Goal: Information Seeking & Learning: Find specific fact

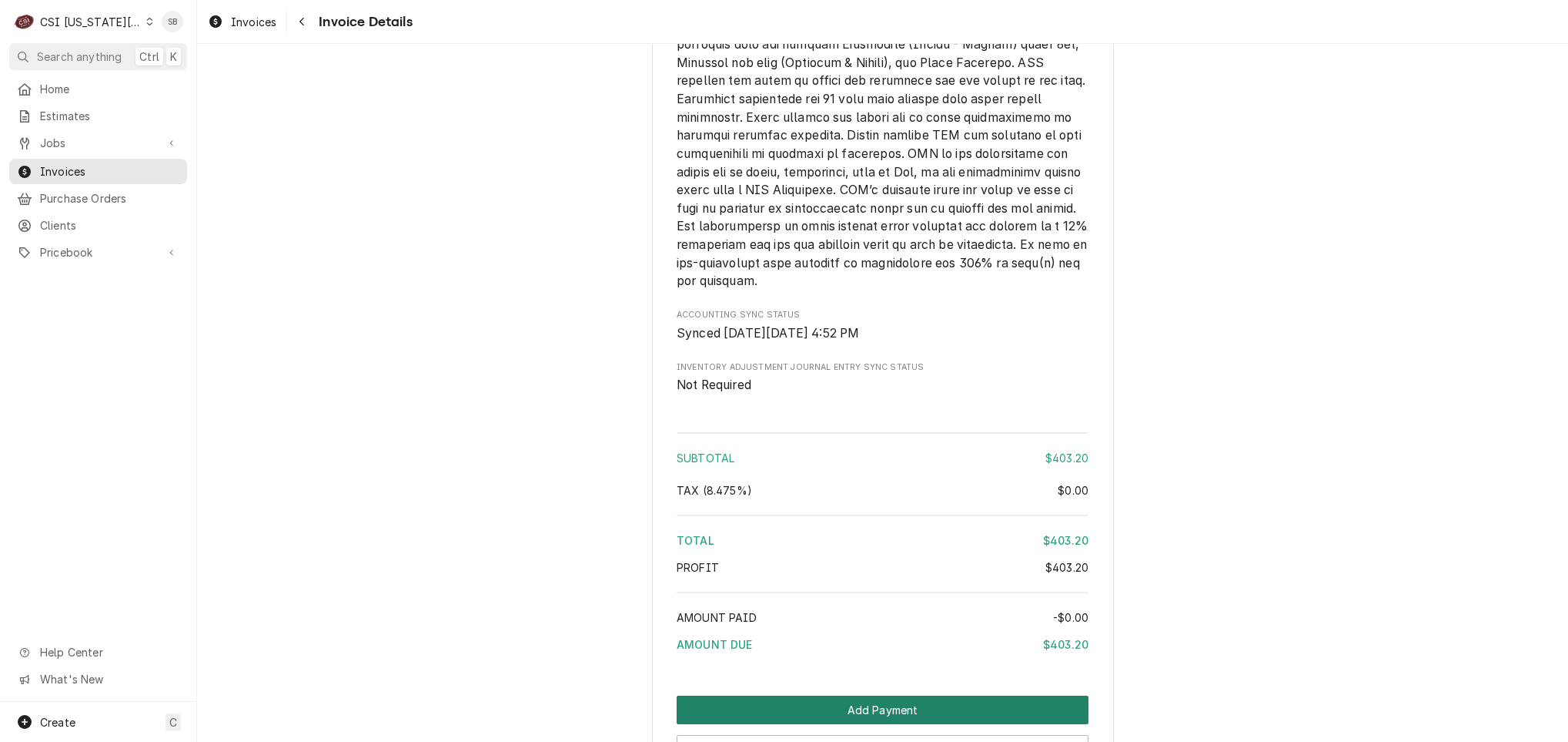
scroll to position [2683, 0]
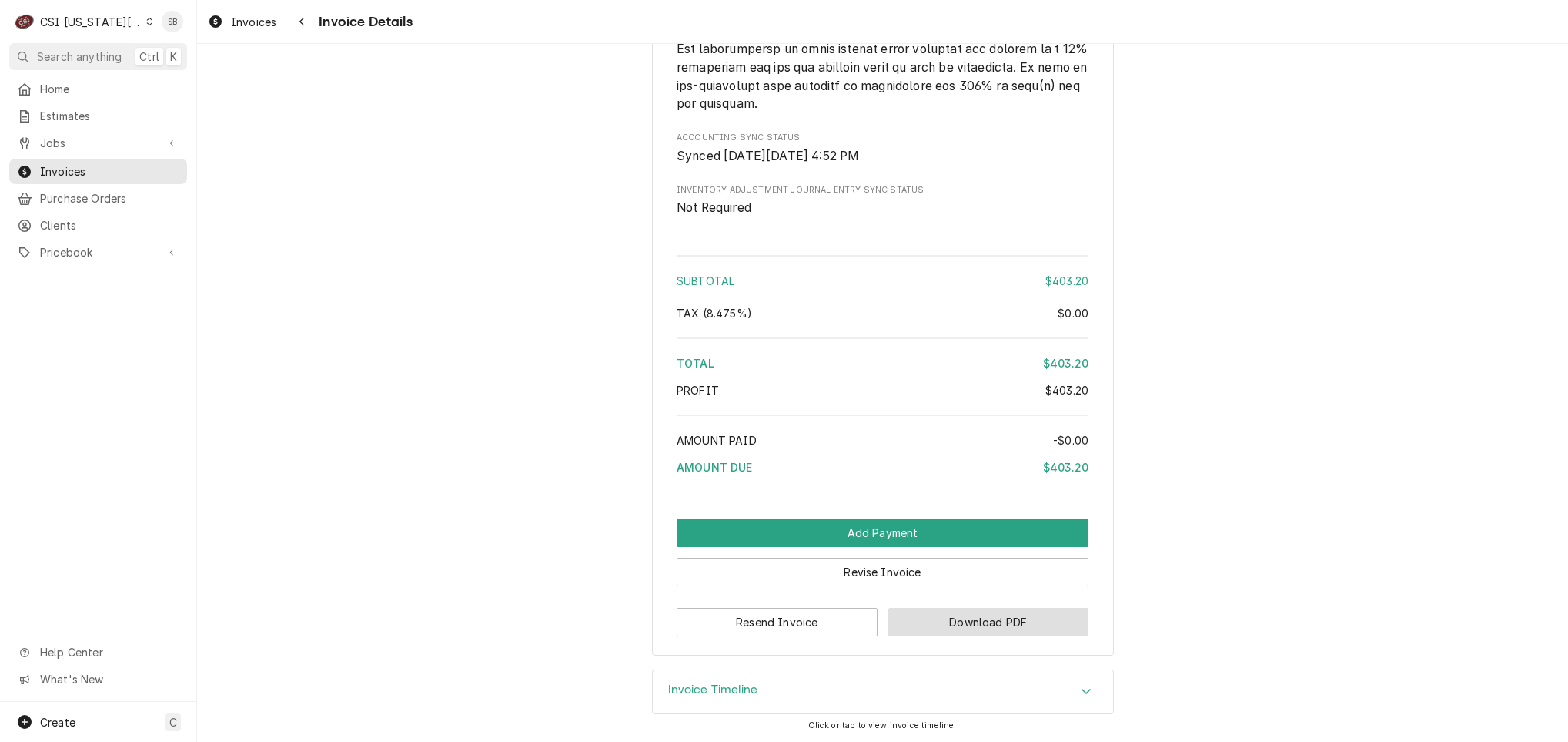
click at [961, 633] on button "Download PDF" at bounding box center [989, 621] width 201 height 29
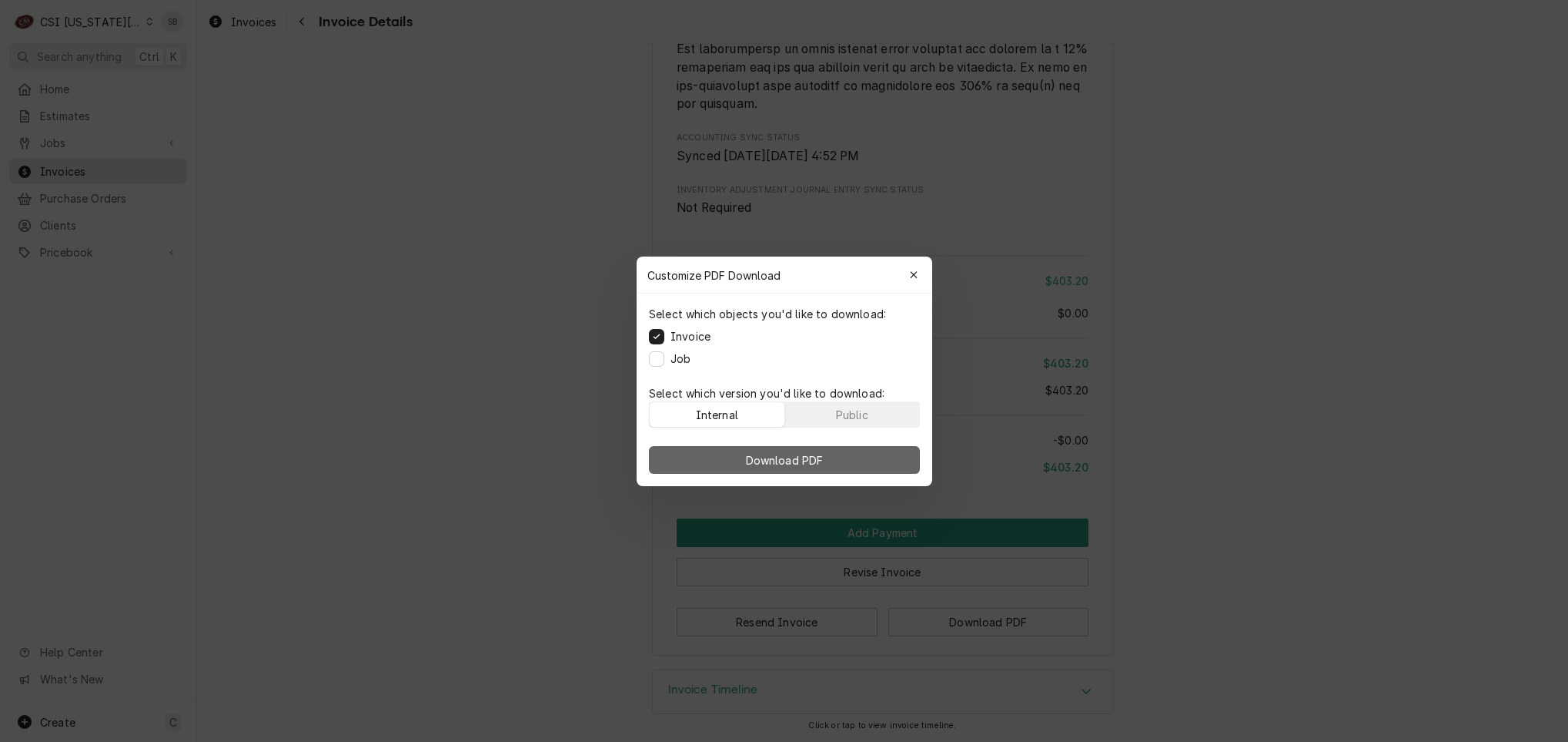
click at [835, 453] on button "Download PDF" at bounding box center [784, 460] width 271 height 28
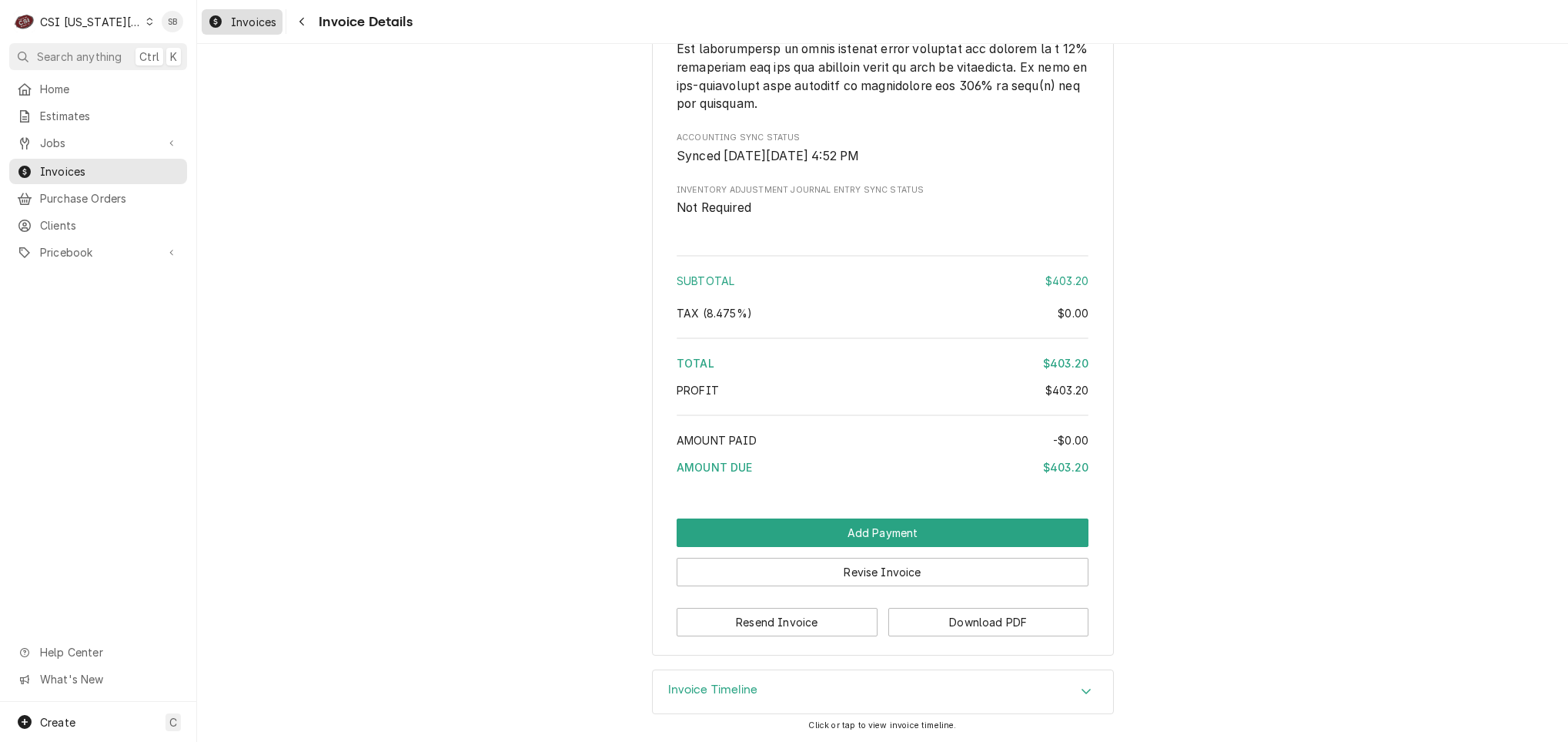
drag, startPoint x: 234, startPoint y: 29, endPoint x: 243, endPoint y: 29, distance: 9.0
click at [234, 29] on span "Invoices" at bounding box center [253, 22] width 46 height 16
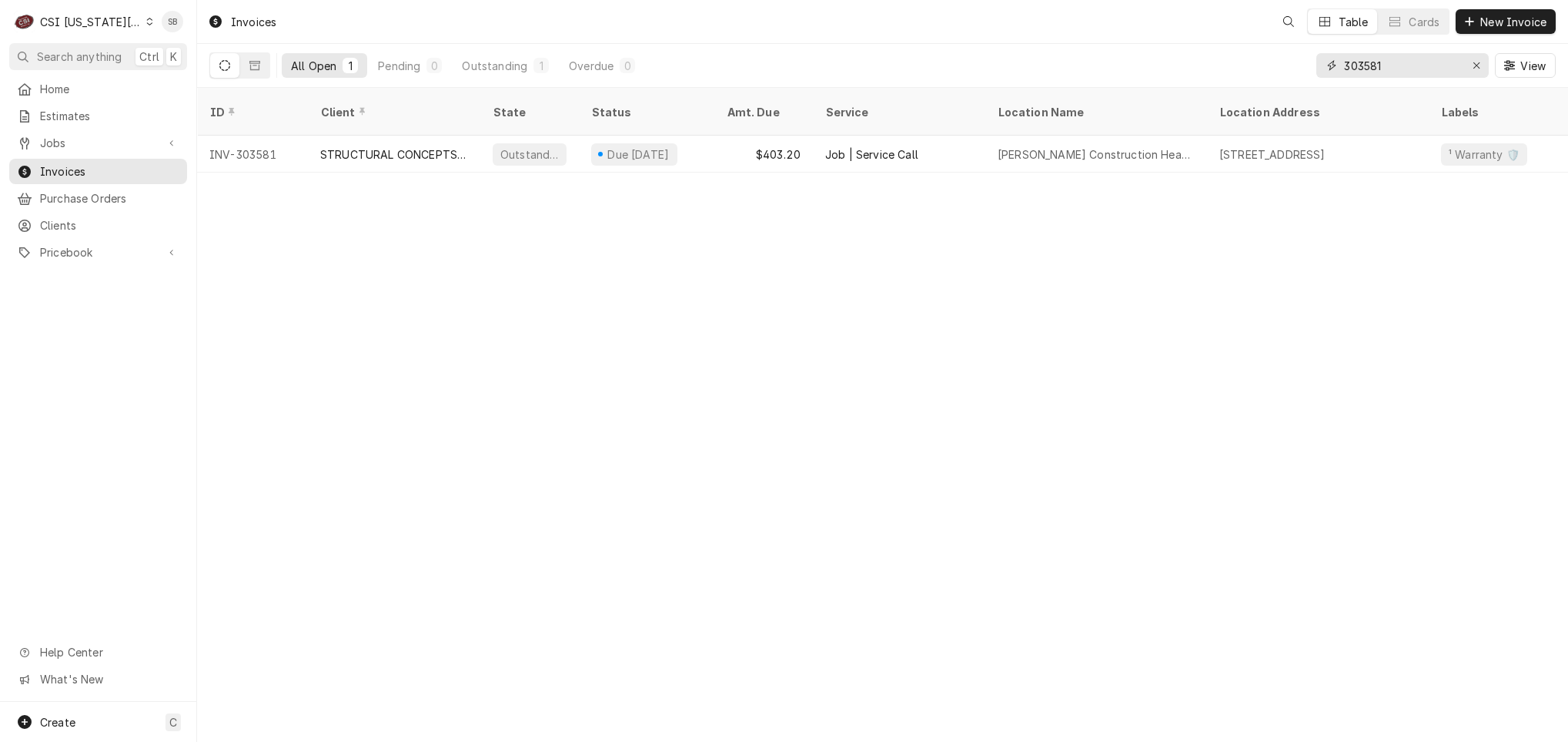
click at [1346, 69] on input "303581" at bounding box center [1402, 65] width 116 height 24
drag, startPoint x: 84, startPoint y: 28, endPoint x: 86, endPoint y: 37, distance: 9.2
click at [84, 29] on div "CSI Kansas City" at bounding box center [90, 22] width 102 height 16
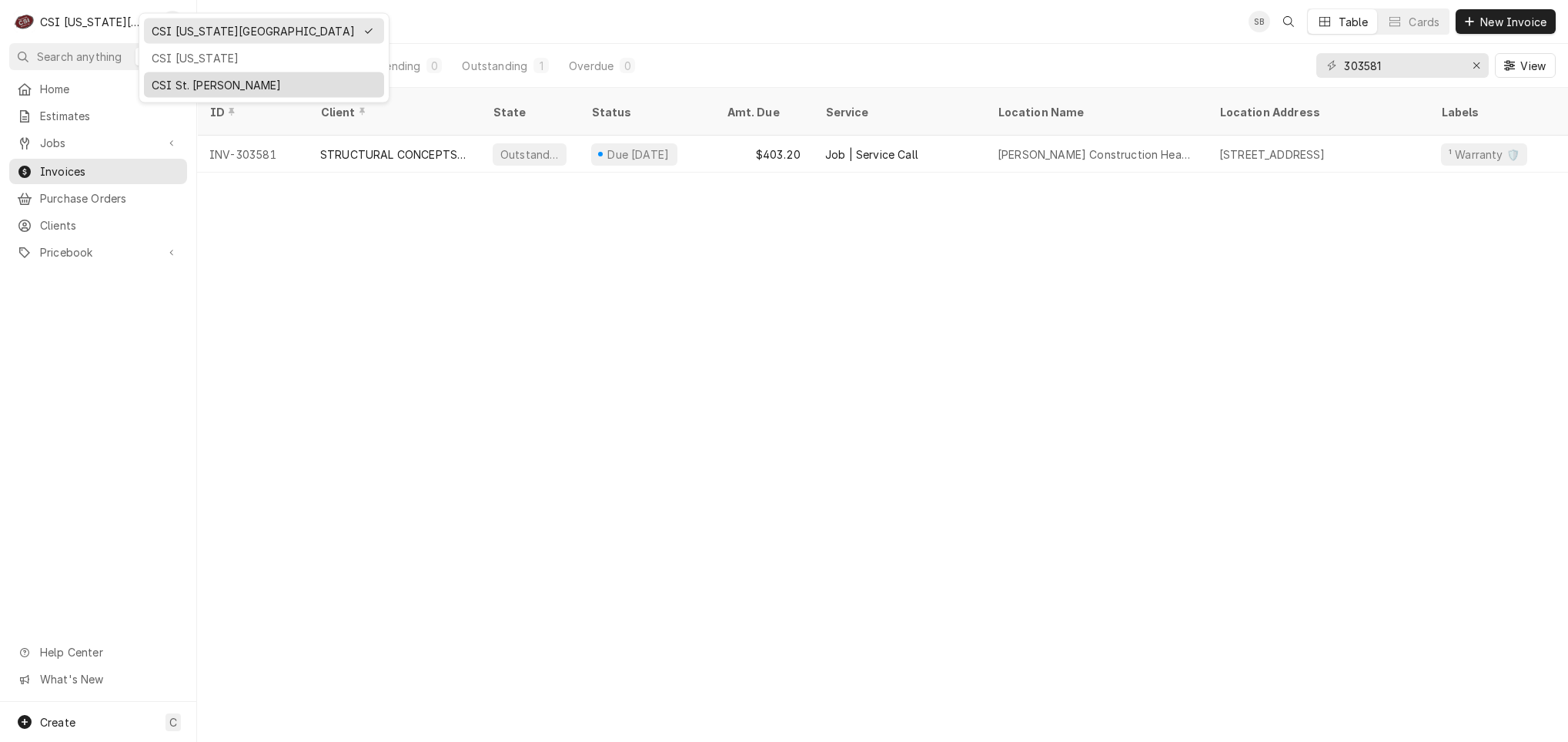
click at [170, 77] on div "CSI St. [PERSON_NAME]" at bounding box center [264, 85] width 225 height 16
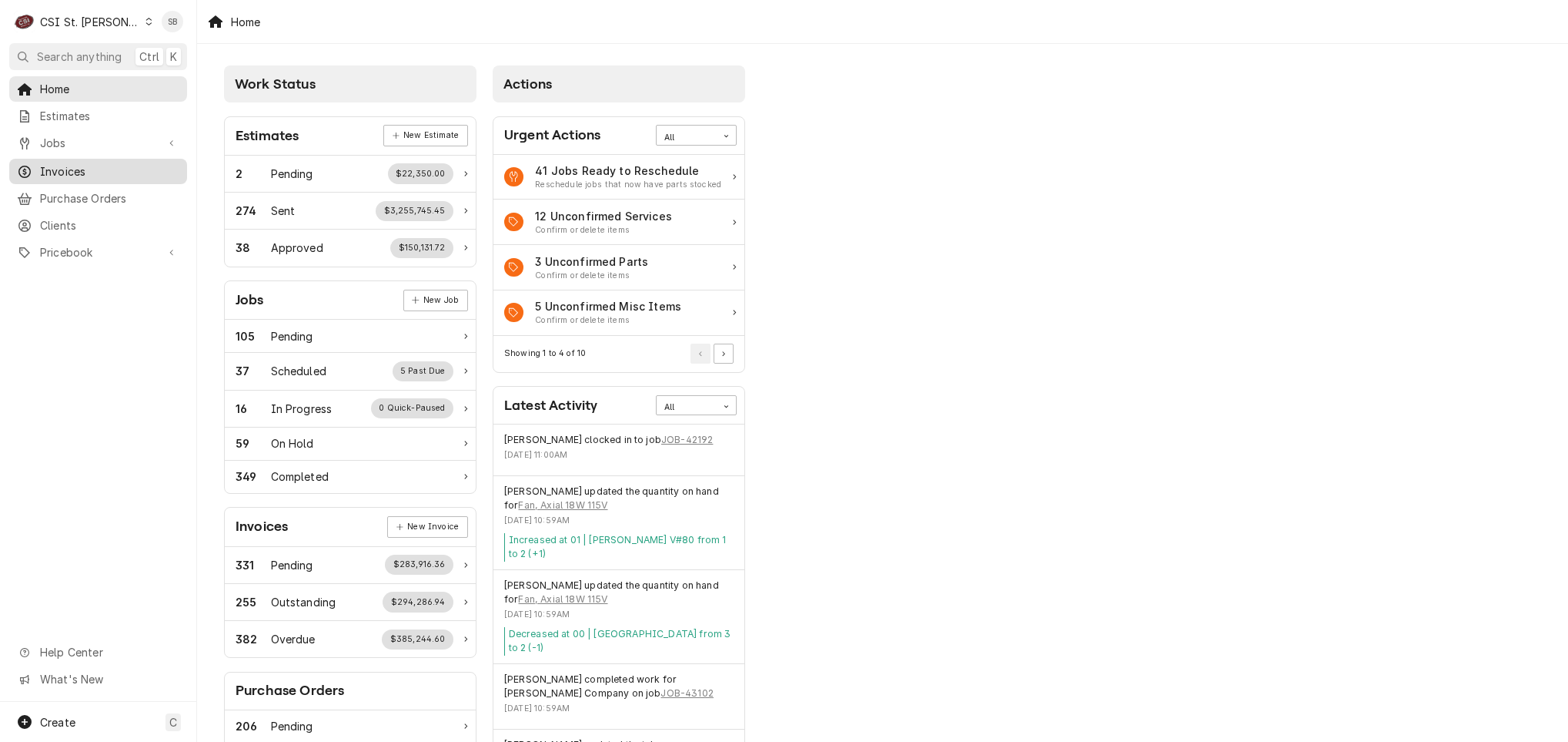
click at [99, 167] on span "Invoices" at bounding box center [109, 171] width 139 height 16
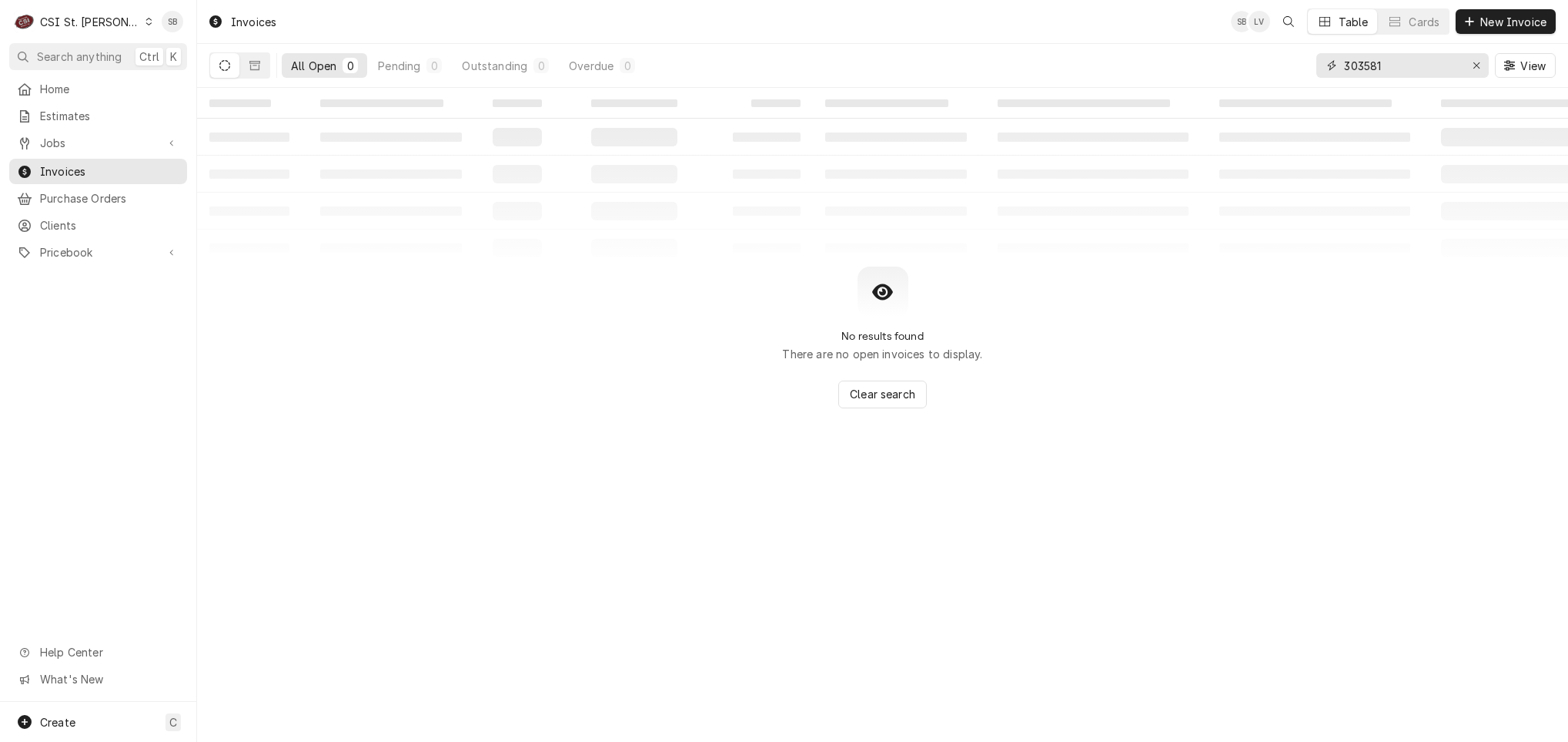
click at [1361, 64] on input "303581" at bounding box center [1402, 65] width 116 height 24
paste input "403983"
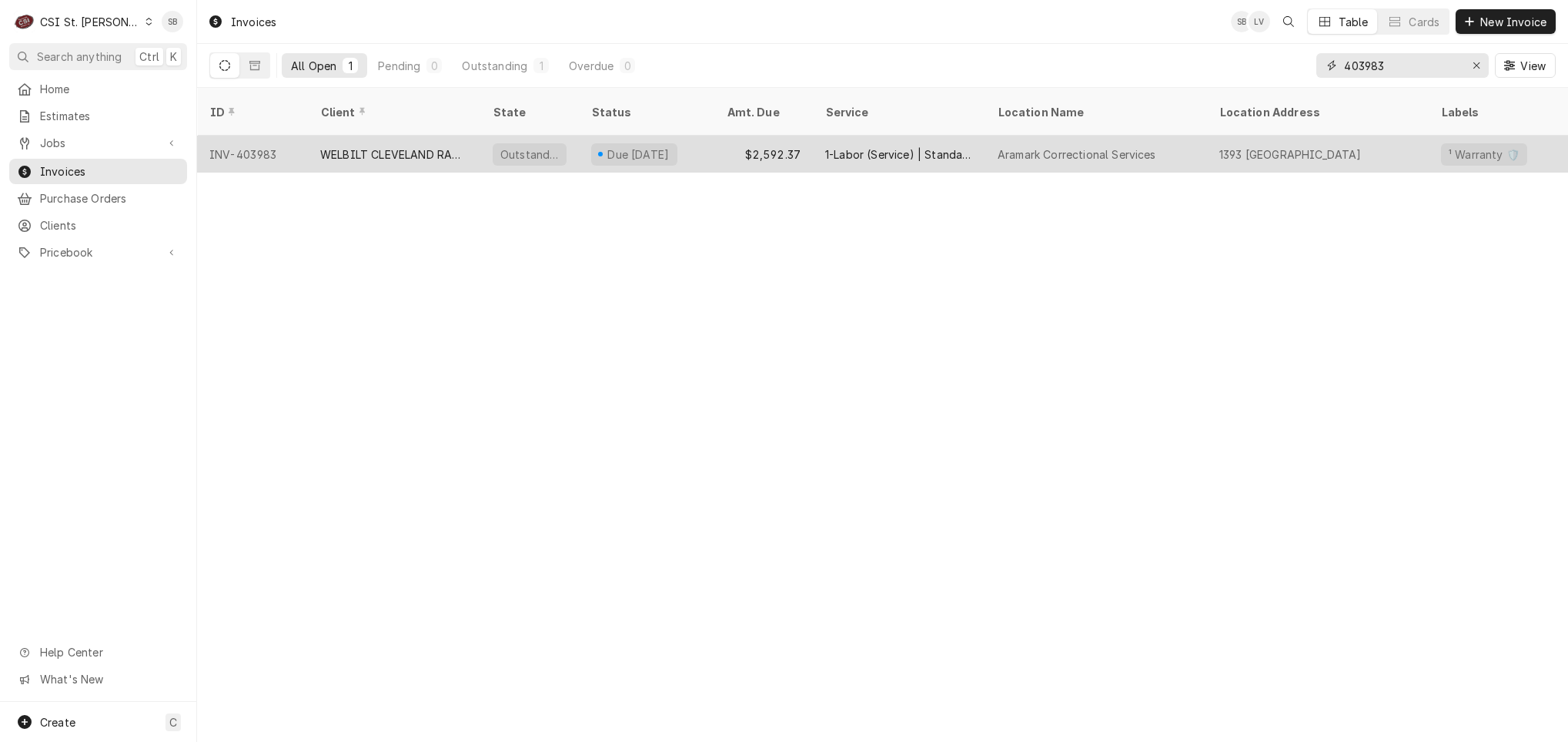
type input "403983"
click at [388, 146] on div "WELBILT CLEVELAND RANGE" at bounding box center [394, 154] width 148 height 16
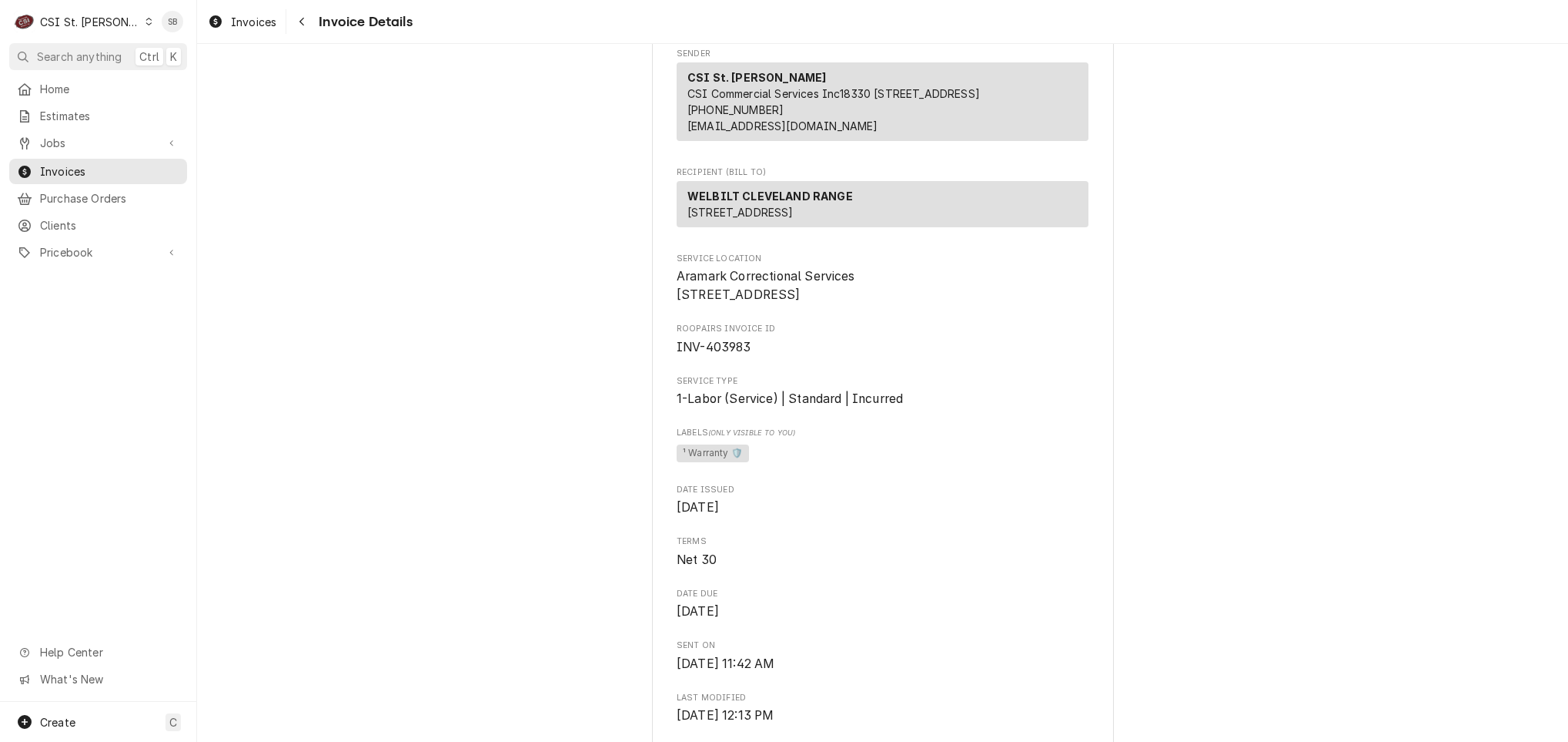
scroll to position [577, 0]
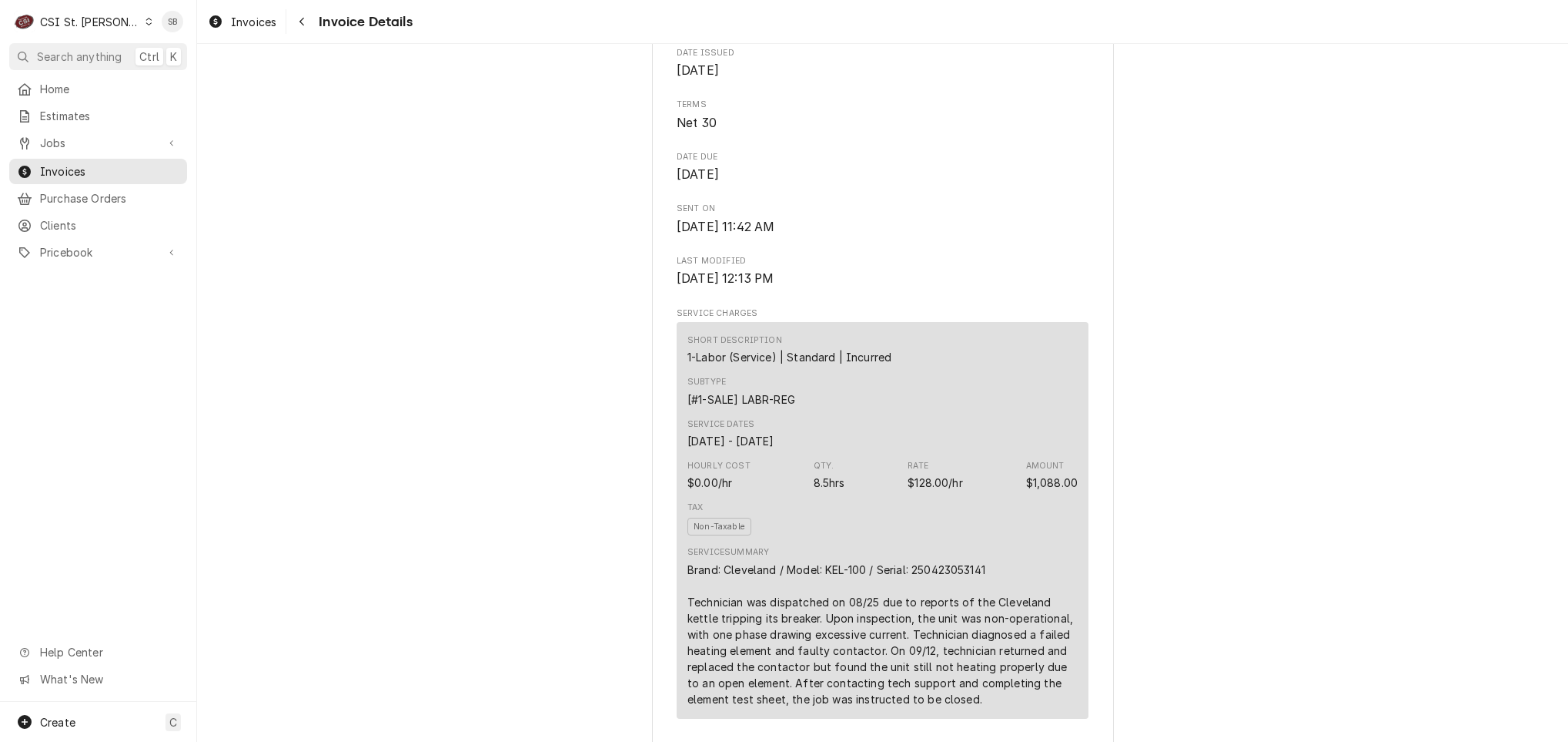
click at [942, 617] on div "Brand: Cleveland / Model: KEL-100 / Serial: 250423053141 Technician was dispatc…" at bounding box center [883, 634] width 390 height 146
copy div "250423053141"
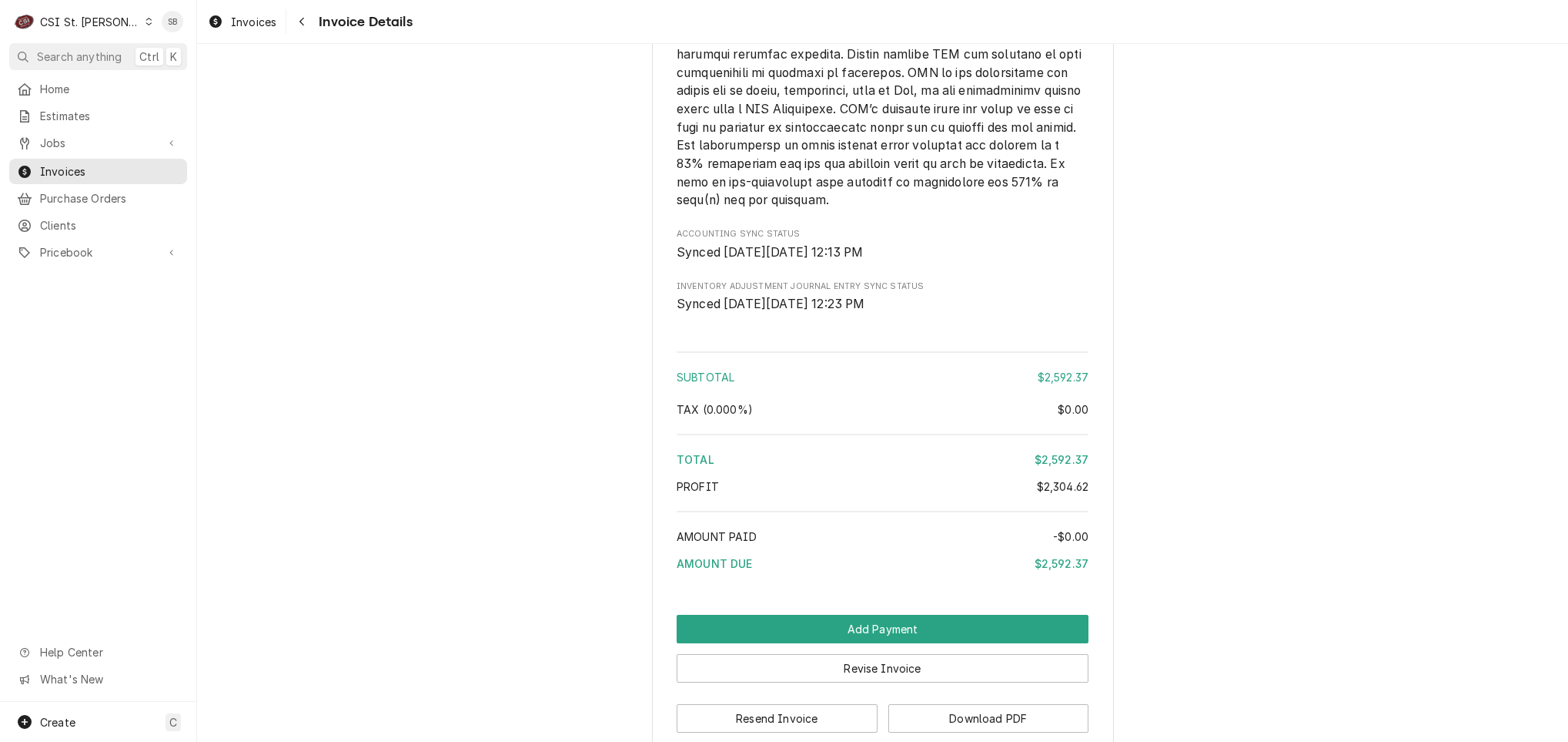
scroll to position [3090, 0]
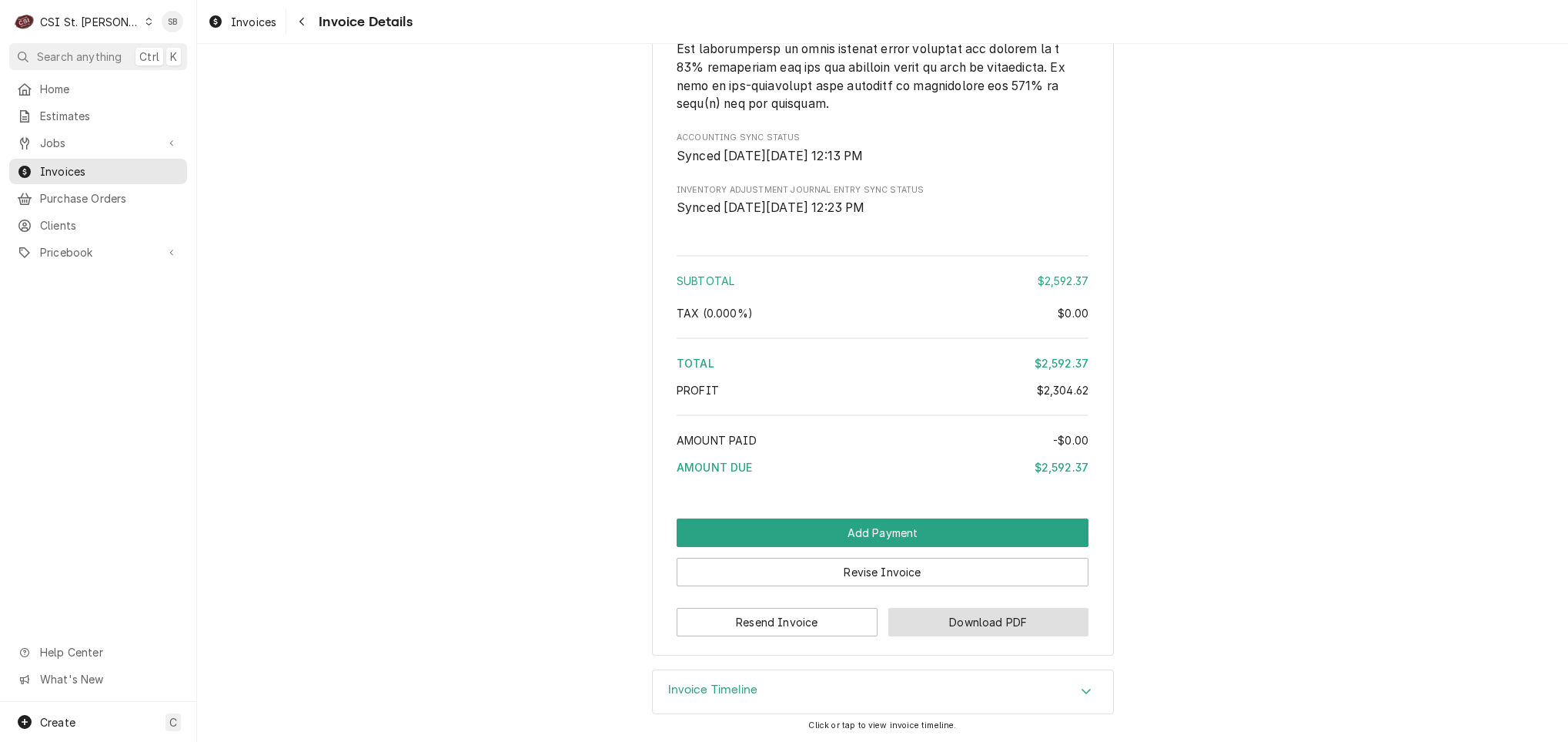
click at [934, 615] on button "Download PDF" at bounding box center [989, 621] width 201 height 29
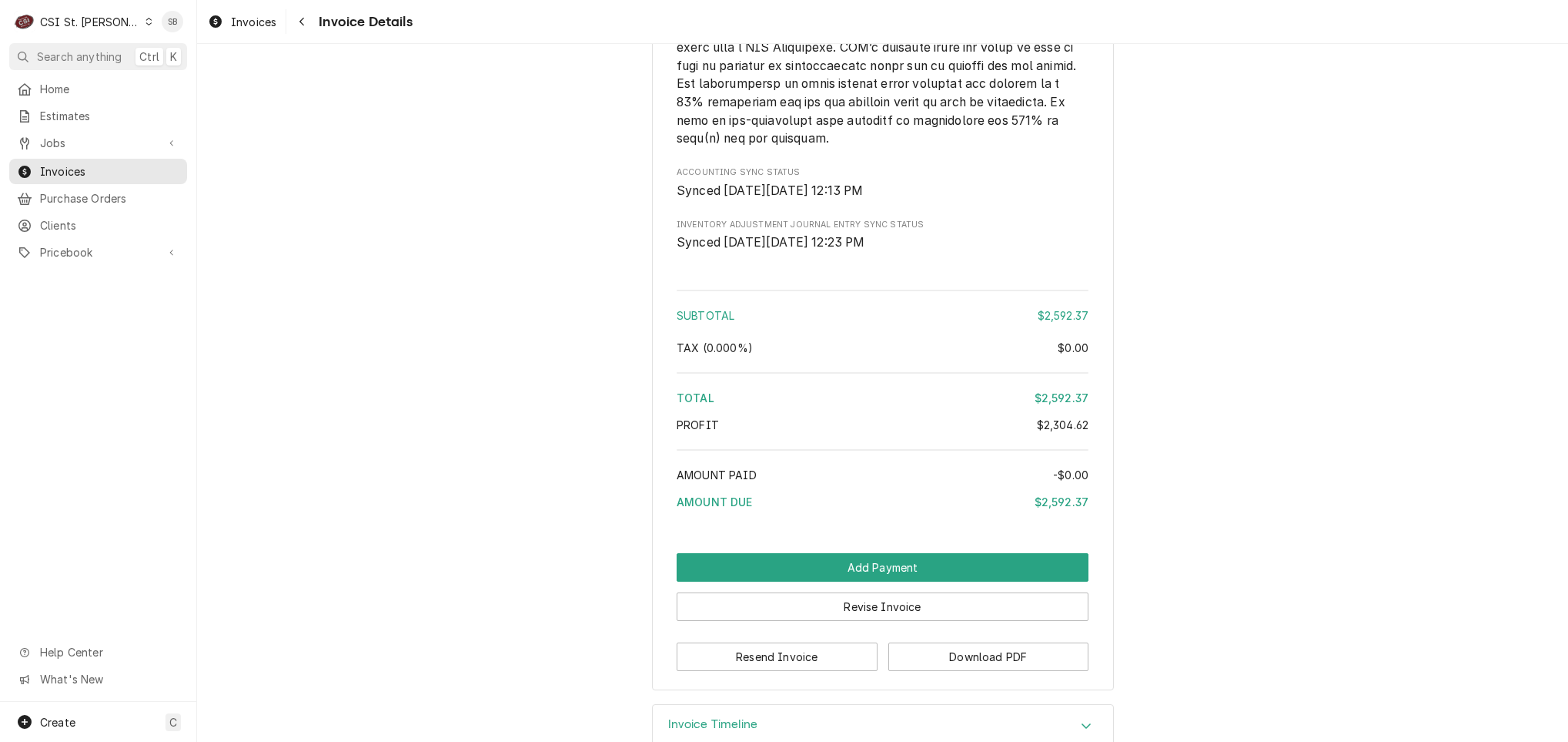
scroll to position [2311, 0]
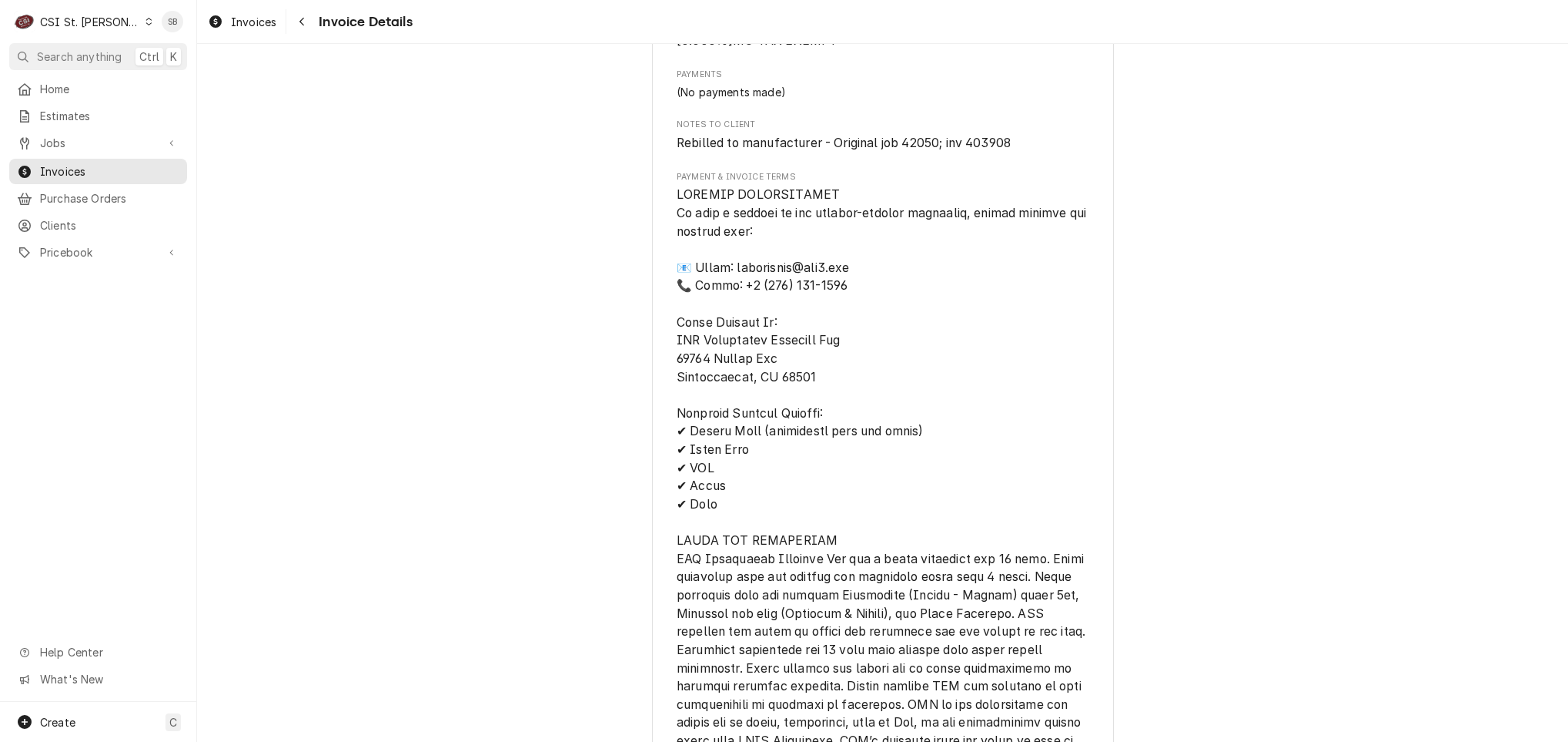
click at [981, 150] on span "Rebilled to manufacturer - Original job 42050; inv 403908" at bounding box center [843, 143] width 334 height 15
click at [982, 150] on span "Rebilled to manufacturer - Original job 42050; inv 403908" at bounding box center [843, 143] width 334 height 15
drag, startPoint x: 982, startPoint y: 186, endPoint x: 905, endPoint y: 189, distance: 77.1
click at [905, 150] on span "Rebilled to manufacturer - Original job 42050; inv 403908" at bounding box center [843, 143] width 334 height 15
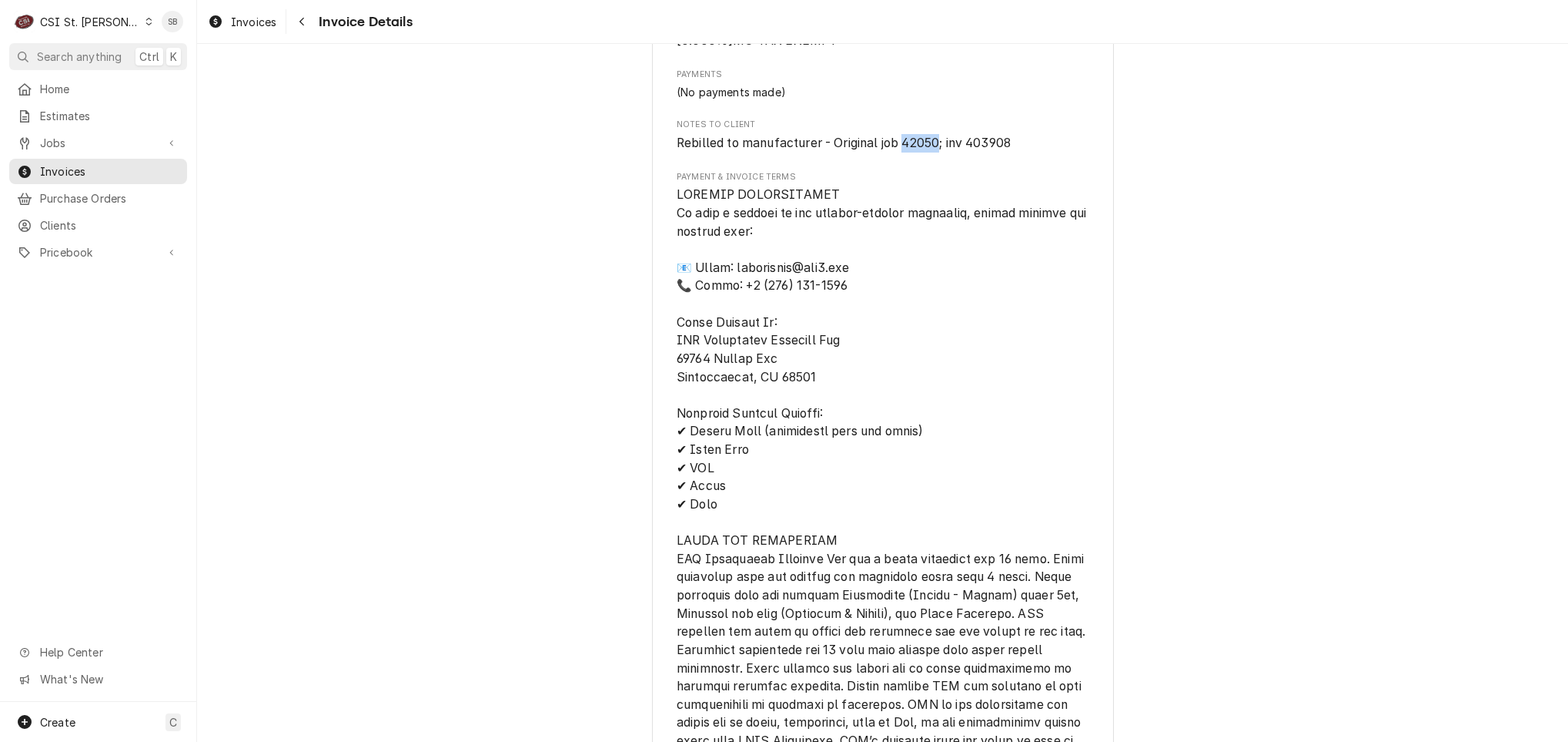
copy span "42050"
drag, startPoint x: 65, startPoint y: 134, endPoint x: 77, endPoint y: 148, distance: 18.4
click at [65, 135] on span "Jobs" at bounding box center [98, 143] width 117 height 16
click at [86, 162] on span "Jobs" at bounding box center [109, 170] width 139 height 16
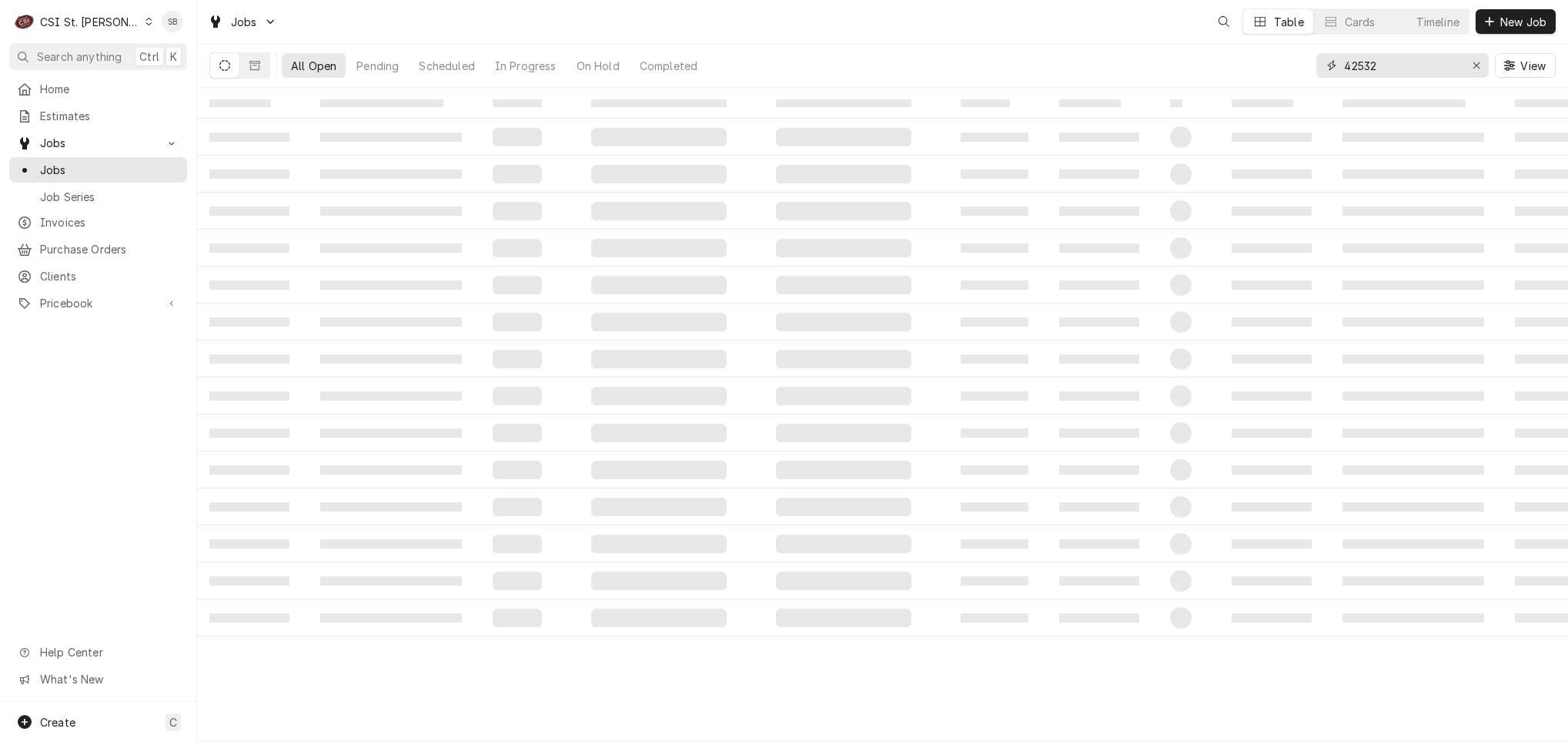
click at [1363, 70] on input "42532" at bounding box center [1402, 65] width 116 height 24
paste input "050"
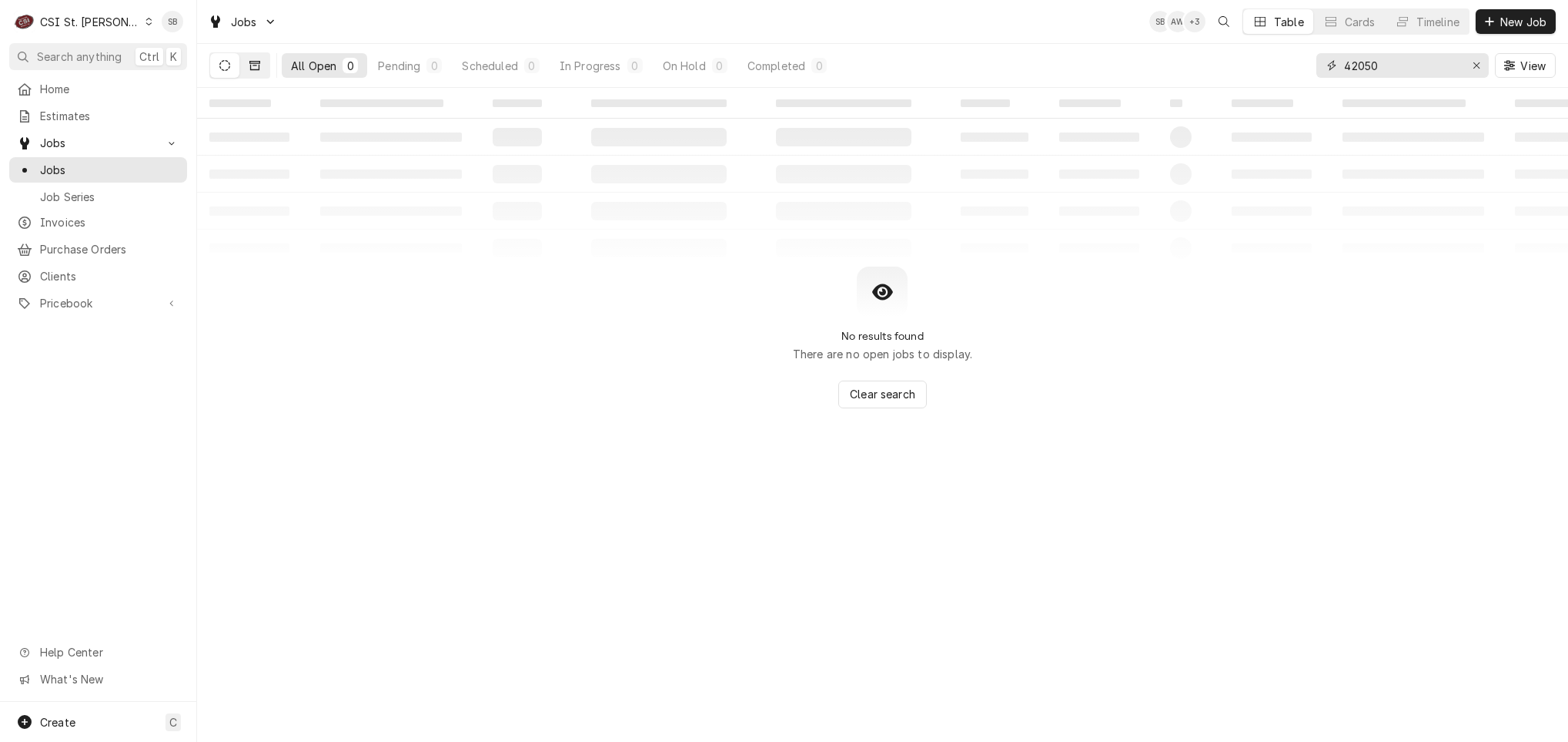
type input "42050"
click at [254, 61] on icon "Dynamic Content Wrapper" at bounding box center [254, 65] width 11 height 9
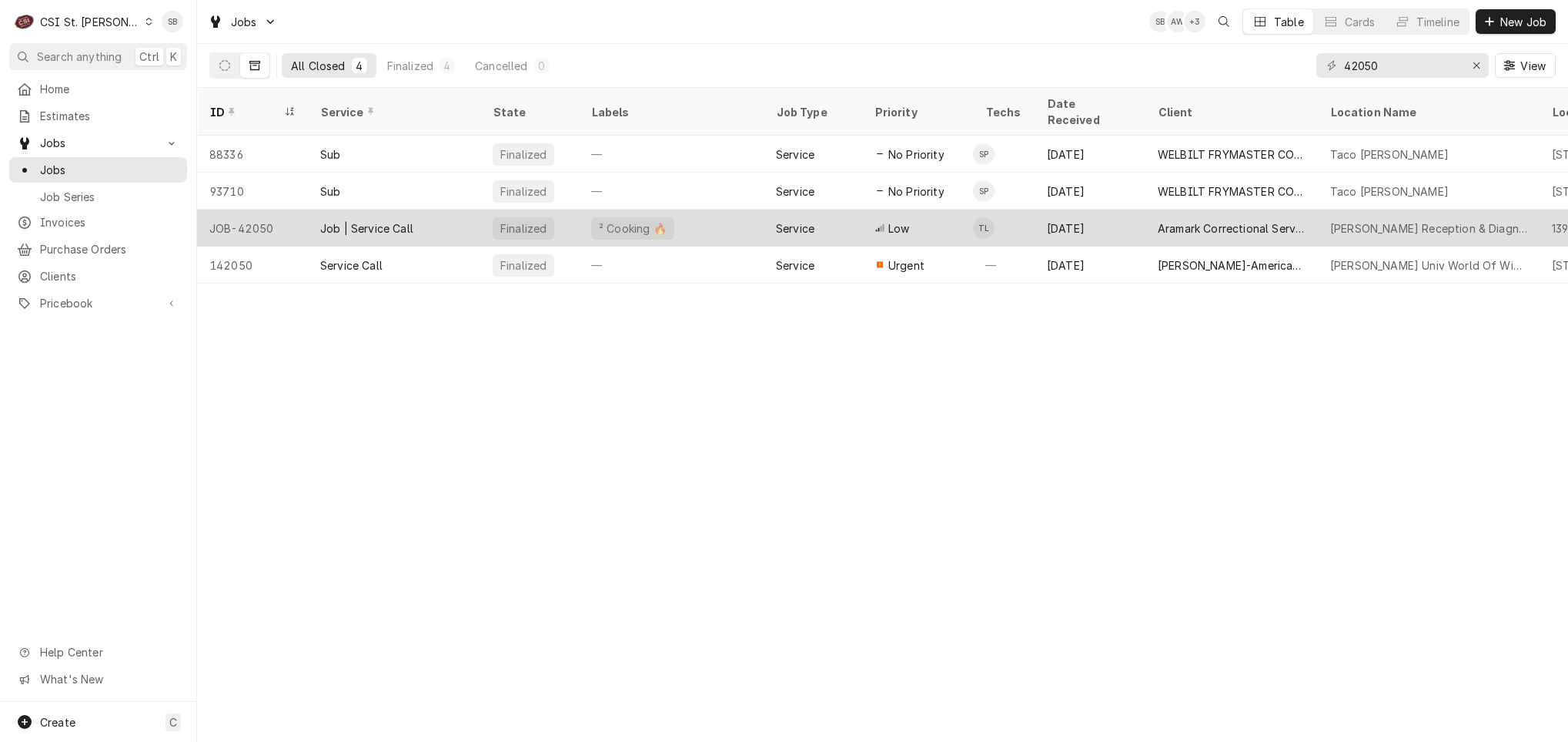
click at [675, 215] on div "² Cooking 🔥" at bounding box center [671, 227] width 185 height 37
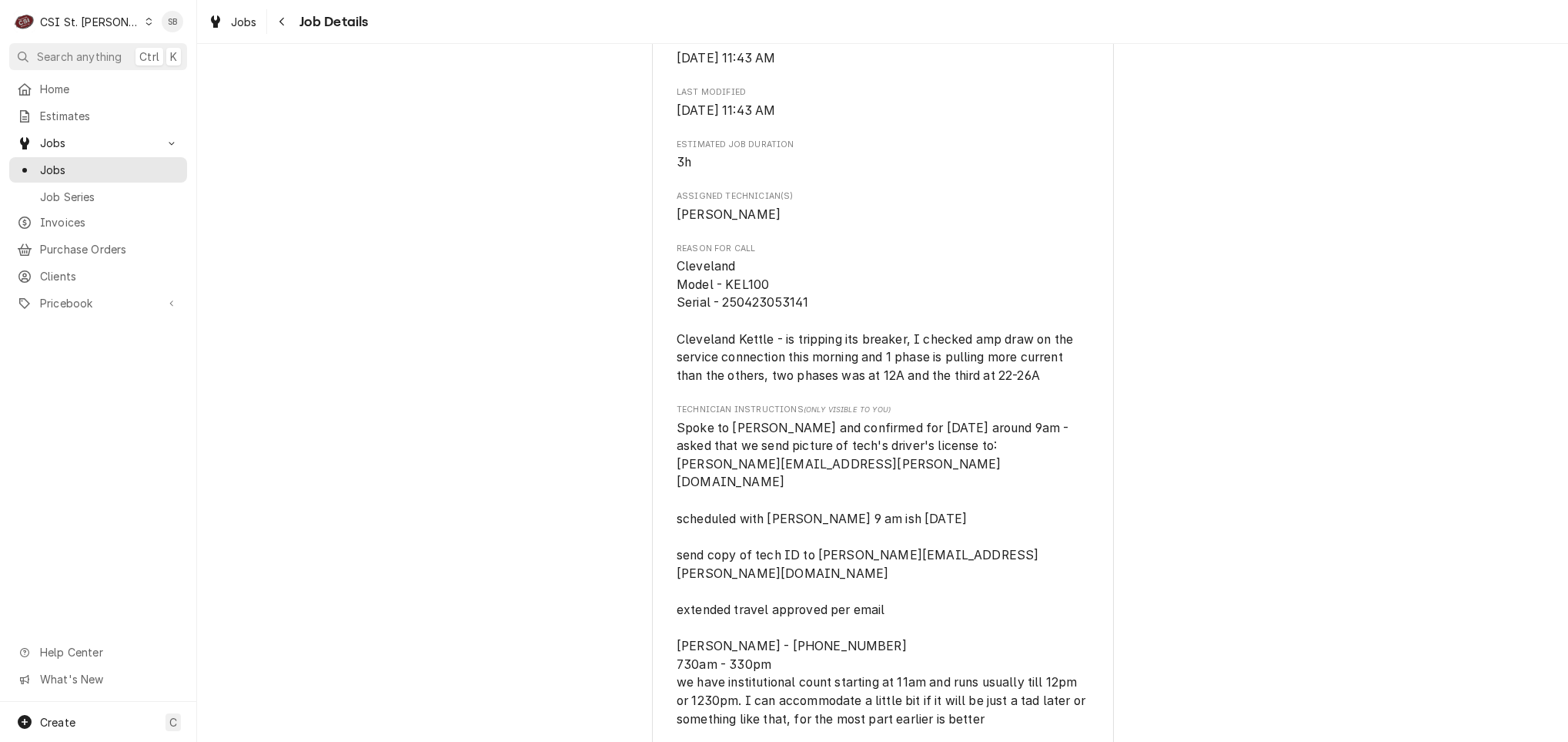
scroll to position [611, 0]
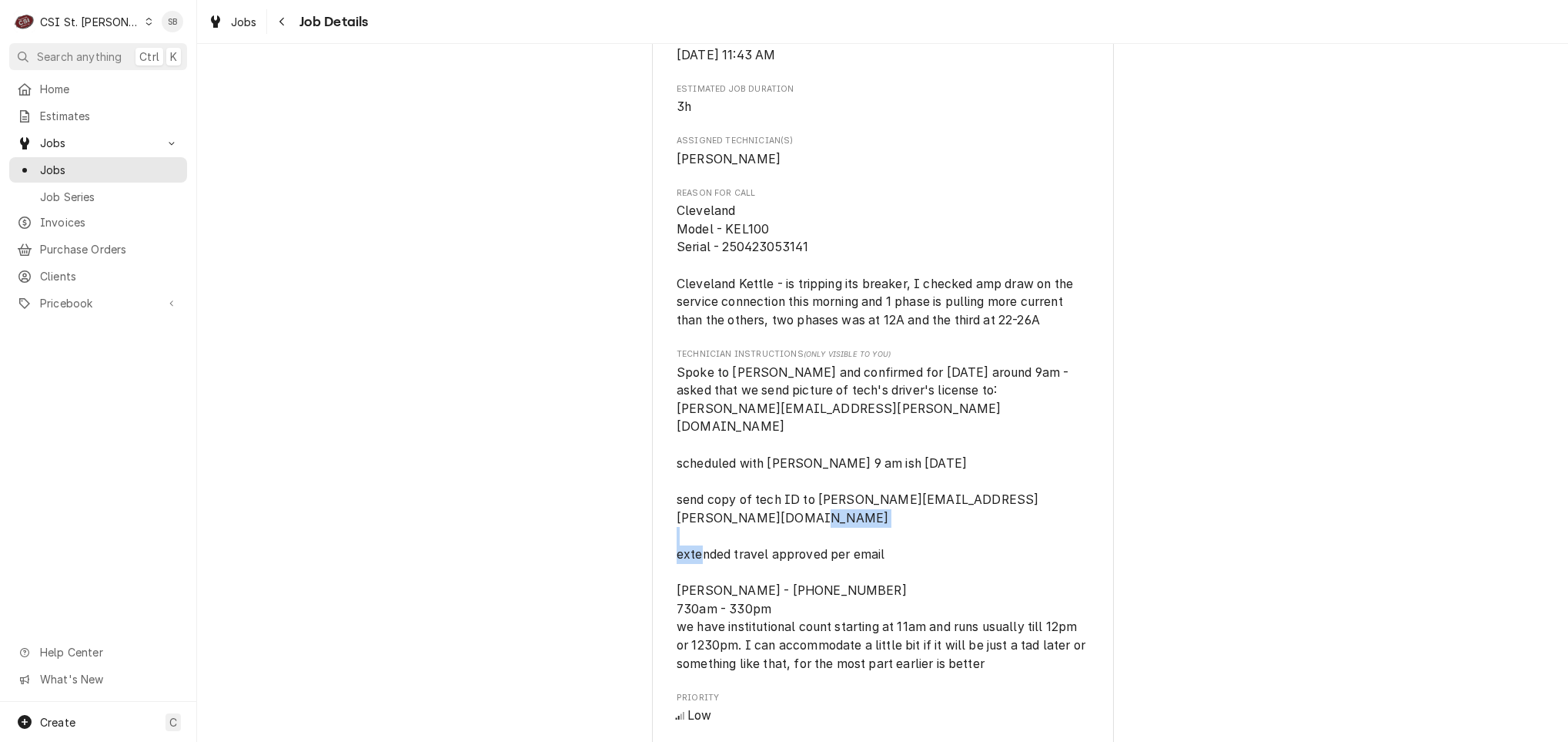
drag, startPoint x: 774, startPoint y: 577, endPoint x: 861, endPoint y: 576, distance: 87.0
click at [861, 576] on span "Spoke to Brandon and confirmed for Friday 9/12 around 9am - asked that we send …" at bounding box center [882, 518] width 412 height 306
copy span "573 592-4040"
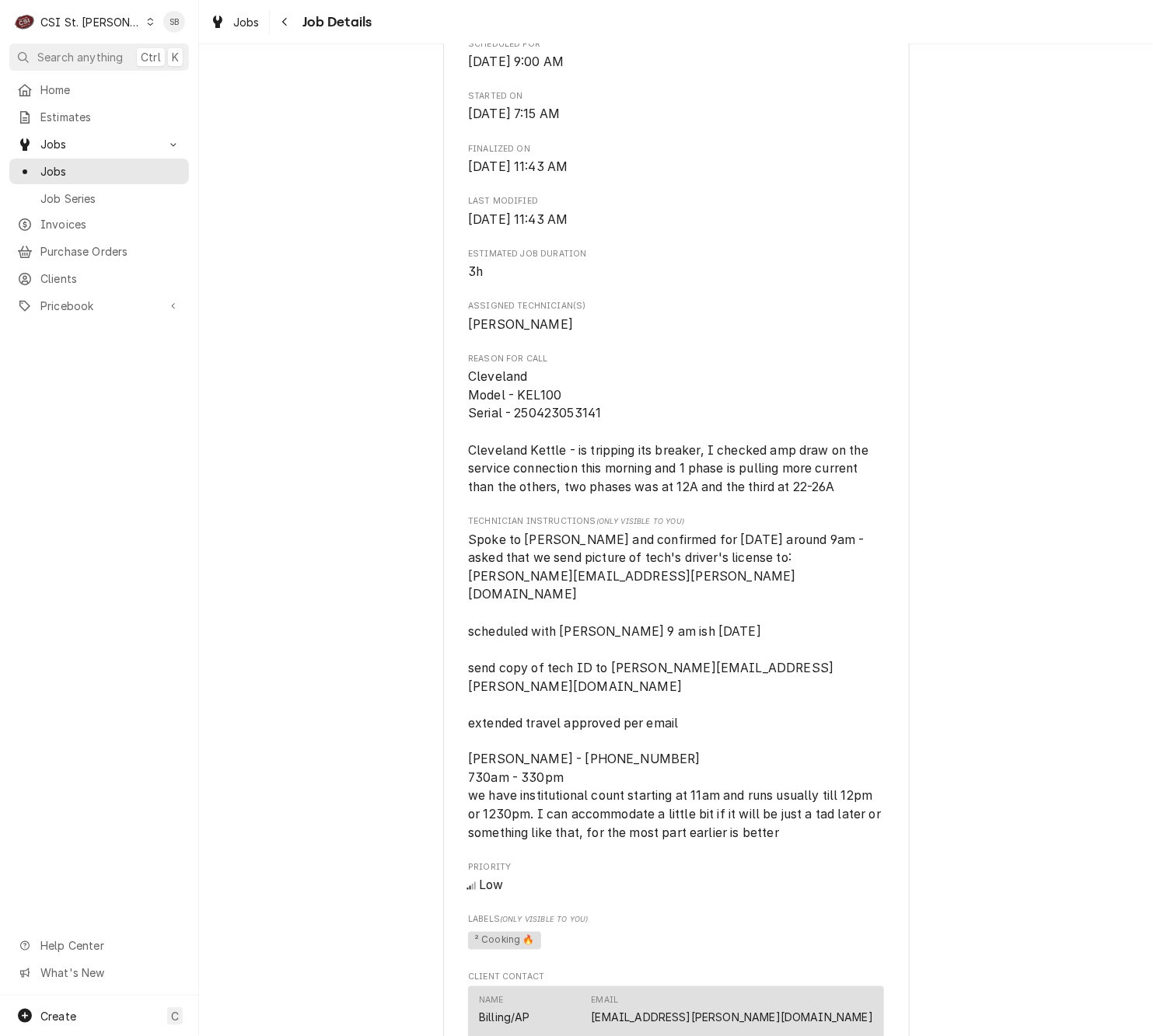
scroll to position [933, 0]
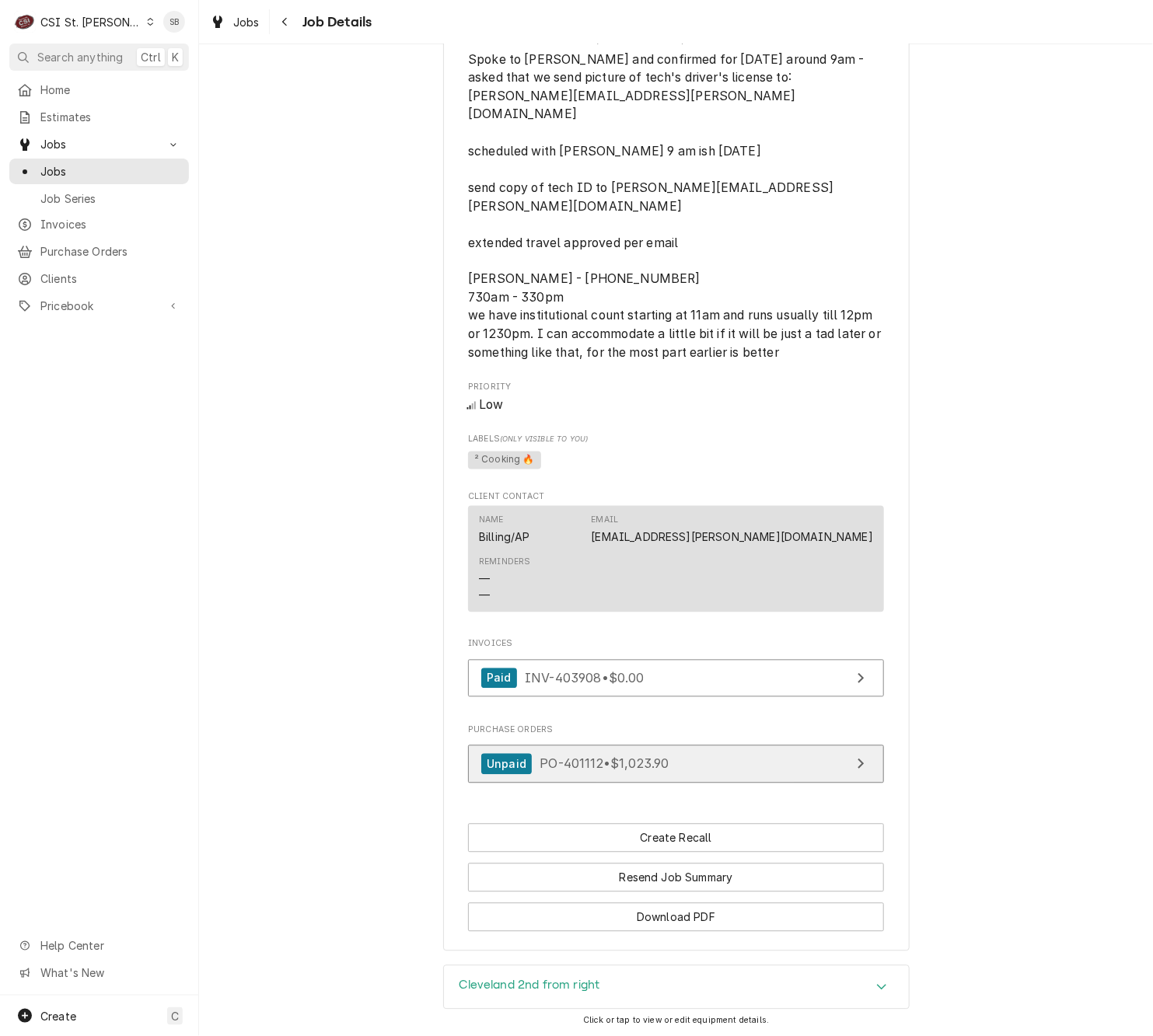
click at [560, 754] on div "Unpaid PO-401112 • $1,023.90" at bounding box center [575, 764] width 188 height 21
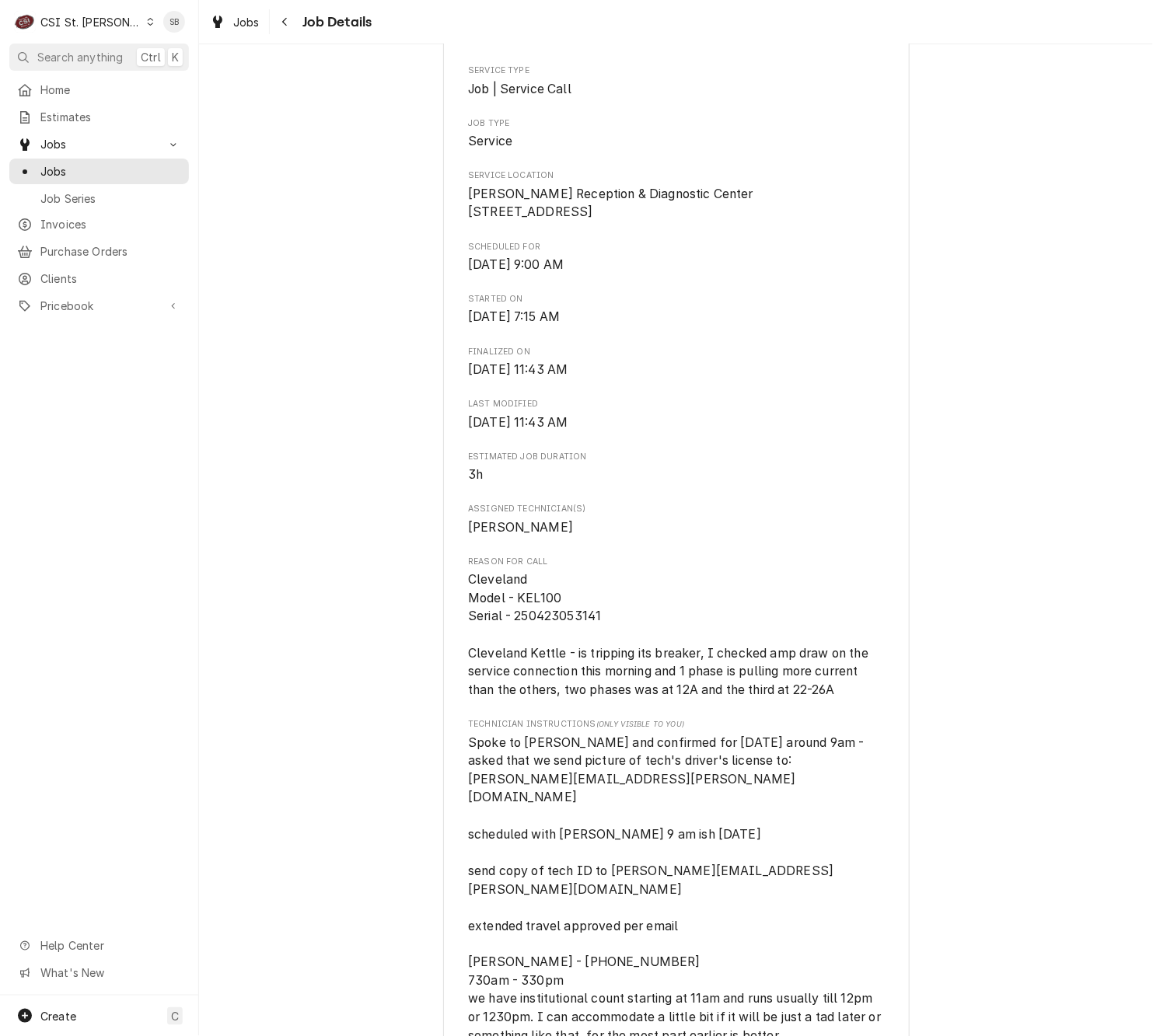
scroll to position [0, 0]
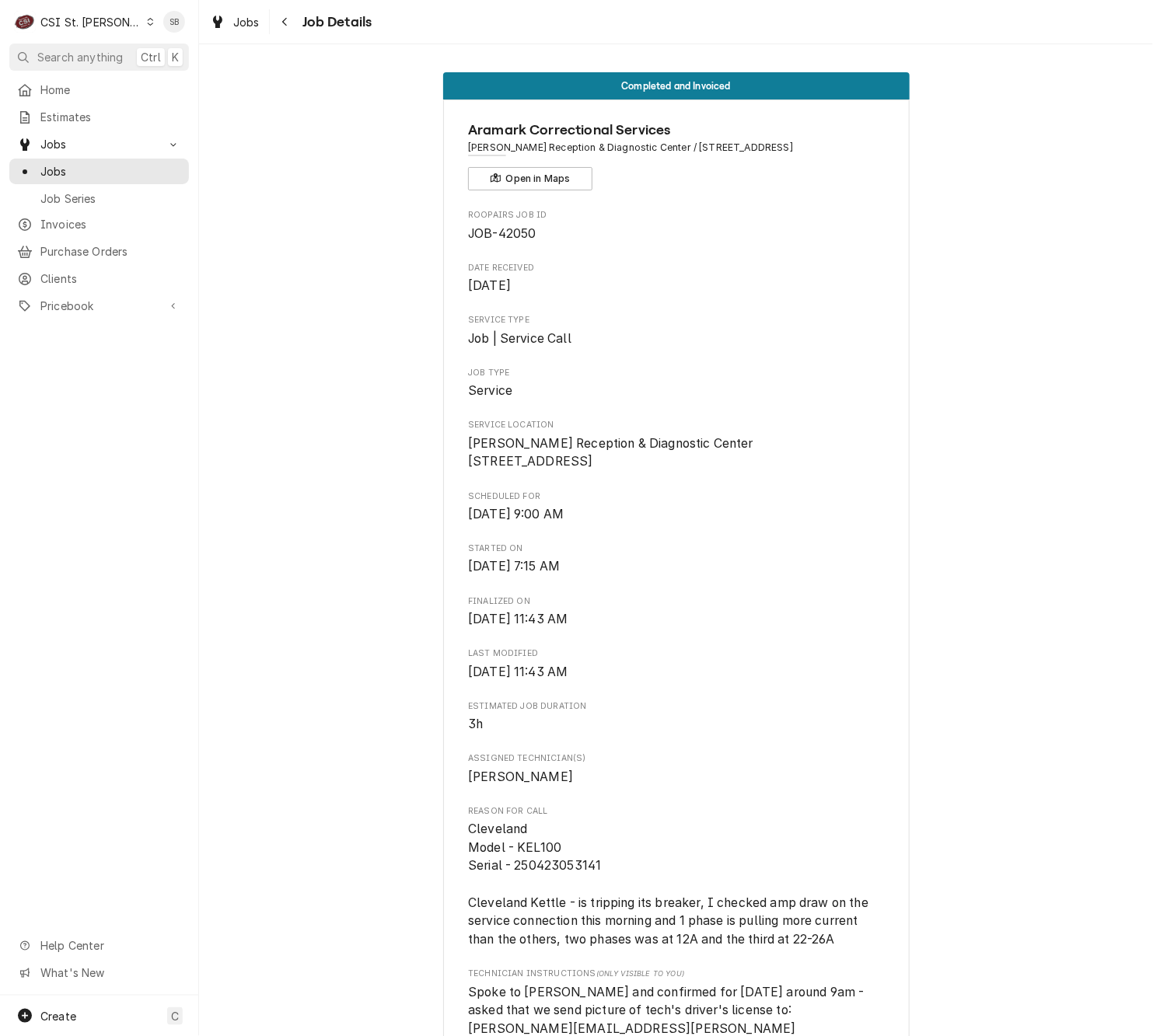
click at [511, 231] on span "JOB-42050" at bounding box center [502, 234] width 67 height 15
copy span "42050"
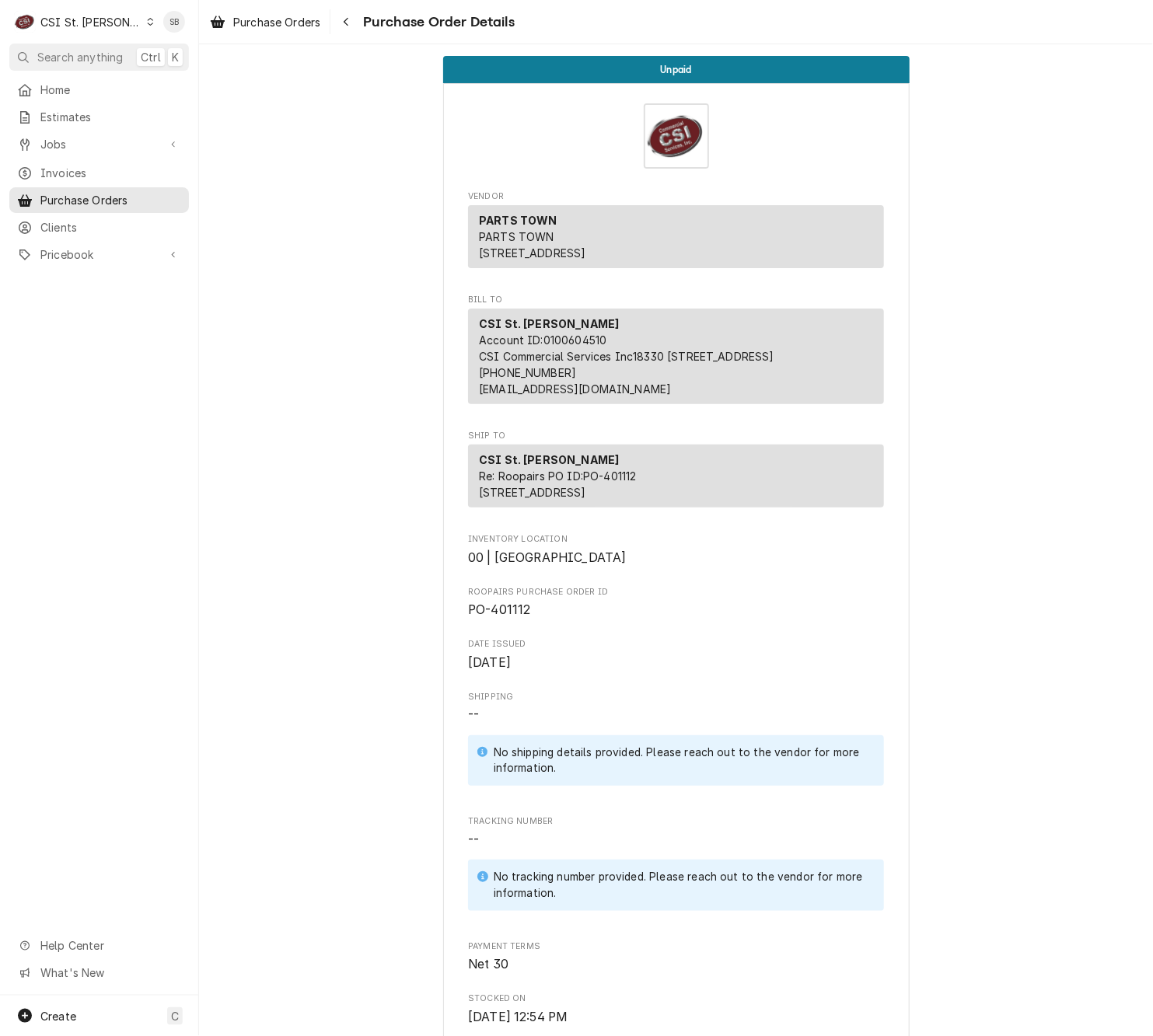
drag, startPoint x: 509, startPoint y: 667, endPoint x: 509, endPoint y: 657, distance: 10.0
click at [509, 620] on span "PO-401112" at bounding box center [676, 610] width 416 height 19
click at [509, 617] on span "PO-401112" at bounding box center [500, 610] width 63 height 15
copy span "401112"
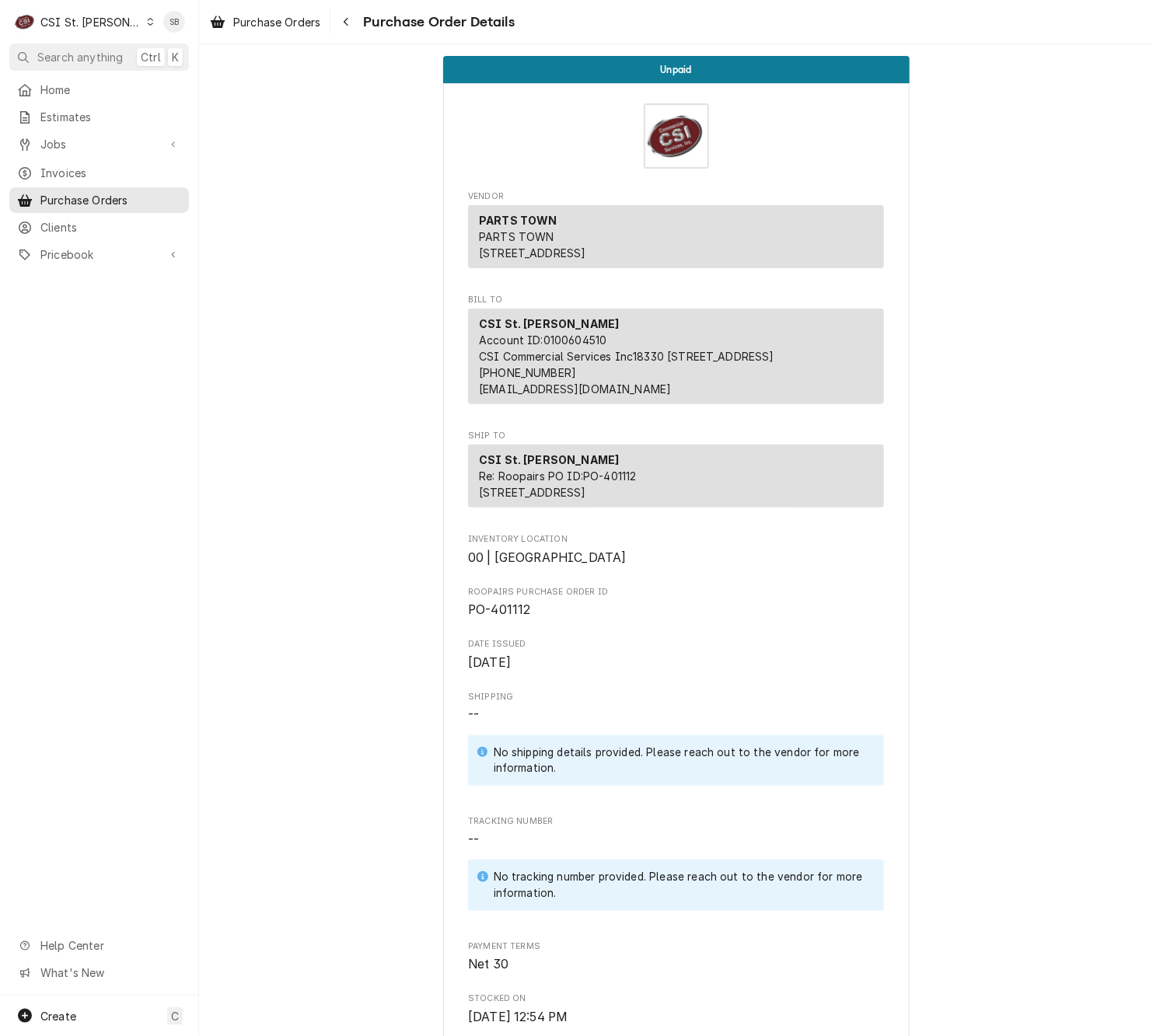
click at [577, 651] on span "Date Issued" at bounding box center [676, 644] width 416 height 12
click at [686, 394] on p "CSI St. Louis Account ID: 0100604510 CSI Commercial Services Inc18330 [STREET_A…" at bounding box center [626, 356] width 295 height 81
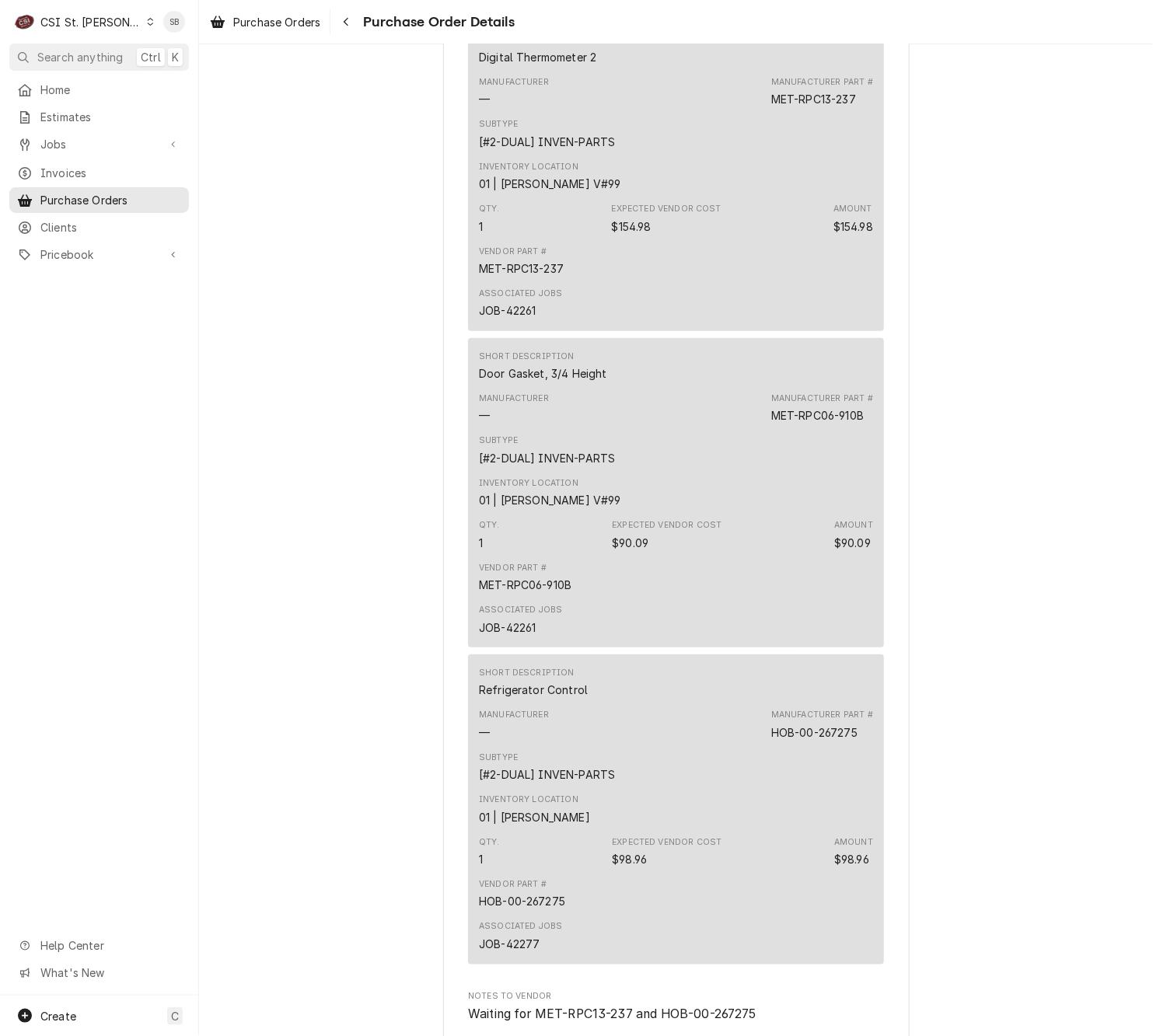
scroll to position [3081, 0]
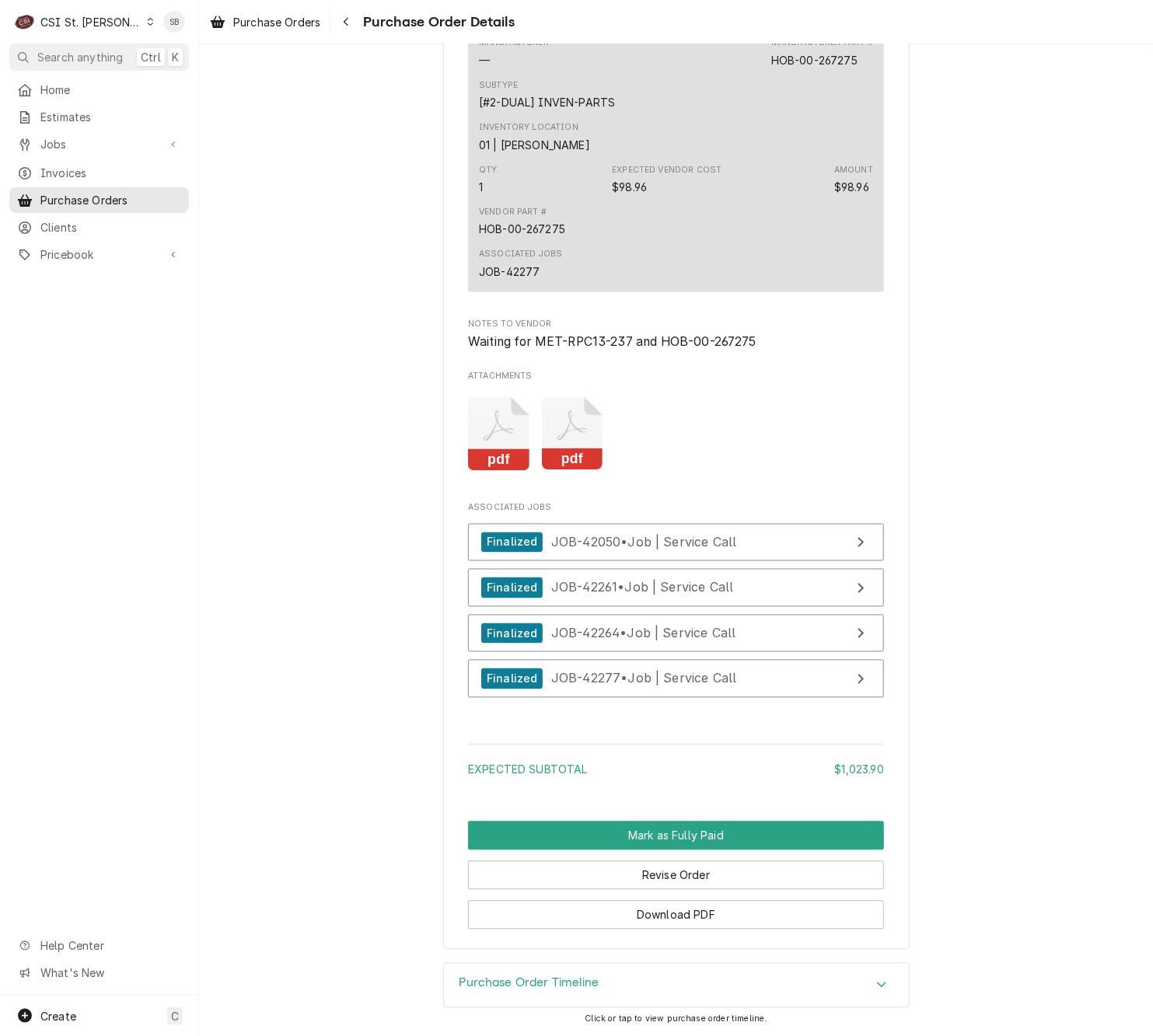
click at [483, 437] on icon "Attachments" at bounding box center [499, 434] width 62 height 74
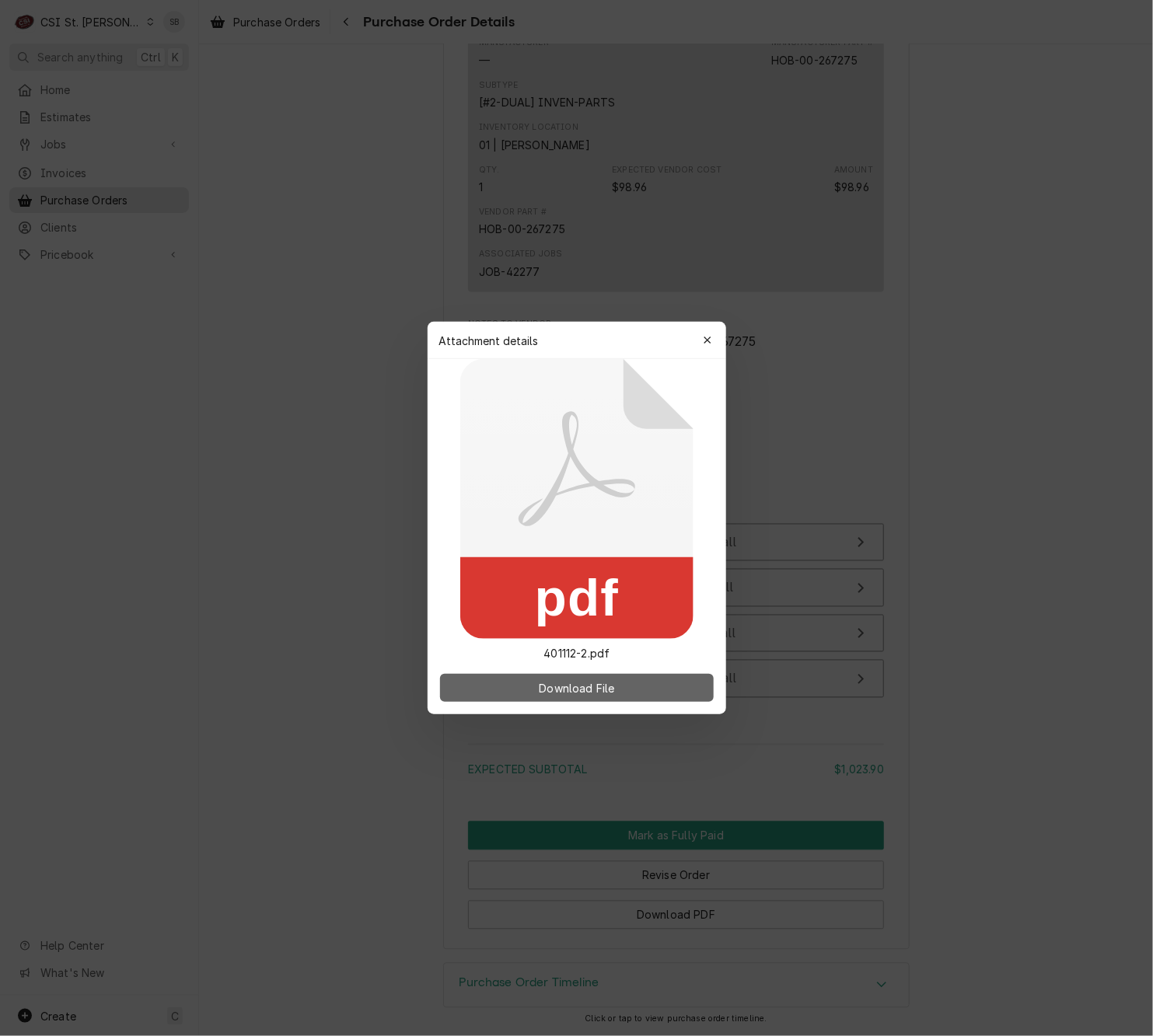
click at [630, 695] on button "Download File" at bounding box center [577, 688] width 273 height 28
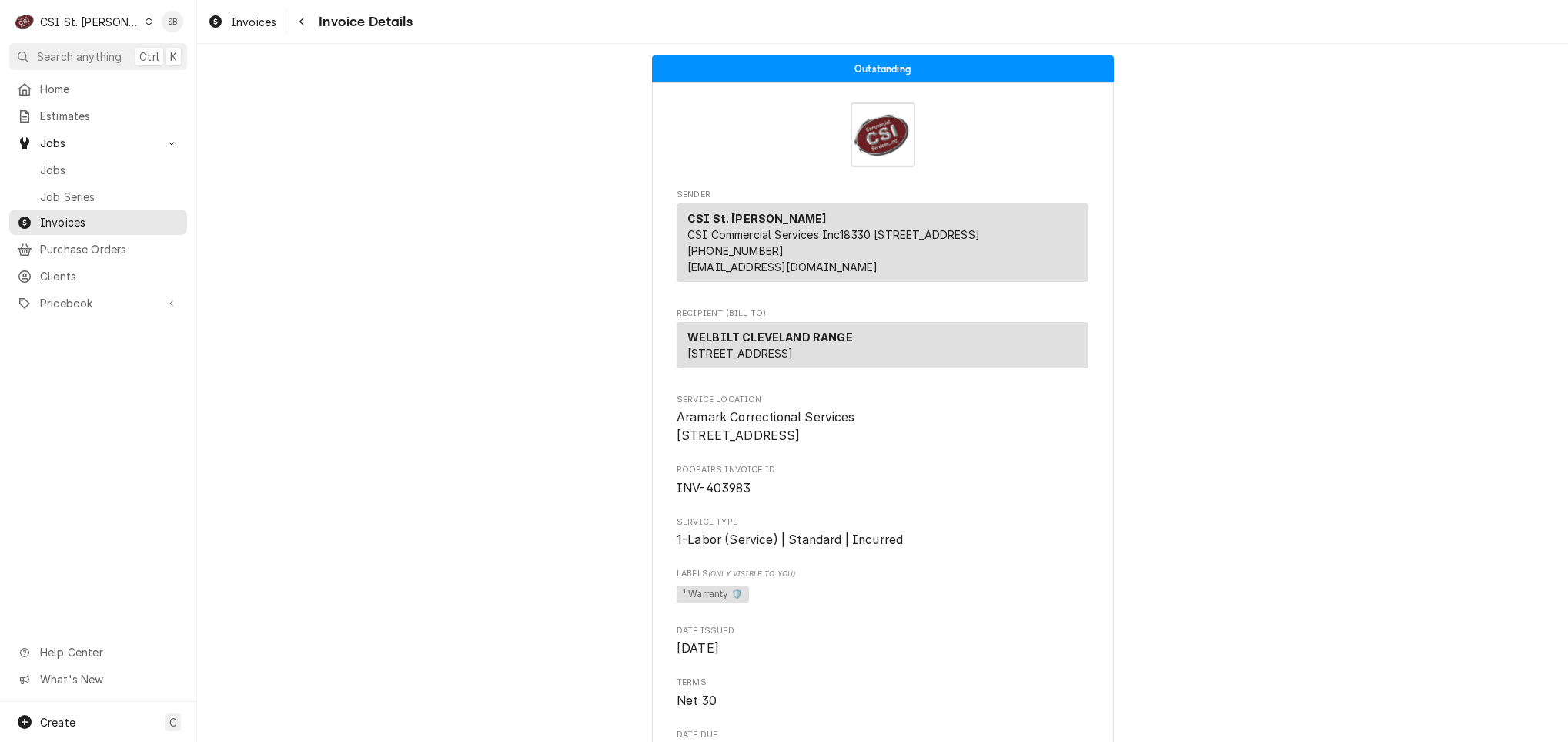
click at [64, 201] on link "Job Series" at bounding box center [98, 197] width 178 height 25
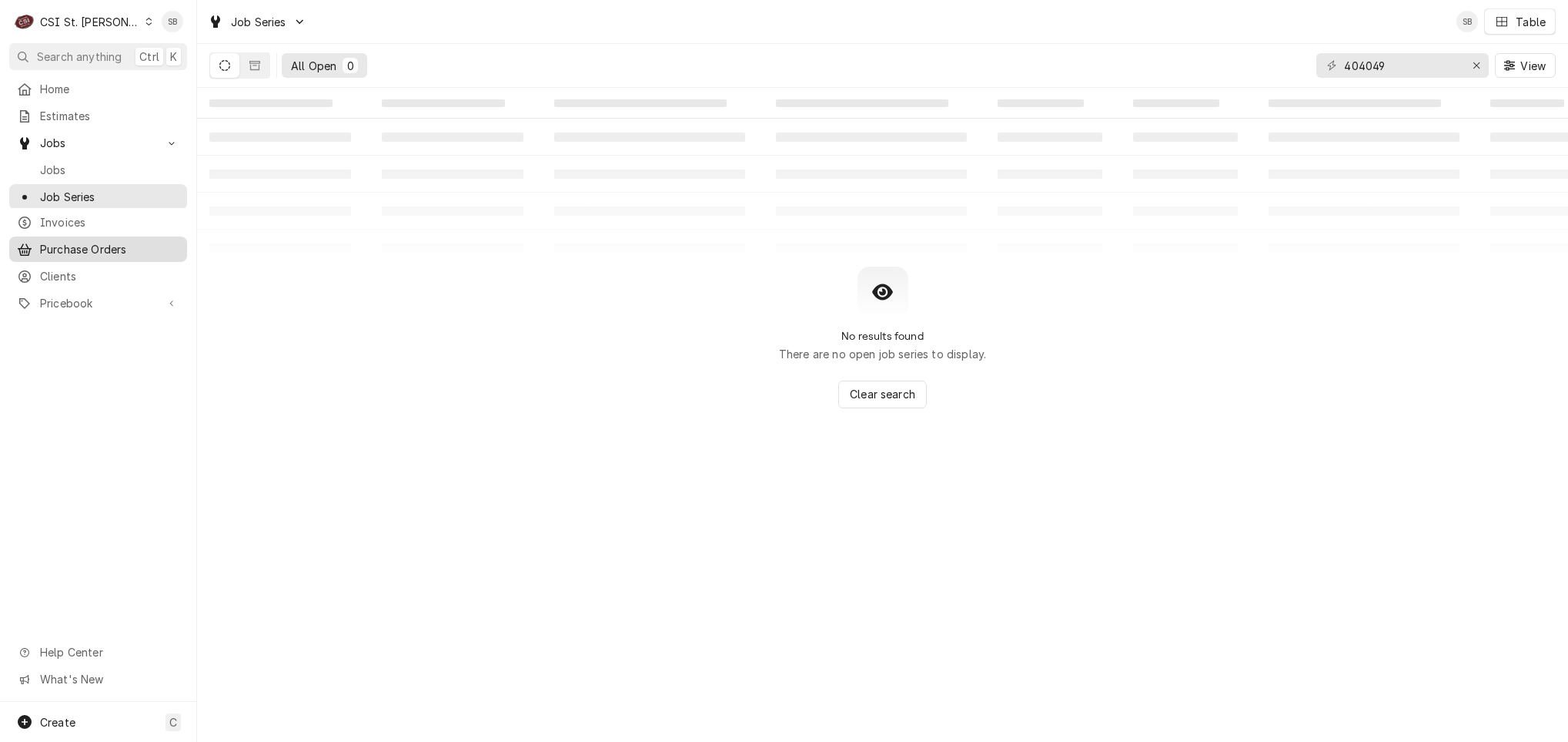
click at [92, 245] on span "Purchase Orders" at bounding box center [109, 250] width 139 height 16
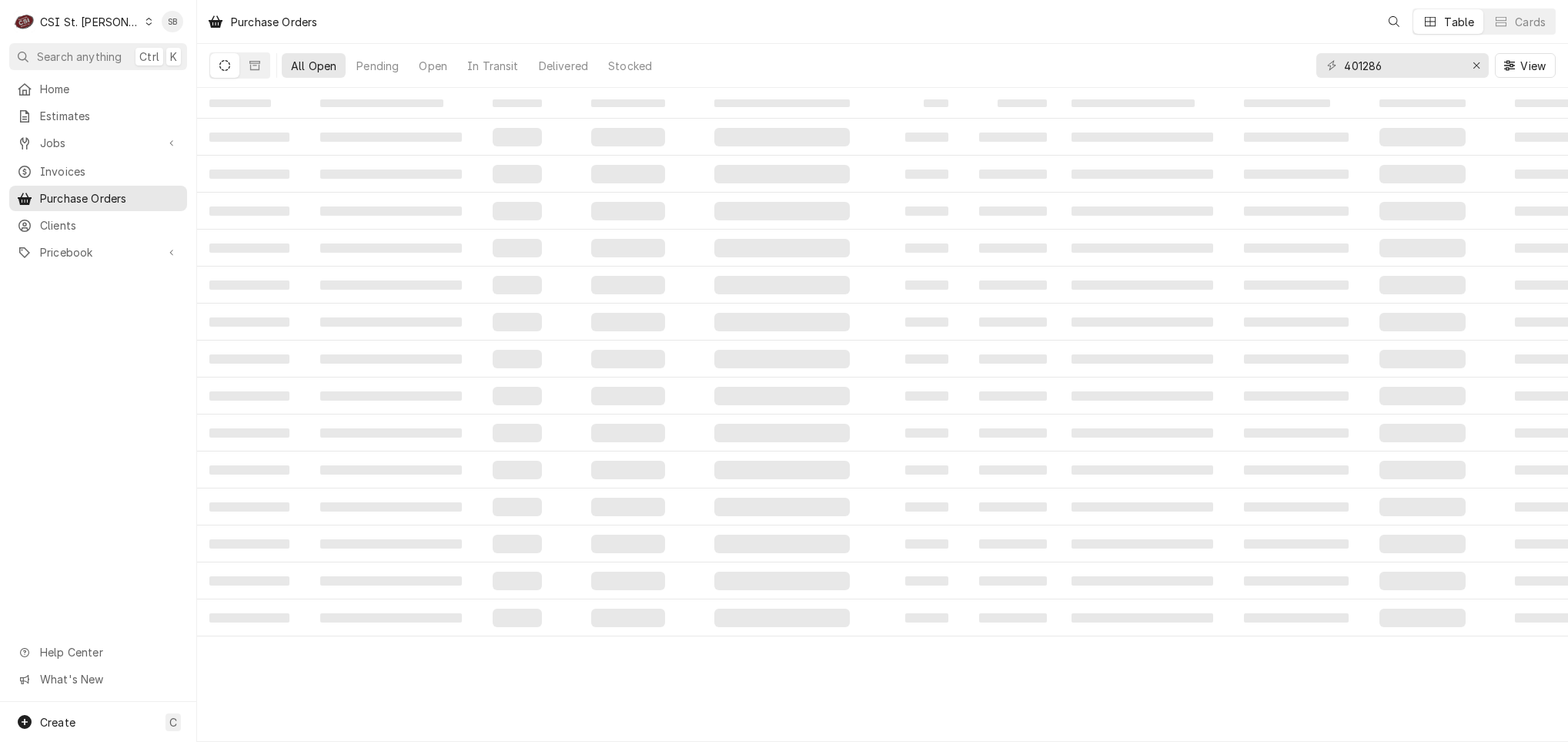
click at [79, 217] on span "Clients" at bounding box center [109, 225] width 139 height 16
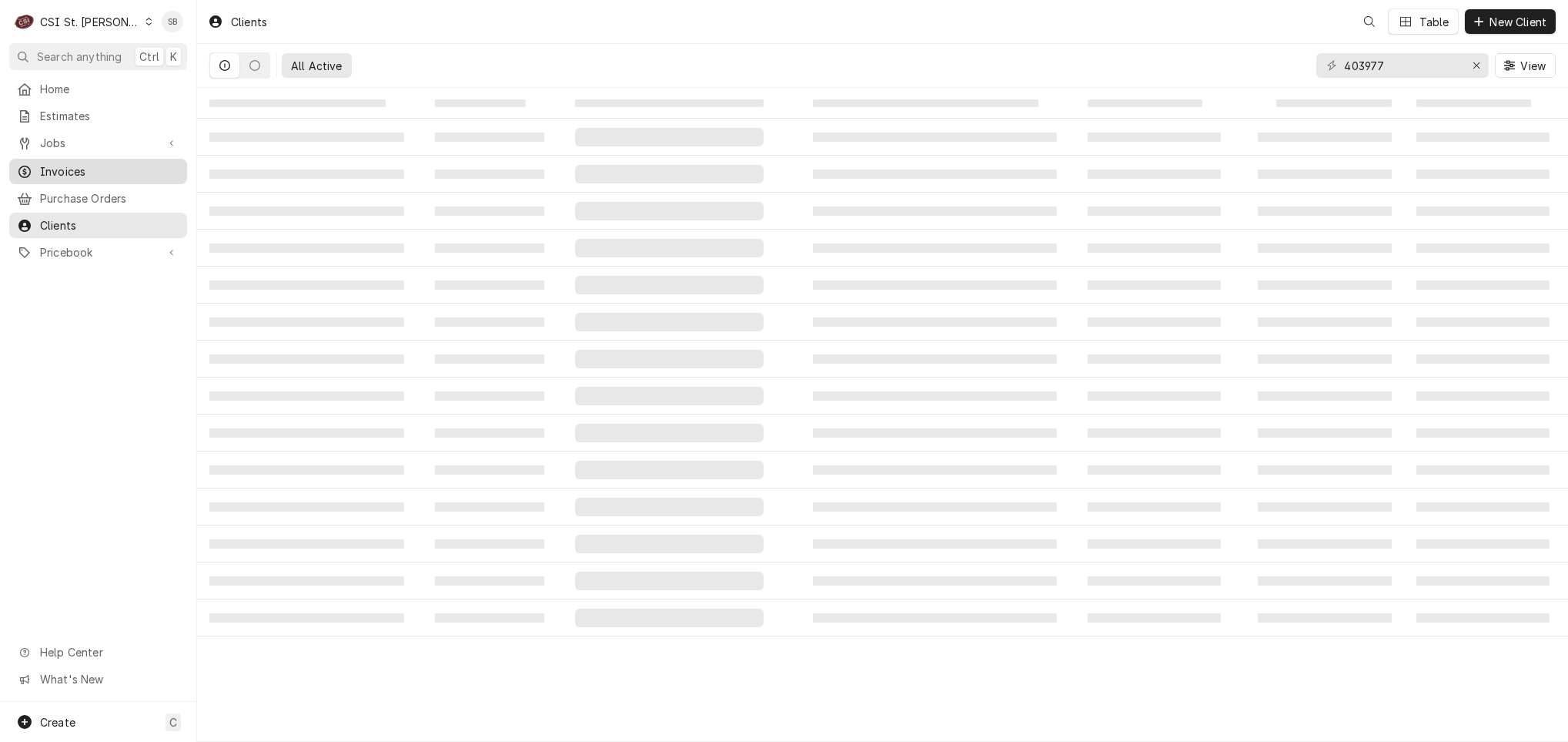
click at [73, 171] on span "Invoices" at bounding box center [109, 171] width 139 height 16
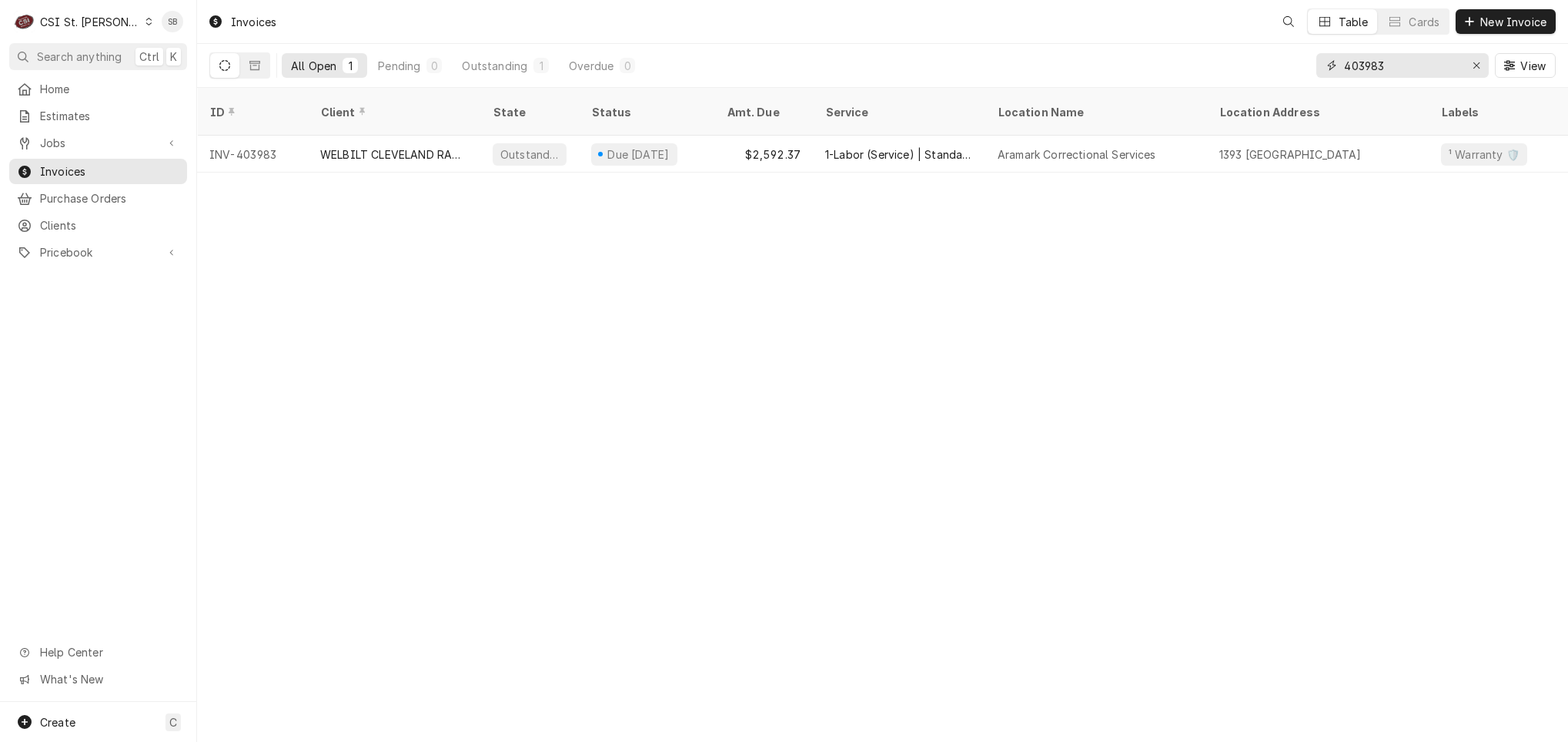
click at [1374, 77] on input "403983" at bounding box center [1402, 65] width 116 height 24
paste input "4049"
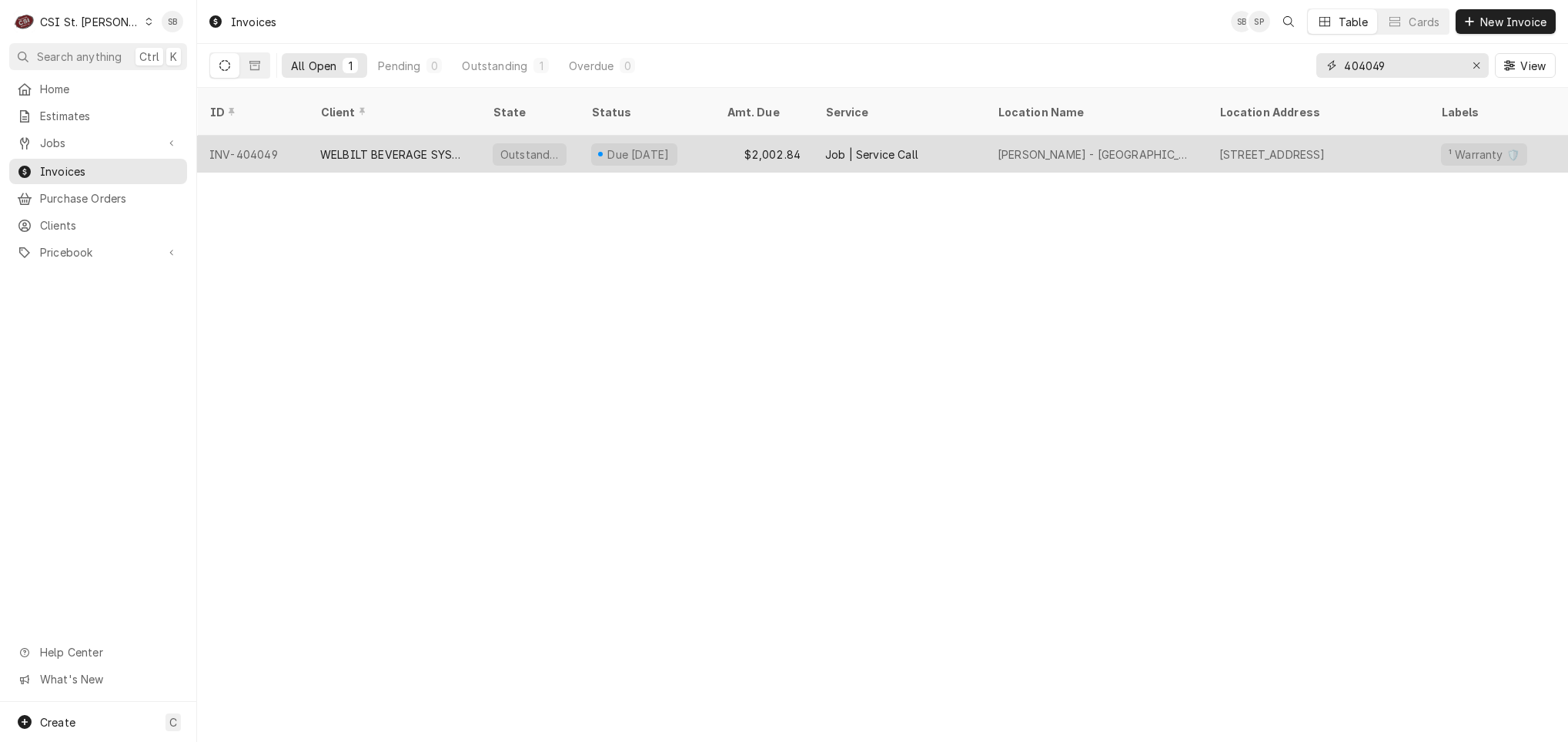
type input "404049"
click at [380, 146] on div "WELBILT BEVERAGE SYSTEMS" at bounding box center [394, 154] width 148 height 16
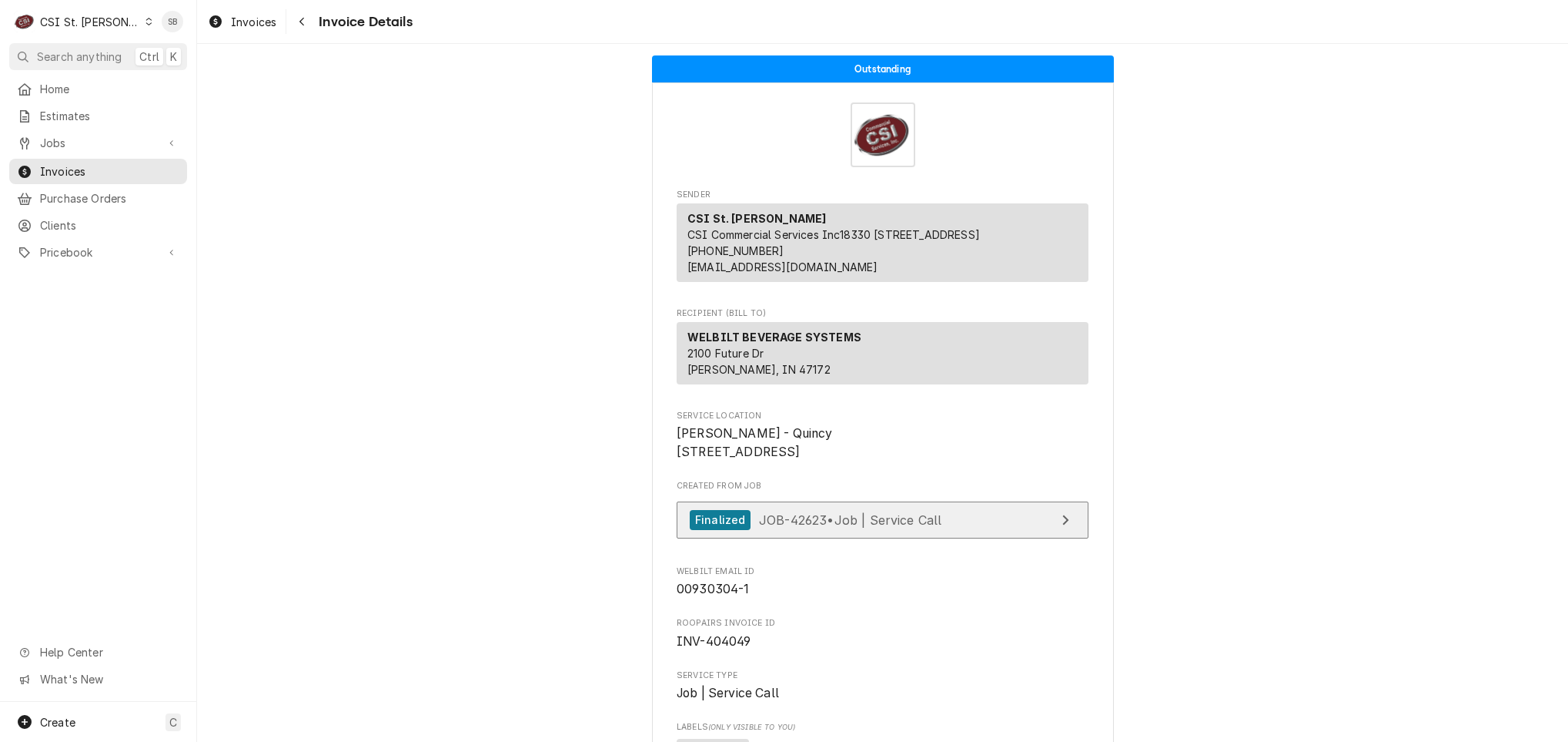
click at [795, 531] on div "Finalized JOB-42623 • Job | Service Call" at bounding box center [815, 520] width 252 height 21
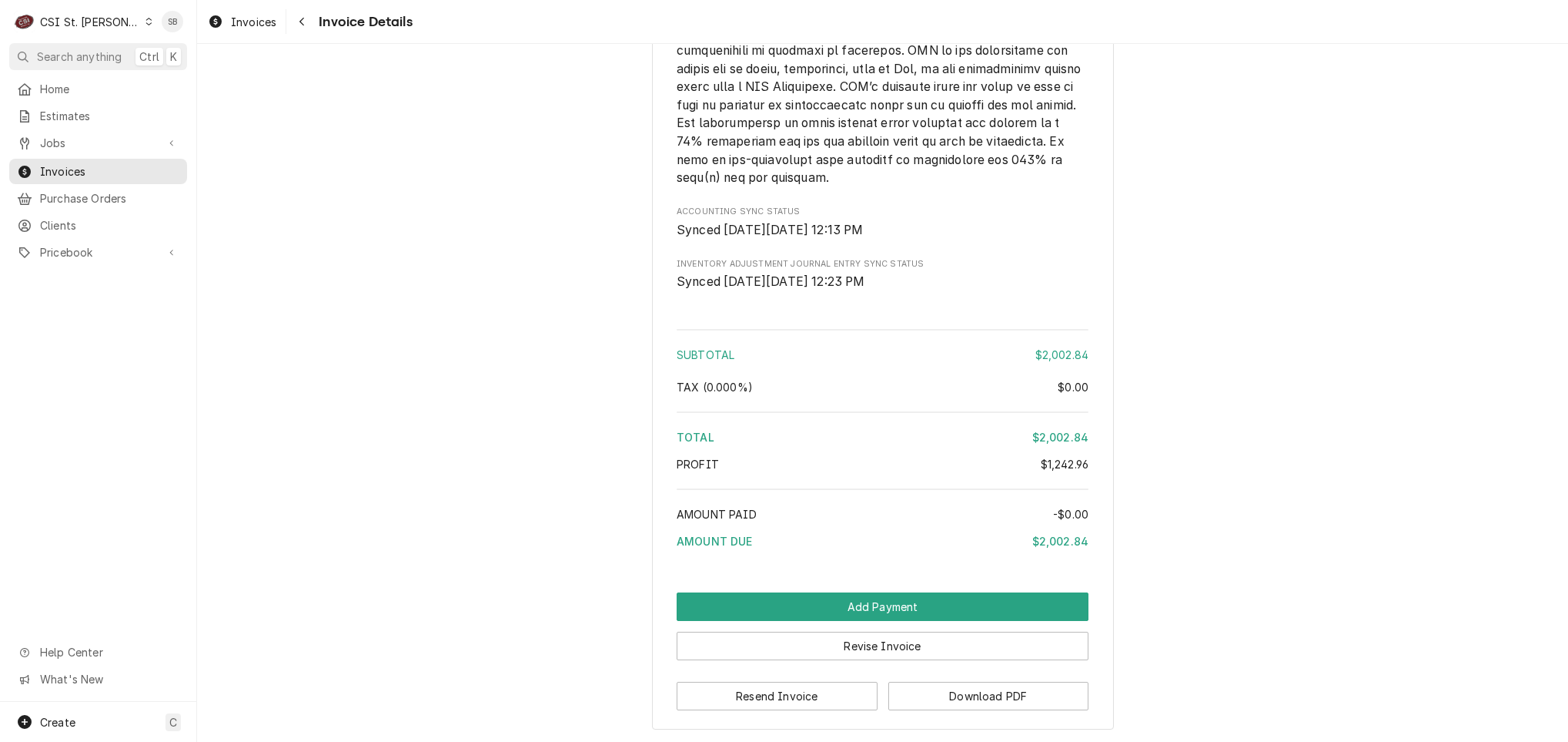
scroll to position [3260, 0]
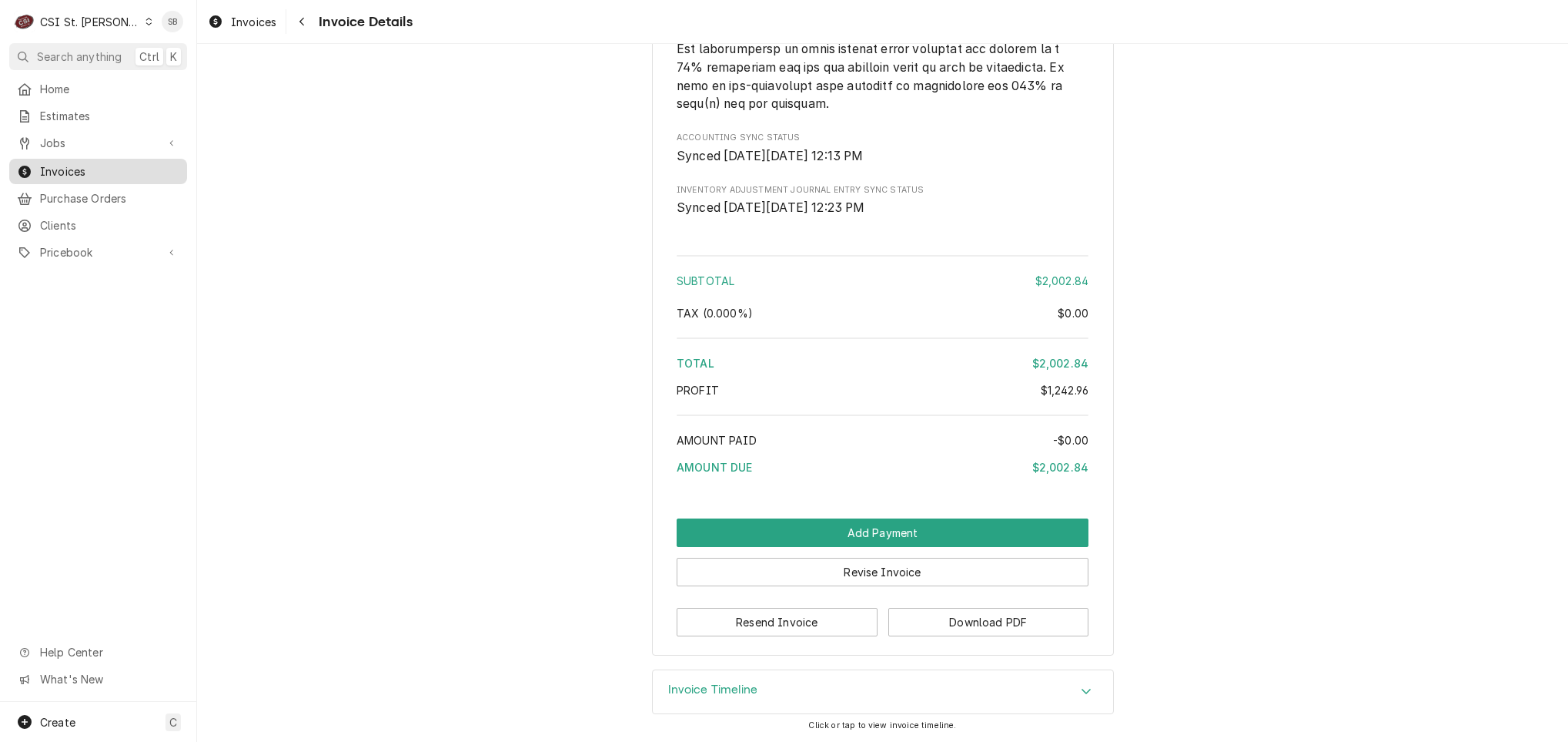
drag, startPoint x: 107, startPoint y: 167, endPoint x: 130, endPoint y: 166, distance: 23.0
click at [107, 167] on span "Invoices" at bounding box center [109, 171] width 139 height 16
click at [70, 213] on link "Clients" at bounding box center [98, 225] width 178 height 25
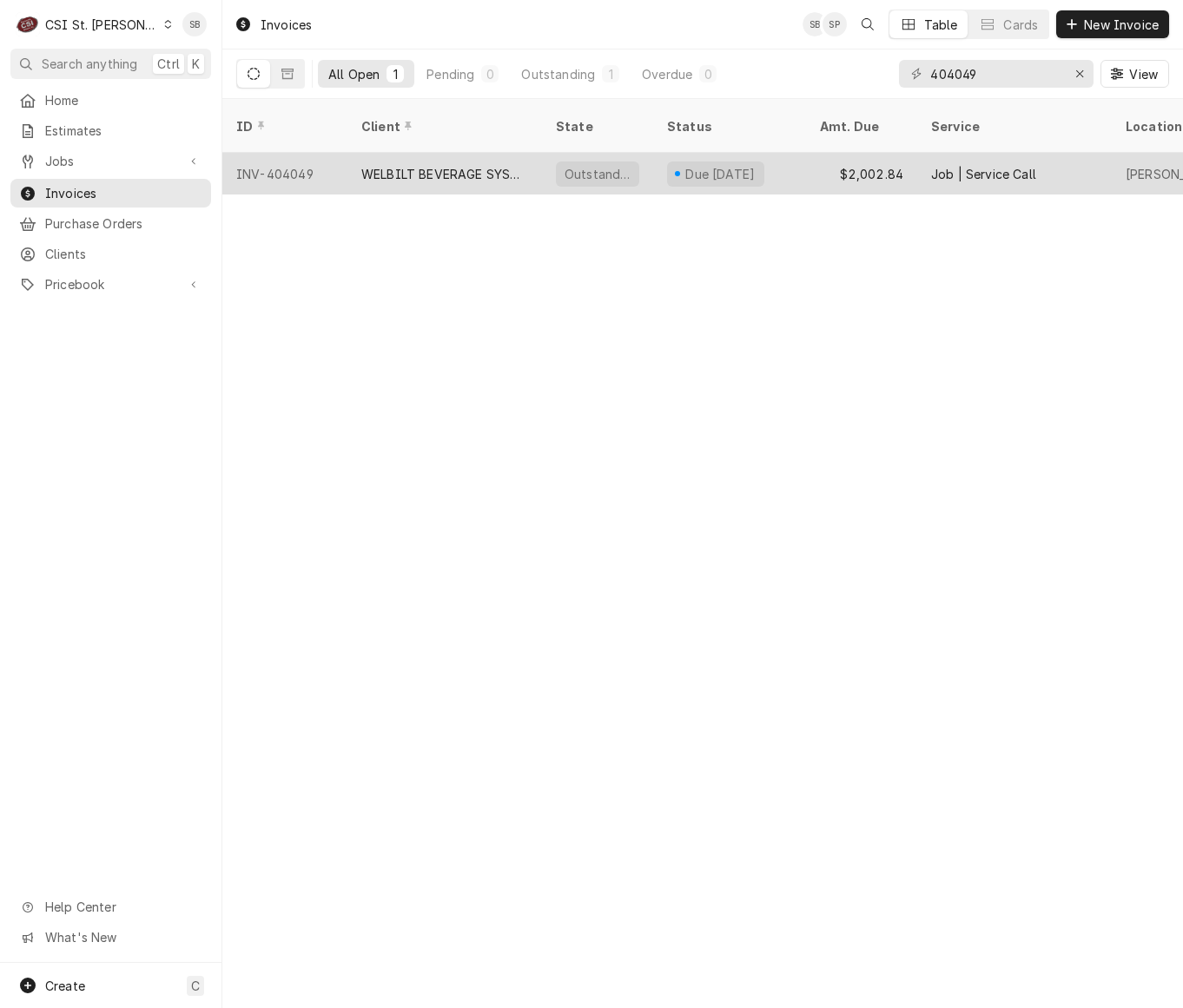
click at [495, 153] on div "WELBILT BEVERAGE SYSTEMS" at bounding box center [445, 173] width 195 height 41
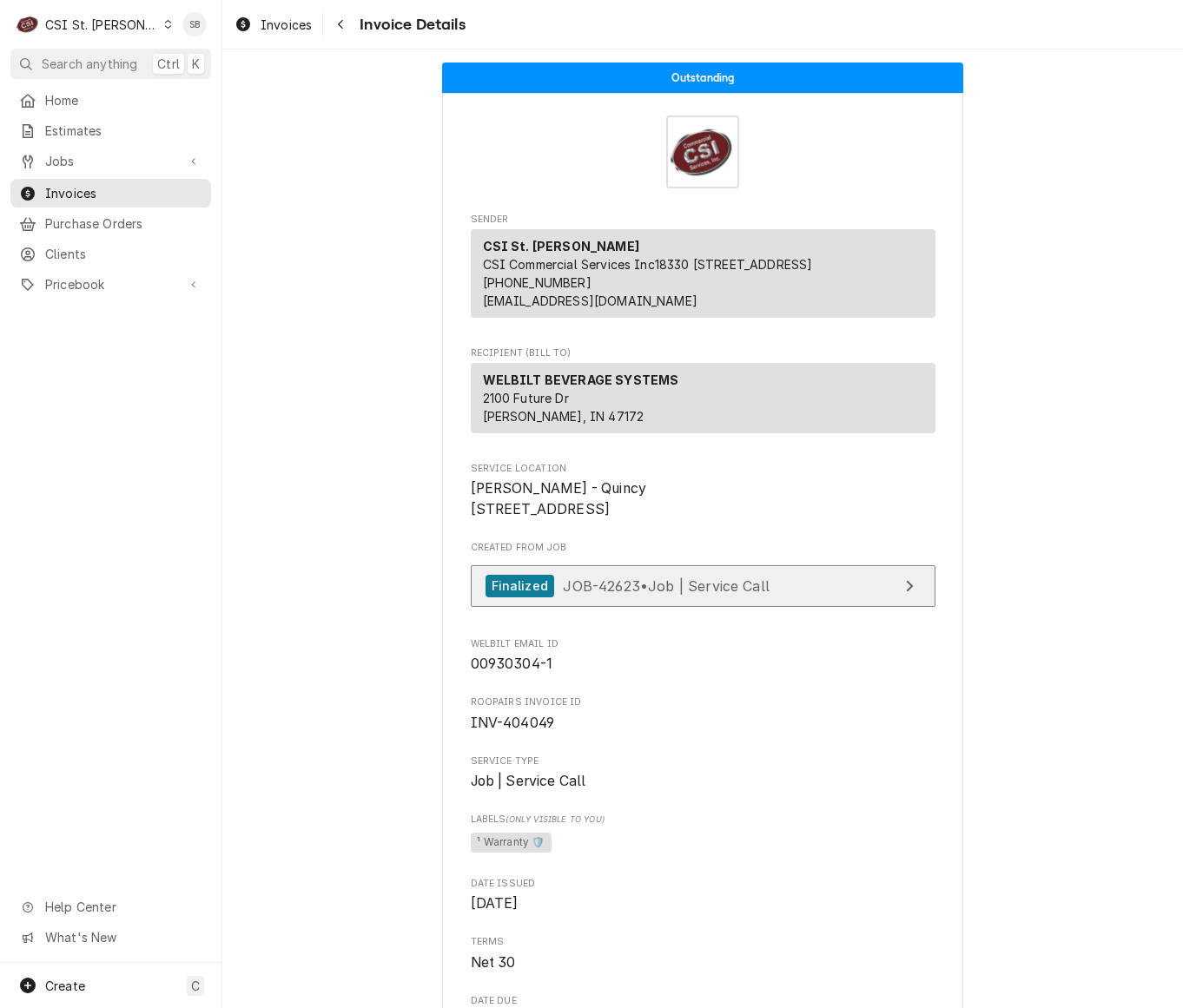
click at [563, 594] on span "JOB-42623 • Job | Service Call" at bounding box center [665, 584] width 207 height 17
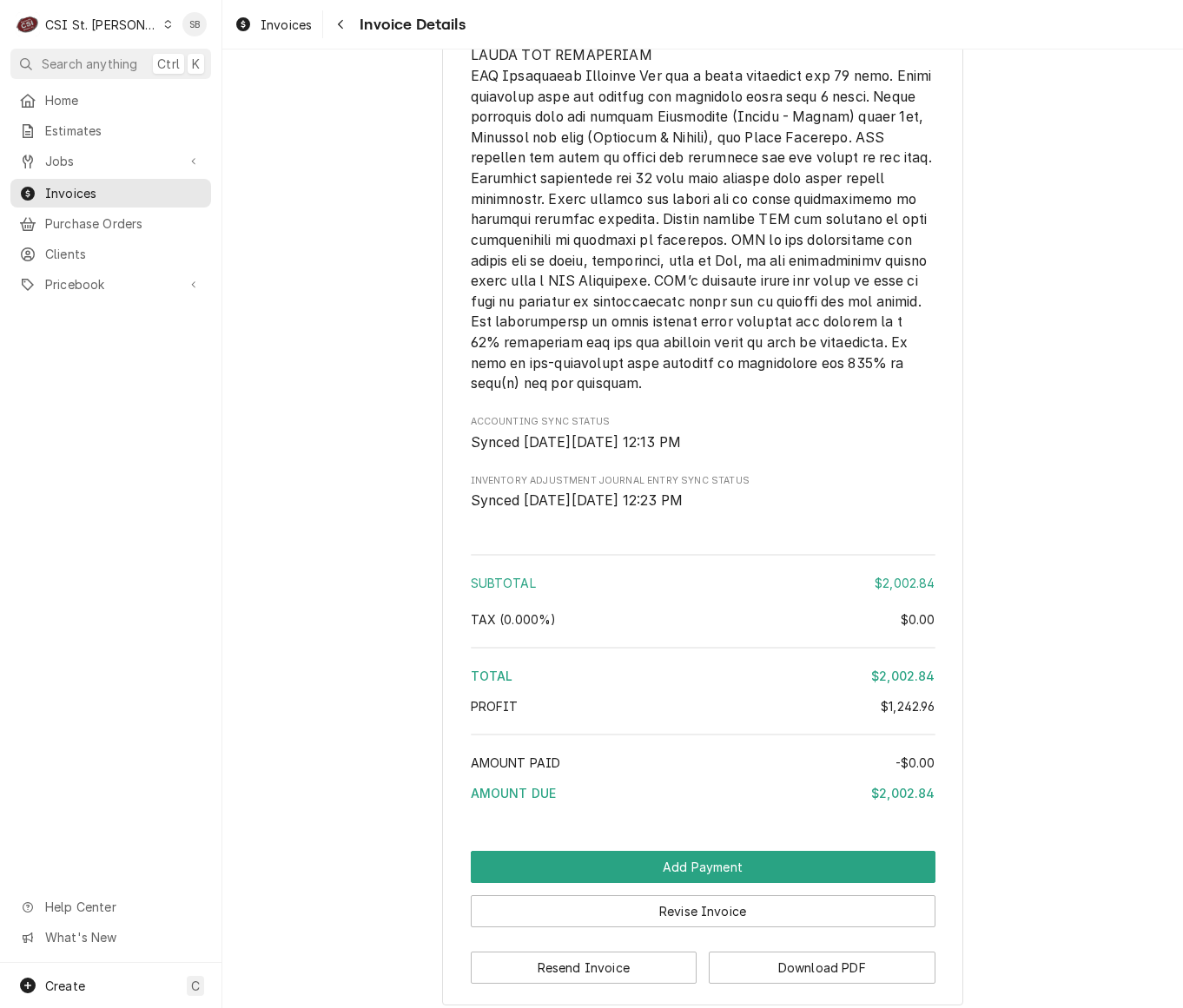
scroll to position [3502, 0]
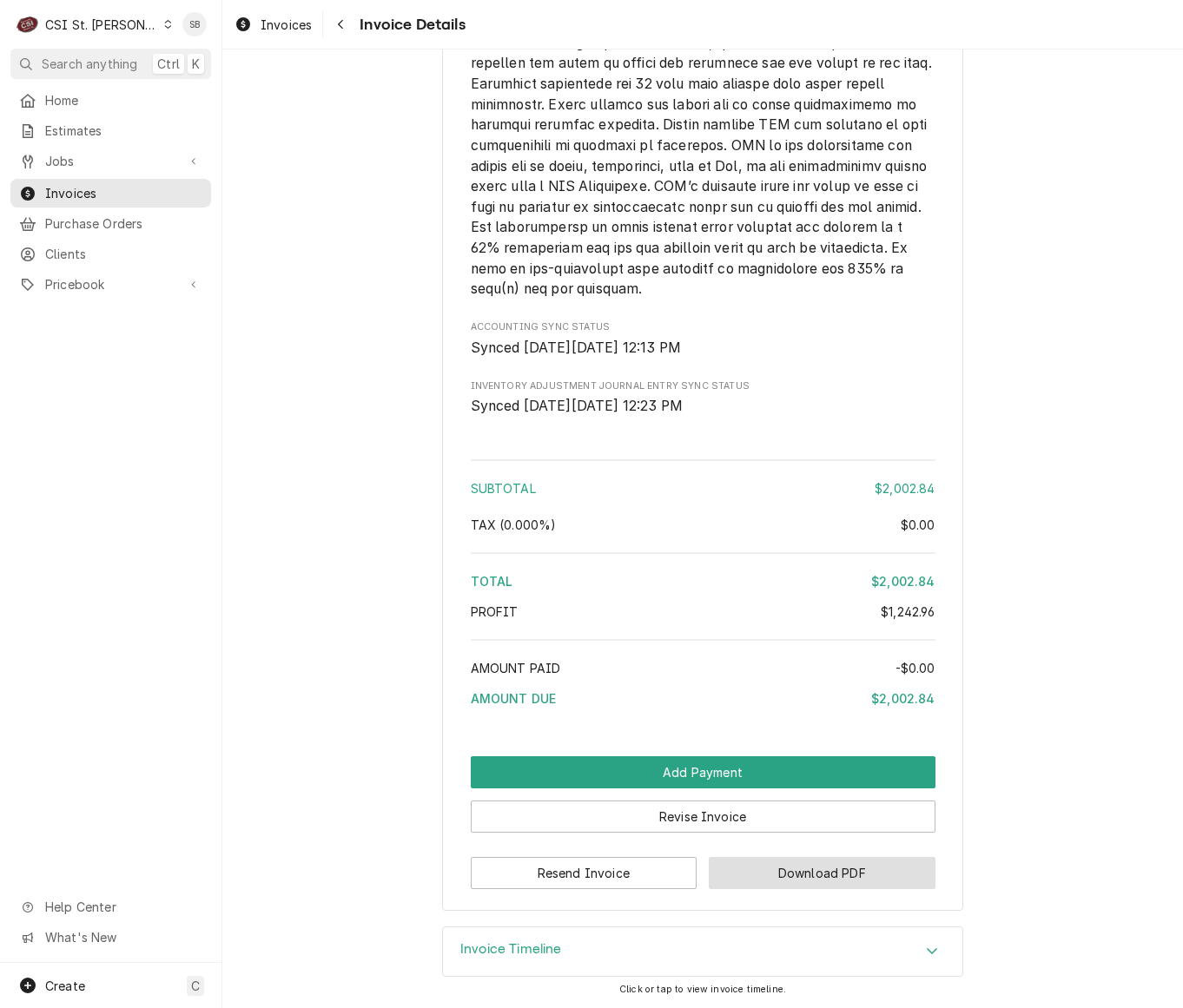
click at [777, 881] on button "Download PDF" at bounding box center [822, 872] width 227 height 32
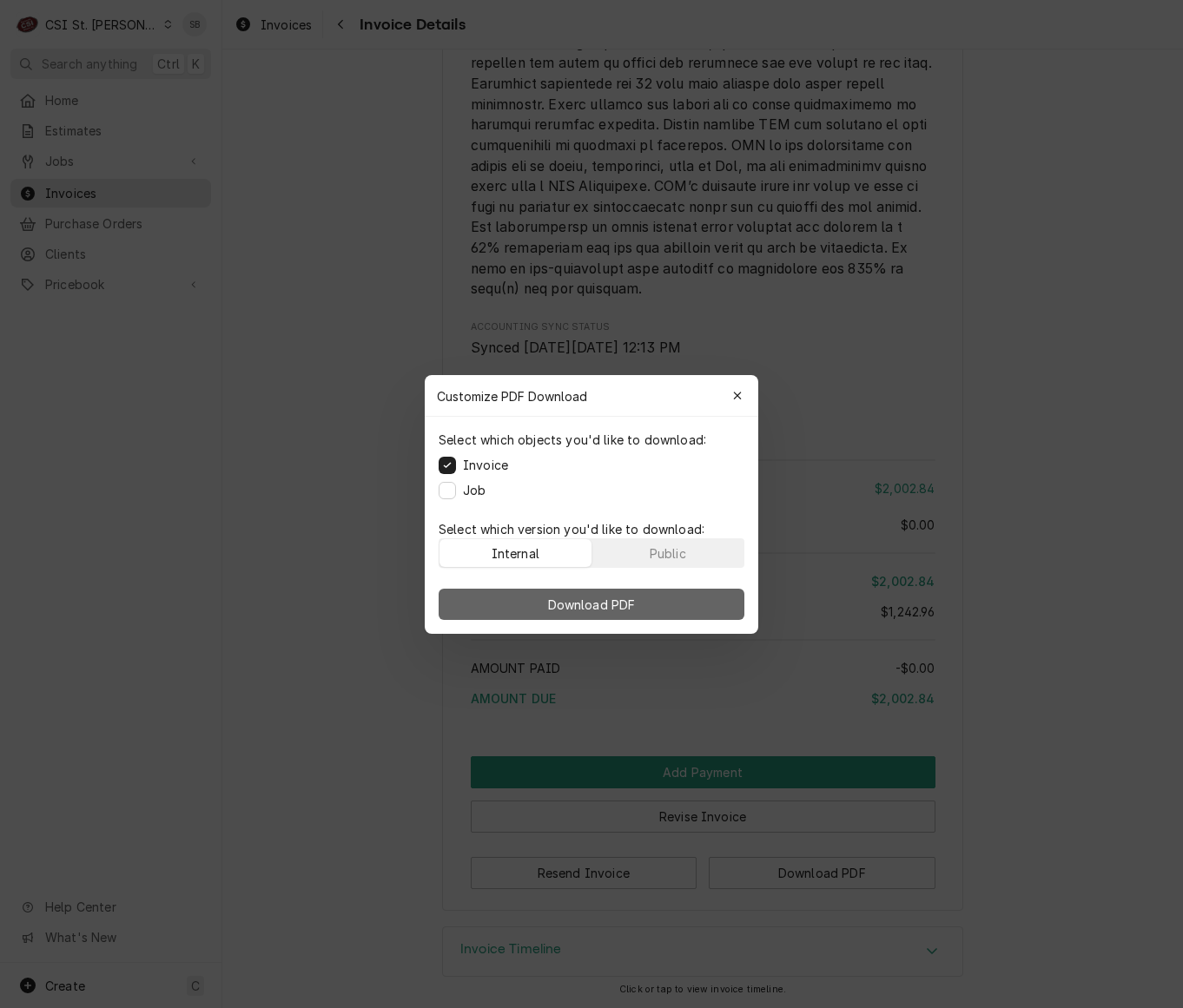
click at [643, 599] on button "Download PDF" at bounding box center [591, 604] width 305 height 31
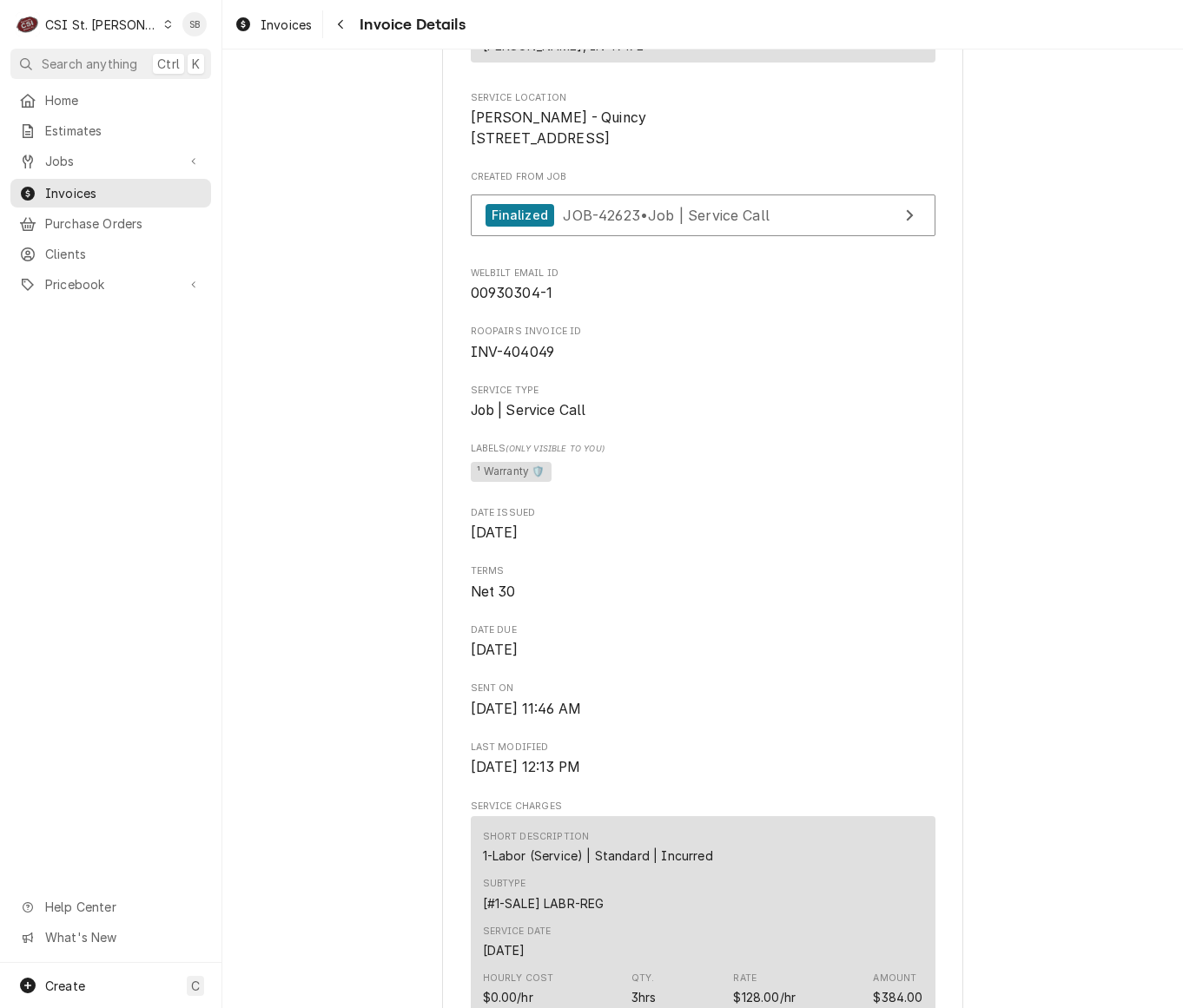
scroll to position [0, 0]
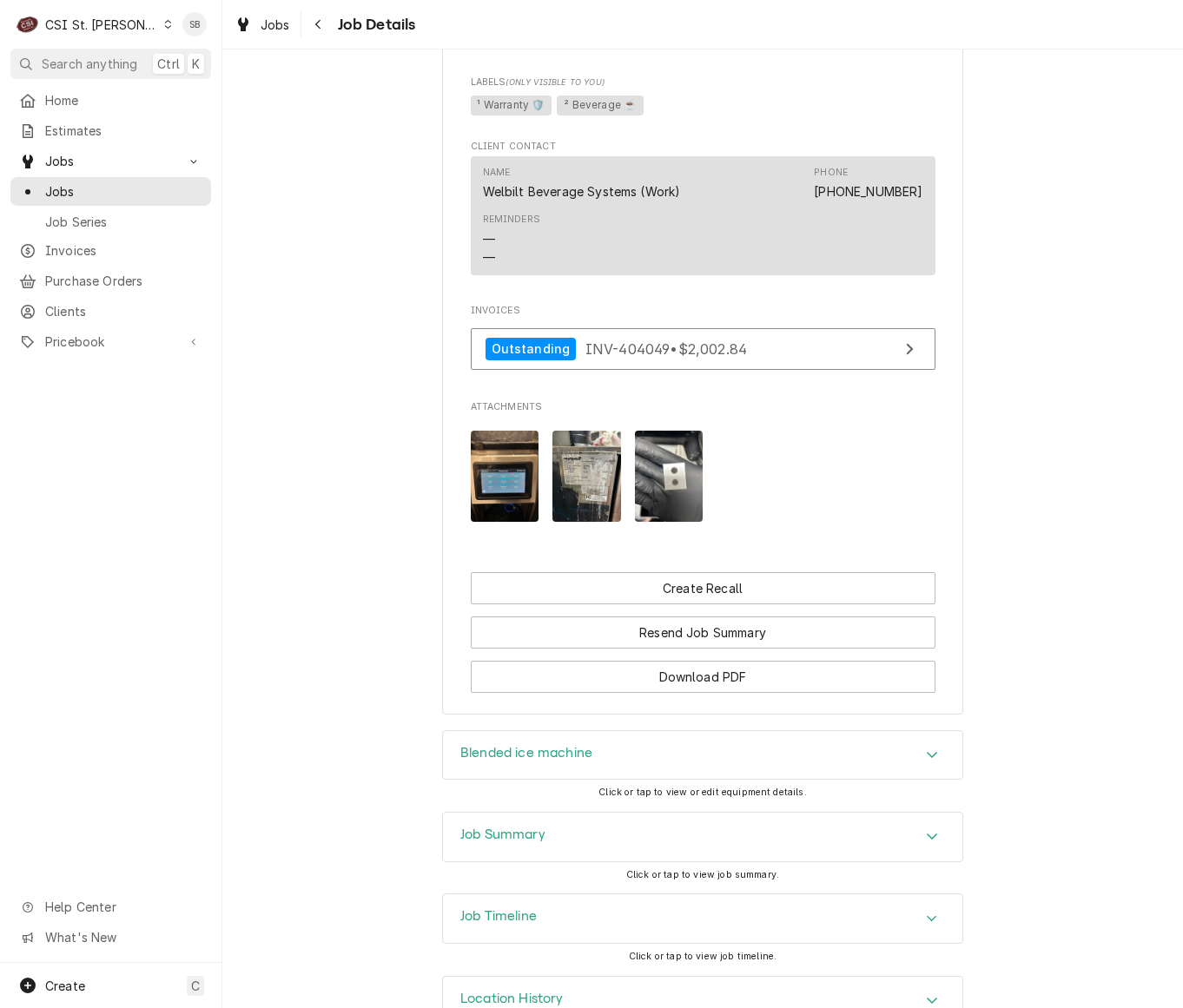
scroll to position [1481, 0]
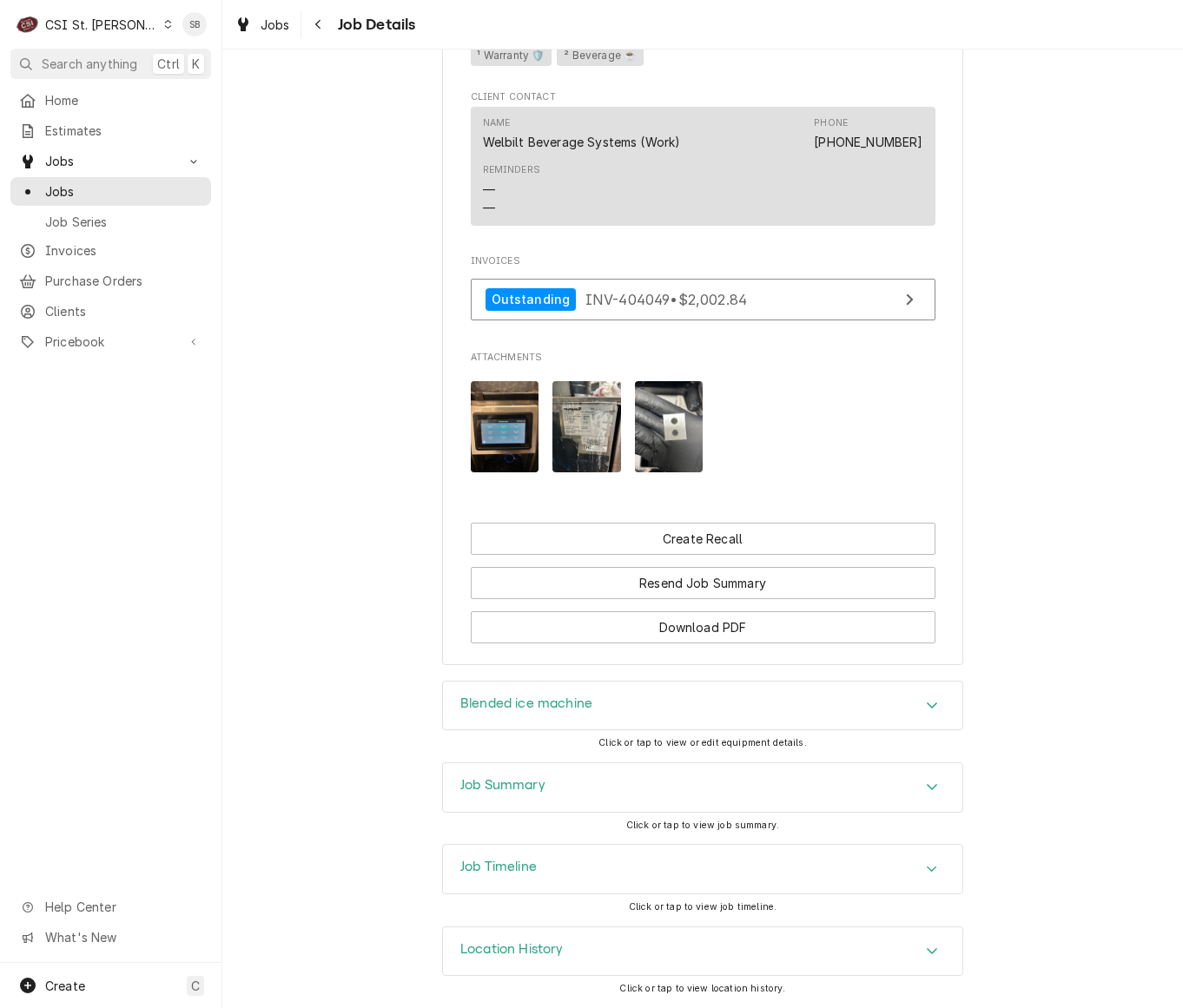
drag, startPoint x: 503, startPoint y: 772, endPoint x: 527, endPoint y: 734, distance: 44.9
click at [503, 774] on div "Job Summary" at bounding box center [702, 787] width 519 height 49
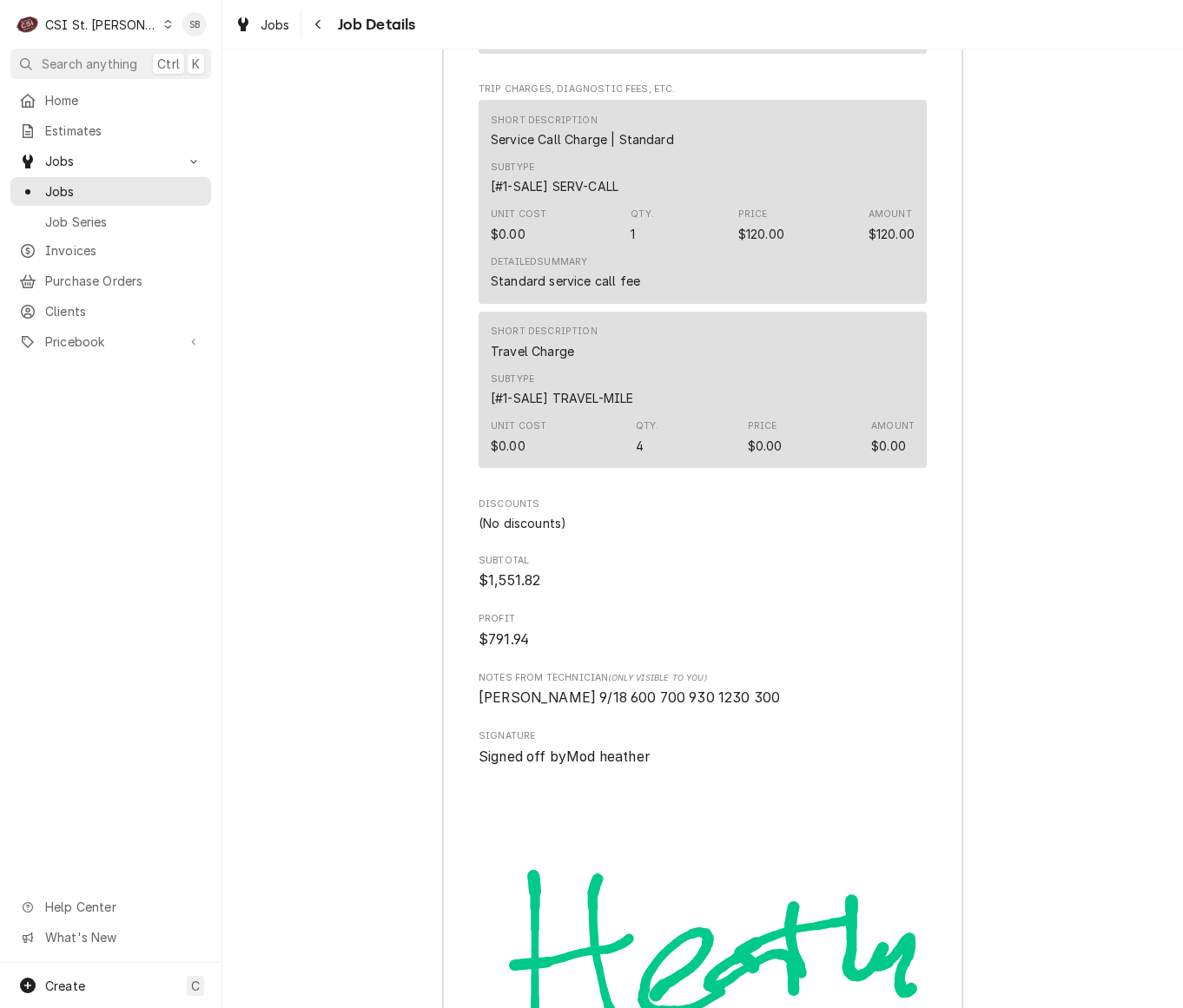
scroll to position [4866, 0]
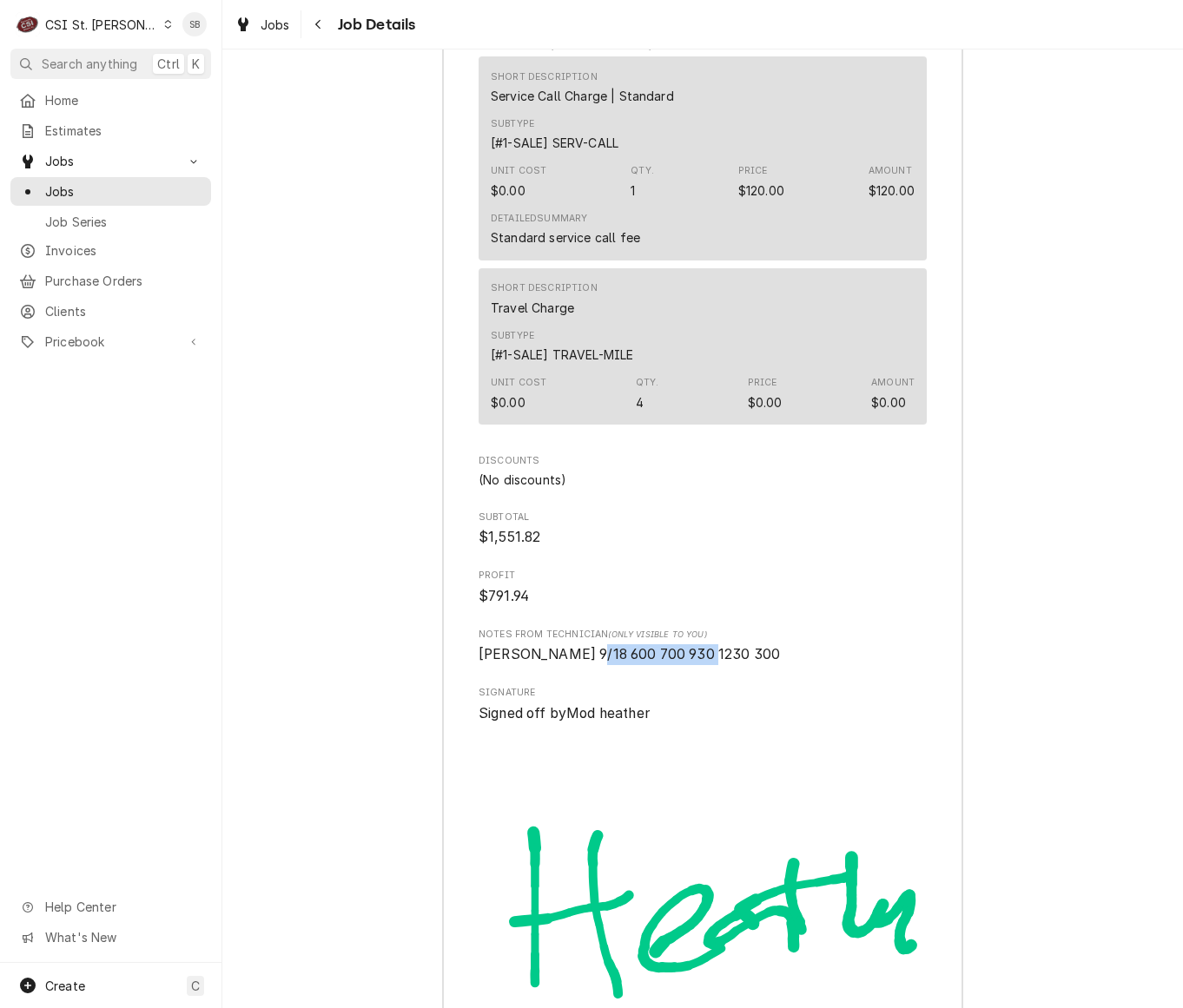
drag, startPoint x: 566, startPoint y: 660, endPoint x: 686, endPoint y: 654, distance: 120.1
click at [686, 654] on span "Eric G 9/18 600 700 930 1230 300" at bounding box center [629, 654] width 301 height 17
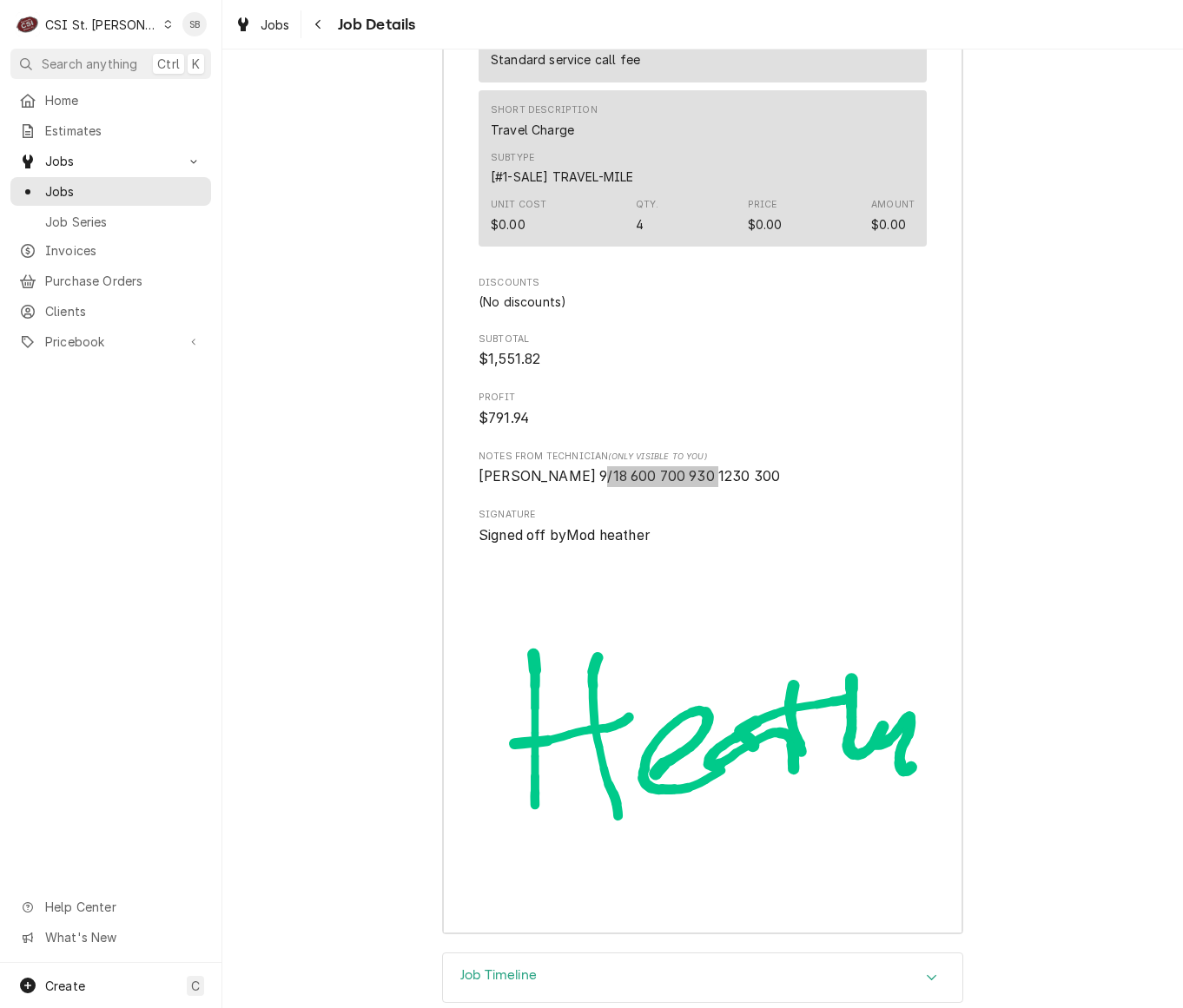
scroll to position [5159, 0]
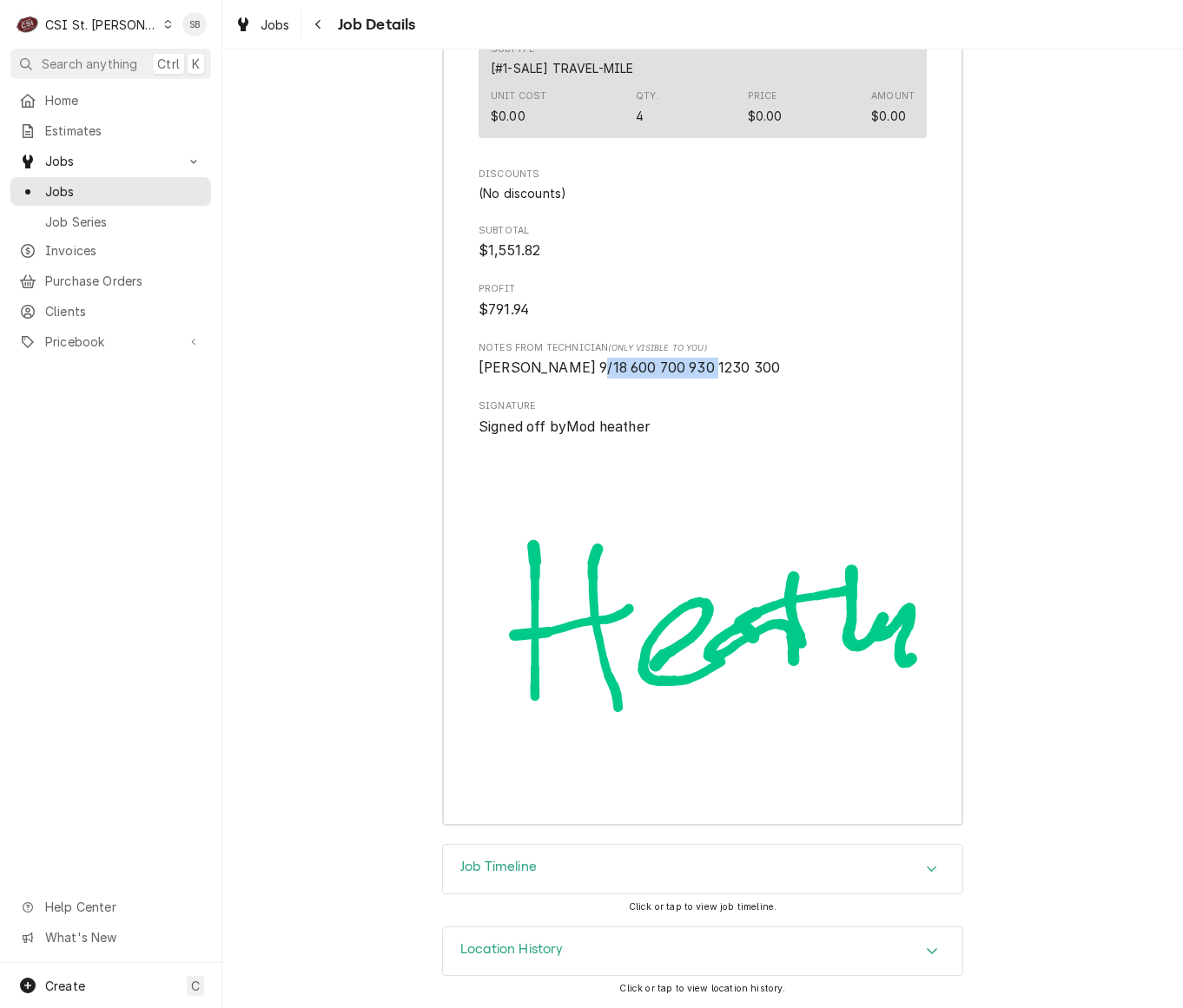
click at [551, 859] on div "Job Timeline" at bounding box center [702, 868] width 519 height 49
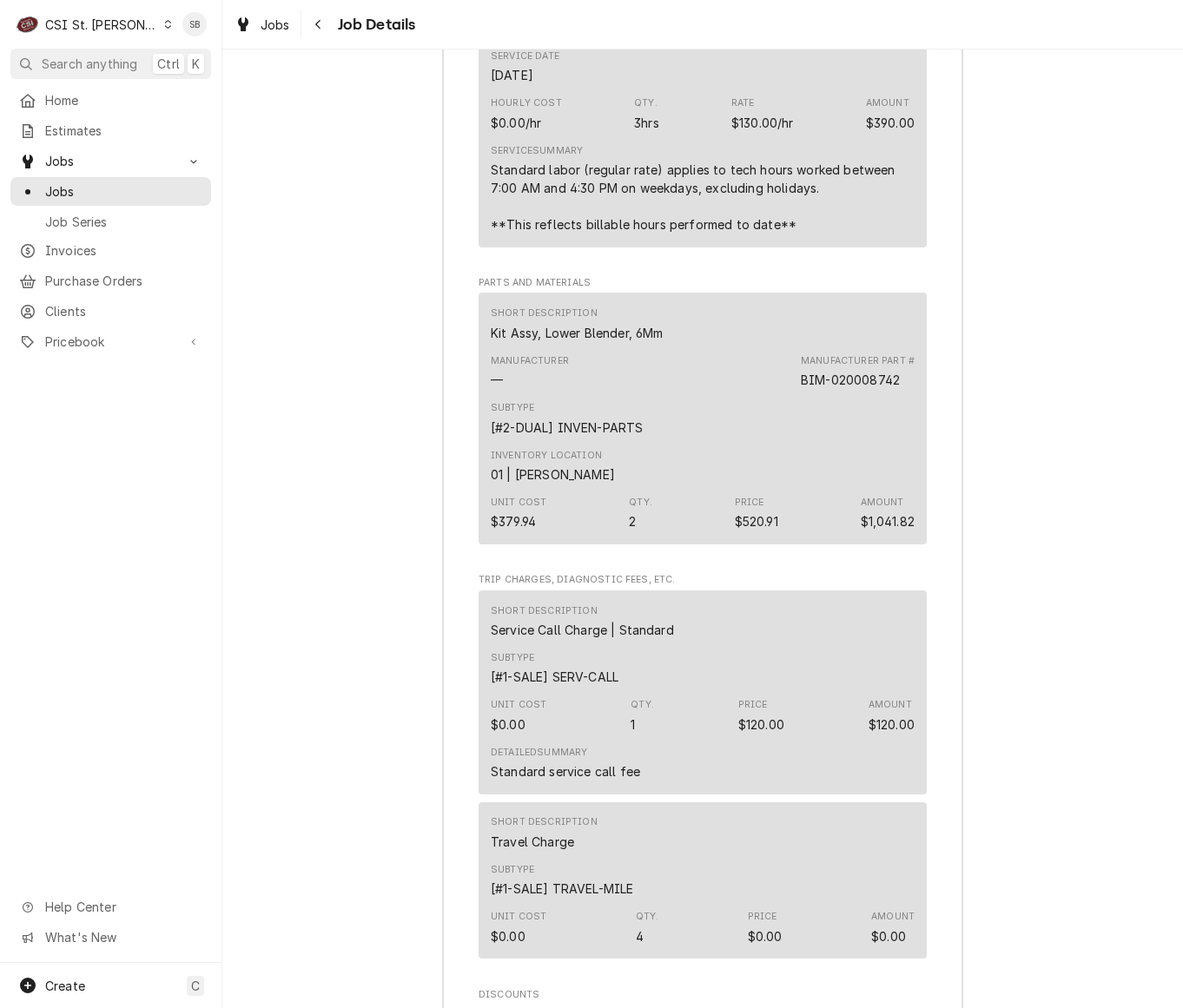
scroll to position [4616, 0]
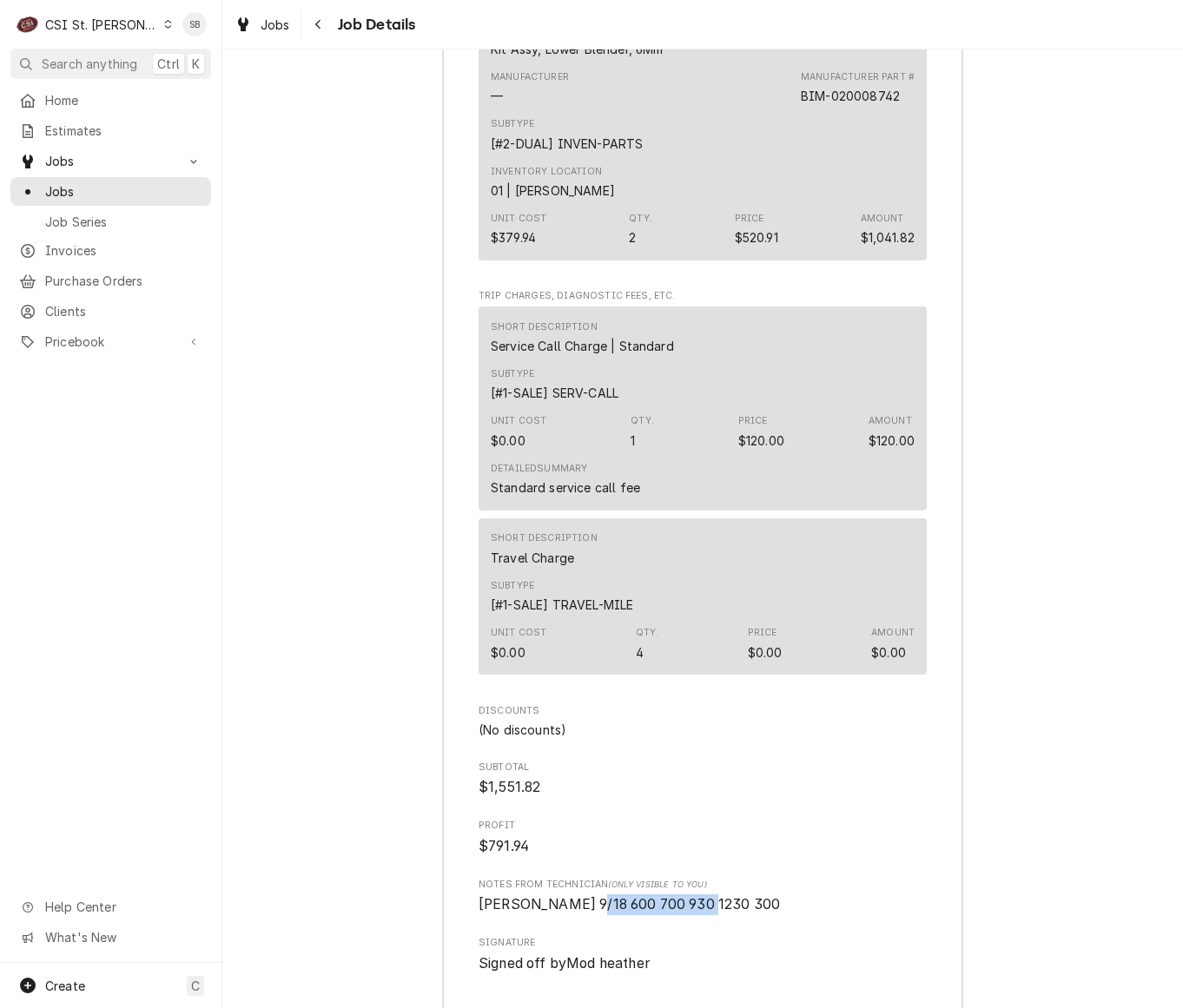
click at [573, 904] on span "Eric G 9/18 600 700 930 1230 300" at bounding box center [629, 904] width 301 height 17
drag, startPoint x: 576, startPoint y: 910, endPoint x: 521, endPoint y: 910, distance: 55.0
click at [521, 910] on span "Eric G 9/18 600 700 930 1230 300" at bounding box center [629, 904] width 301 height 17
drag, startPoint x: 521, startPoint y: 910, endPoint x: 585, endPoint y: 910, distance: 64.0
click at [585, 910] on span "Eric G 9/18 600 700 930 1230 300" at bounding box center [629, 904] width 301 height 17
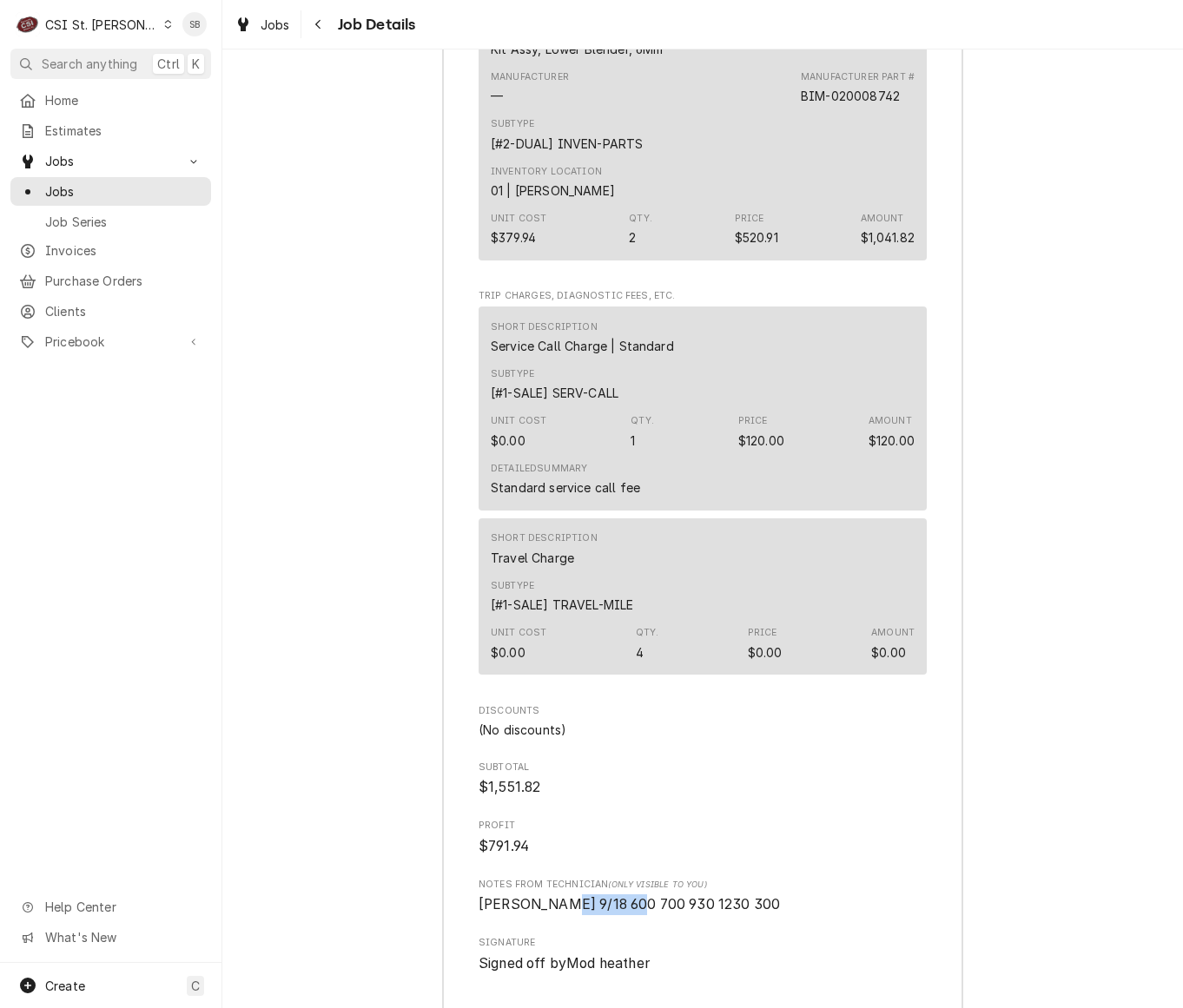
drag, startPoint x: 612, startPoint y: 904, endPoint x: 537, endPoint y: 904, distance: 75.0
click at [537, 904] on span "Eric G 9/18 600 700 930 1230 300" at bounding box center [629, 904] width 301 height 17
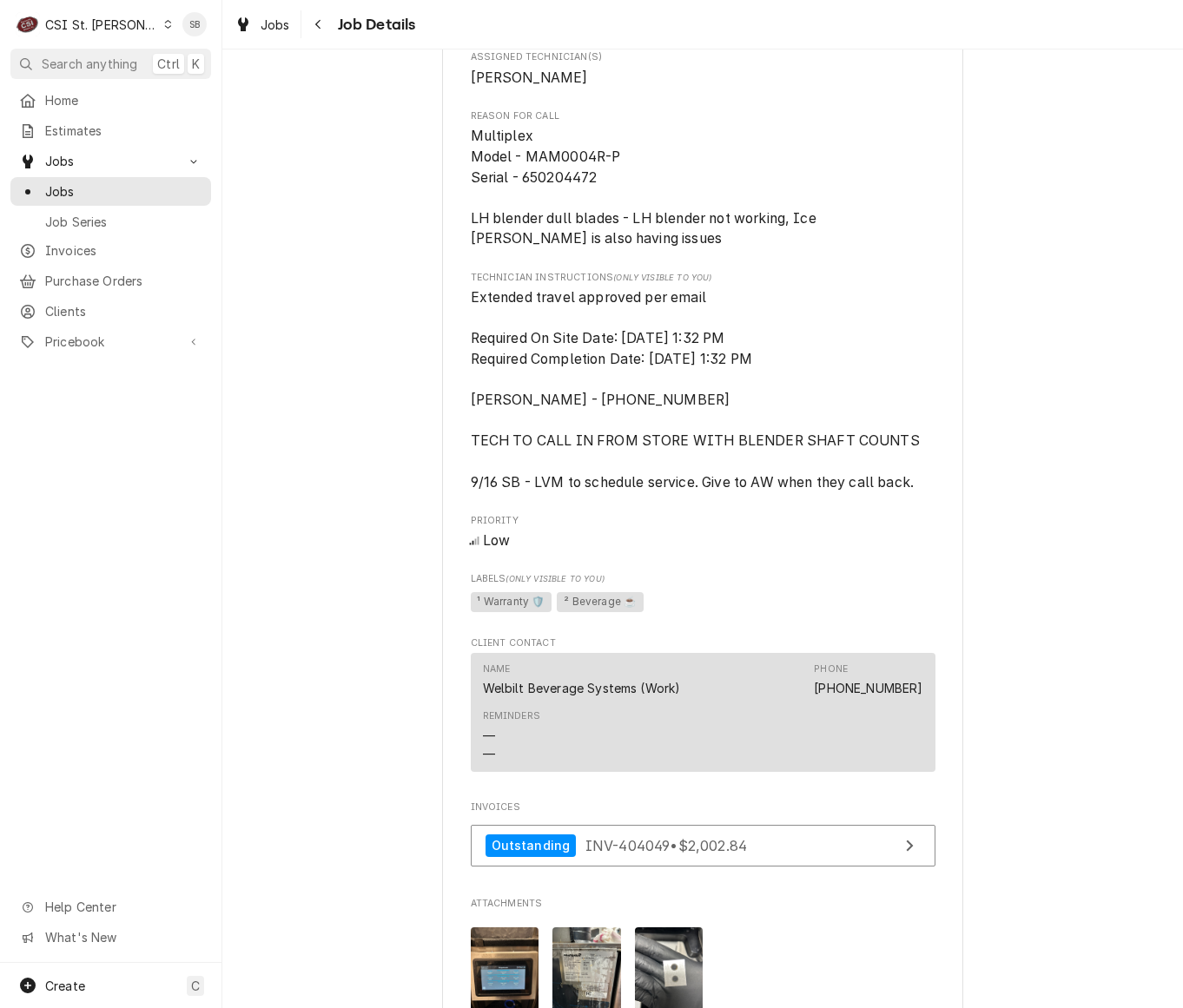
scroll to position [912, 0]
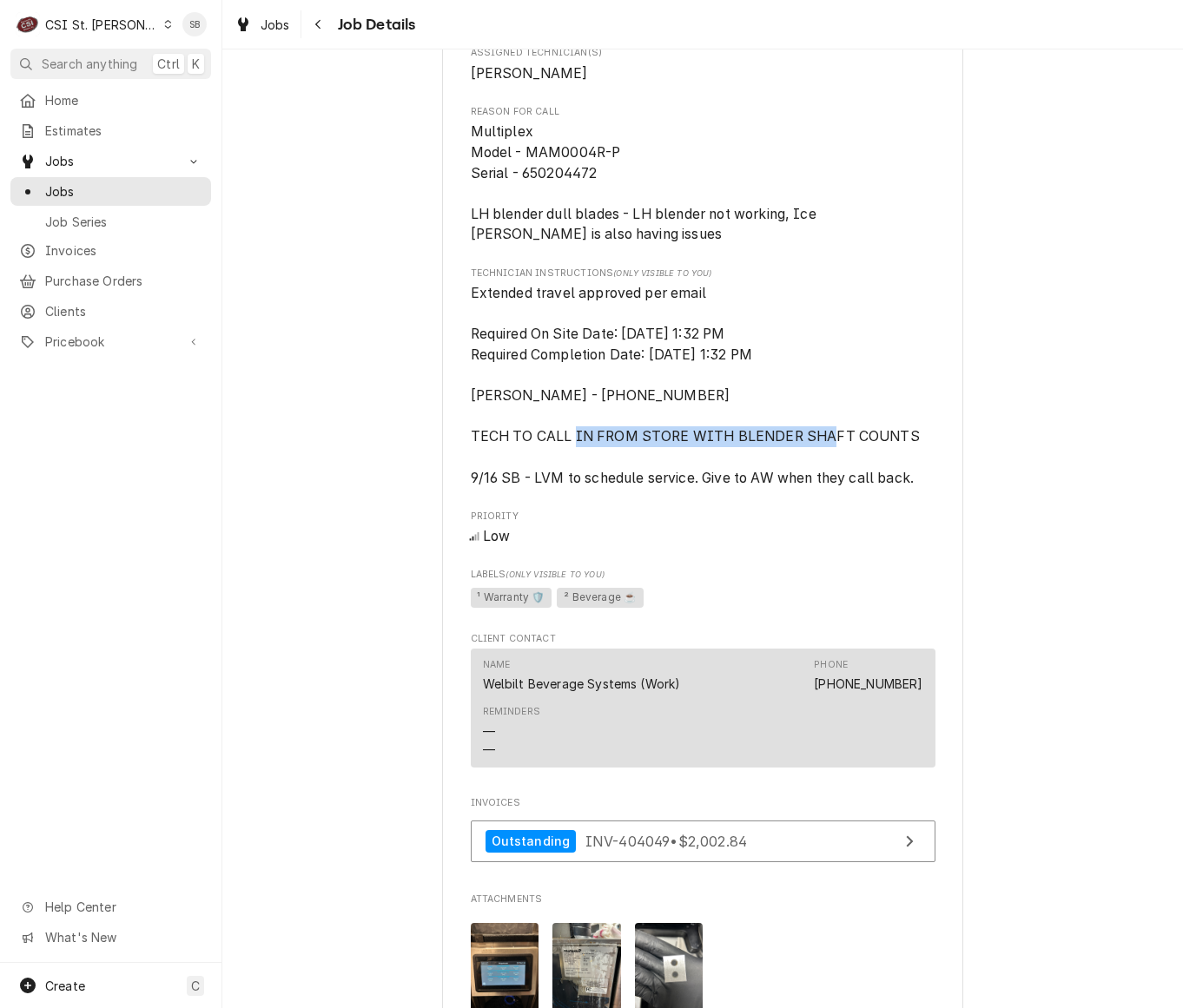
drag, startPoint x: 588, startPoint y: 454, endPoint x: 847, endPoint y: 456, distance: 259.0
click at [847, 456] on span "Extended travel approved per email Required On Site Date: 9/12/2025, 1:32 PM Re…" at bounding box center [695, 385] width 449 height 201
drag, startPoint x: 847, startPoint y: 456, endPoint x: 660, endPoint y: 545, distance: 207.1
click at [677, 524] on span "Priority" at bounding box center [702, 515] width 464 height 14
drag, startPoint x: 641, startPoint y: 493, endPoint x: 957, endPoint y: 498, distance: 316.0
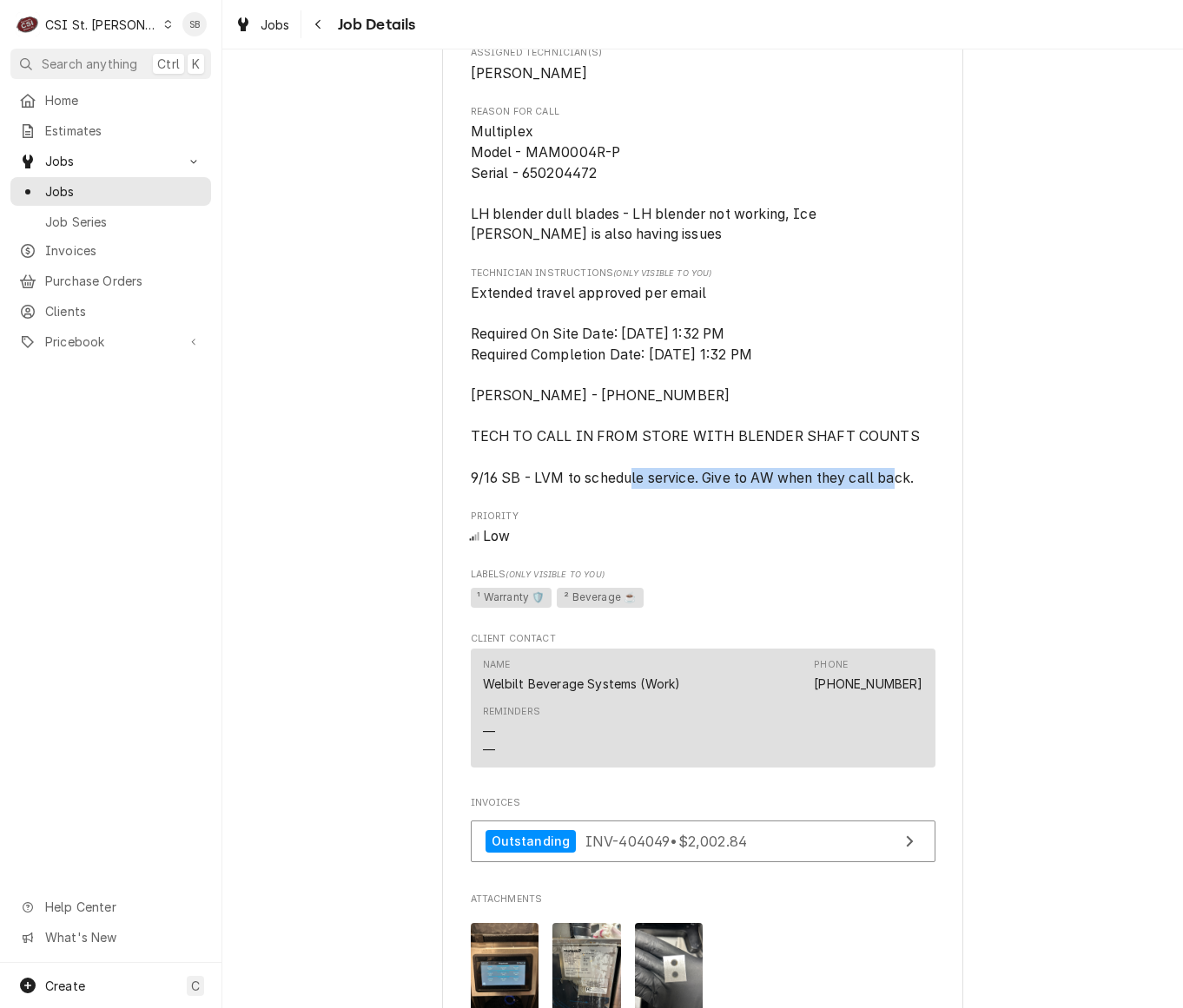
click at [957, 498] on div "Completed and Invoiced WELBILT BEVERAGE SYSTEMS McDonald's - Quincy / 1301 Broa…" at bounding box center [702, 189] width 961 height 2066
drag, startPoint x: 957, startPoint y: 498, endPoint x: 635, endPoint y: 524, distance: 323.0
click at [635, 524] on div "Roopairs Job ID JOB-42623 Welbilt email ID 00930304-1 Date Received Sep 11, 202…" at bounding box center [702, 175] width 464 height 1705
click at [605, 474] on span "Extended travel approved per email Required On Site Date: 9/12/2025, 1:32 PM Re…" at bounding box center [702, 385] width 464 height 205
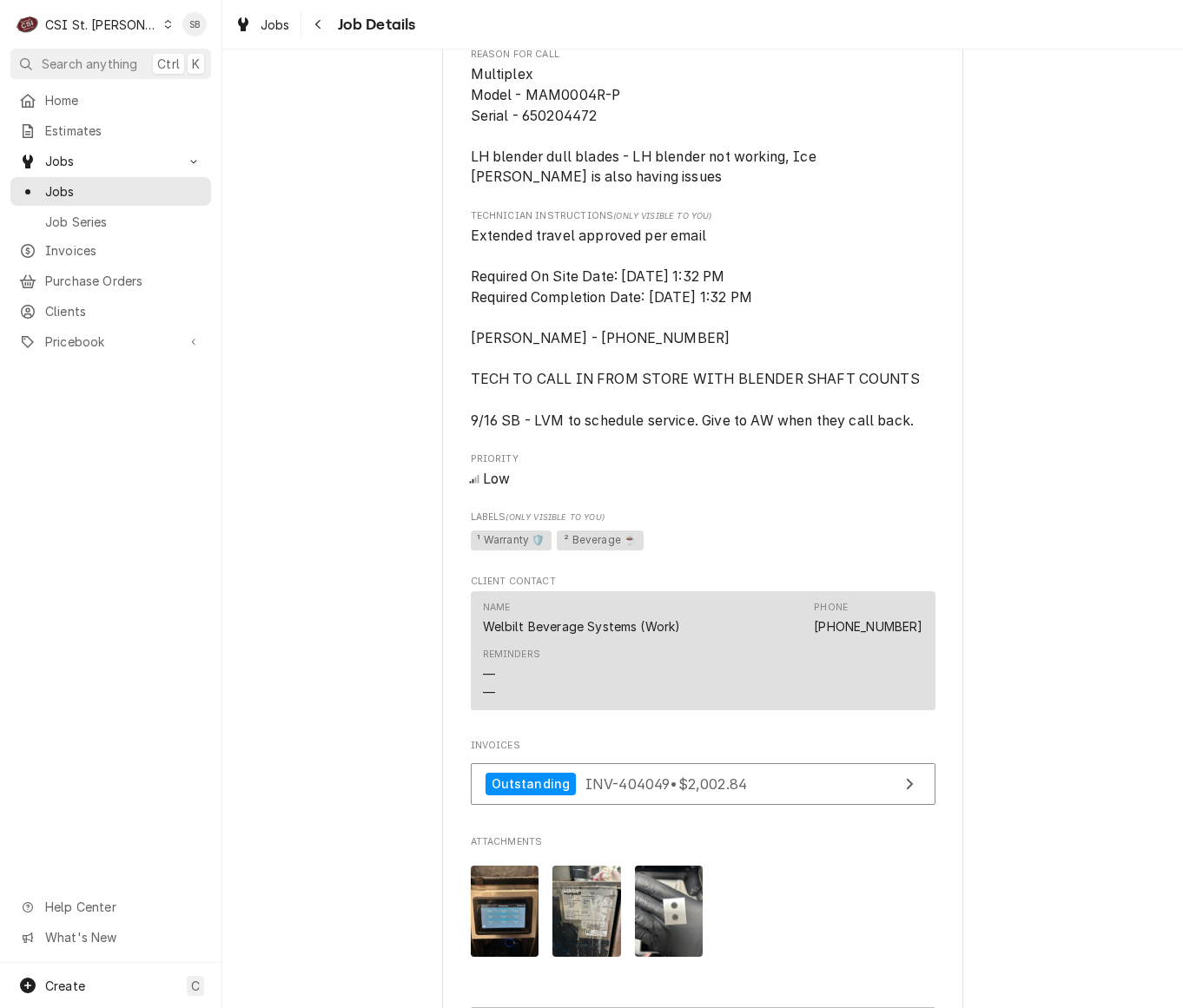
scroll to position [1172, 0]
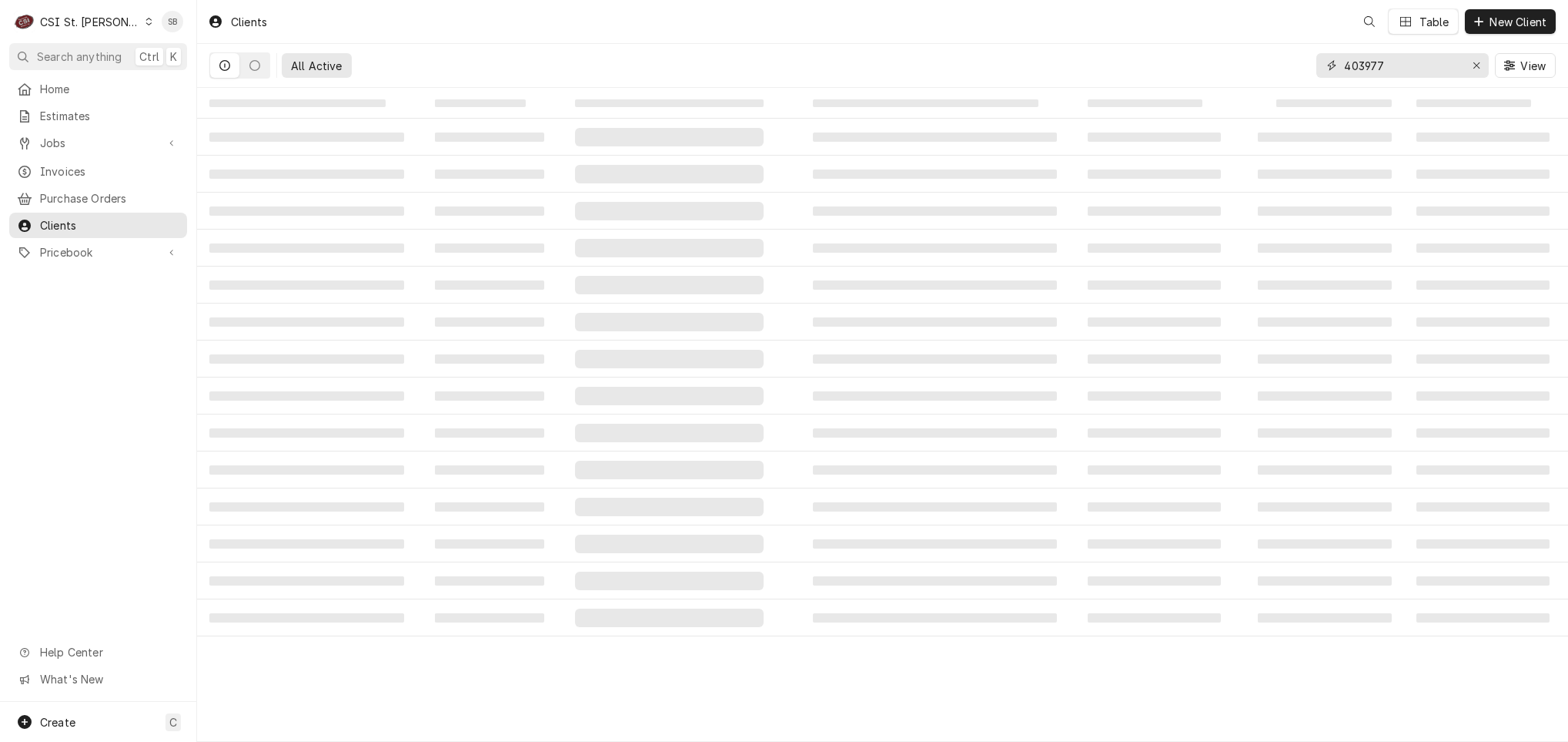
click at [1354, 63] on input "403977" at bounding box center [1402, 65] width 116 height 24
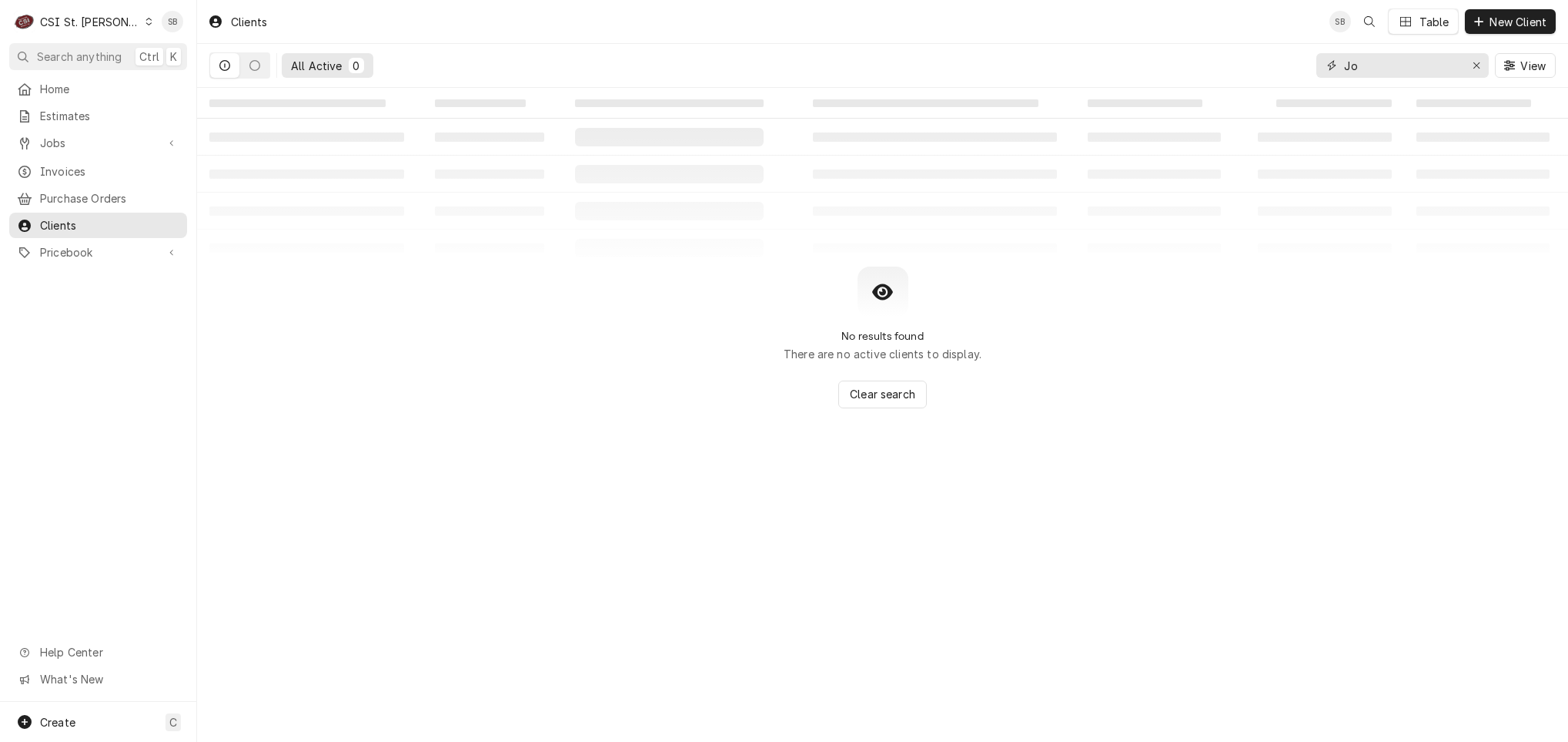
type input "J"
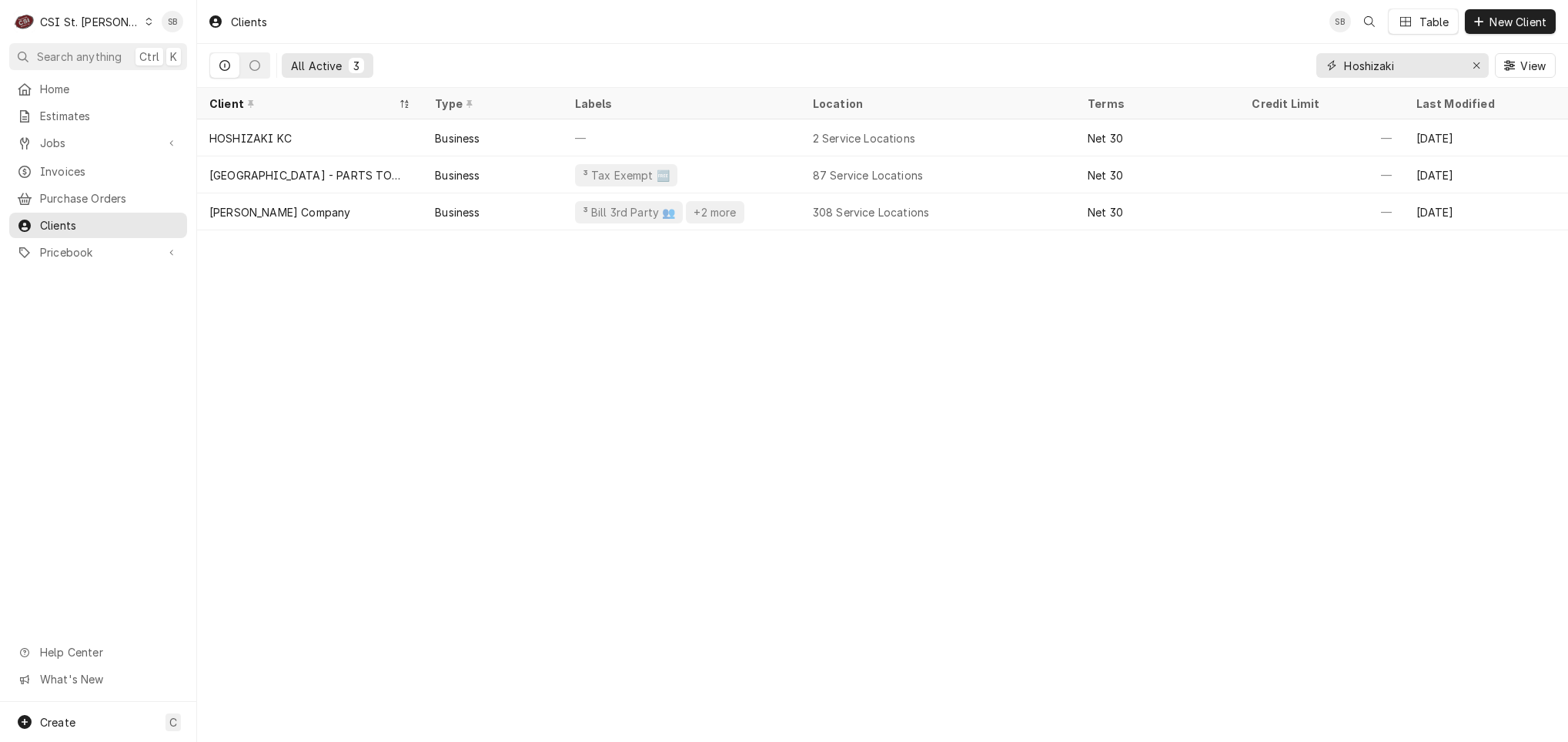
type input "Hoshizaki"
click at [79, 163] on span "Invoices" at bounding box center [109, 171] width 139 height 16
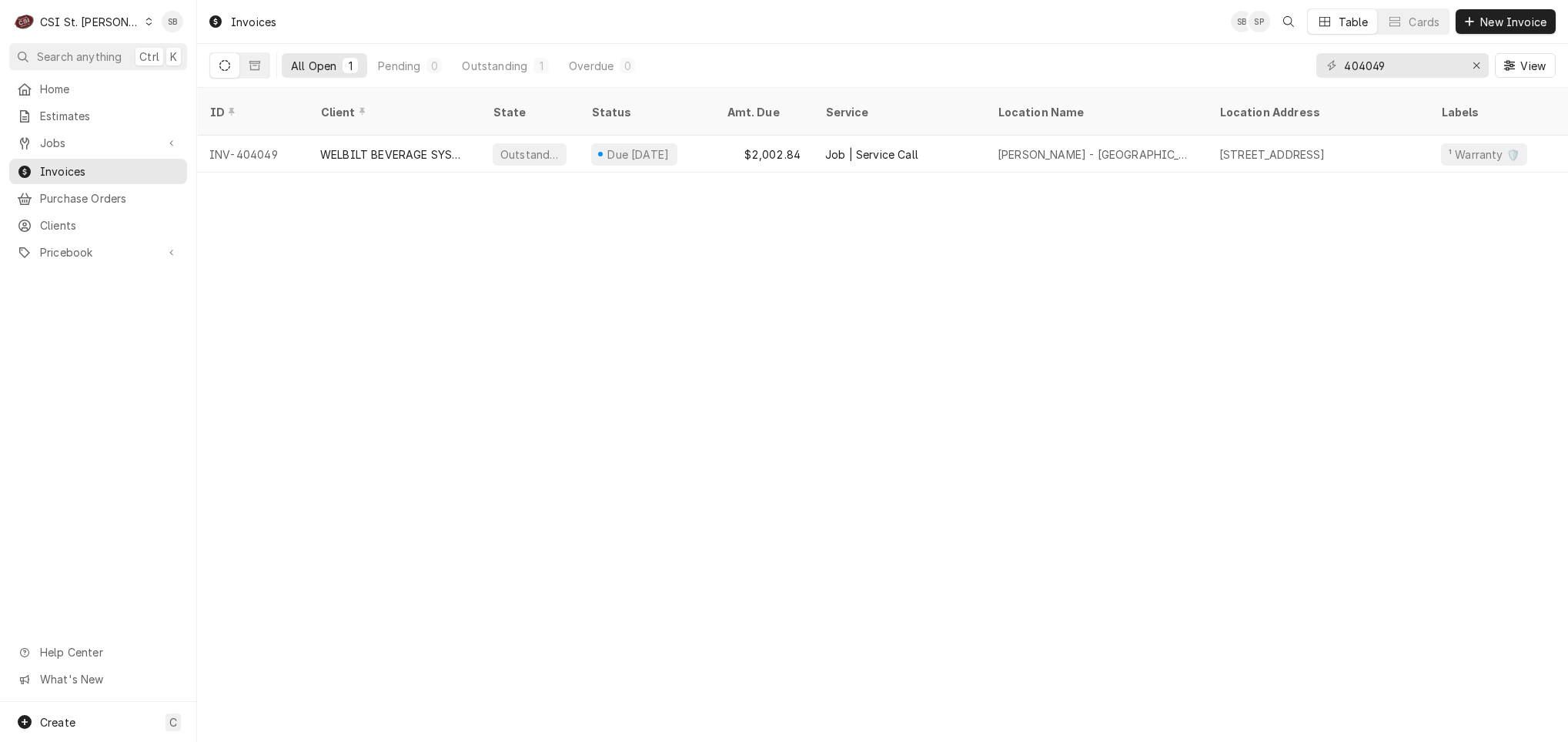
drag, startPoint x: 100, startPoint y: 171, endPoint x: 205, endPoint y: 162, distance: 105.4
click at [100, 171] on span "Invoices" at bounding box center [109, 171] width 139 height 16
click at [106, 218] on span "Clients" at bounding box center [109, 225] width 139 height 16
drag, startPoint x: 83, startPoint y: 169, endPoint x: 104, endPoint y: 169, distance: 21.0
click at [83, 169] on span "Invoices" at bounding box center [109, 171] width 139 height 16
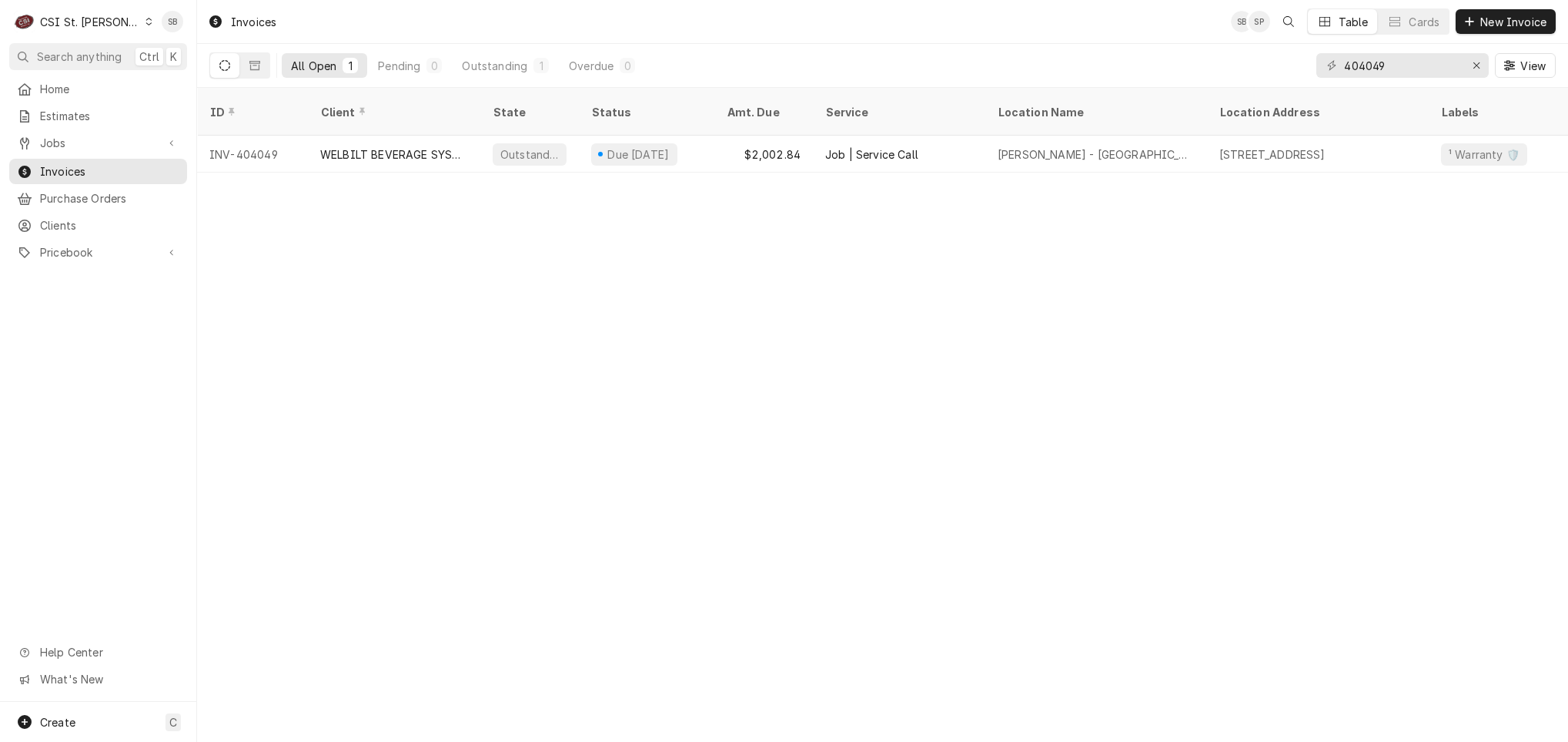
drag, startPoint x: 55, startPoint y: 12, endPoint x: 69, endPoint y: 35, distance: 26.9
click at [55, 14] on div "CSI St. [PERSON_NAME]" at bounding box center [90, 22] width 100 height 16
click at [153, 33] on div "CSI Kansas City" at bounding box center [236, 31] width 203 height 16
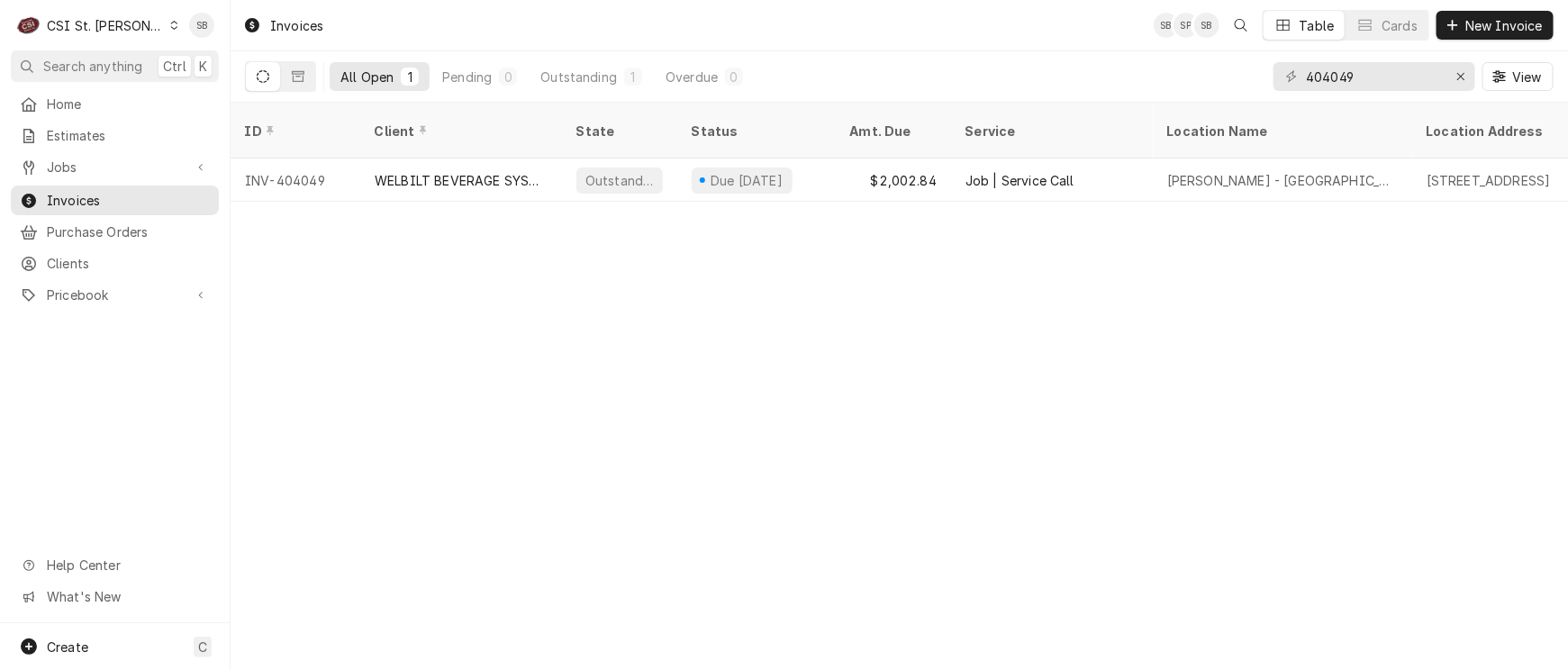
drag, startPoint x: 1565, startPoint y: 668, endPoint x: 1539, endPoint y: 707, distance: 46.9
click at [1539, 670] on html "C CSI St. Louis SB Search anything Ctrl K Home Estimates Jobs Jobs Job Series I…" at bounding box center [784, 335] width 1568 height 670
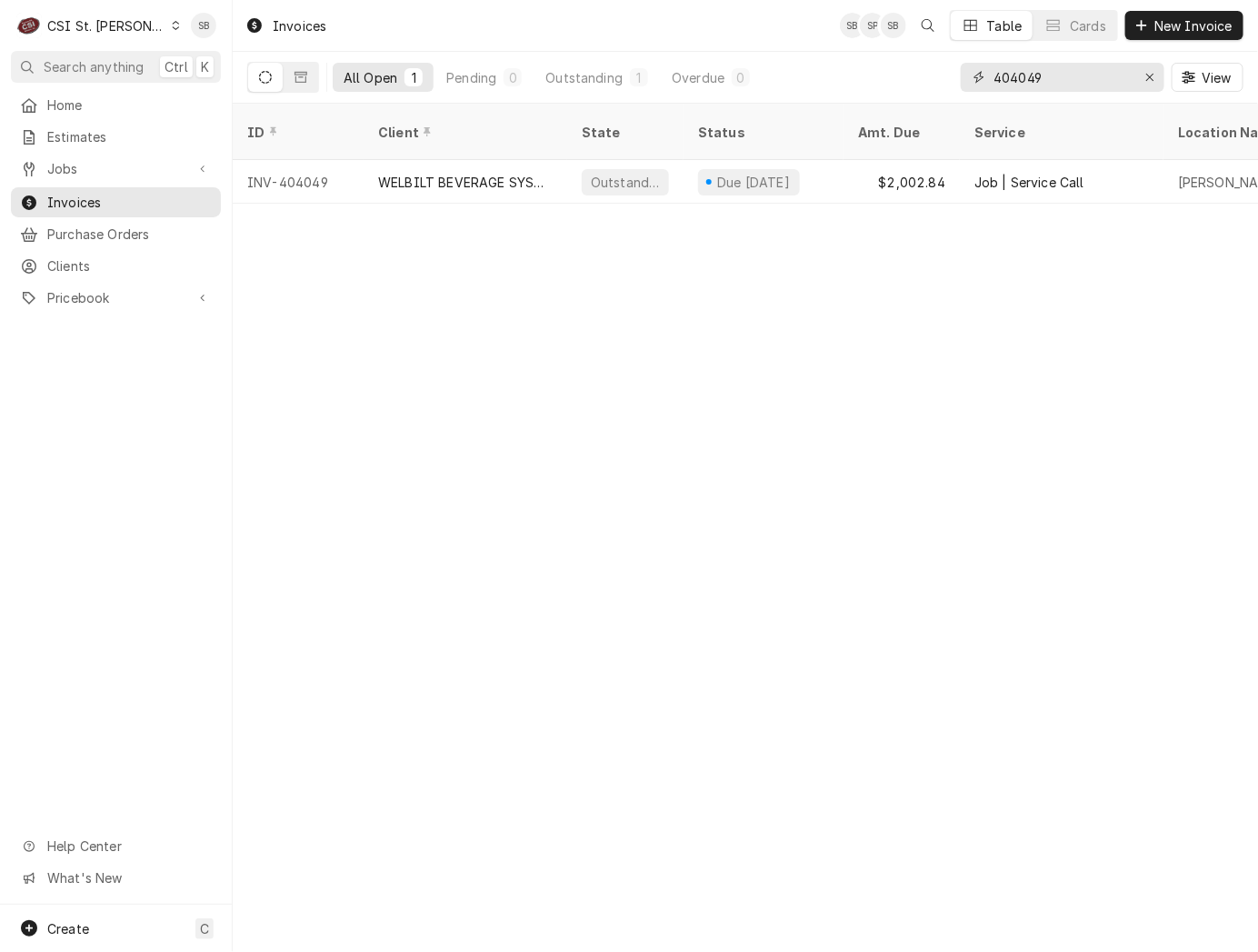
click at [1021, 88] on input "404049" at bounding box center [1062, 77] width 137 height 29
paste input "Retrieving data. Wait a few seconds and try to cut or copy again."
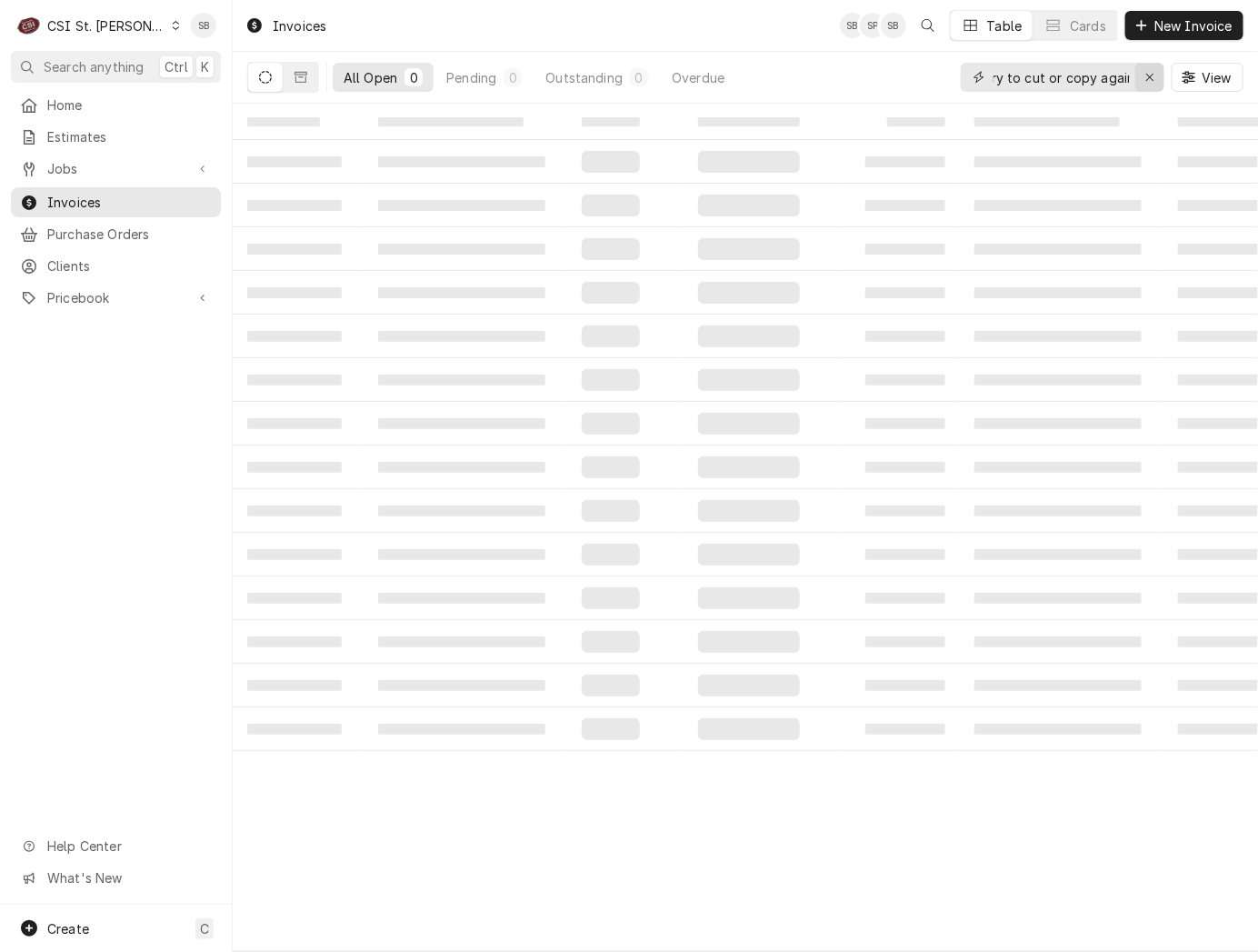
type input "Retrieving data. Wait a few seconds and try to cut or copy again."
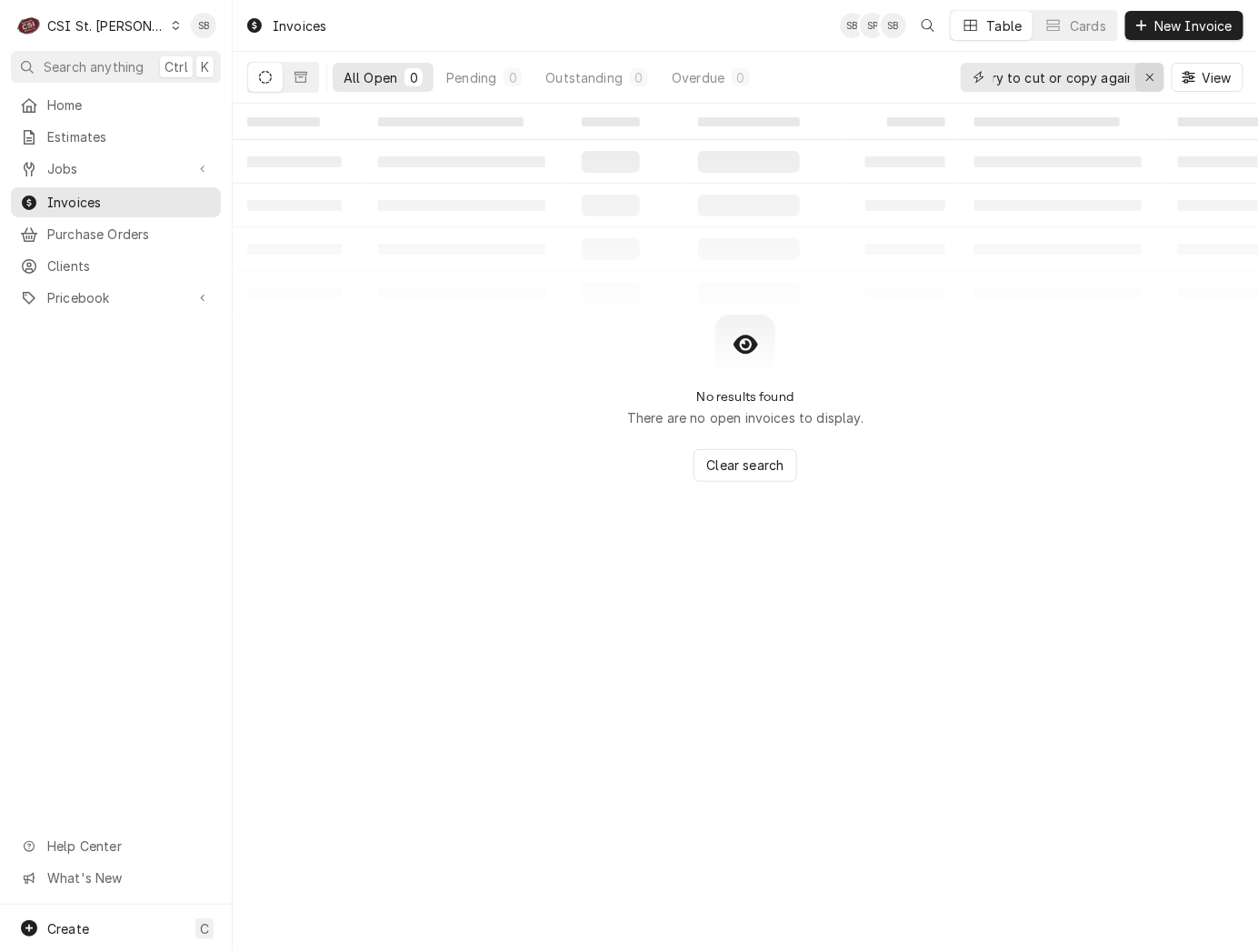
click at [1157, 74] on div "Erase input" at bounding box center [1149, 77] width 18 height 18
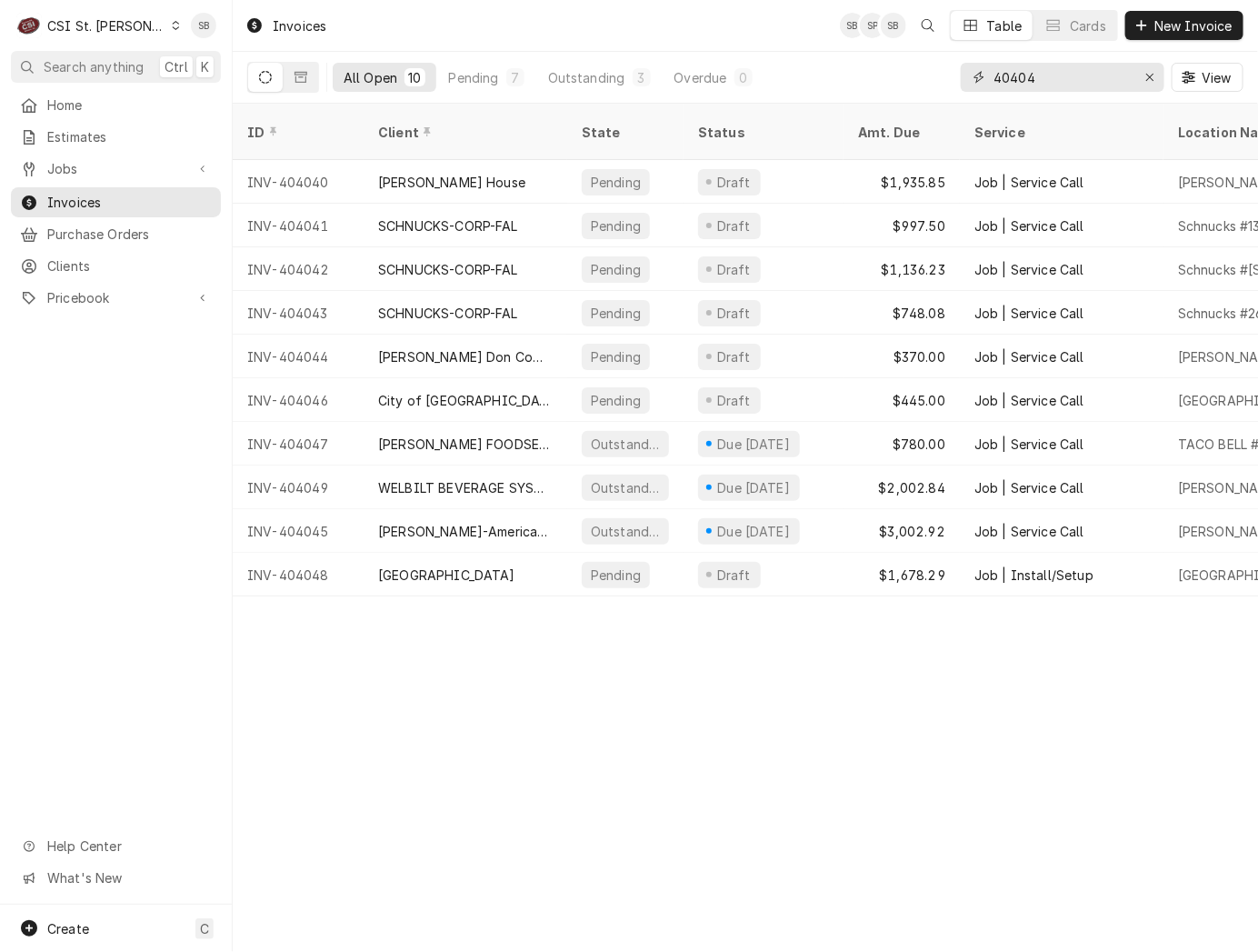
click at [1009, 76] on input "40404" at bounding box center [1062, 77] width 137 height 29
paste input "50"
type input "404050"
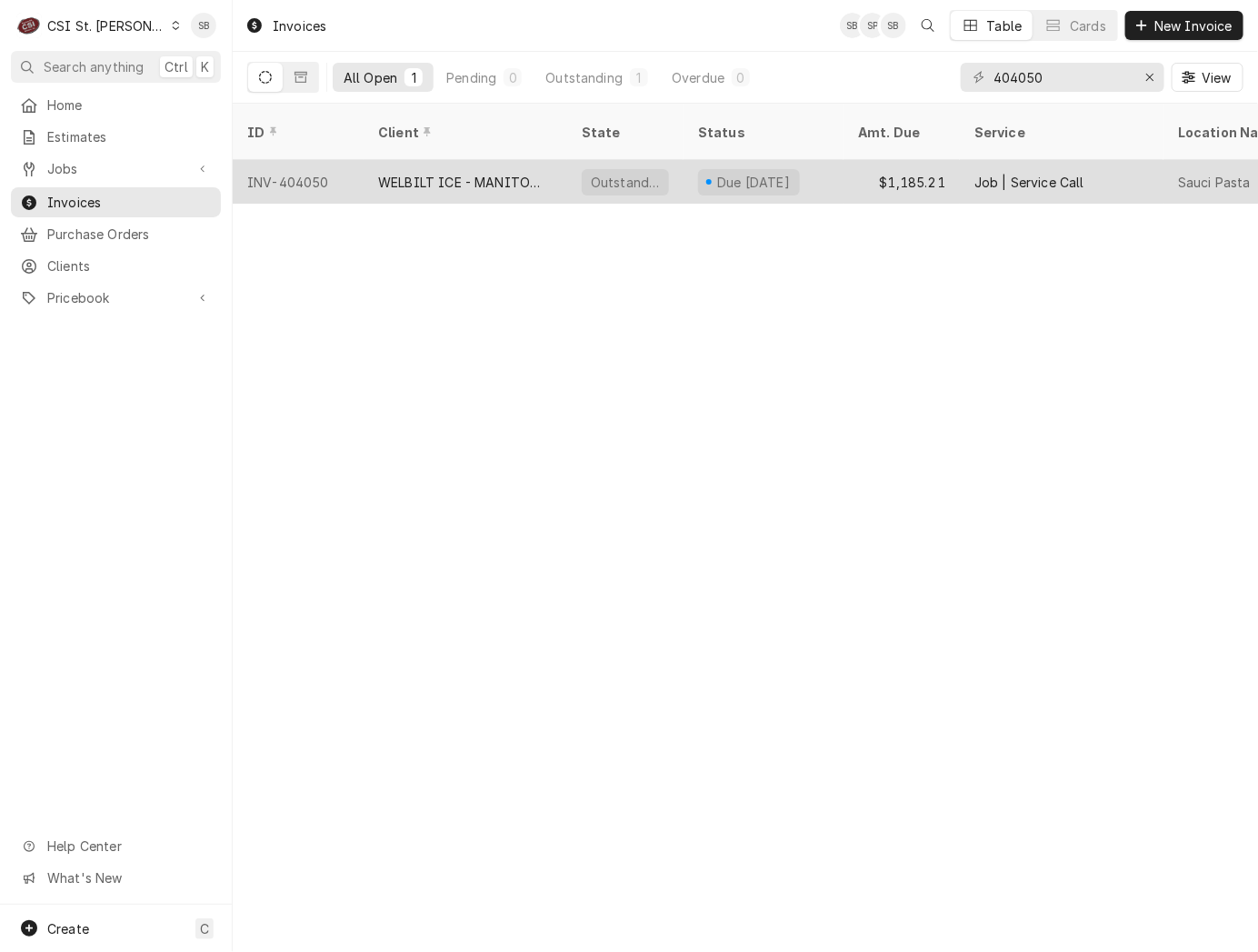
click at [369, 162] on div "WELBILT ICE - MANITOWOC ICE" at bounding box center [466, 181] width 204 height 43
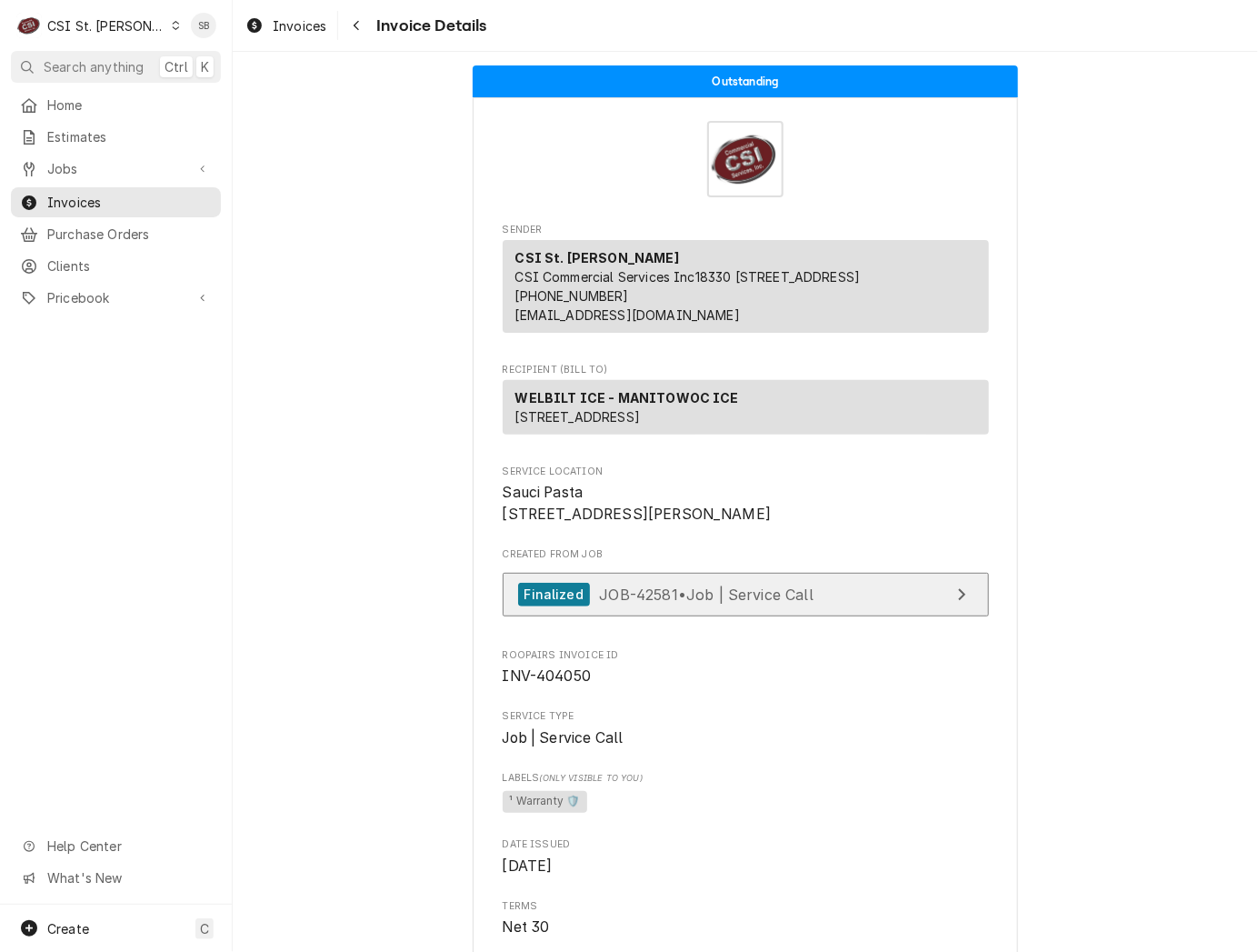
click at [710, 607] on div "Finalized JOB-42581 • Job | Service Call" at bounding box center [665, 595] width 295 height 25
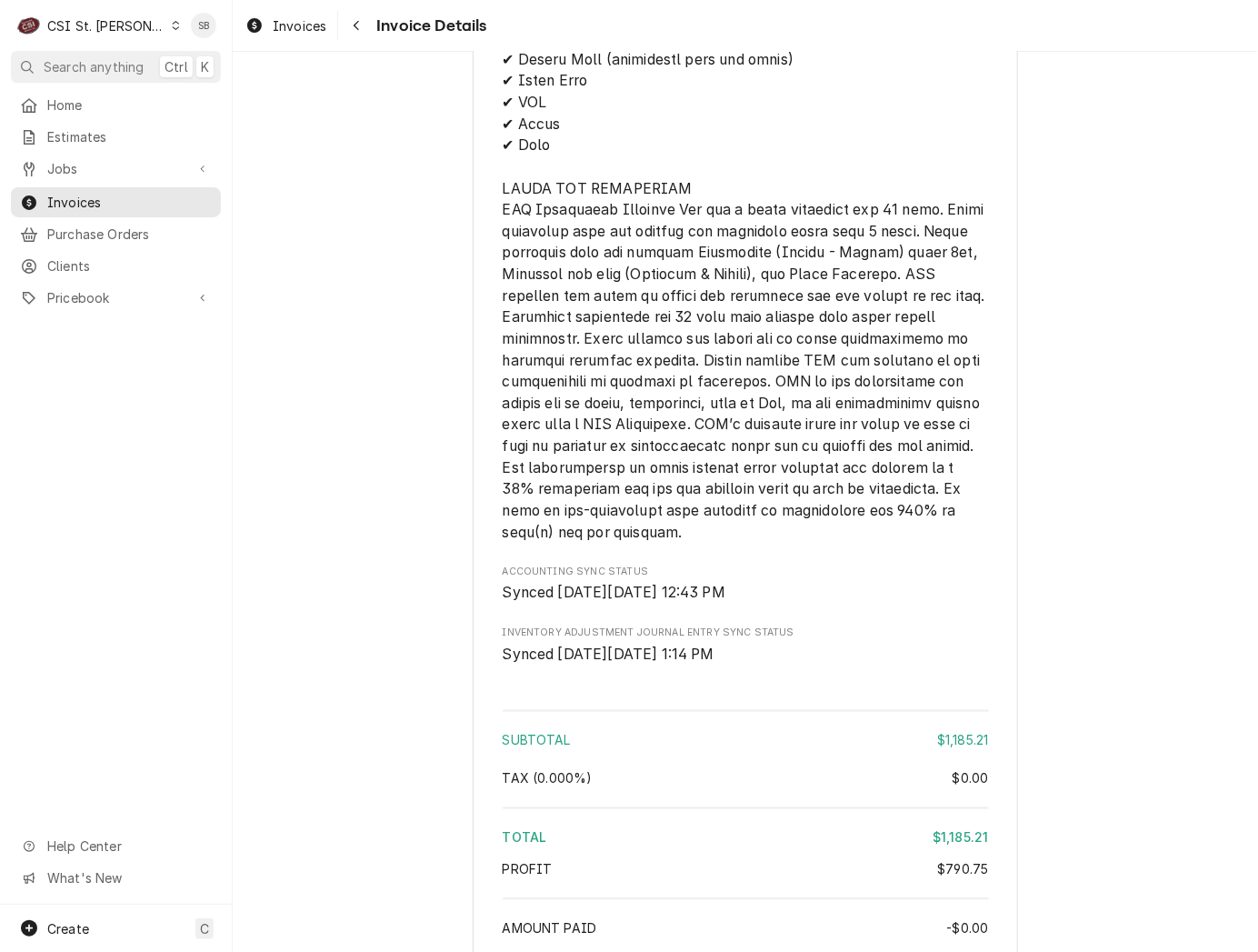
scroll to position [3681, 0]
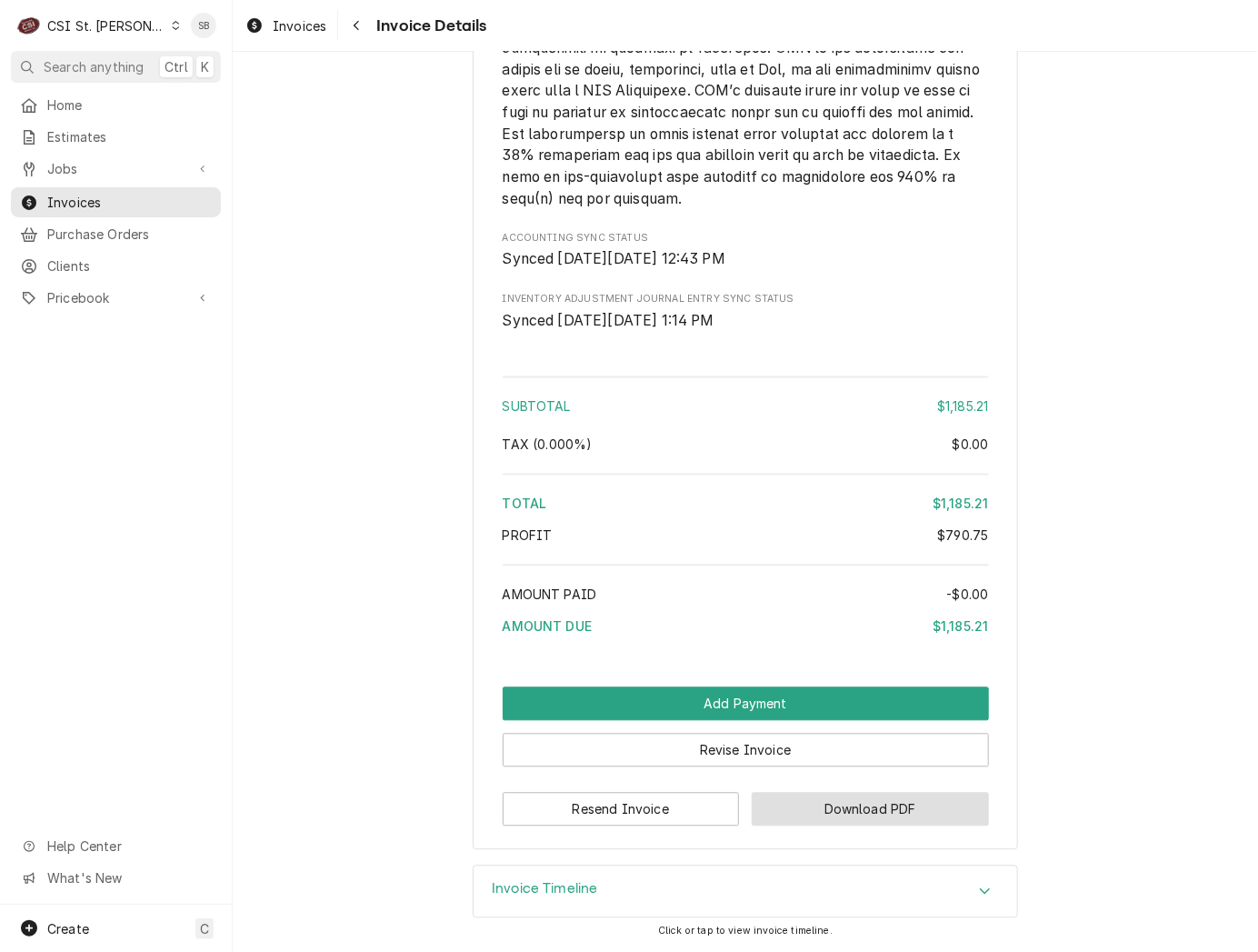
click at [822, 824] on button "Download PDF" at bounding box center [870, 810] width 238 height 34
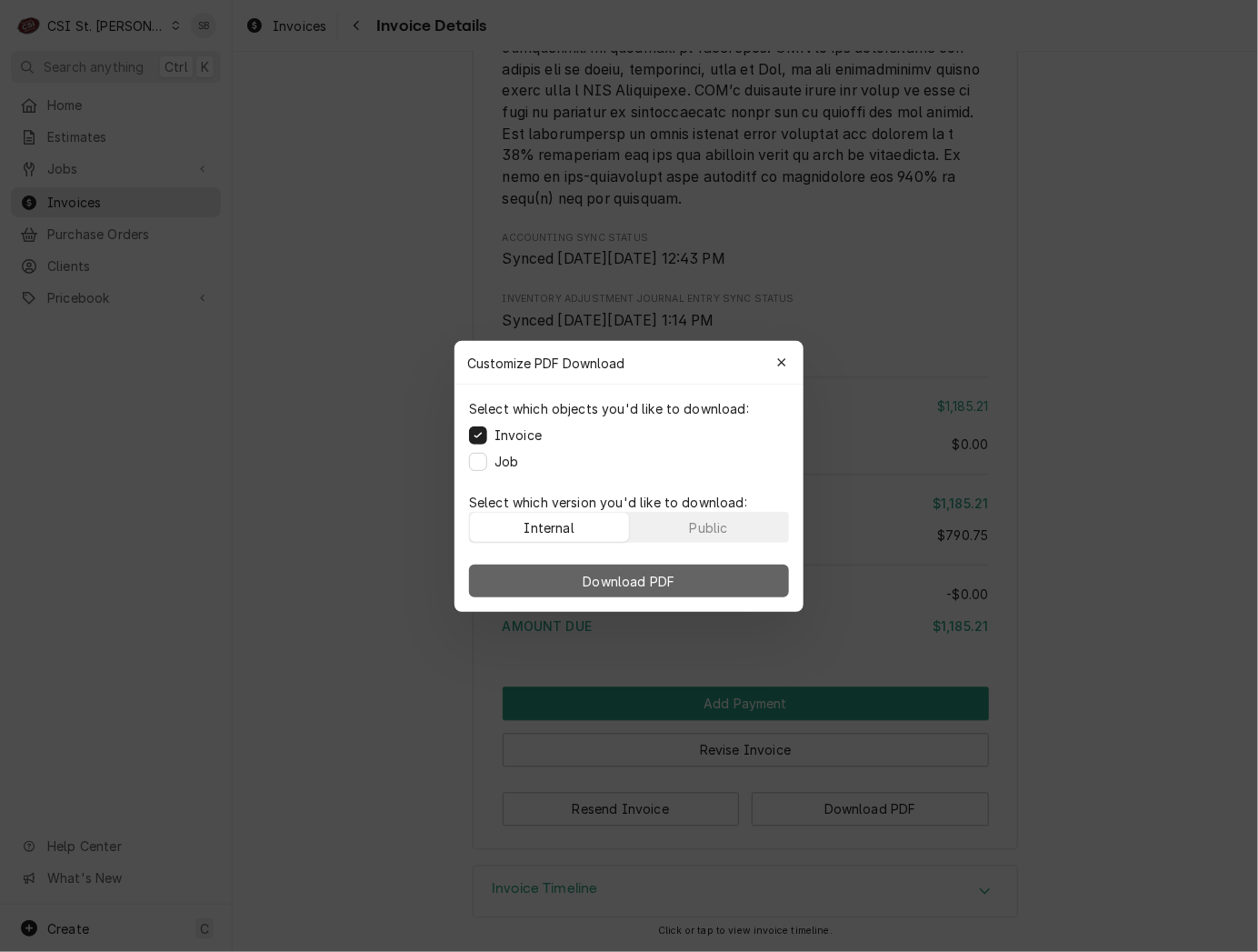
click at [730, 582] on button "Download PDF" at bounding box center [629, 581] width 320 height 33
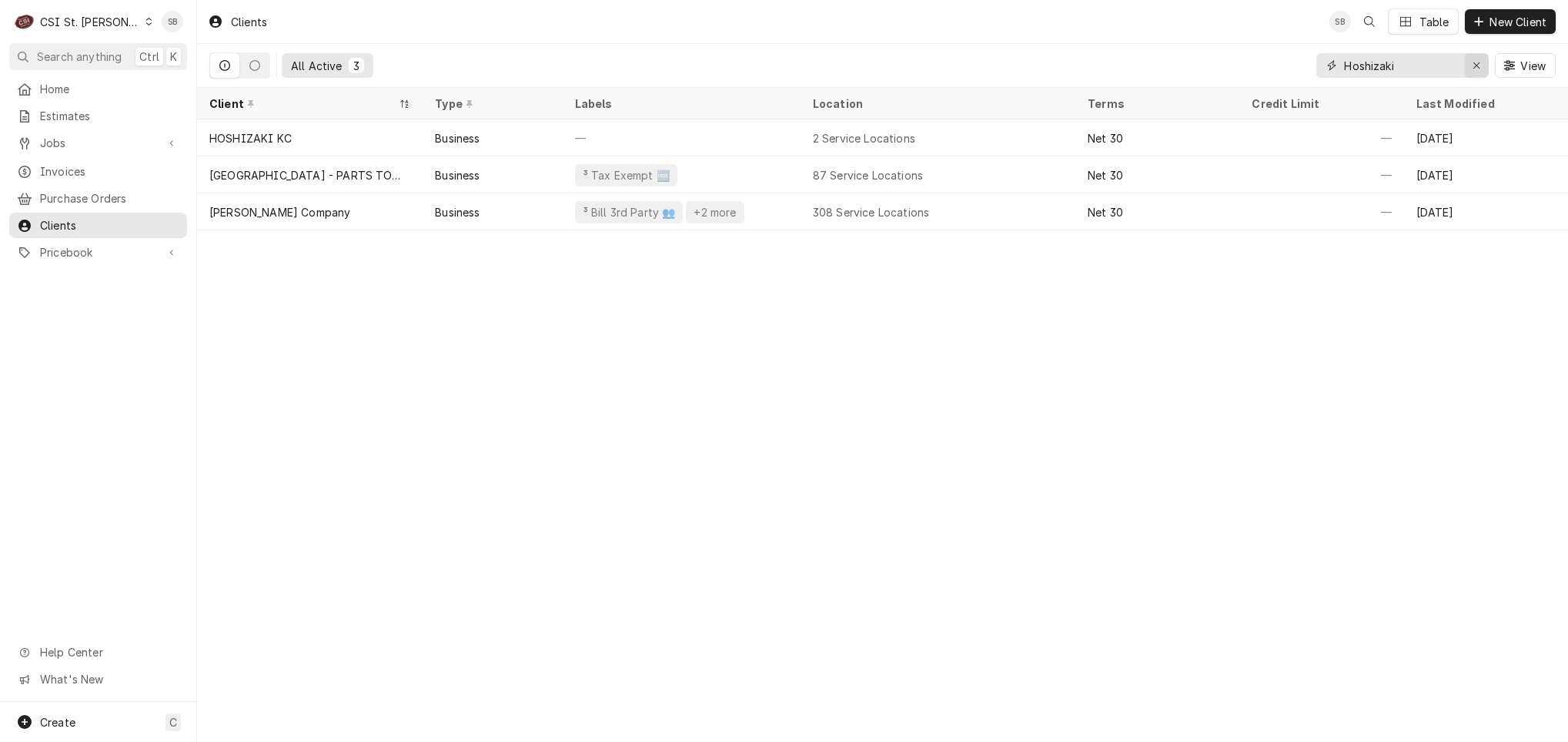
click at [1471, 69] on div "Erase input" at bounding box center [1476, 65] width 15 height 15
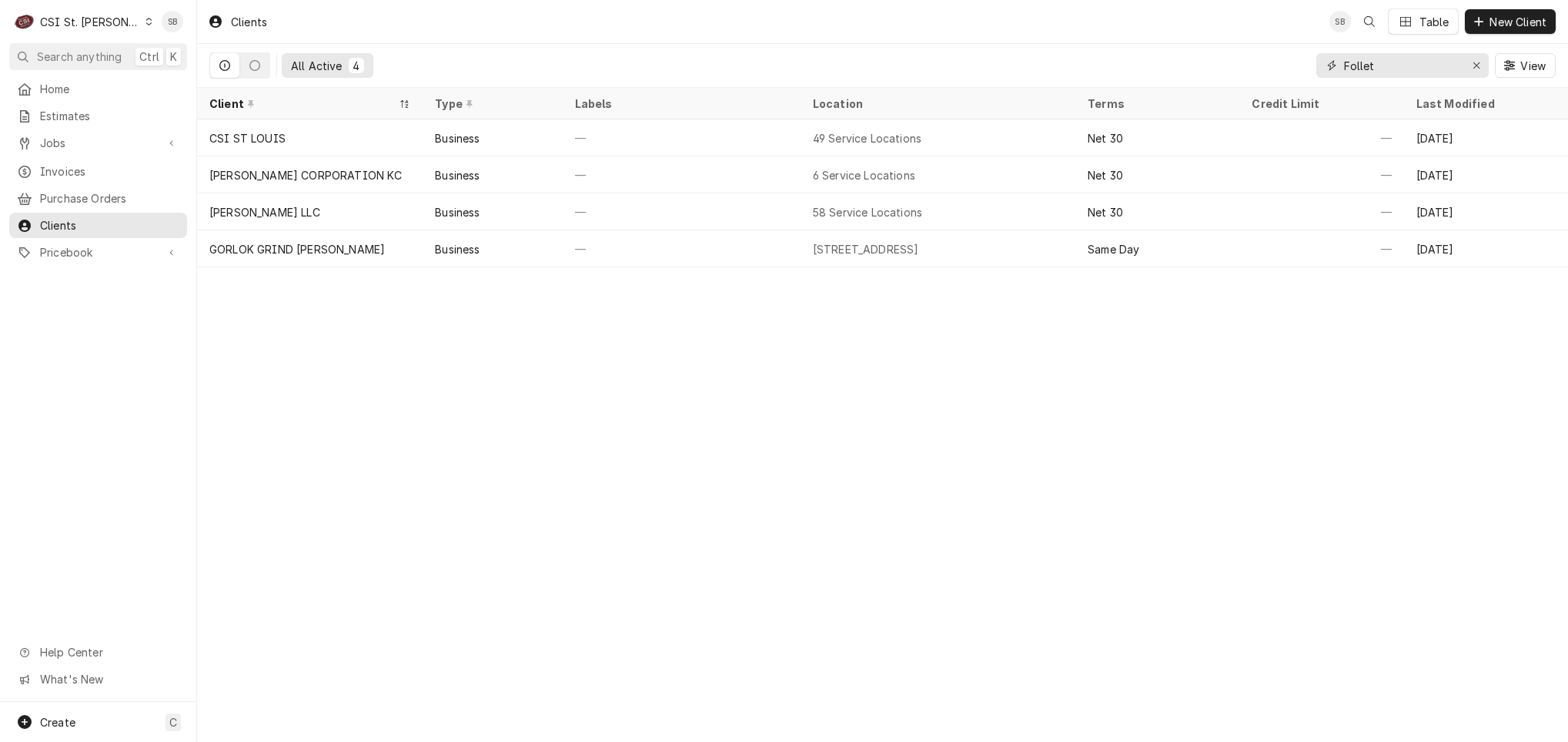
type input "Follet"
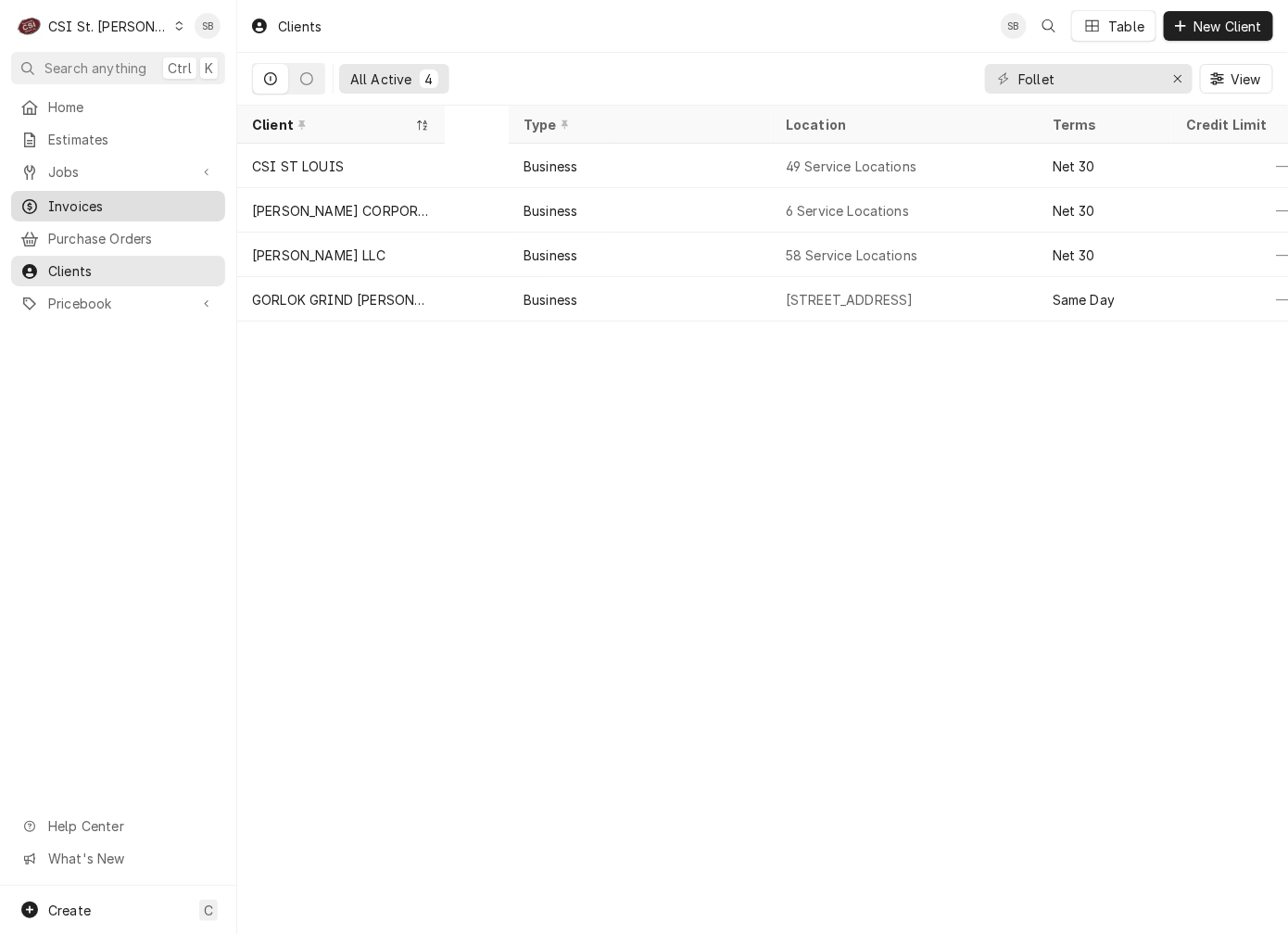
click at [123, 200] on span "Invoices" at bounding box center [131, 206] width 168 height 20
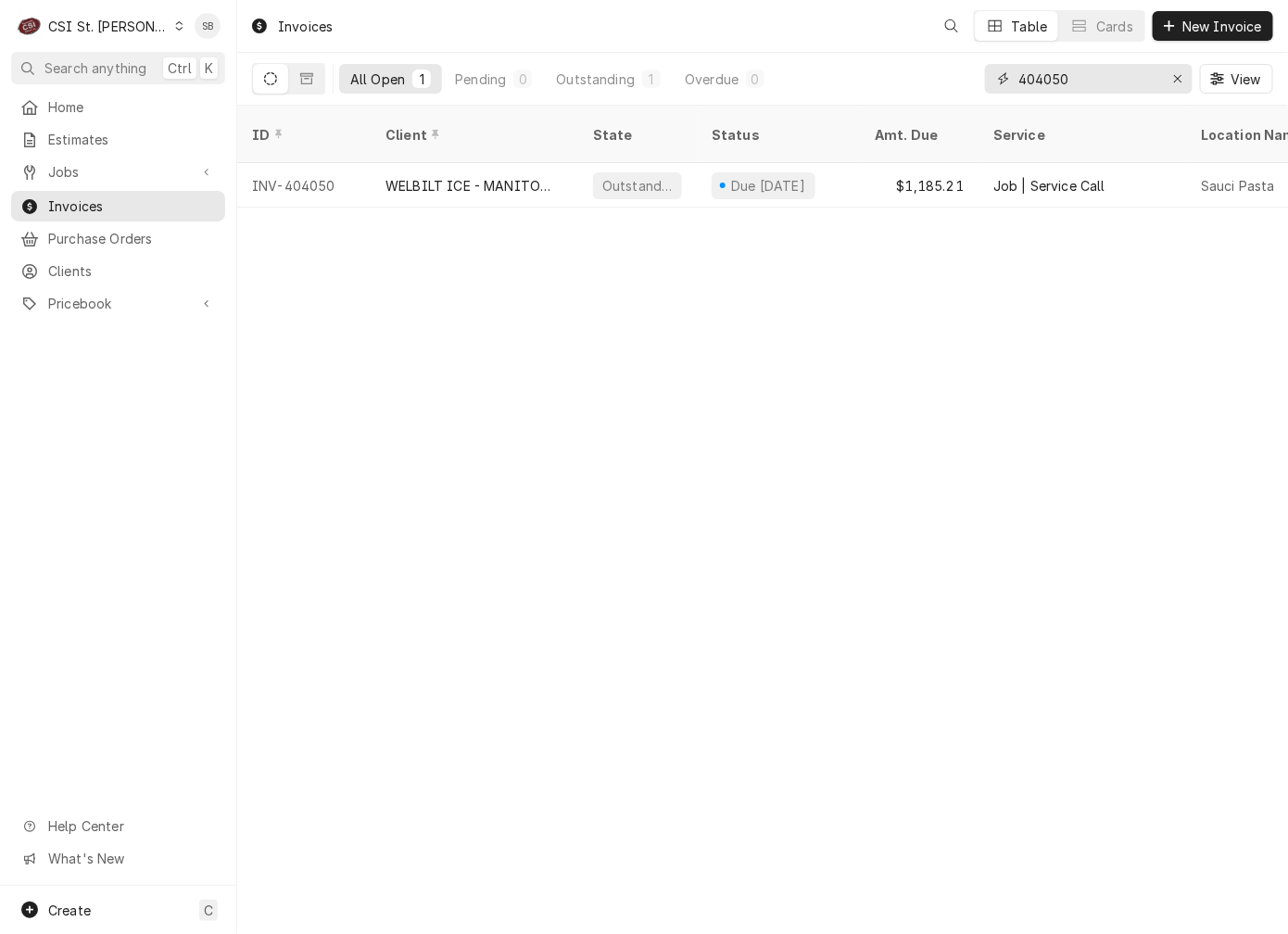
click at [1052, 76] on input "404050" at bounding box center [1088, 78] width 139 height 29
paste input "199"
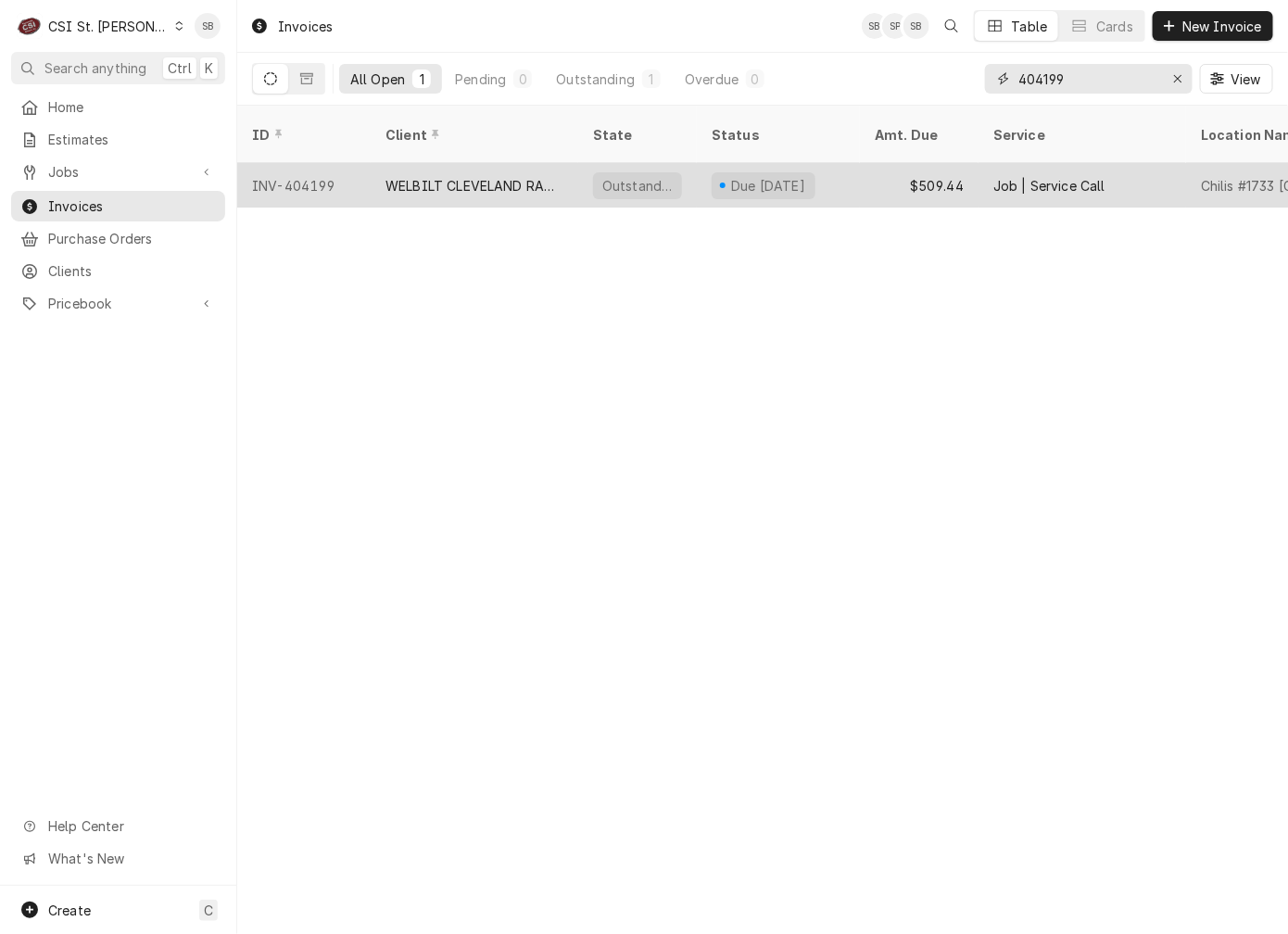
type input "404199"
click at [394, 176] on div "WELBILT CLEVELAND RANGE" at bounding box center [474, 185] width 178 height 20
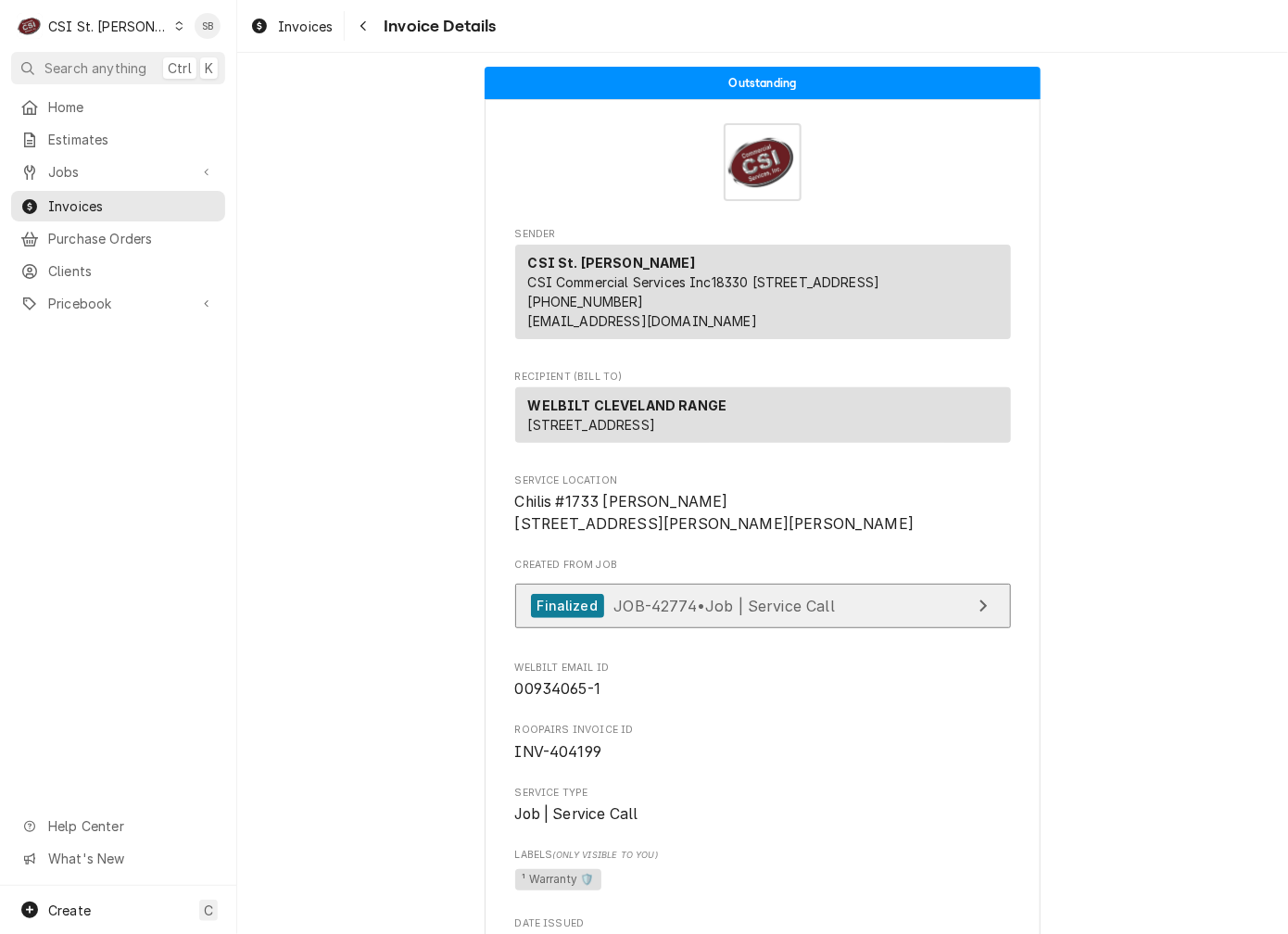
click at [743, 614] on span "JOB-42774 • Job | Service Call" at bounding box center [724, 604] width 222 height 19
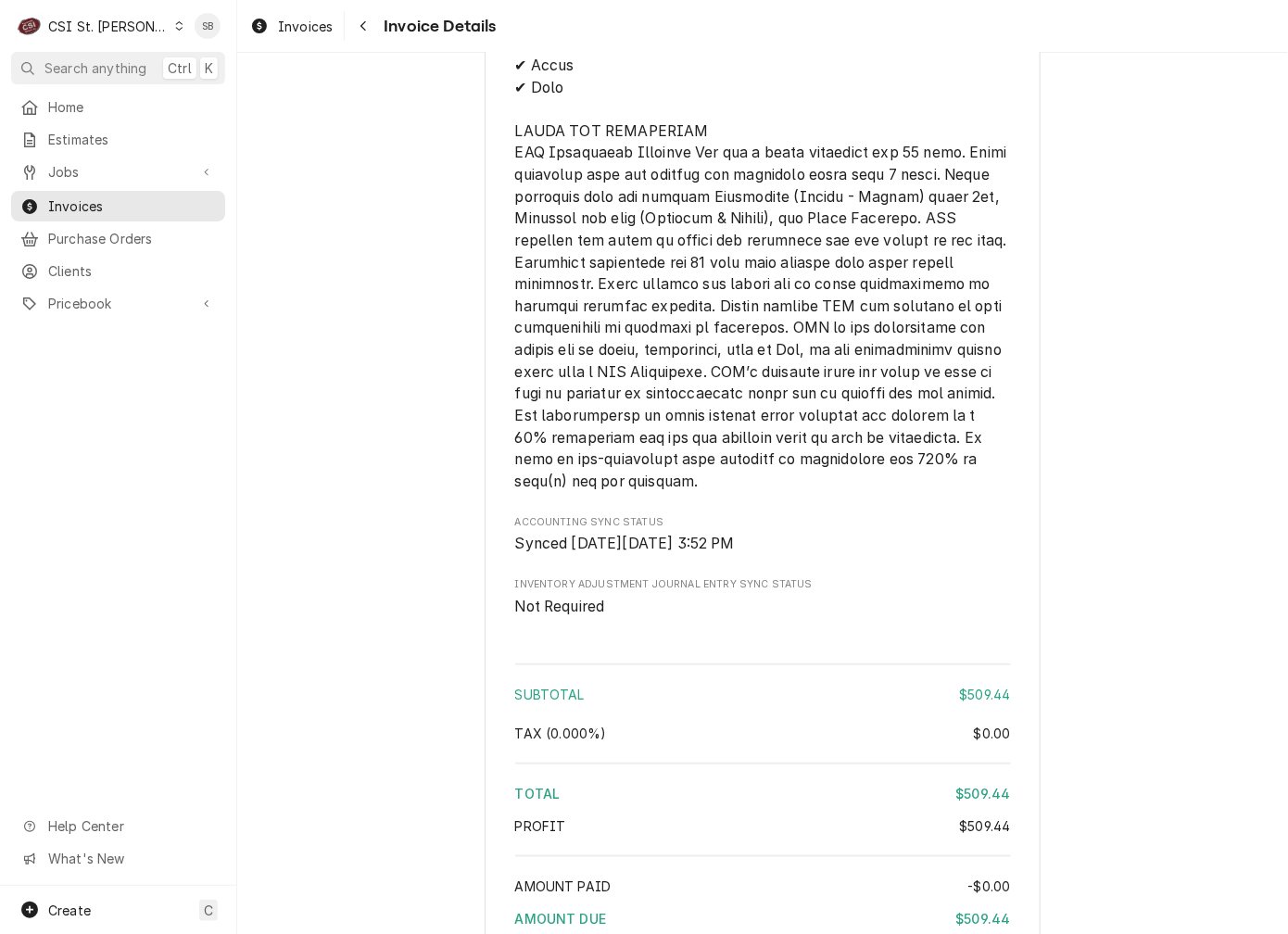
scroll to position [3058, 0]
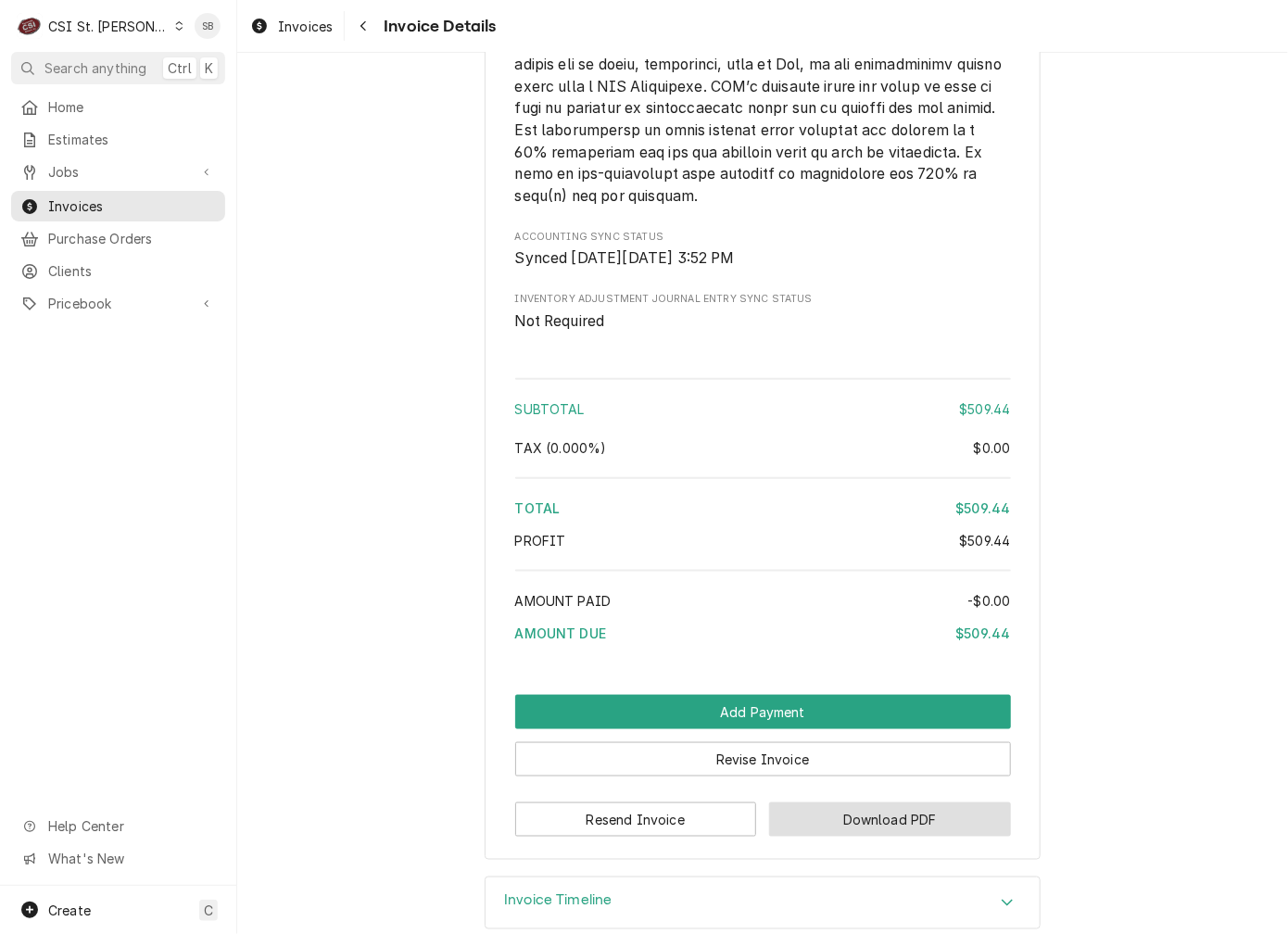
click at [857, 837] on button "Download PDF" at bounding box center [890, 819] width 242 height 34
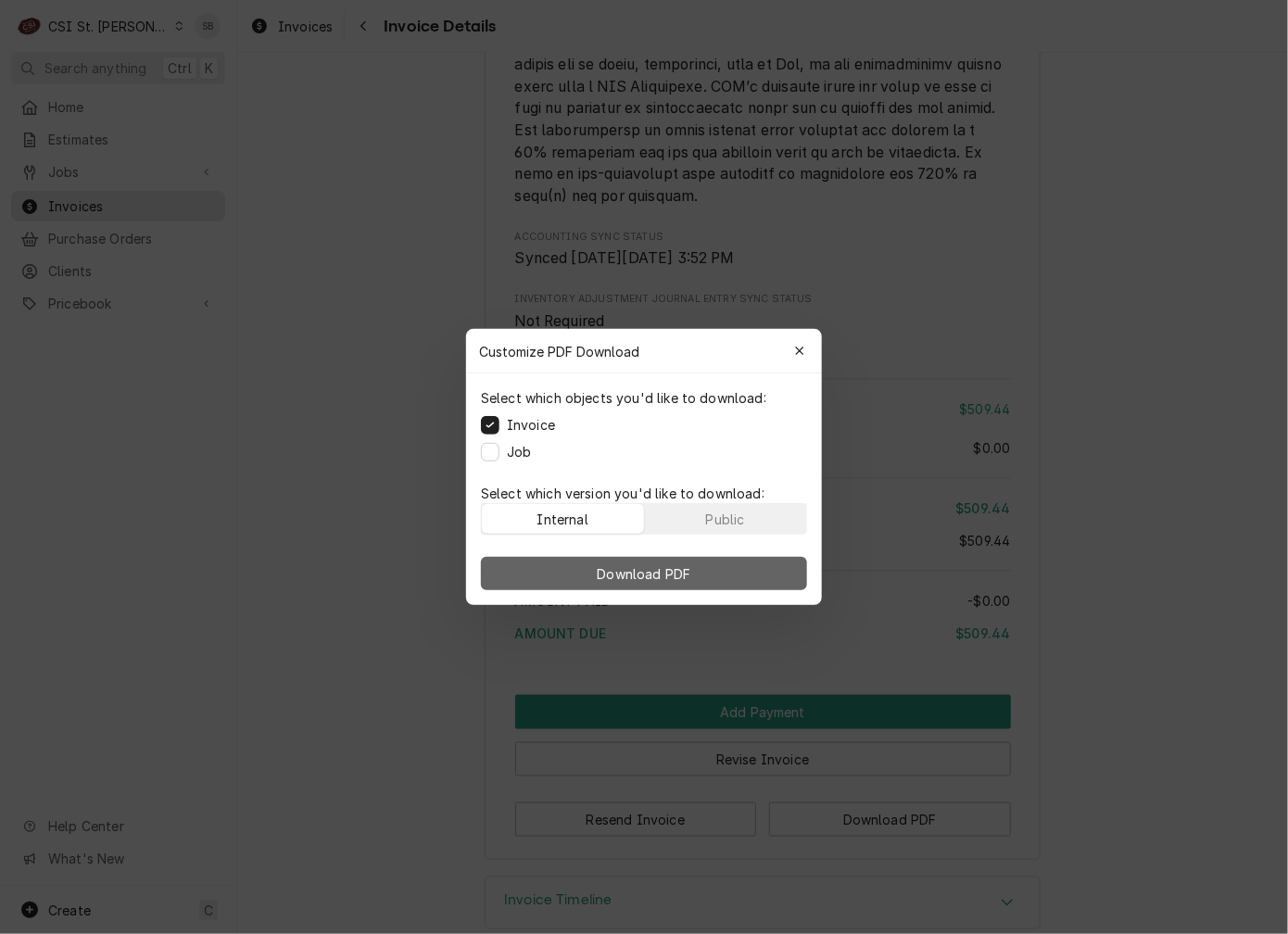
click at [706, 567] on button "Download PDF" at bounding box center [644, 574] width 326 height 33
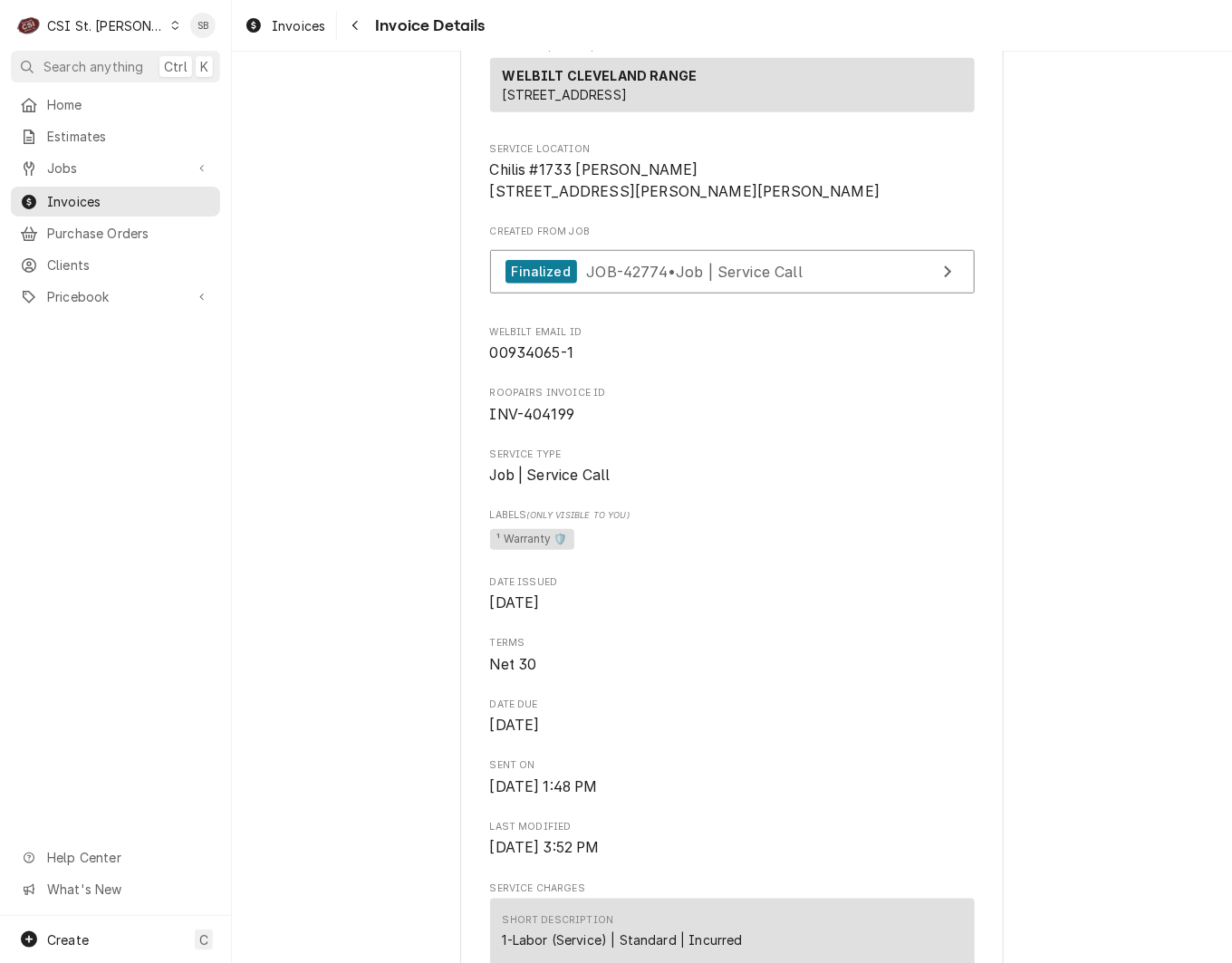
scroll to position [951, 0]
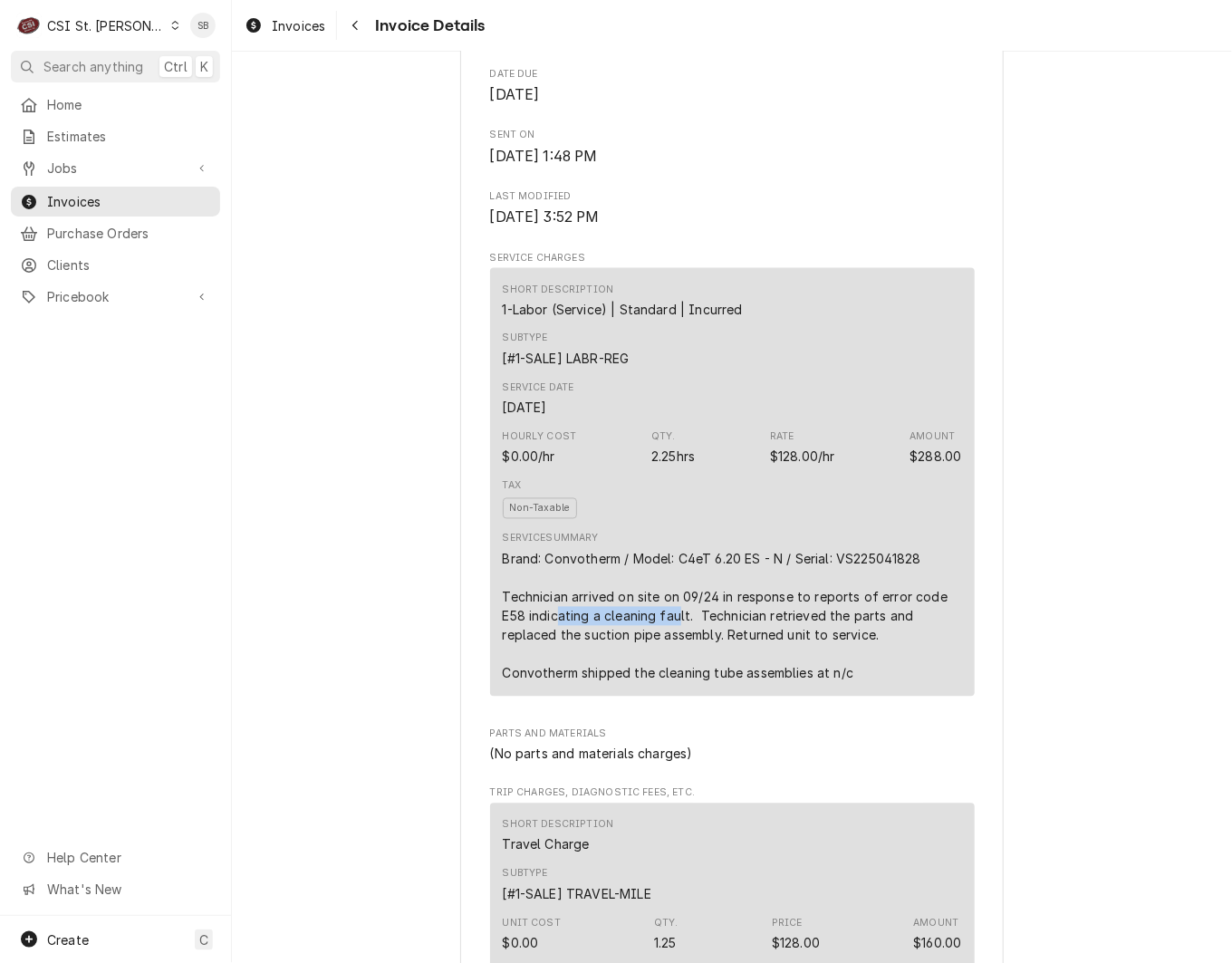
drag, startPoint x: 549, startPoint y: 677, endPoint x: 669, endPoint y: 677, distance: 120.0
click at [669, 677] on div "Brand: Convotherm / Model: C4eT 6.20 ES - N / Serial: VS225041828 Technician ar…" at bounding box center [732, 616] width 459 height 133
drag, startPoint x: 669, startPoint y: 677, endPoint x: 582, endPoint y: 705, distance: 91.4
click at [582, 683] on div "Brand: Convotherm / Model: C4eT 6.20 ES - N / Serial: VS225041828 Technician ar…" at bounding box center [732, 616] width 459 height 133
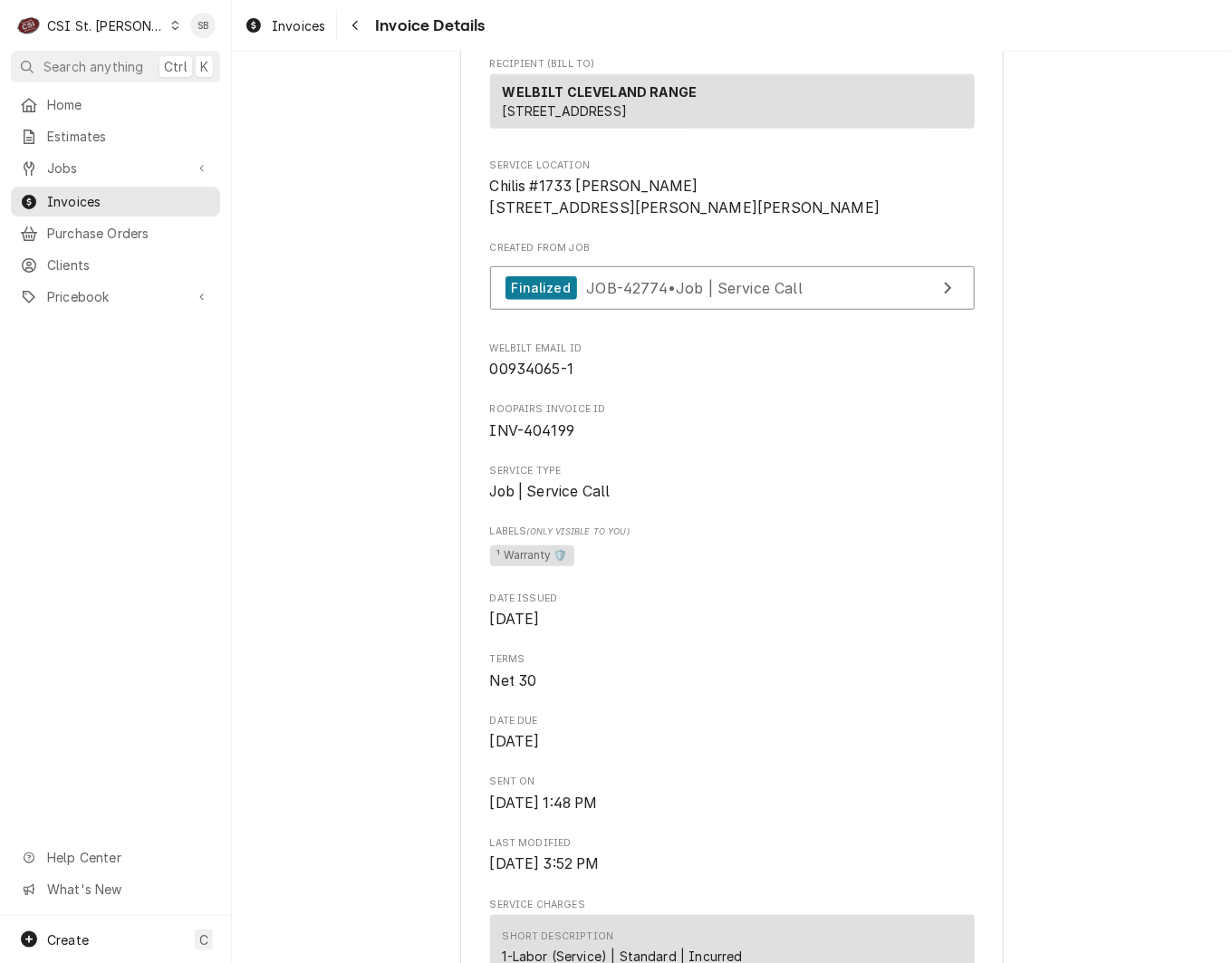
scroll to position [544, 0]
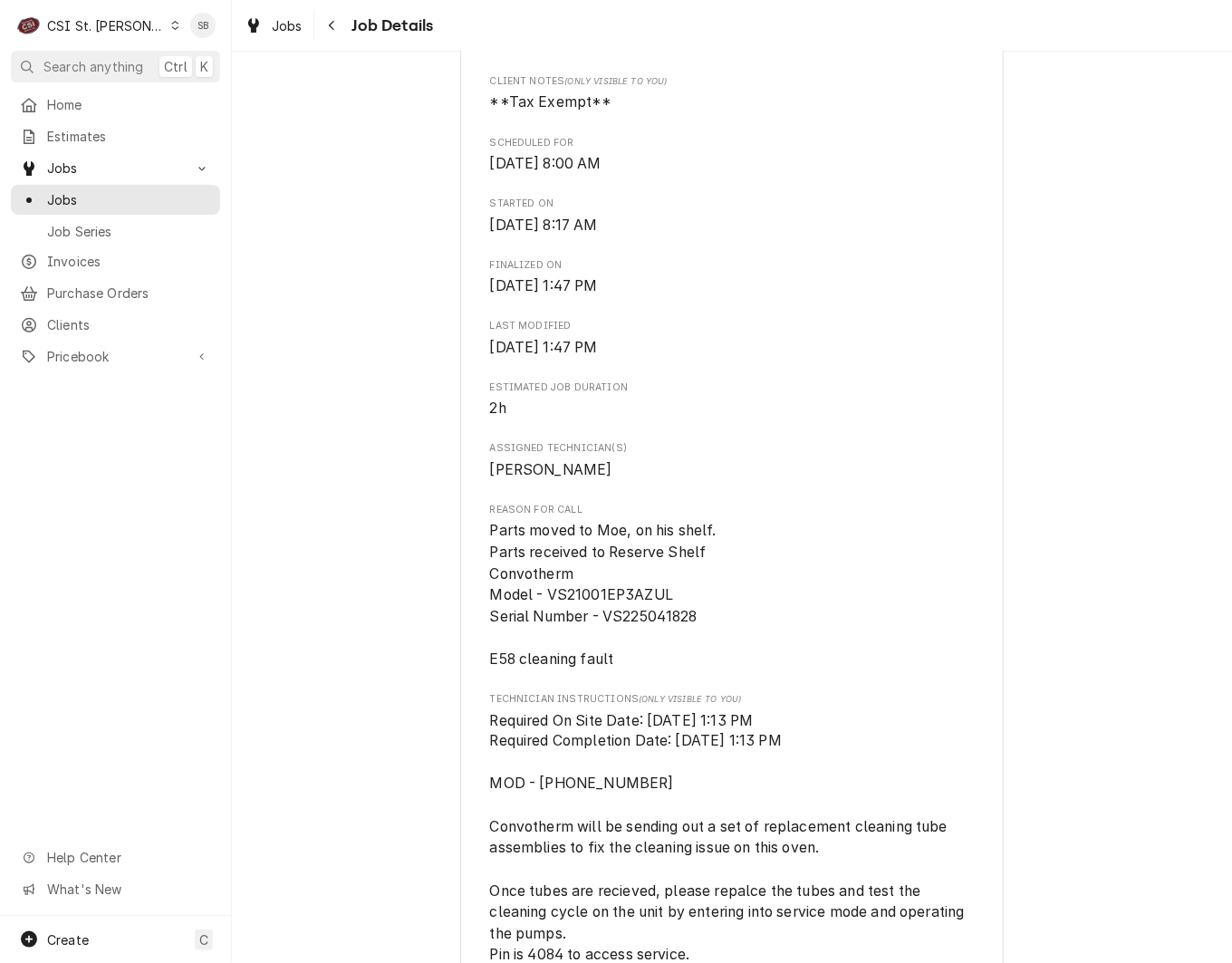
scroll to position [815, 0]
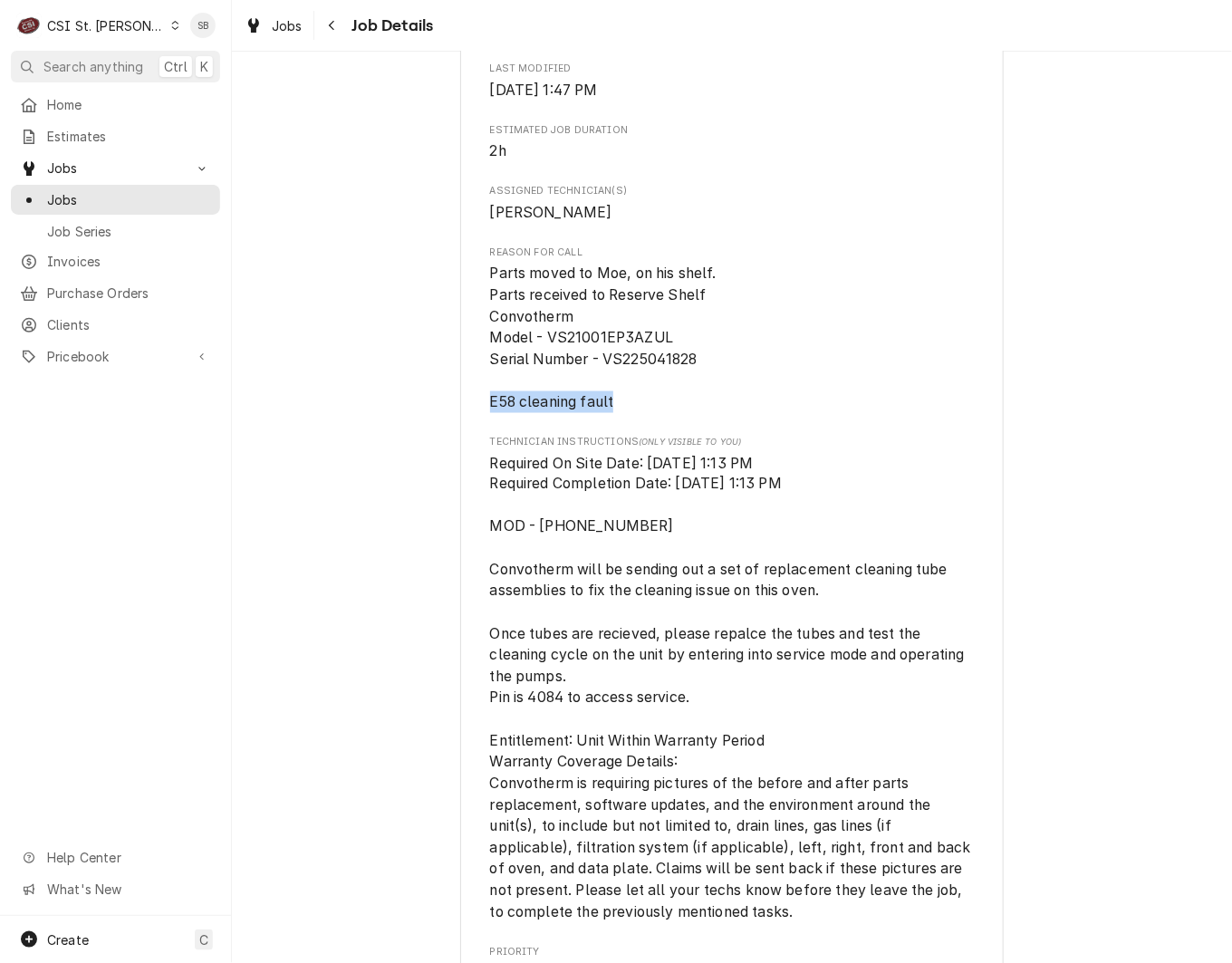
drag, startPoint x: 620, startPoint y: 430, endPoint x: 437, endPoint y: 419, distance: 183.3
click at [437, 419] on div "Completed and Invoiced WELBILT CLEVELAND RANGE Chilis #1733 [GEOGRAPHIC_DATA] /…" at bounding box center [732, 477] width 1000 height 2443
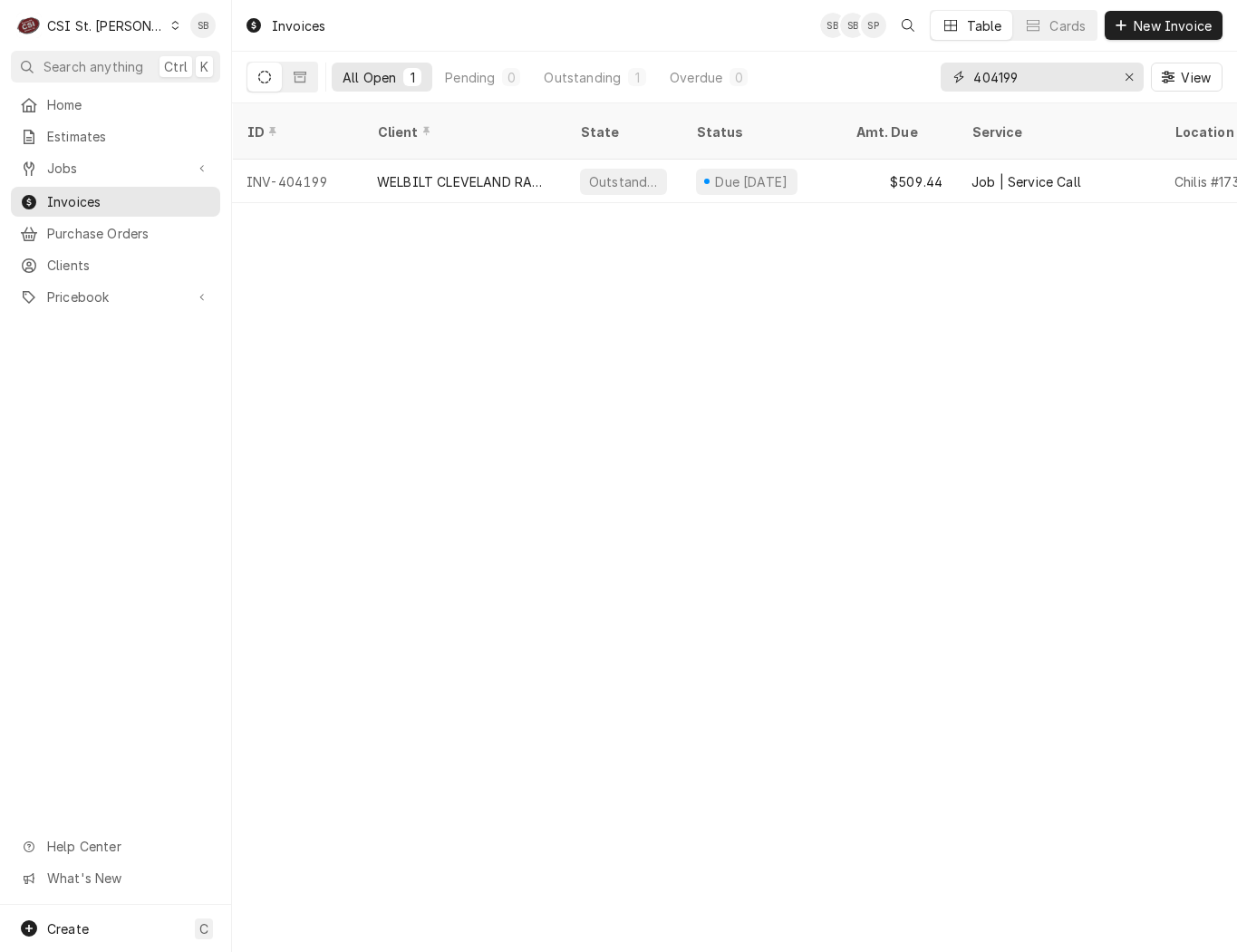
click at [985, 84] on input "404199" at bounding box center [1041, 77] width 136 height 29
paste input "200"
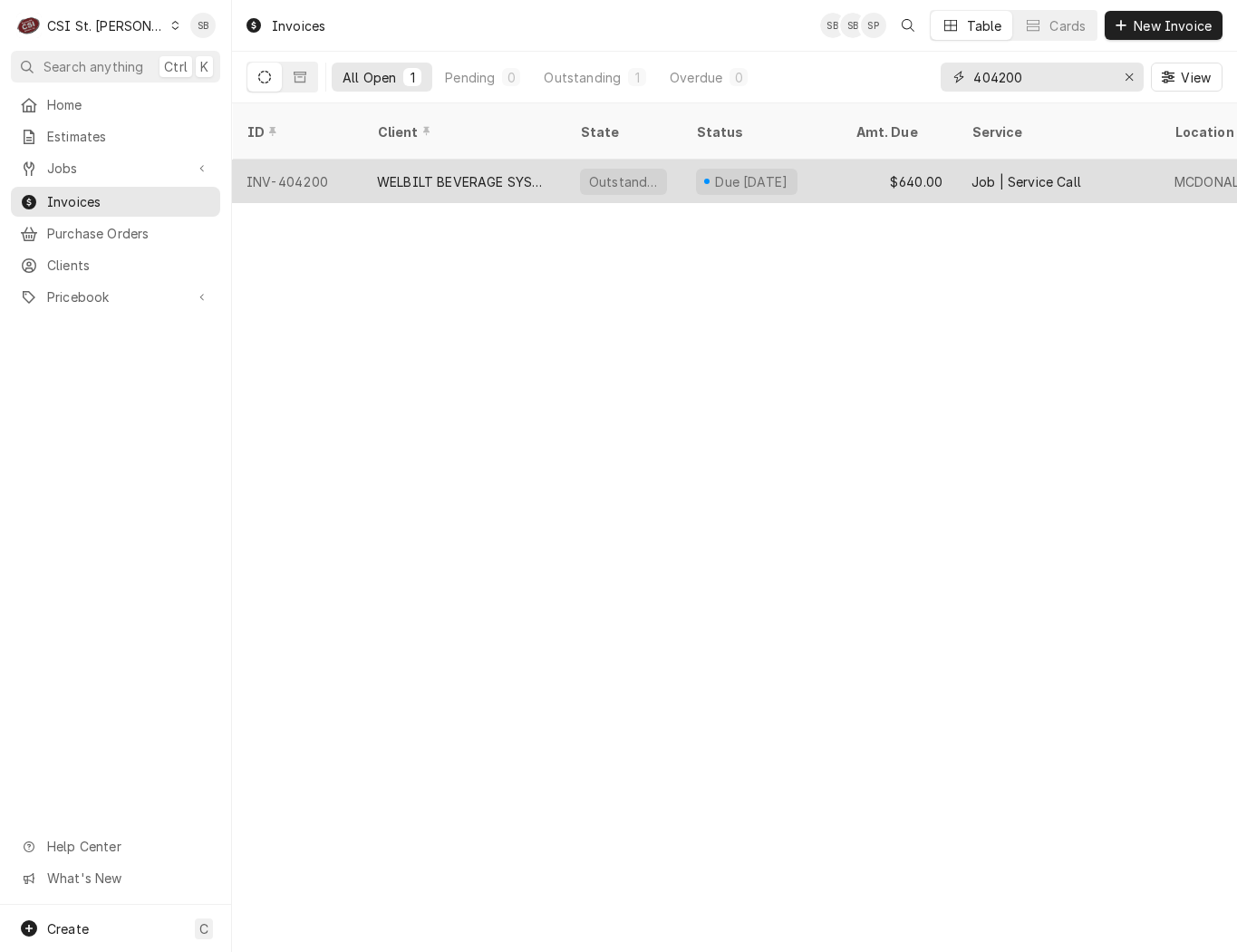
type input "404200"
click at [422, 159] on div "WELBILT BEVERAGE SYSTEMS" at bounding box center [464, 180] width 203 height 43
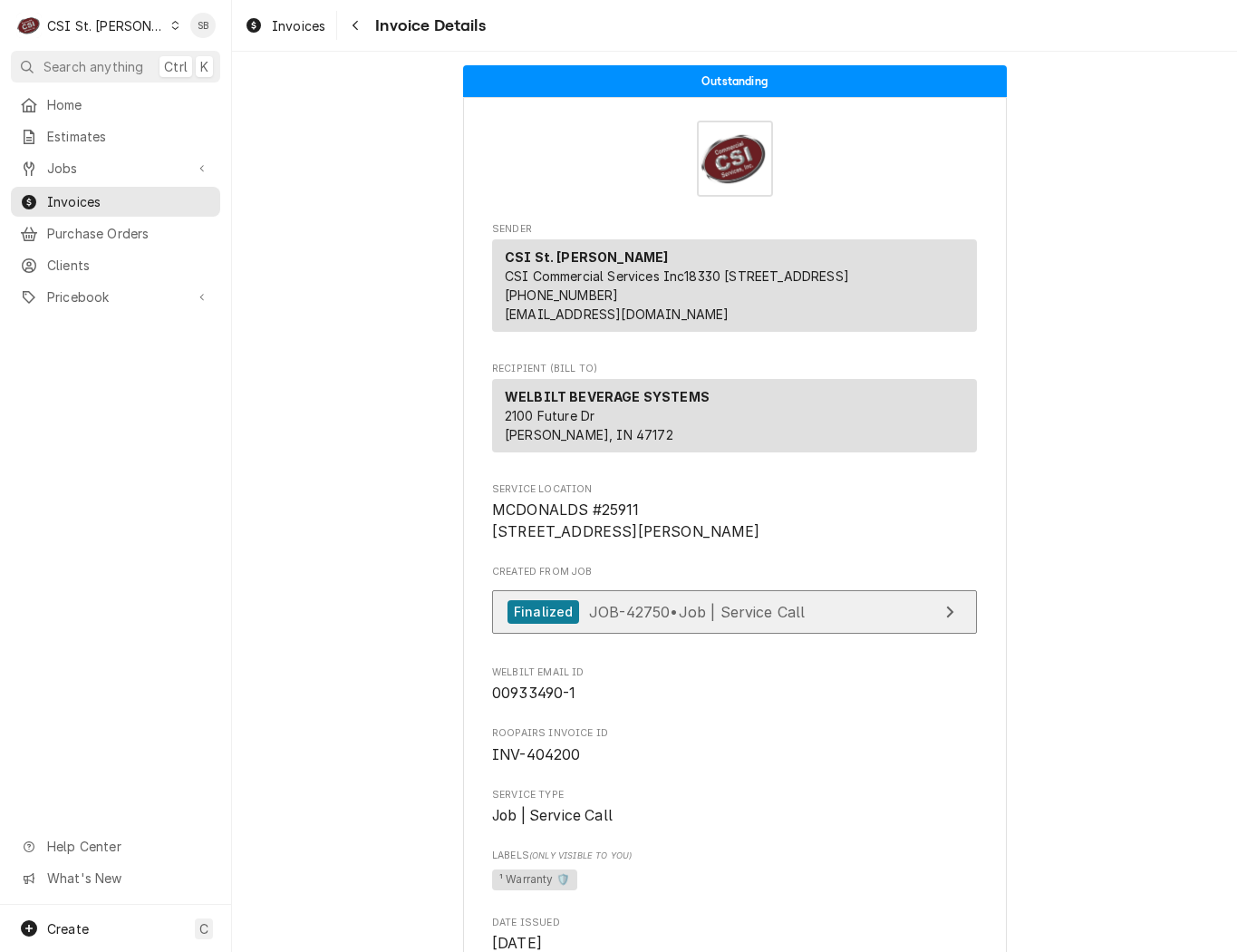
click at [680, 620] on span "JOB-42750 • Job | Service Call" at bounding box center [698, 610] width 217 height 18
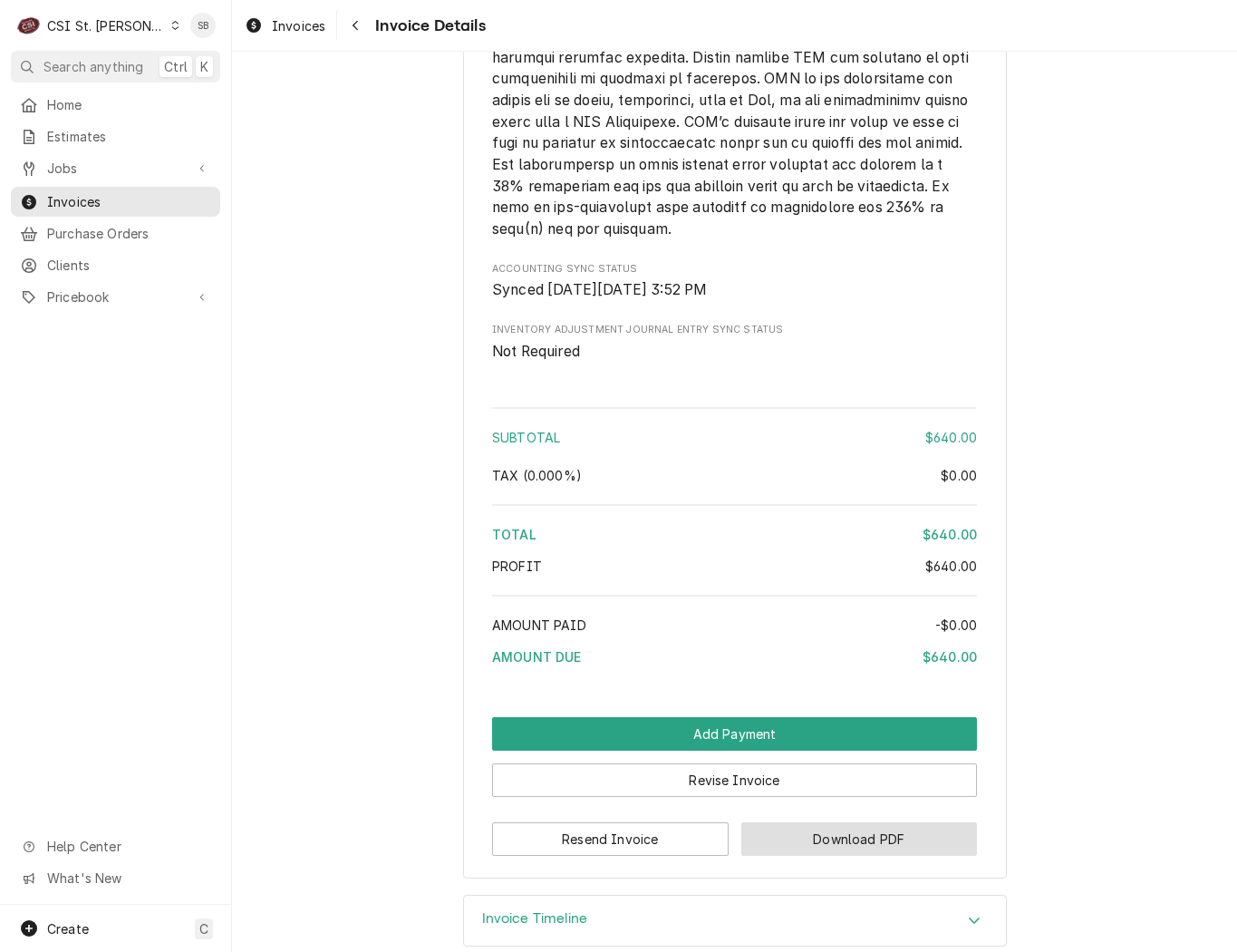
scroll to position [3101, 0]
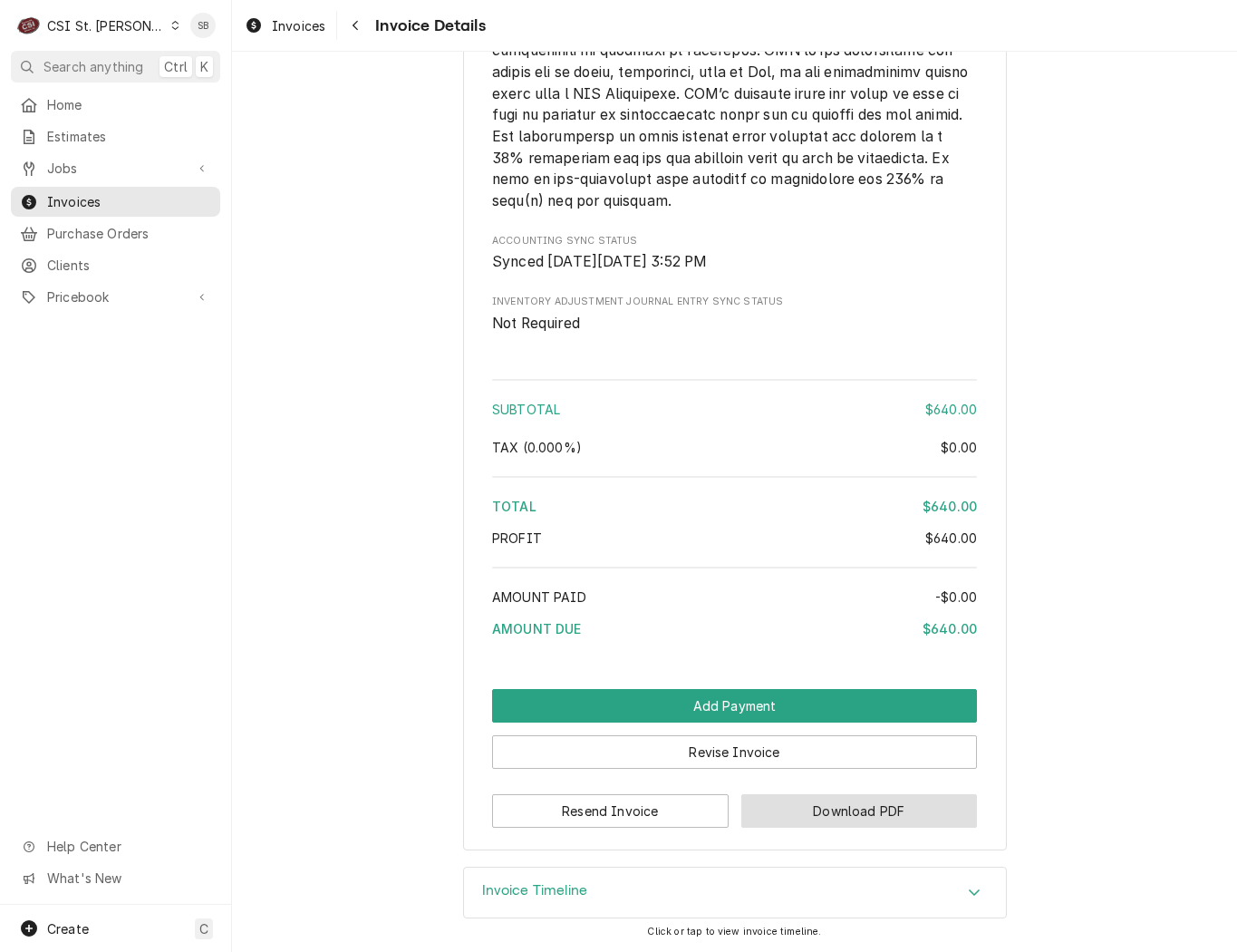
click at [806, 800] on button "Download PDF" at bounding box center [860, 810] width 237 height 34
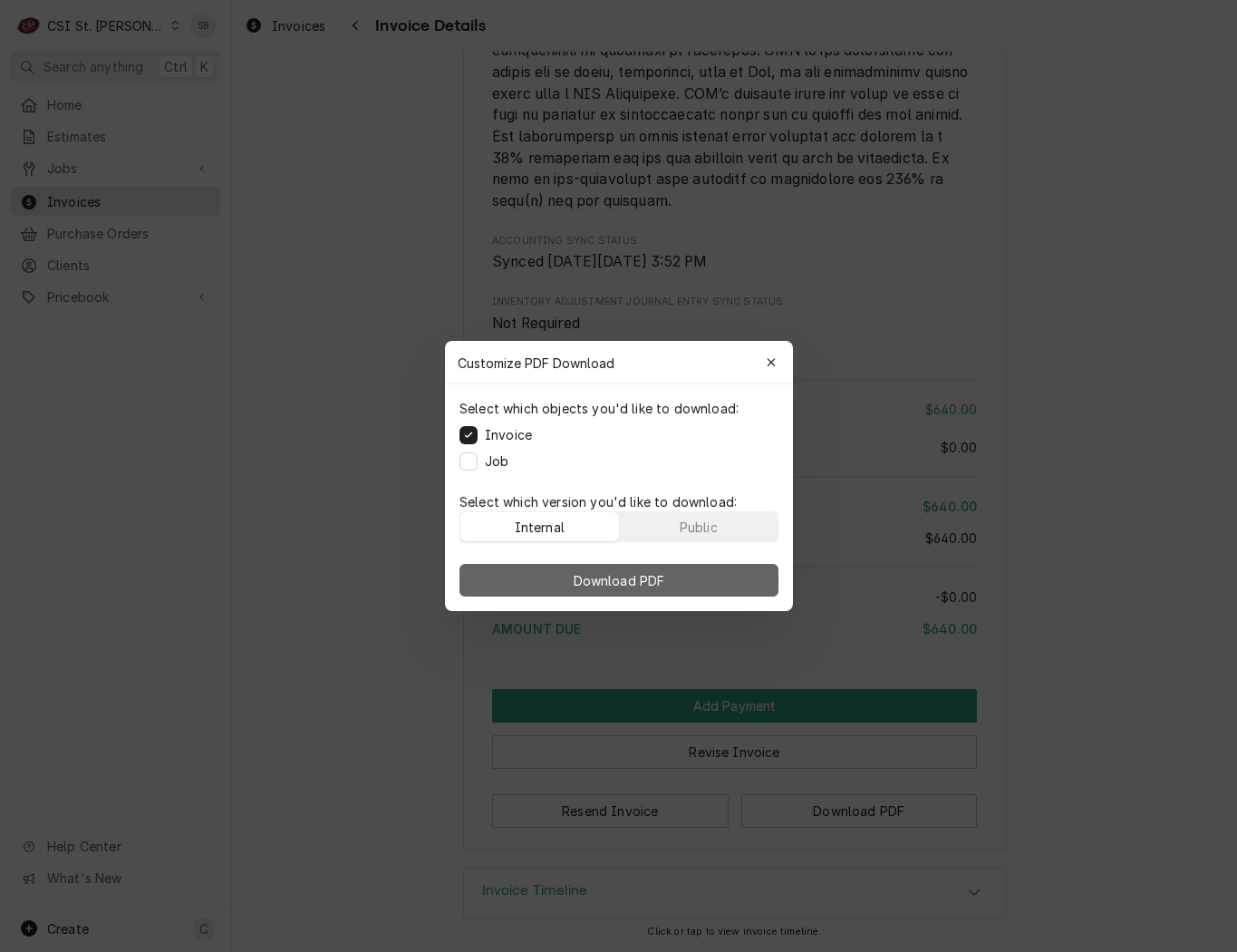
click at [658, 583] on span "Download PDF" at bounding box center [618, 581] width 99 height 19
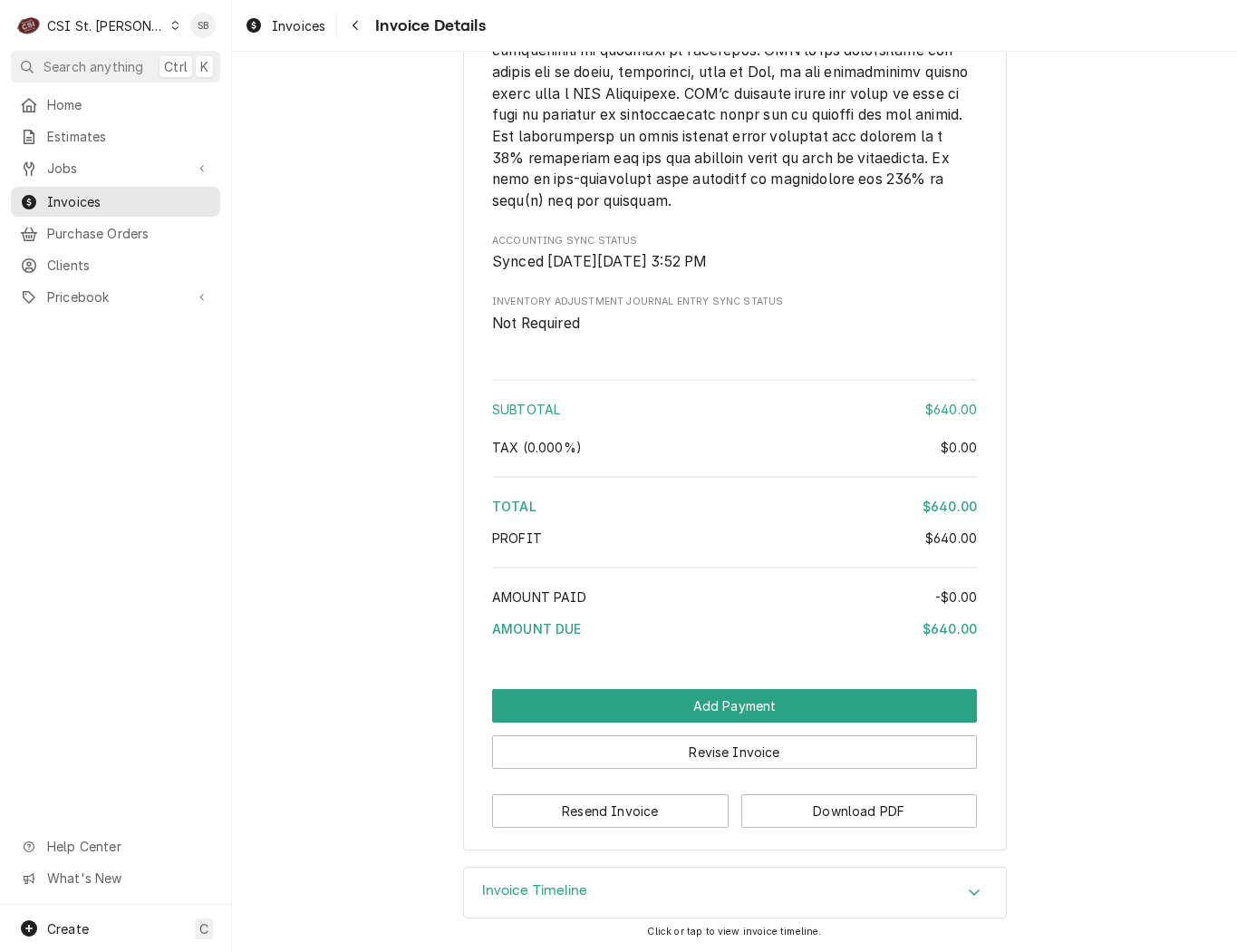
click at [678, 725] on div "Revise Invoice" at bounding box center [734, 746] width 485 height 46
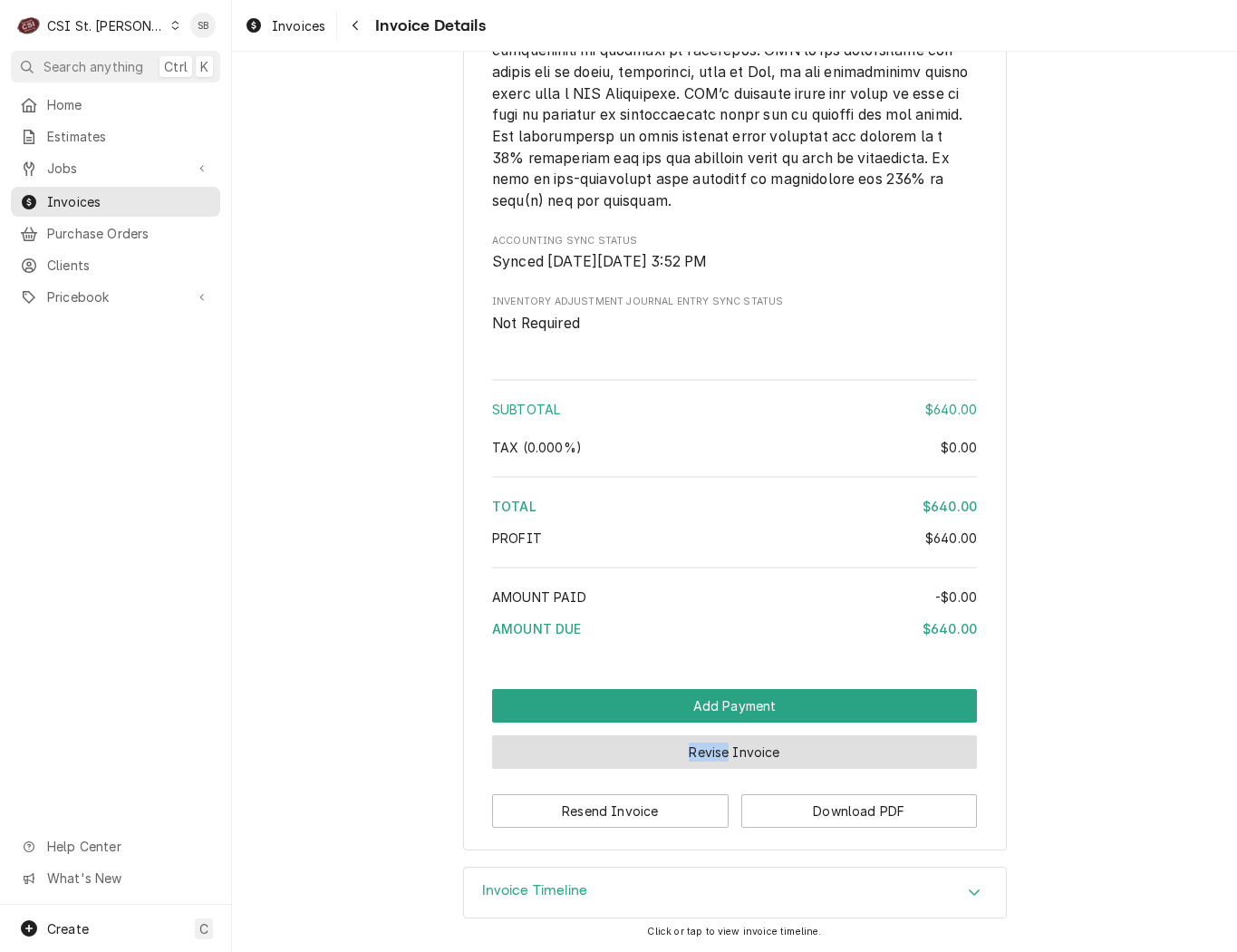
drag, startPoint x: 678, startPoint y: 725, endPoint x: 694, endPoint y: 750, distance: 29.7
click at [694, 750] on div "Revise Invoice" at bounding box center [734, 746] width 485 height 46
click at [689, 749] on button "Revise Invoice" at bounding box center [734, 751] width 485 height 34
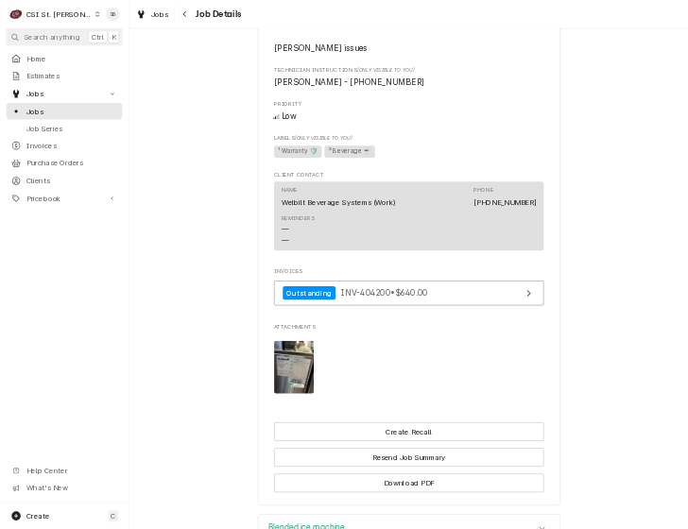
scroll to position [1493, 0]
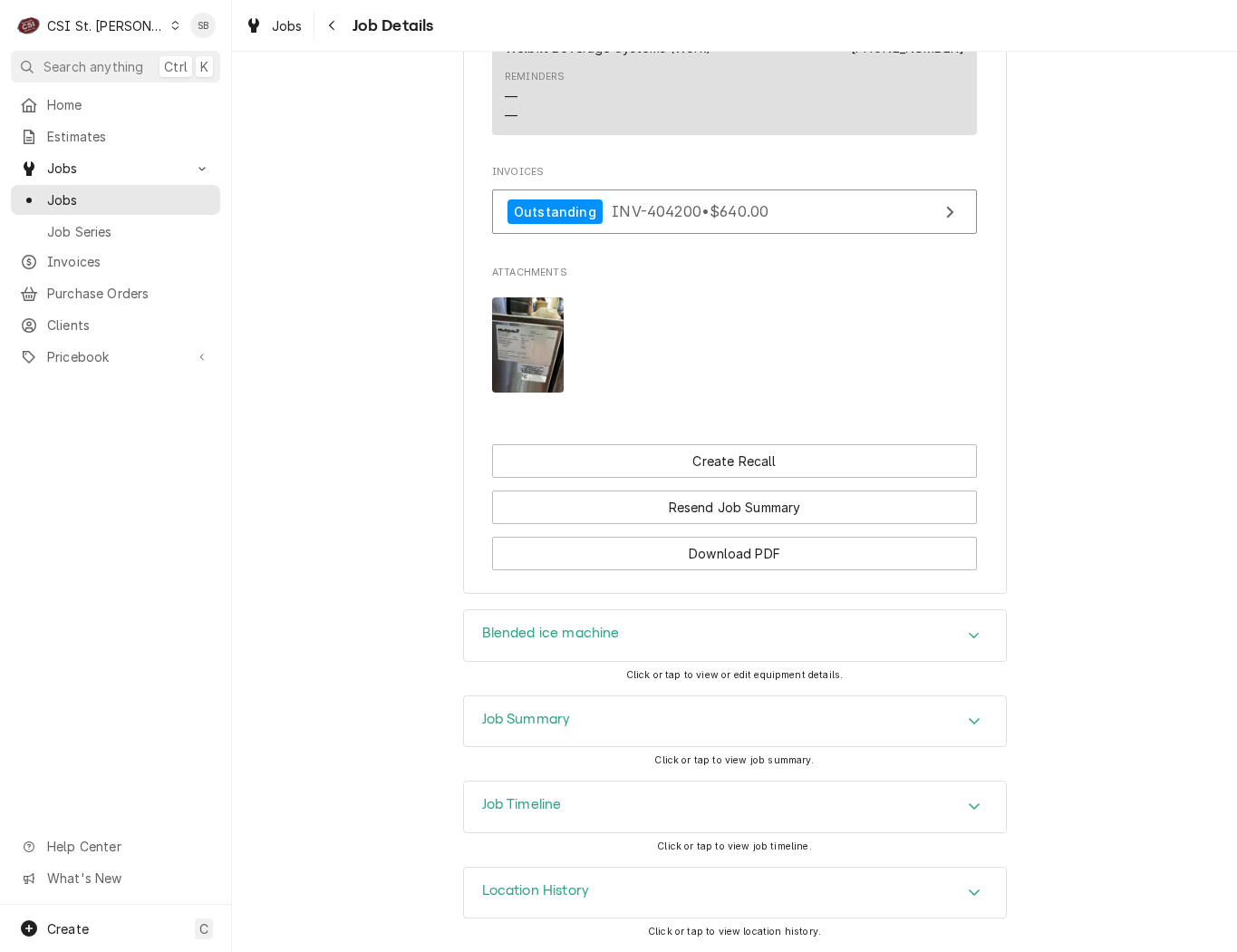
click at [492, 344] on img "Attachments" at bounding box center [528, 345] width 72 height 95
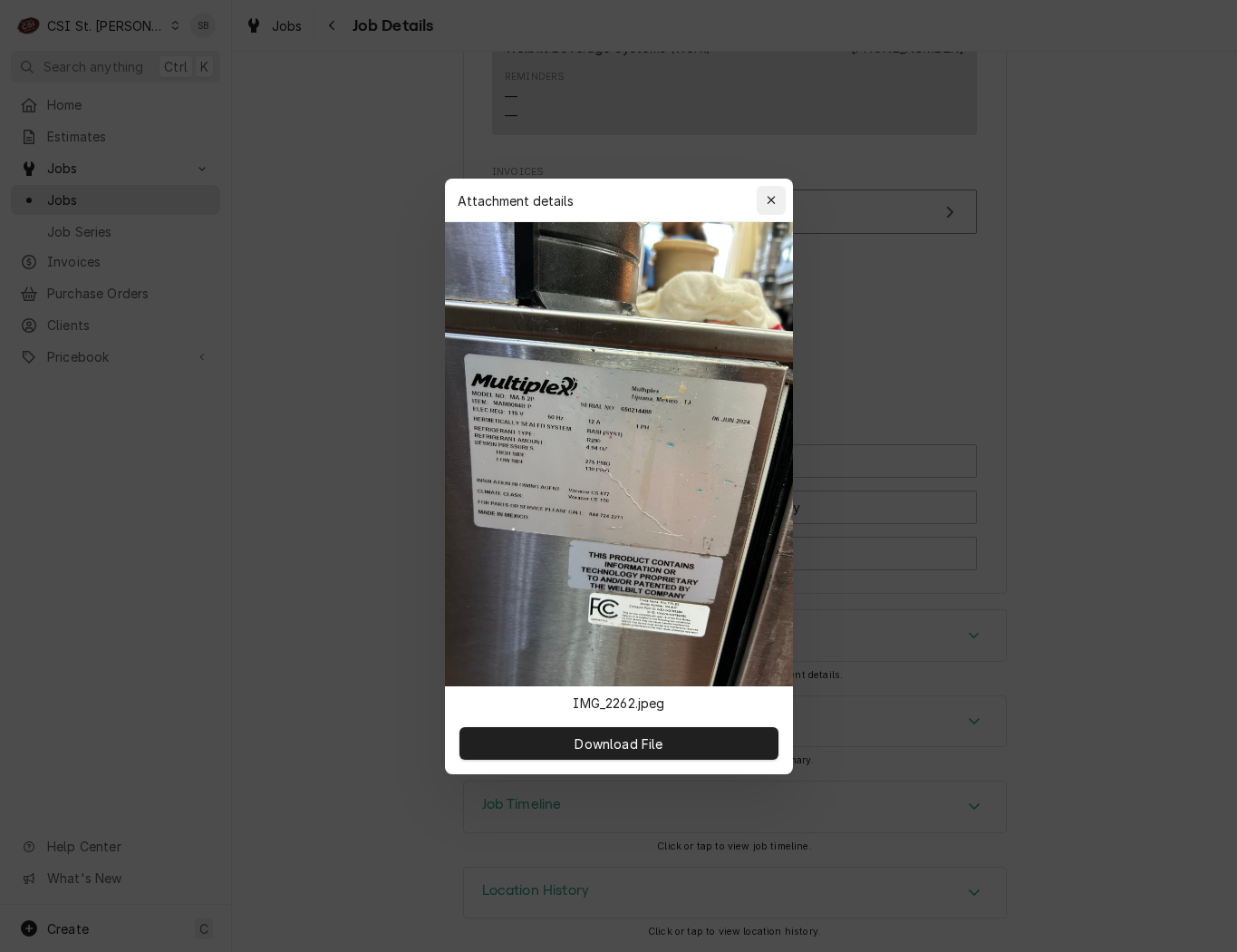
click at [771, 199] on icon "button" at bounding box center [771, 200] width 10 height 12
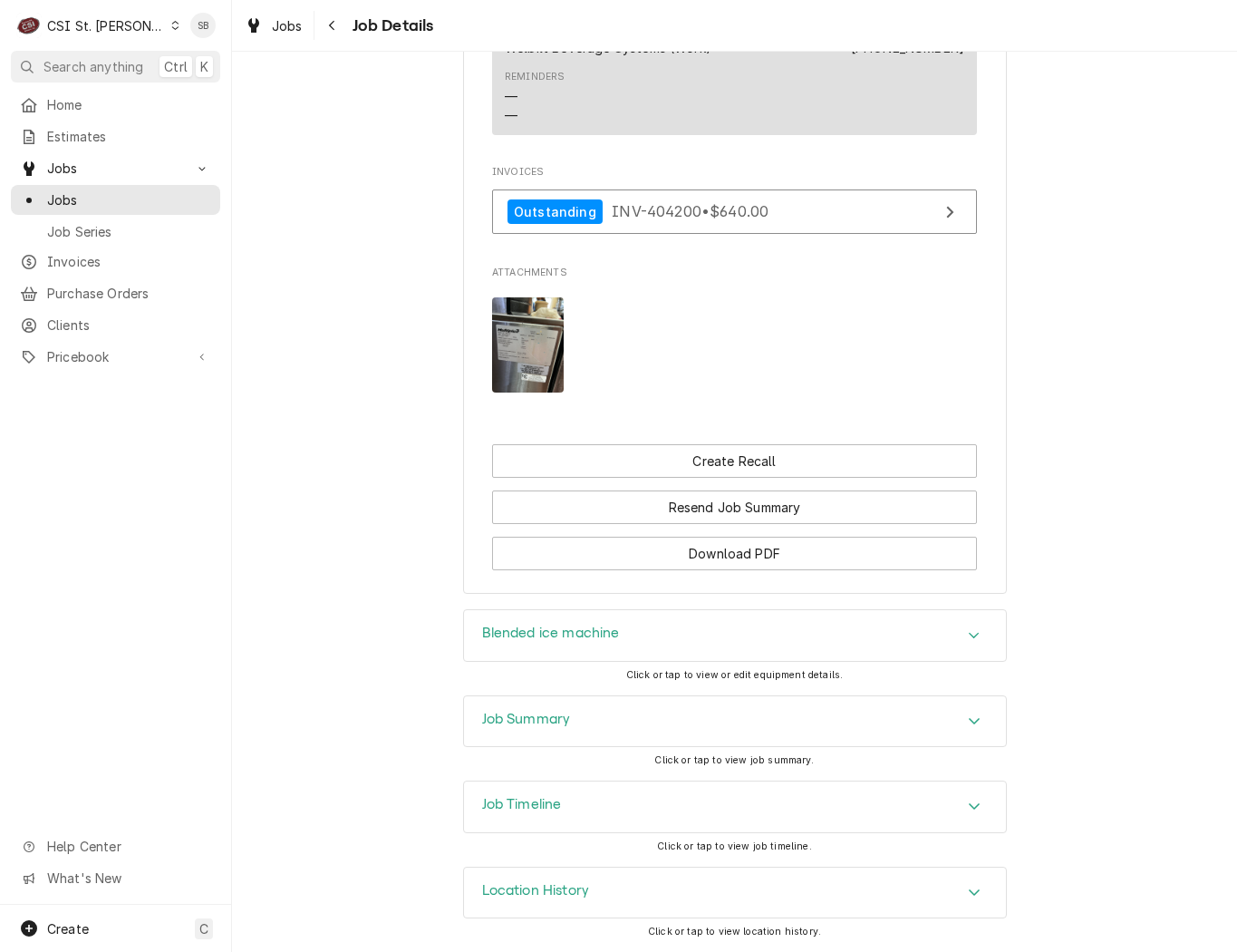
click at [581, 810] on div "Job Timeline" at bounding box center [735, 806] width 542 height 51
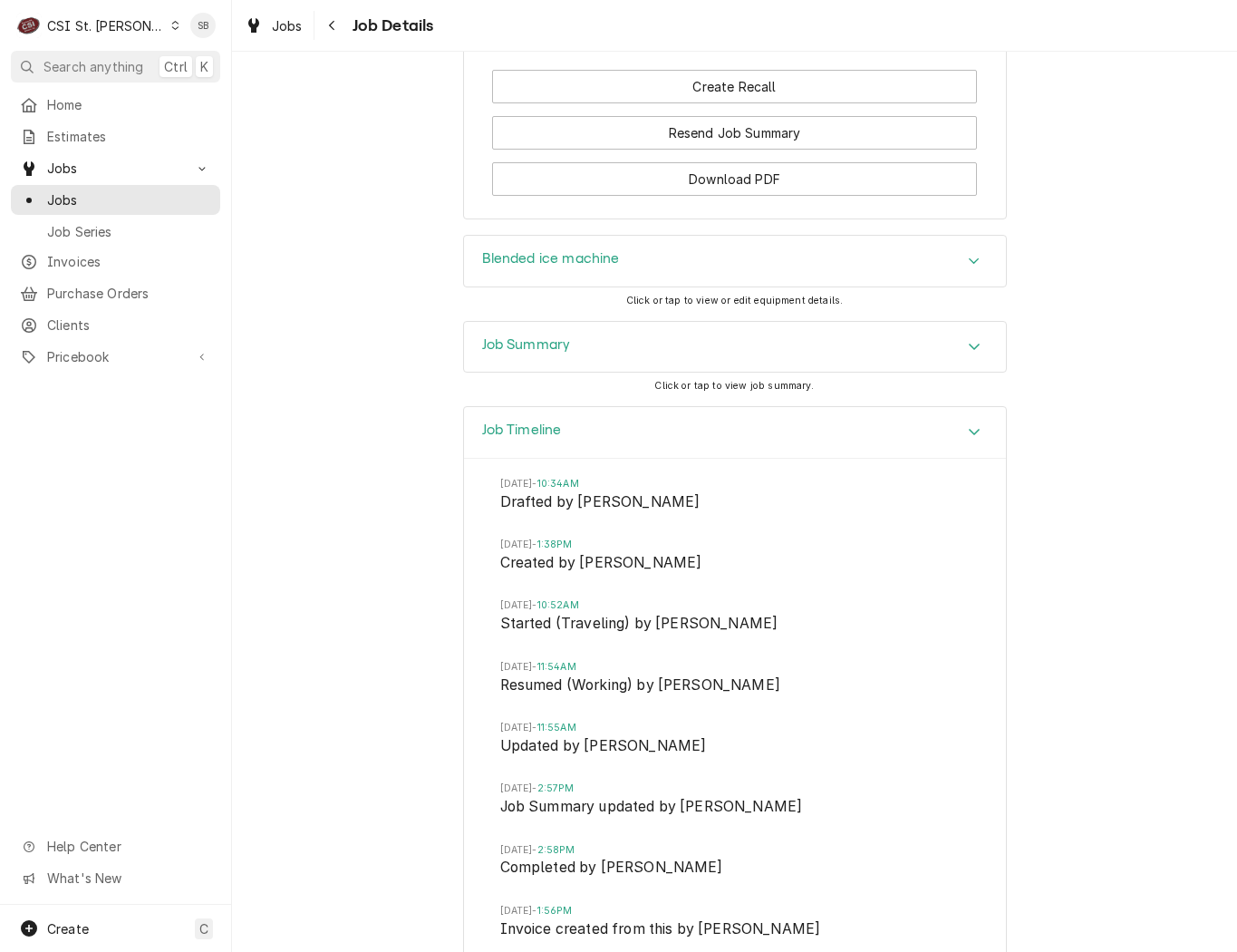
scroll to position [1967, 0]
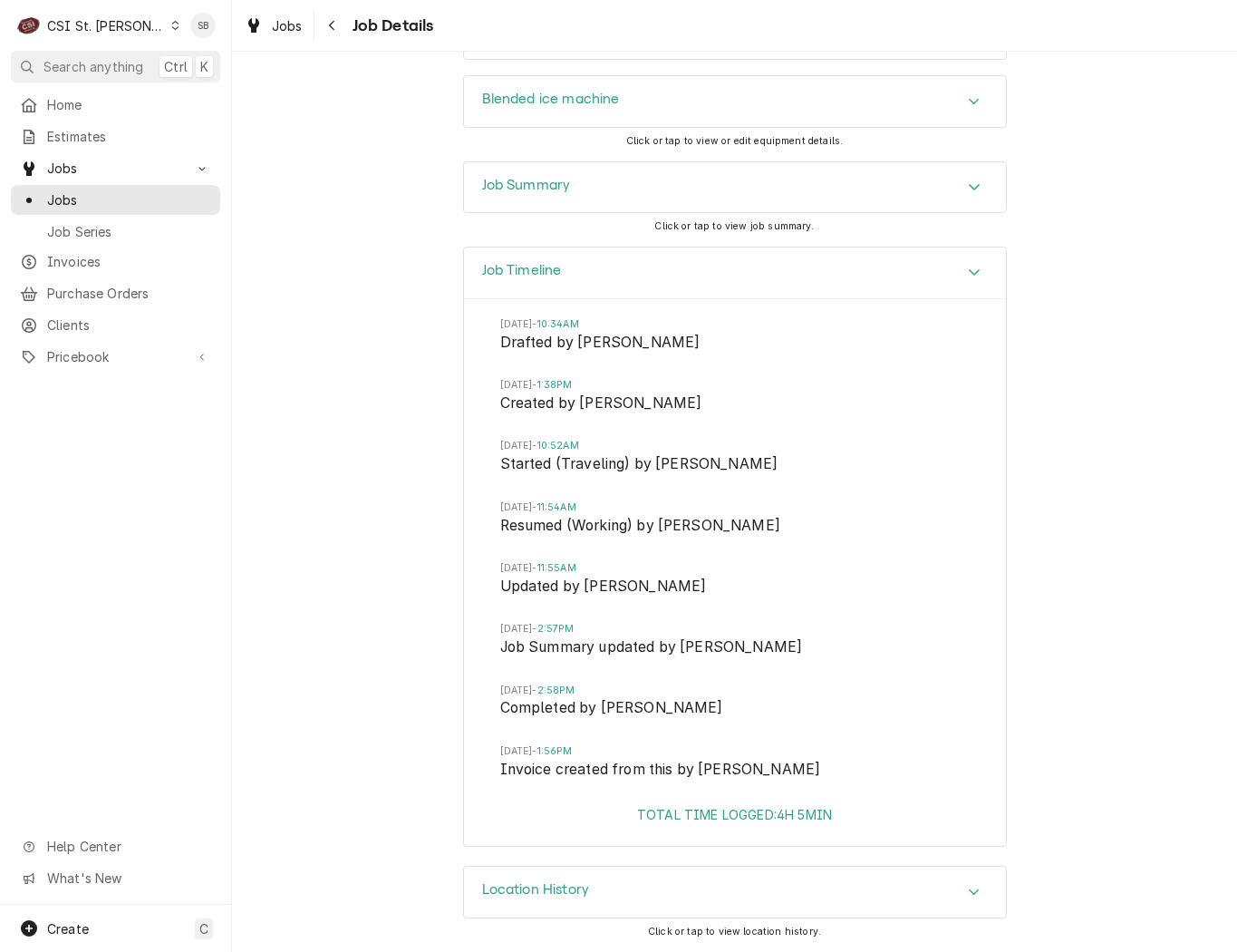
click at [580, 188] on div "Job Summary" at bounding box center [735, 187] width 542 height 51
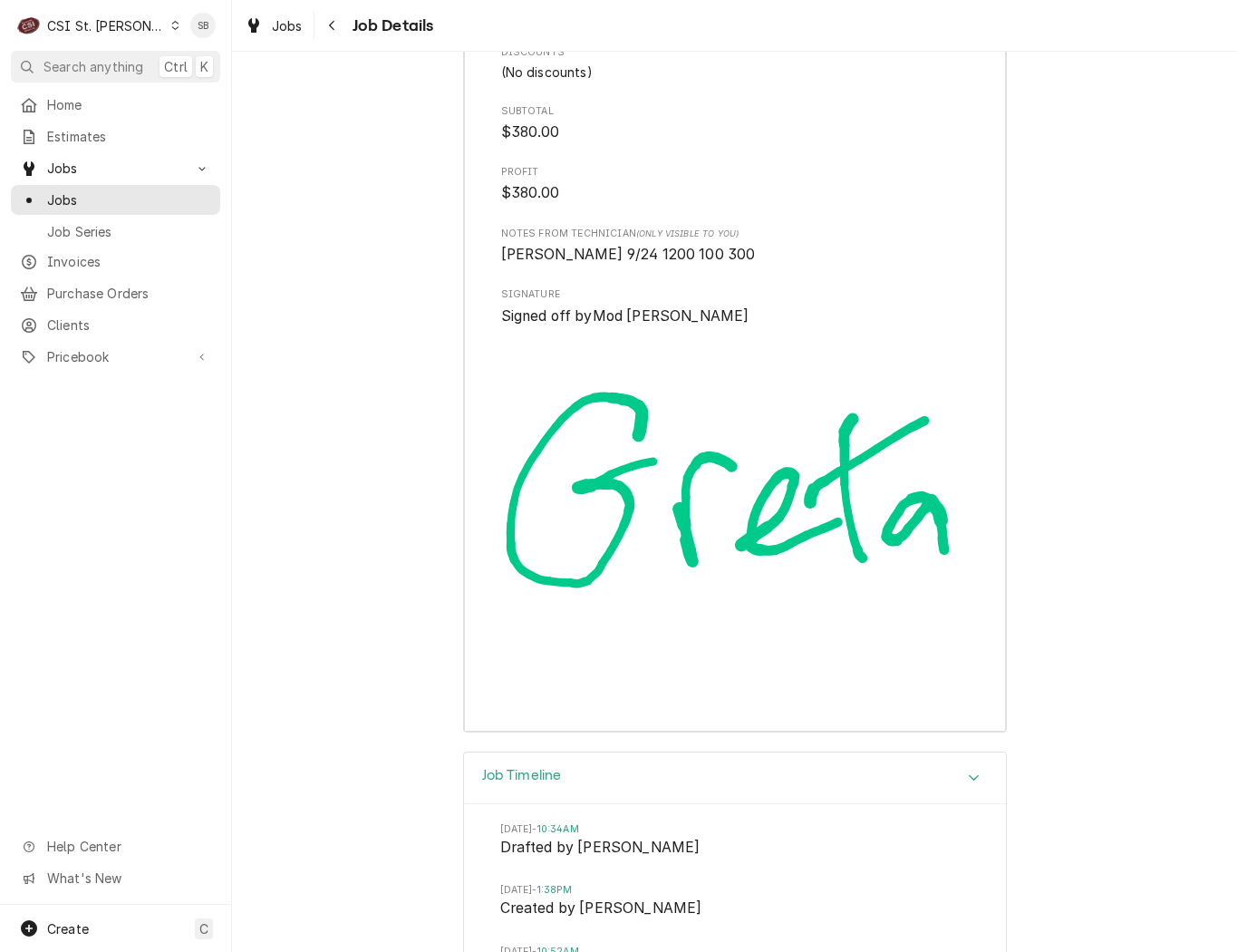
scroll to position [4727, 0]
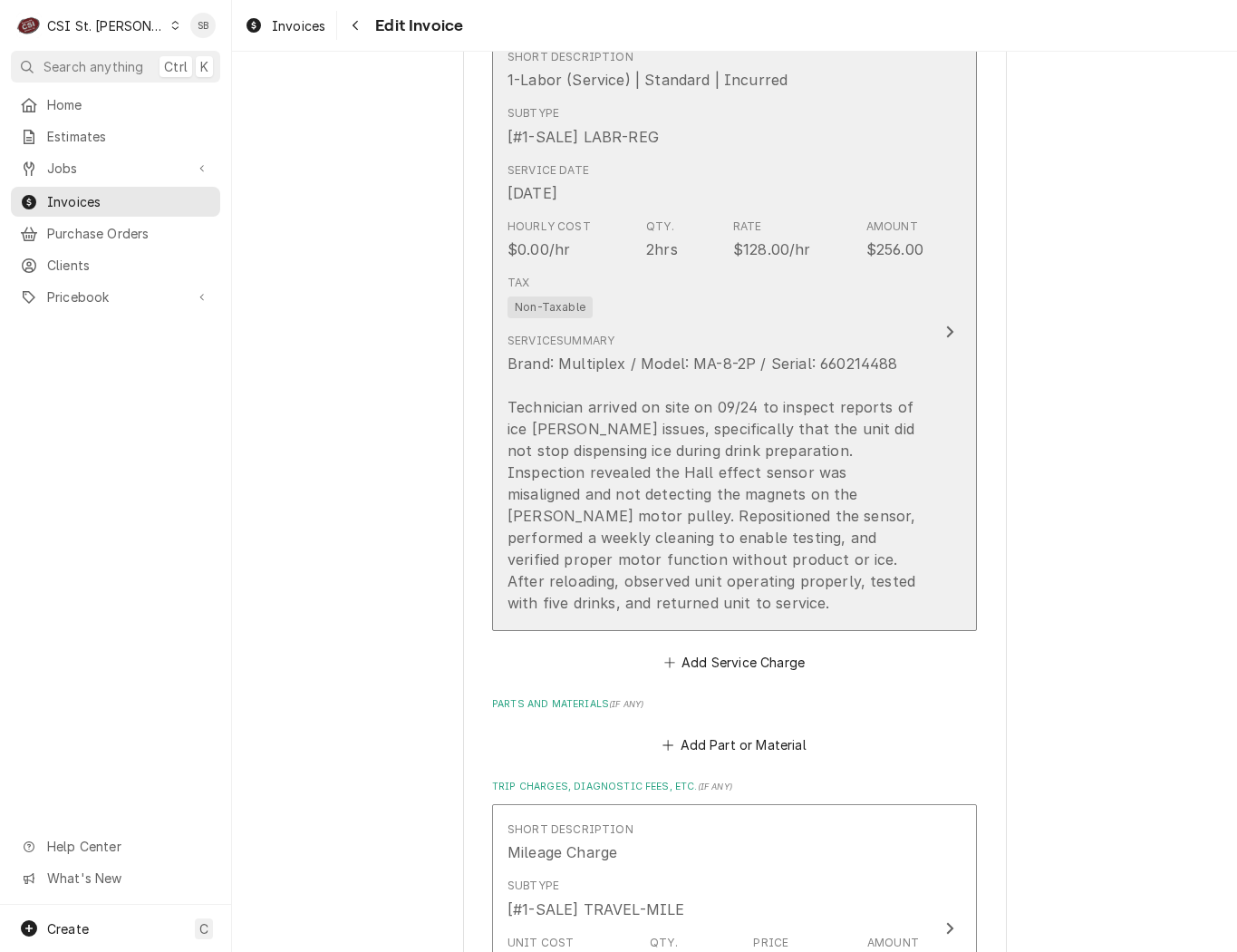
click at [639, 393] on div "Brand: Multiplex / Model: MA-8-2P / Serial: 660214488 Technician arrived on sit…" at bounding box center [716, 483] width 416 height 261
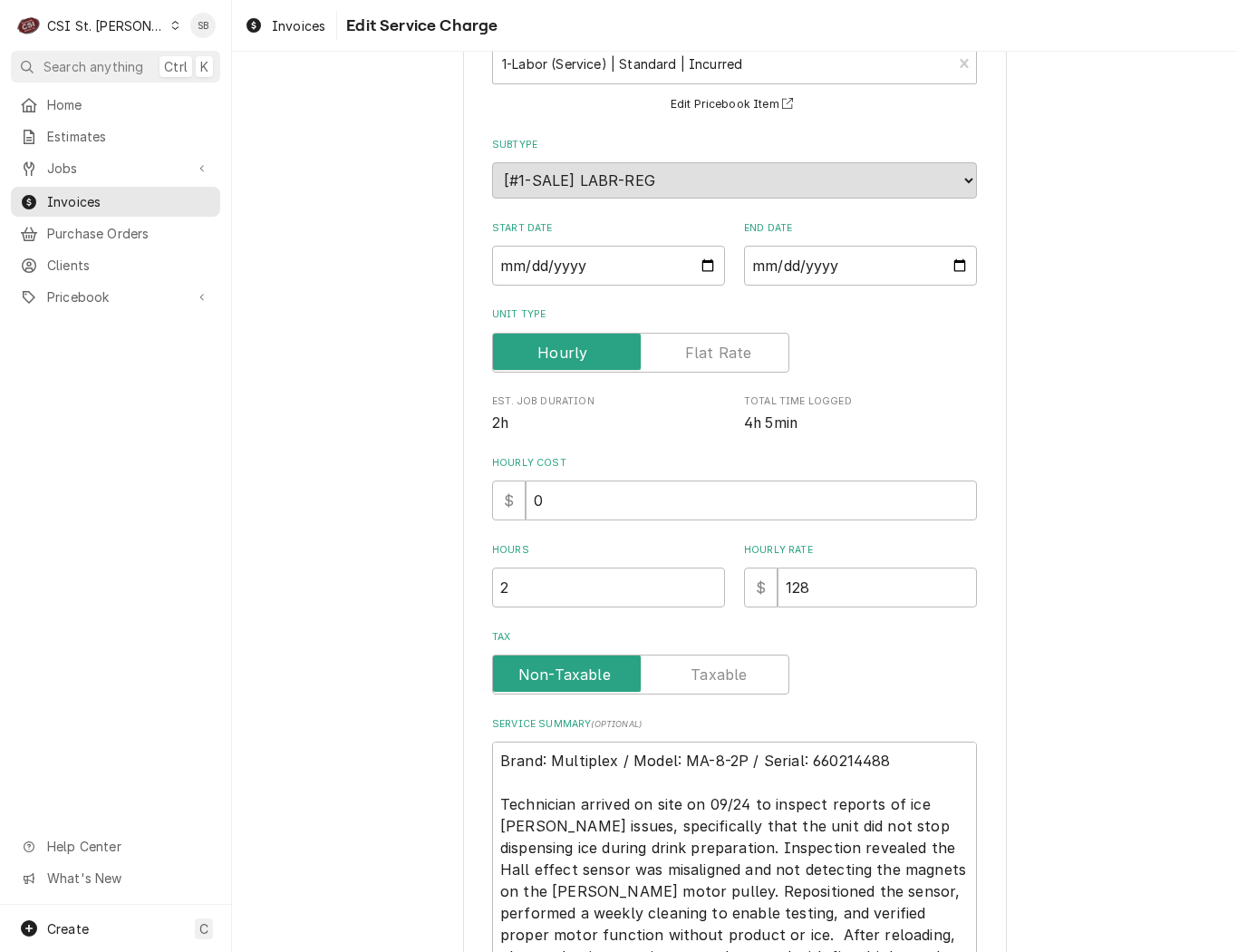
scroll to position [311, 0]
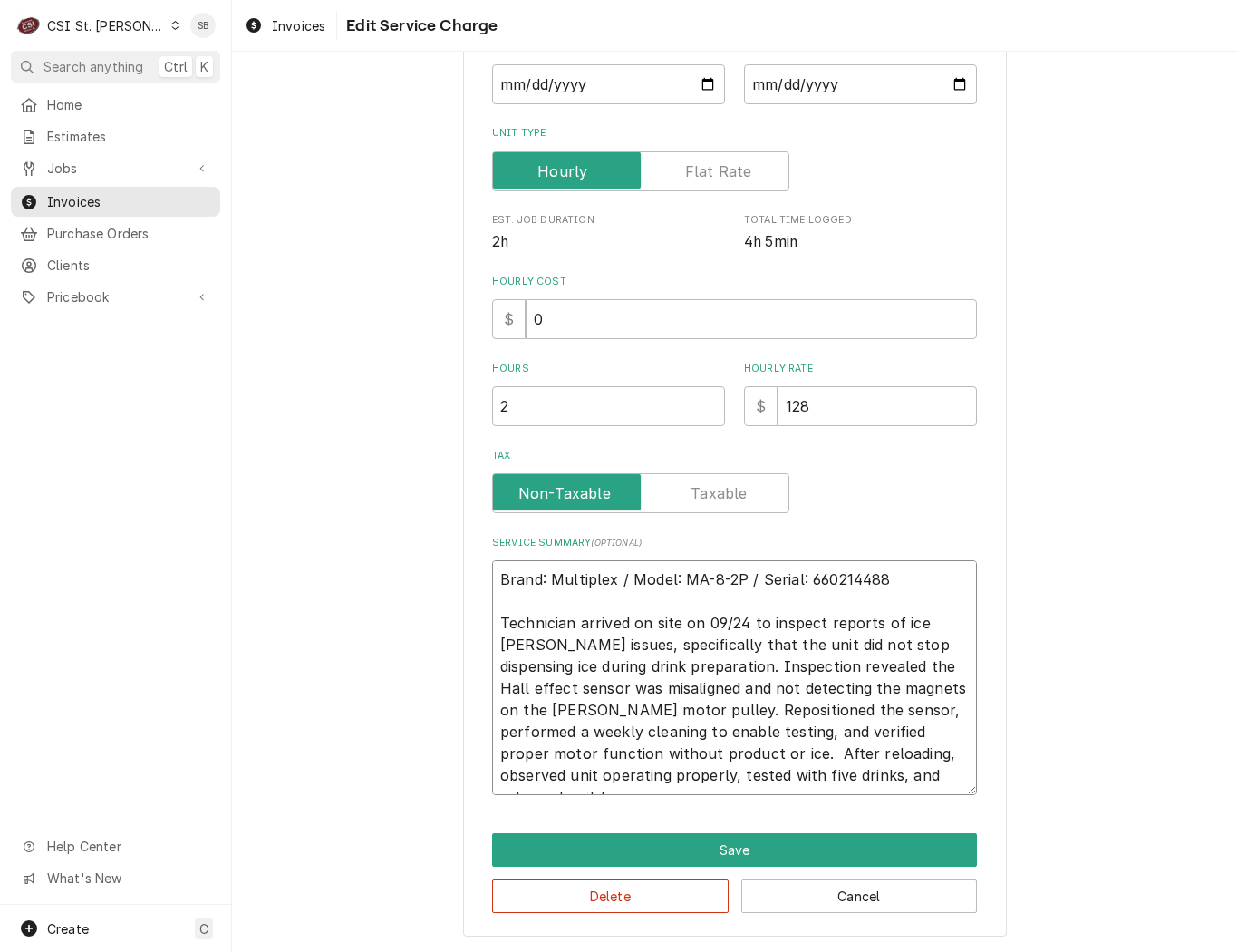
click at [814, 577] on textarea "Brand: Multiplex / Model: MA-8-2P / Serial: 660214488 Technician arrived on sit…" at bounding box center [734, 678] width 485 height 235
type textarea "x"
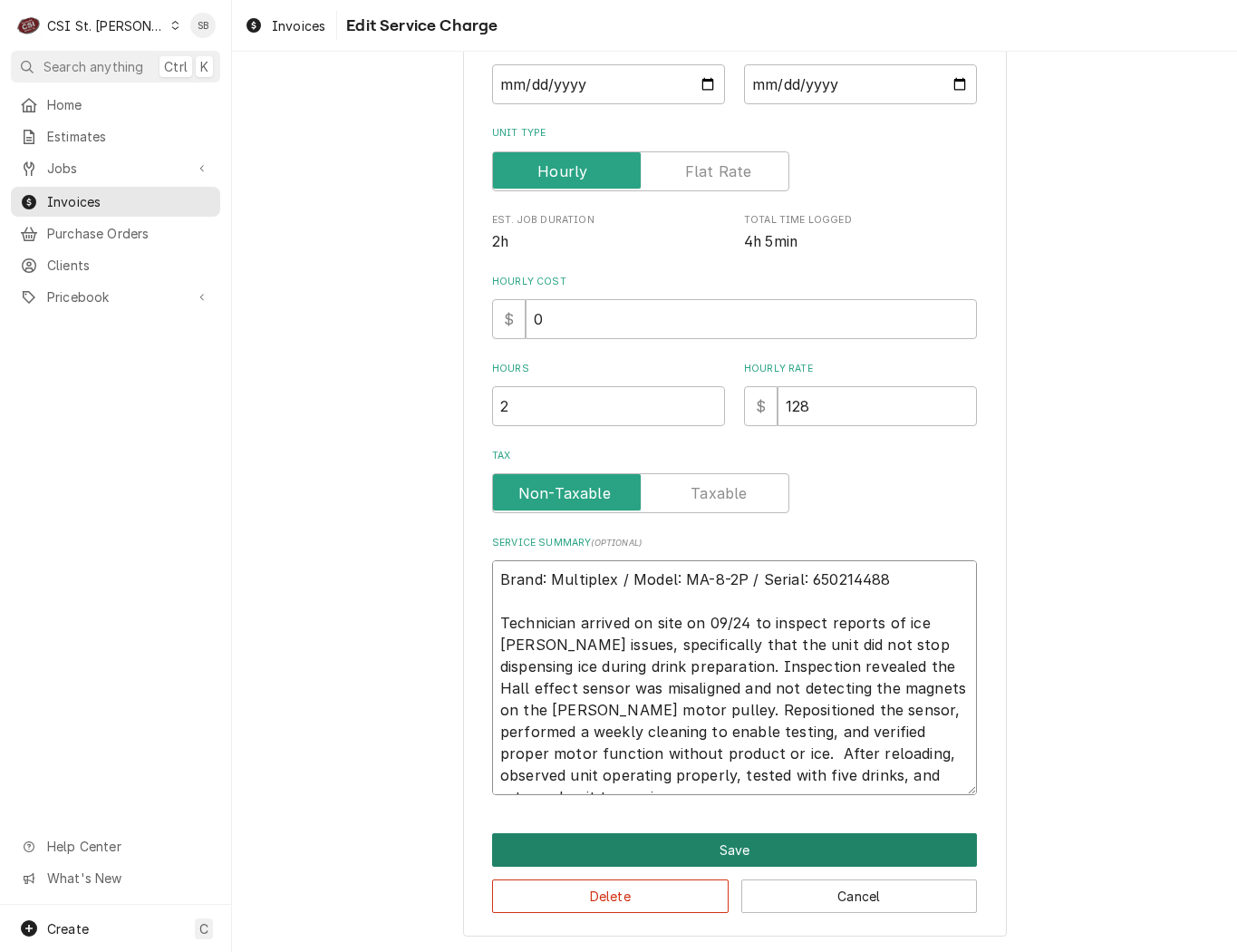
type textarea "Brand: Multiplex / Model: MA-8-2P / Serial: 650214488 Technician arrived on sit…"
click at [770, 843] on button "Save" at bounding box center [734, 849] width 485 height 34
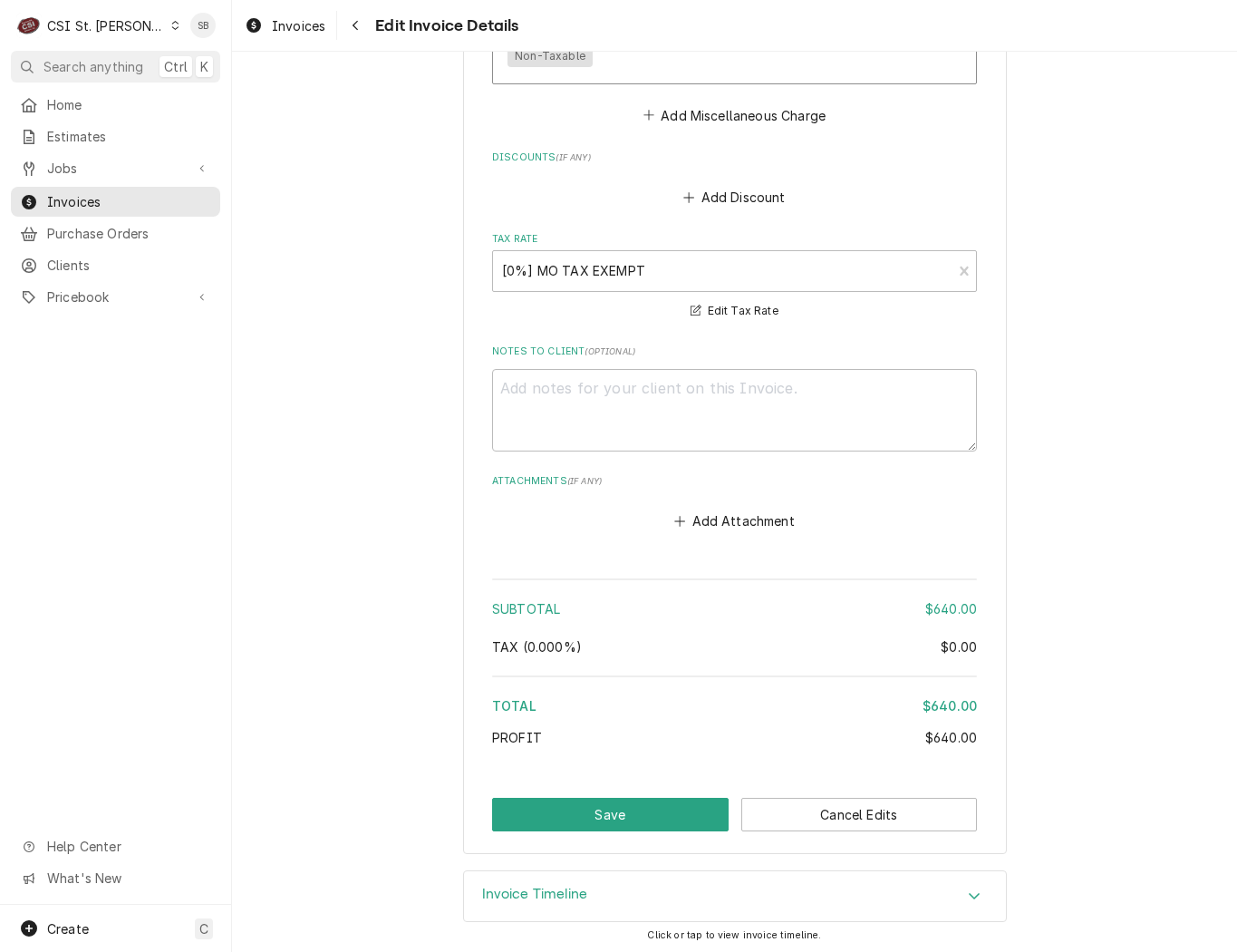
scroll to position [2862, 0]
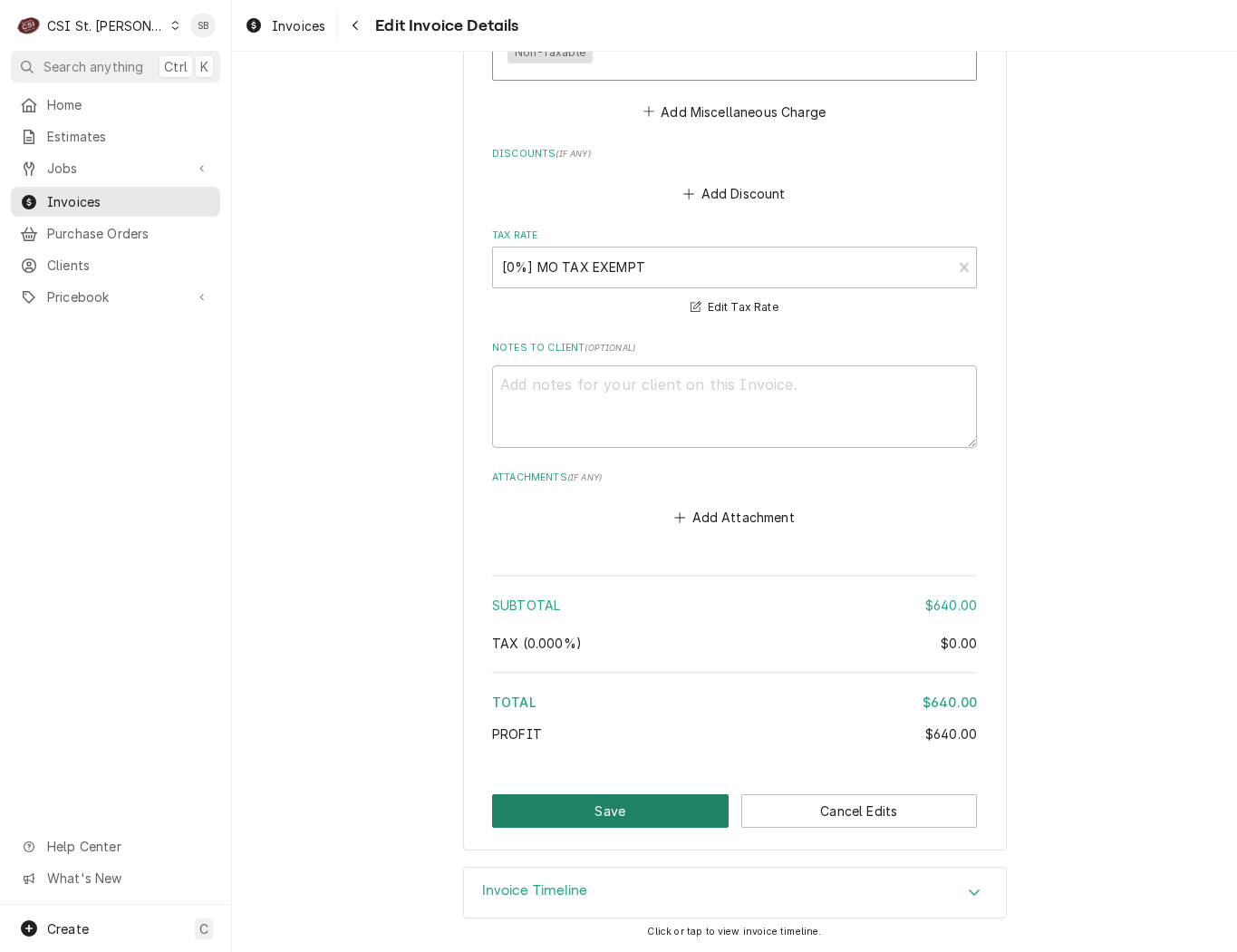
click at [655, 808] on button "Save" at bounding box center [610, 810] width 237 height 34
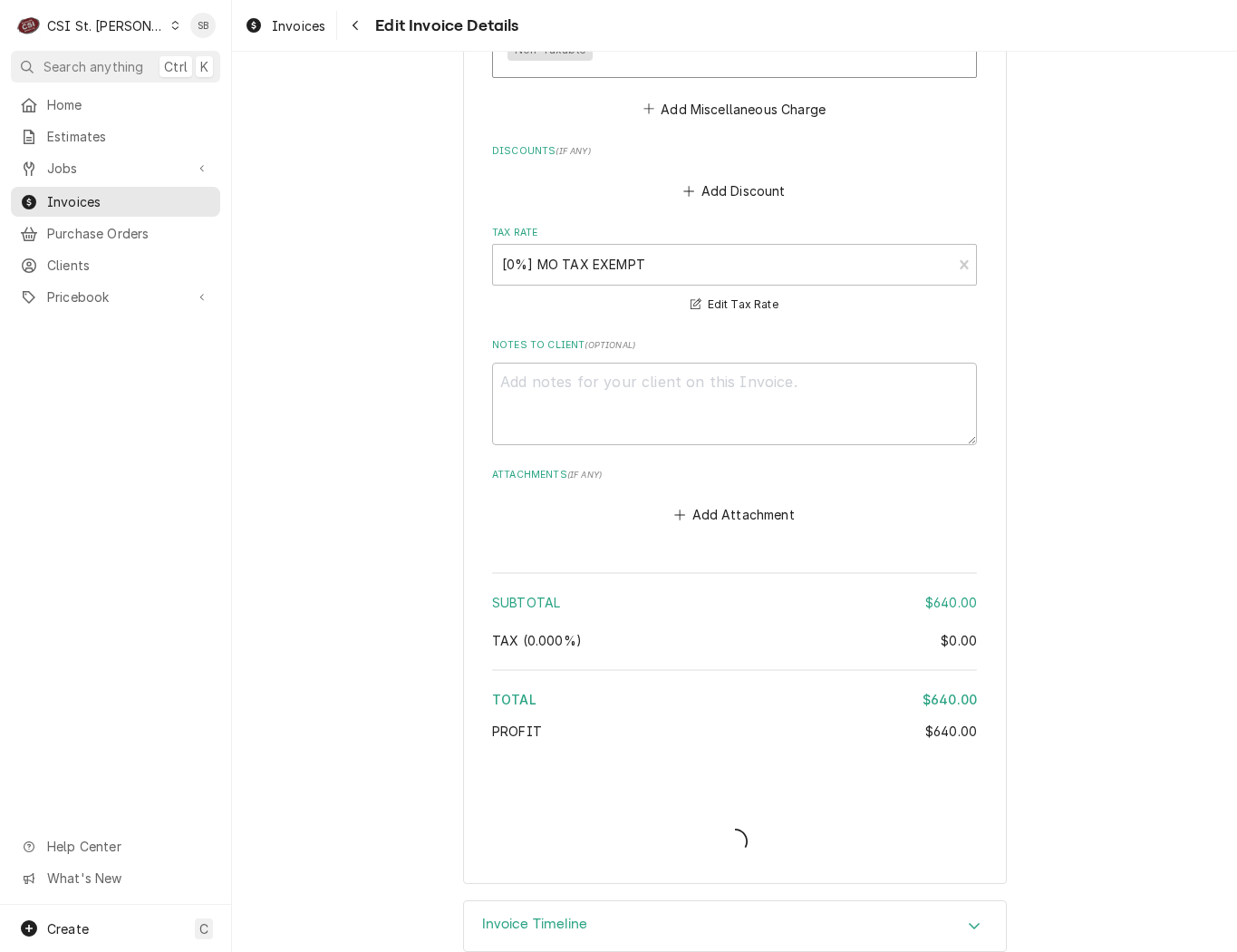
type textarea "x"
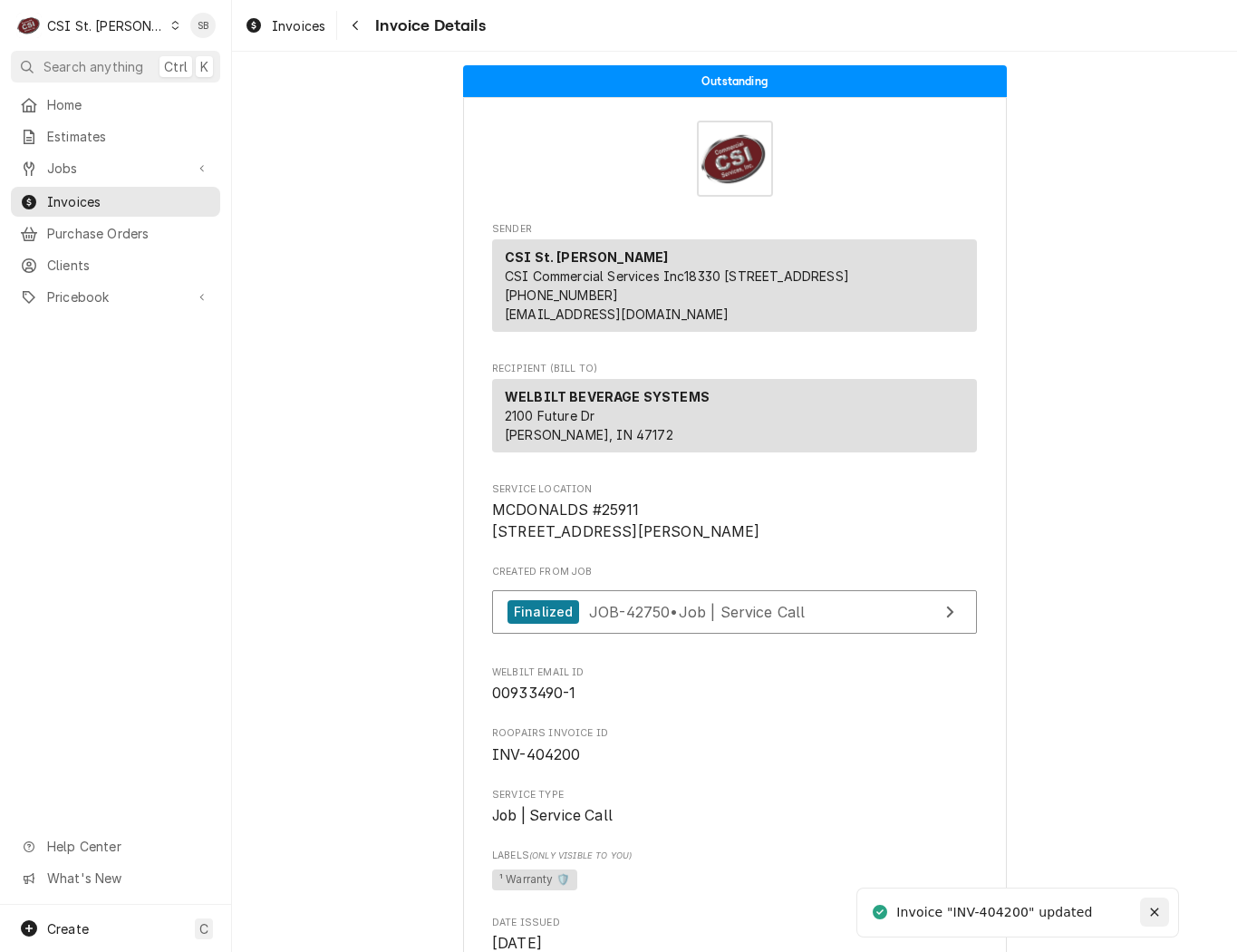
click at [1149, 915] on icon "Notifications alt+T" at bounding box center [1154, 912] width 12 height 12
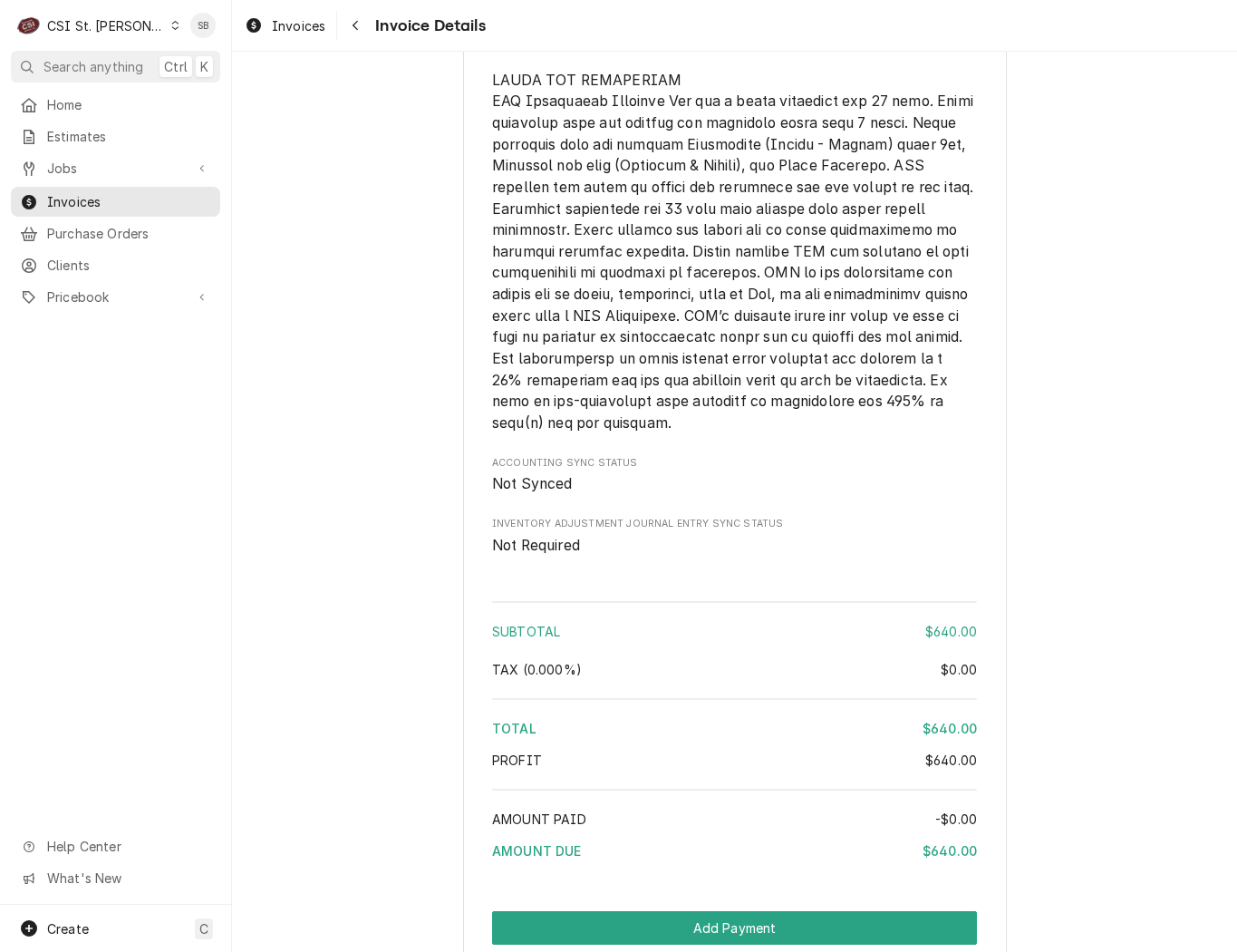
scroll to position [3101, 0]
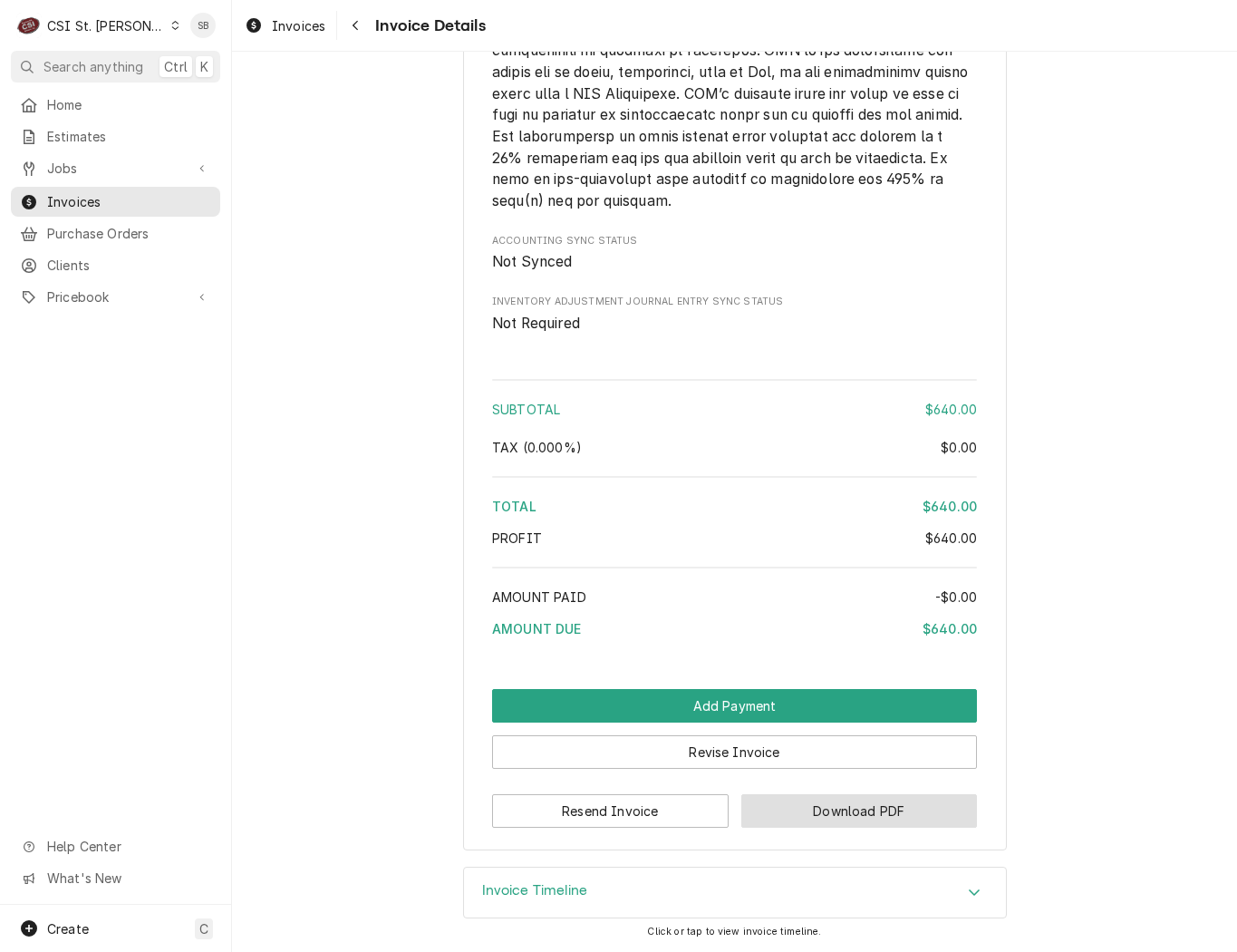
click at [814, 810] on button "Download PDF" at bounding box center [860, 810] width 237 height 34
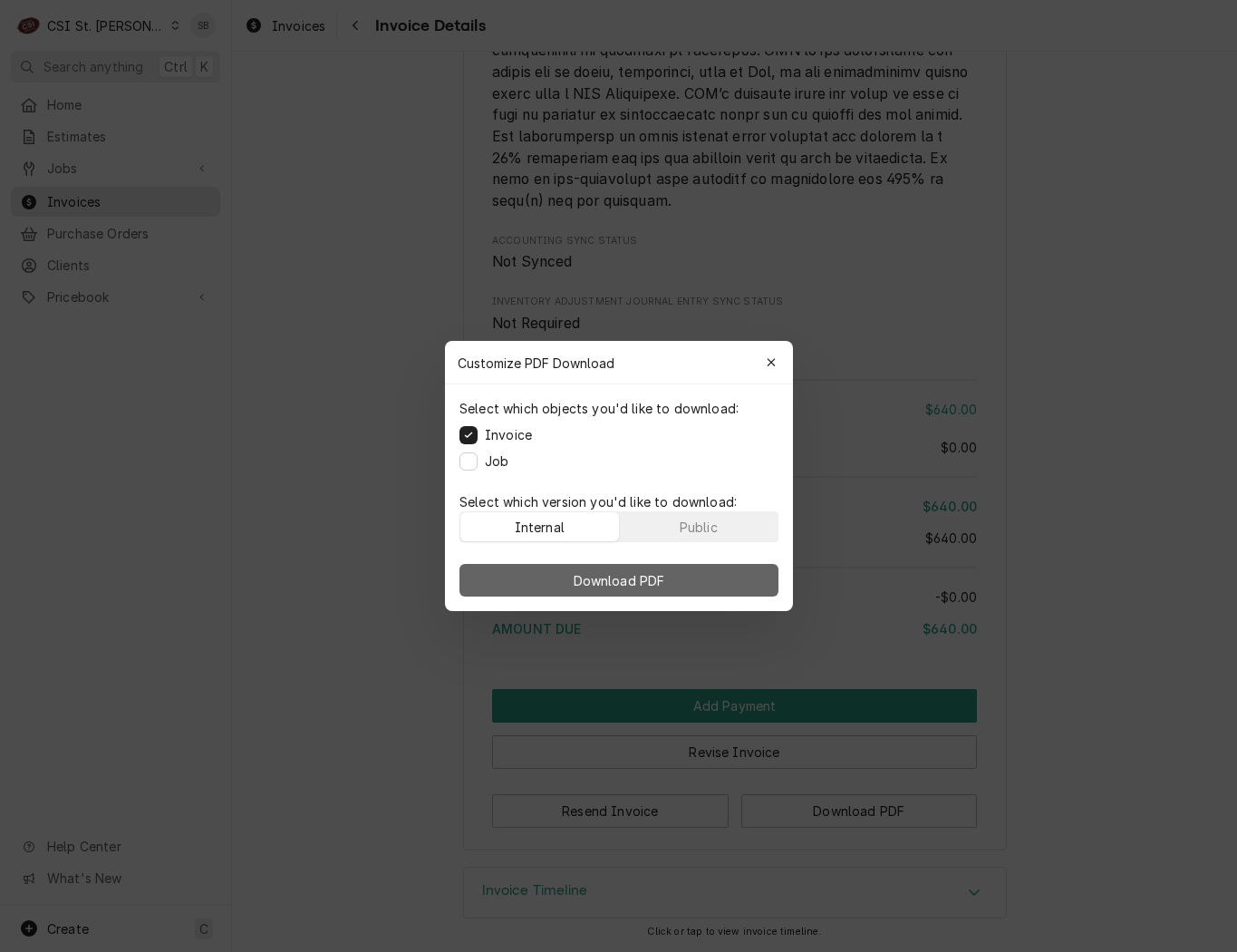
click at [648, 574] on span "Download PDF" at bounding box center [618, 581] width 99 height 19
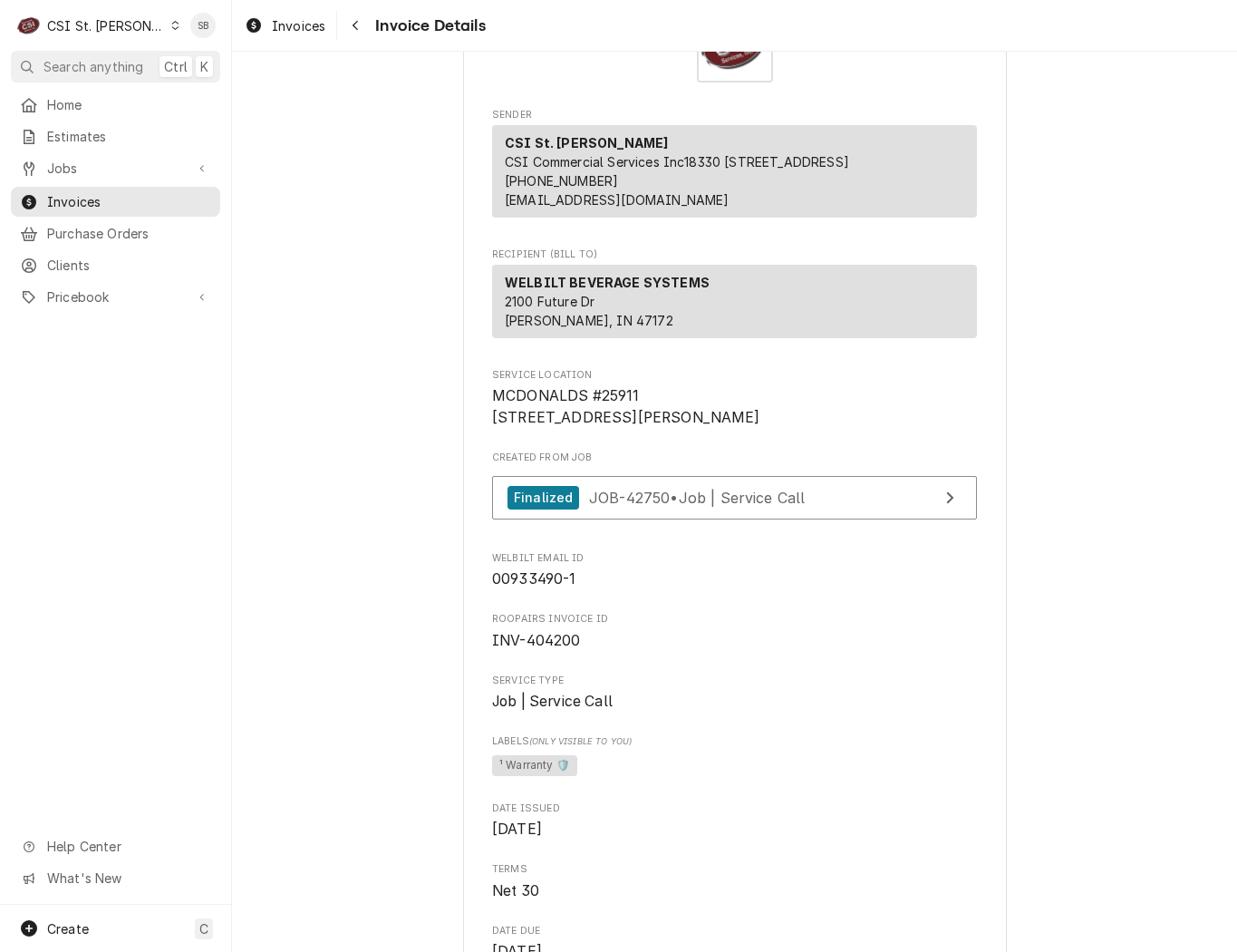
scroll to position [0, 0]
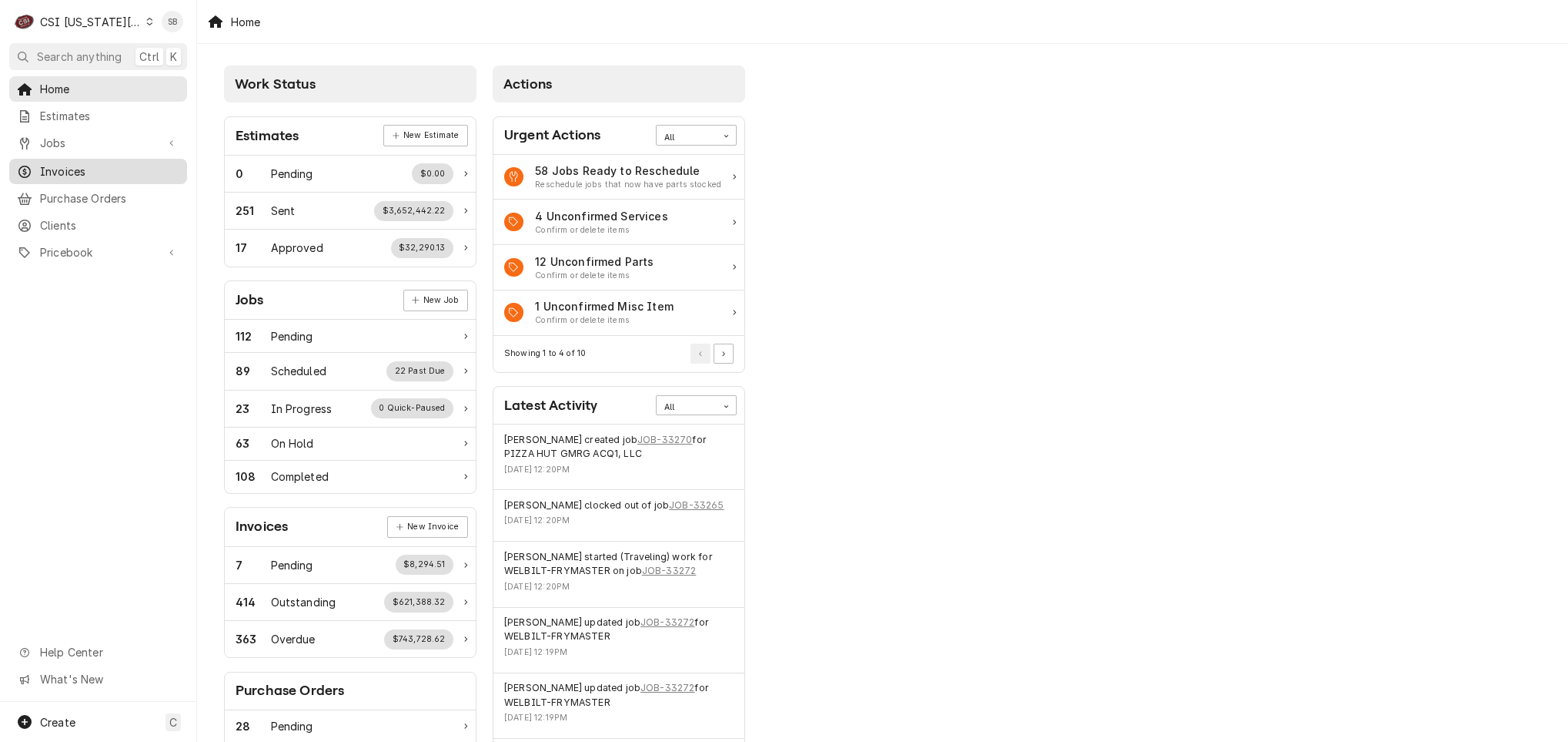
click at [86, 164] on span "Invoices" at bounding box center [109, 171] width 139 height 16
click at [95, 150] on link "Jobs" at bounding box center [98, 143] width 178 height 25
click at [98, 160] on div "Jobs" at bounding box center [98, 170] width 172 height 20
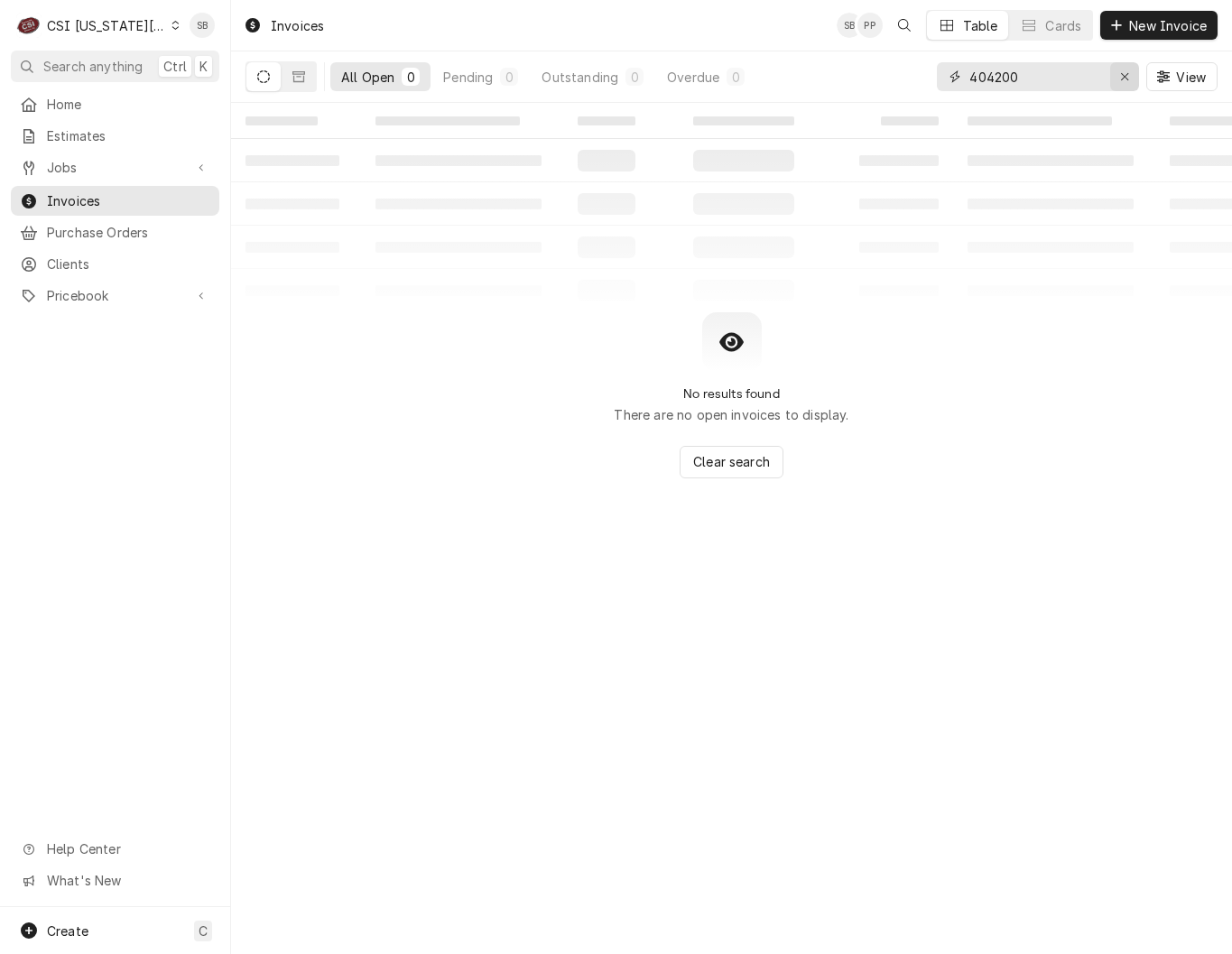
click at [1124, 76] on icon "Erase input" at bounding box center [1125, 76] width 10 height 12
paste input "303469"
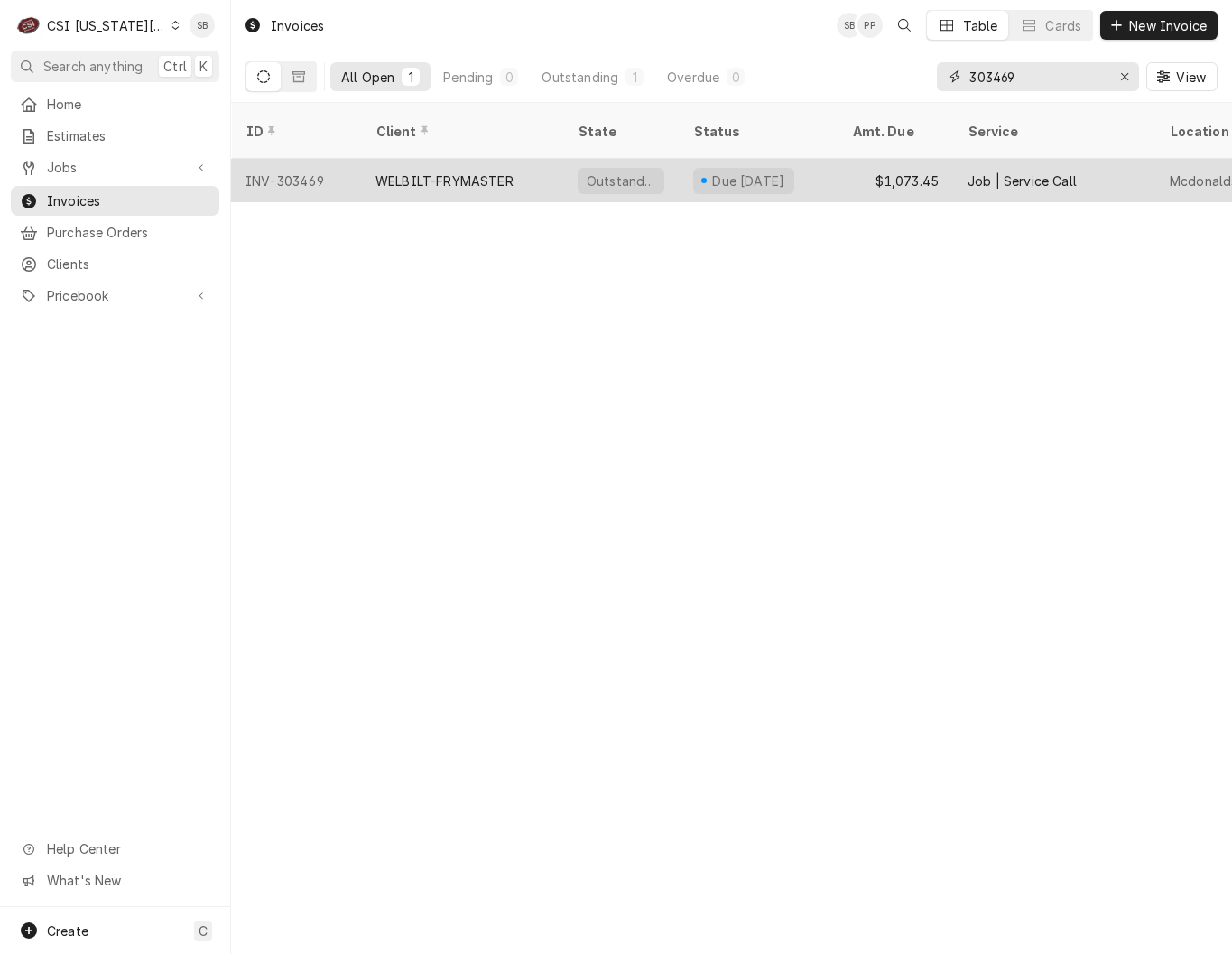
type input "303469"
click at [348, 159] on div "INV-303469" at bounding box center [296, 180] width 130 height 43
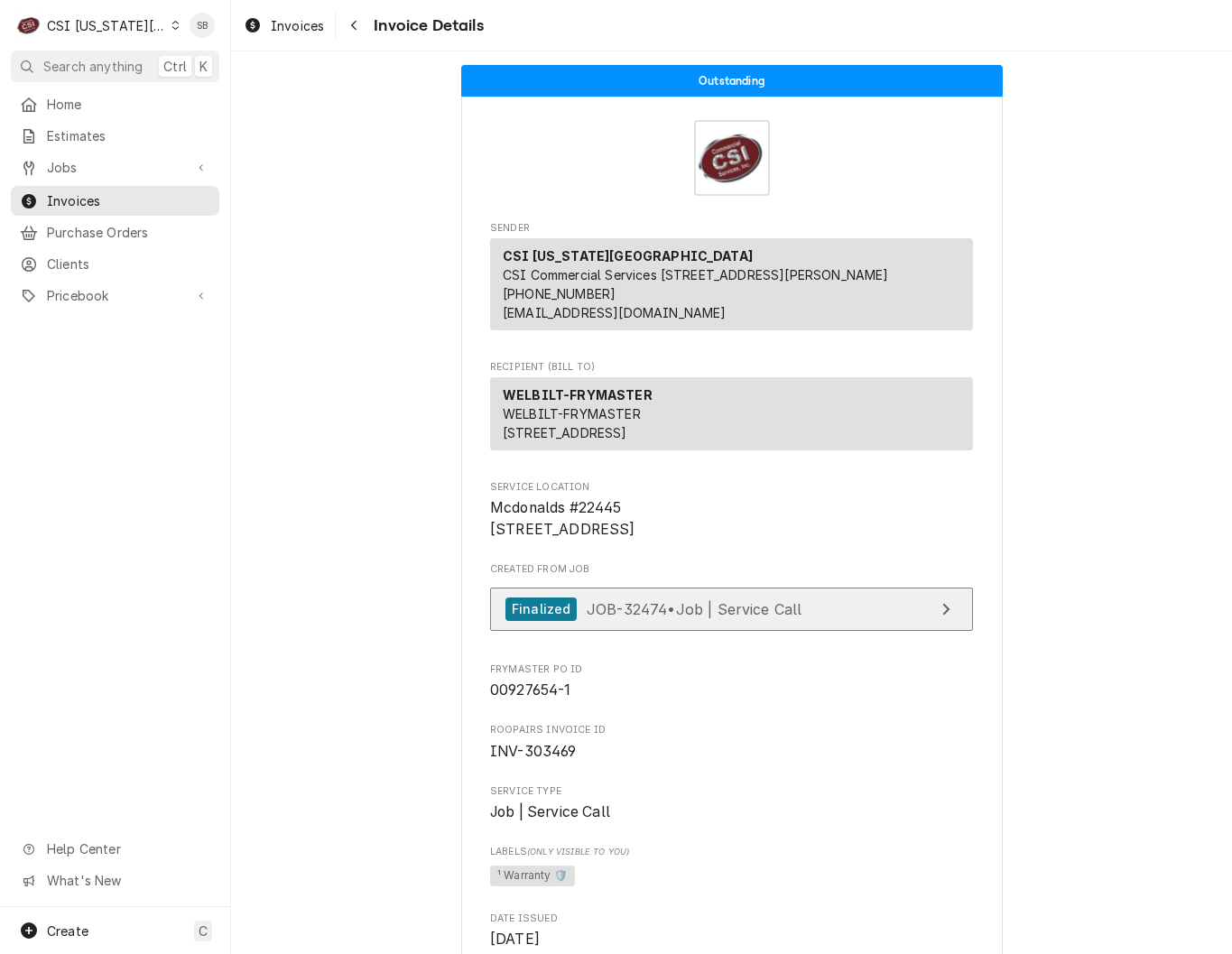
click at [740, 632] on link "Finalized JOB-32474 • Job | Service Call" at bounding box center [731, 610] width 483 height 44
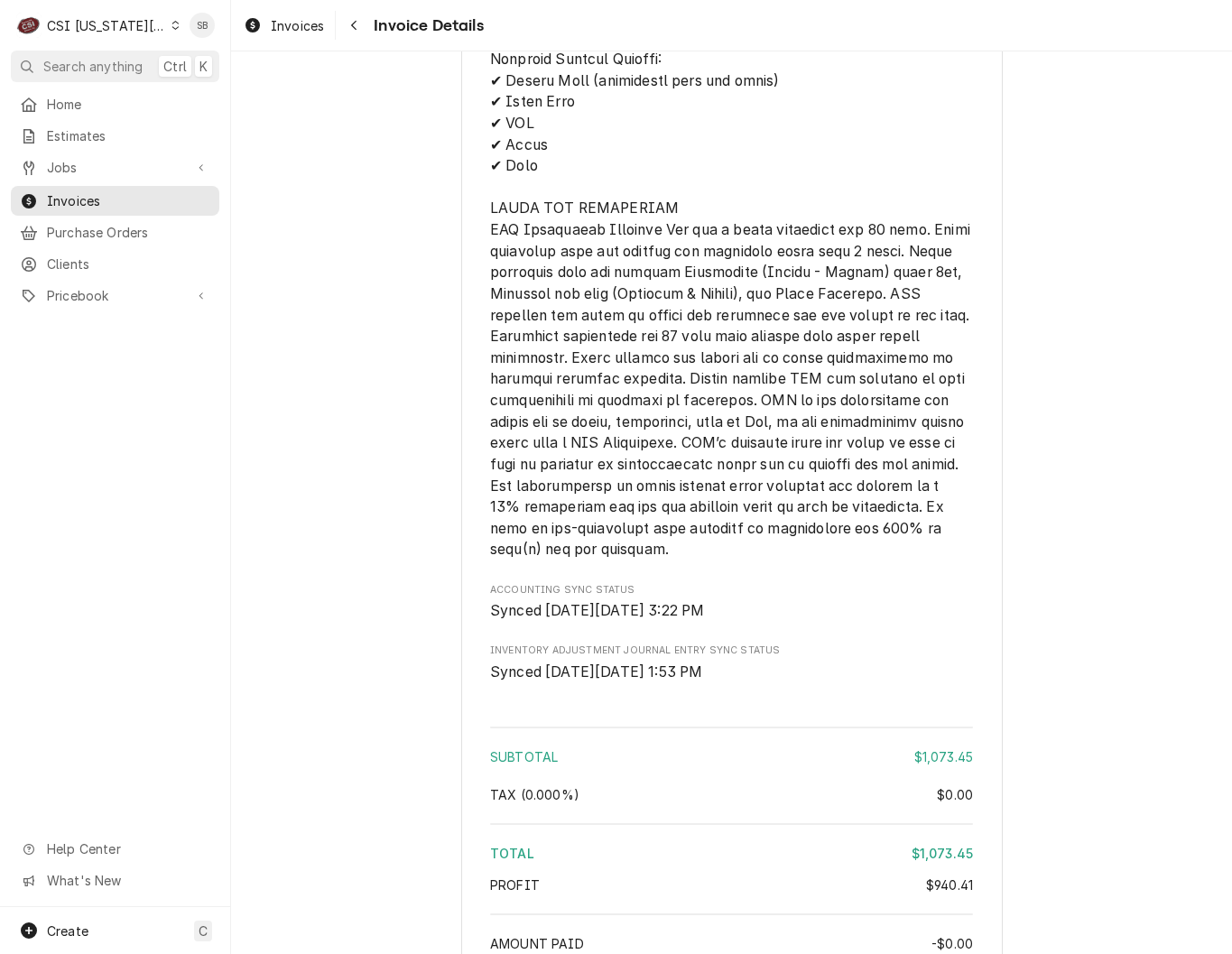
scroll to position [4004, 0]
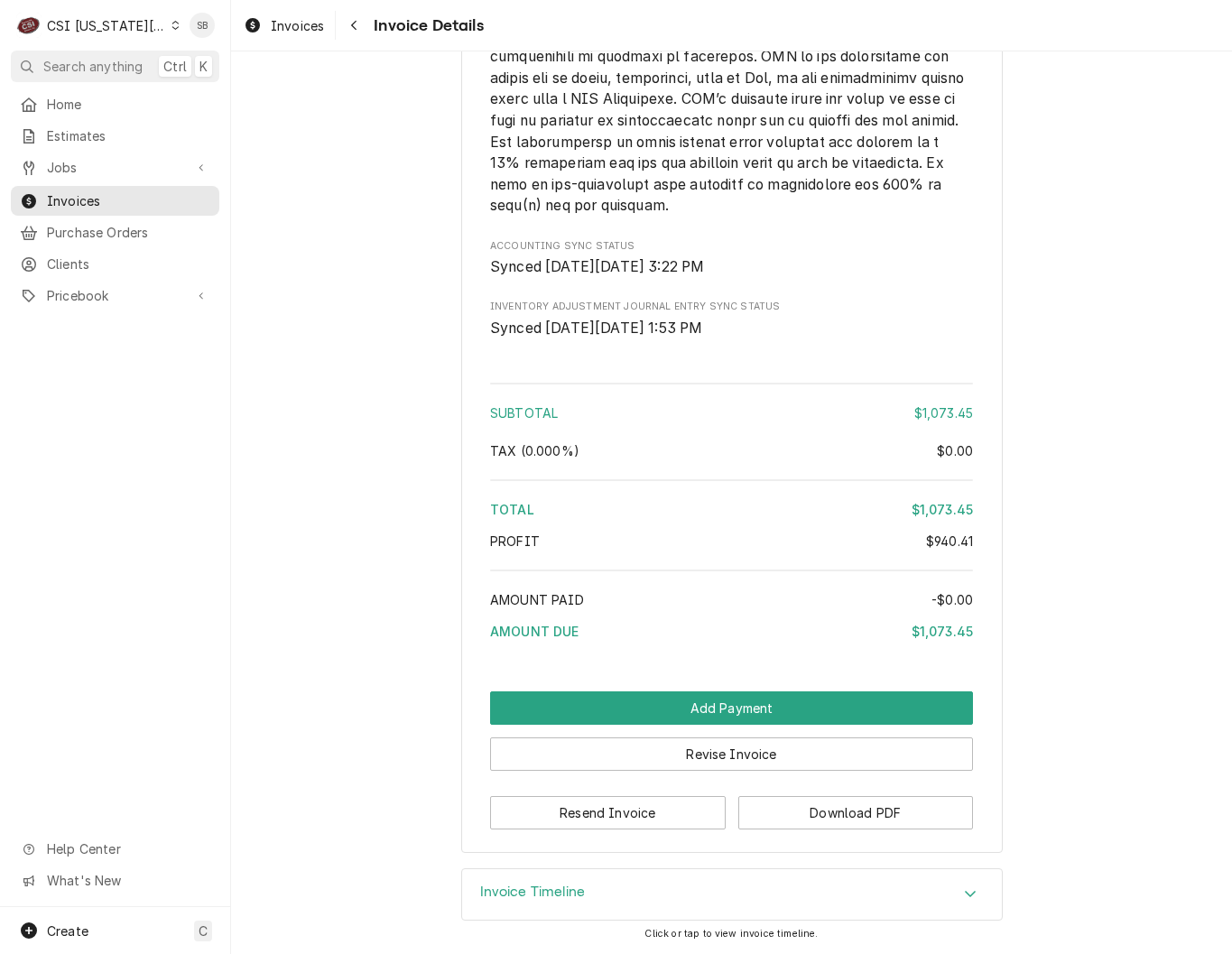
click at [858, 815] on button "Download PDF" at bounding box center [856, 813] width 236 height 33
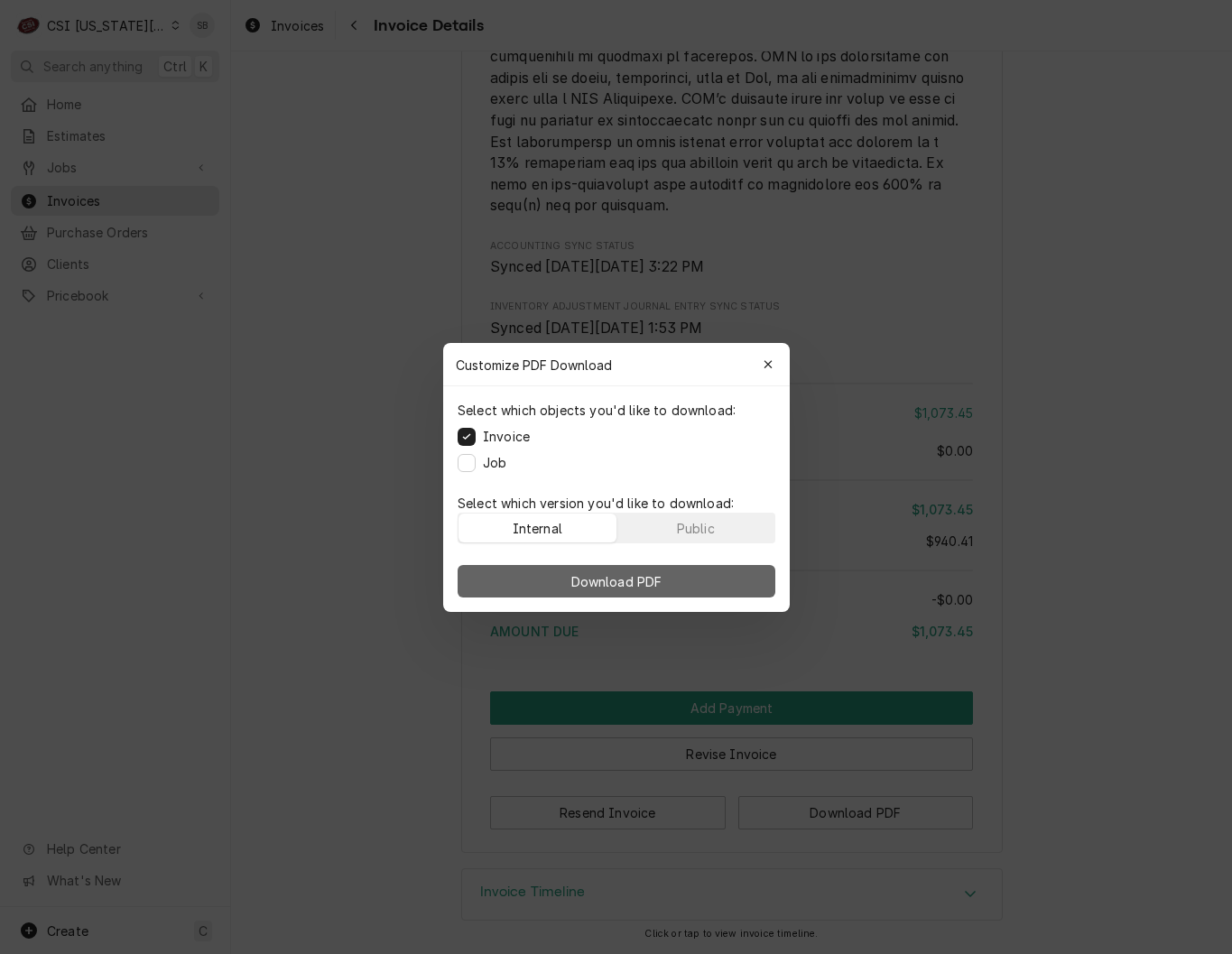
click at [678, 586] on button "Download PDF" at bounding box center [616, 581] width 317 height 33
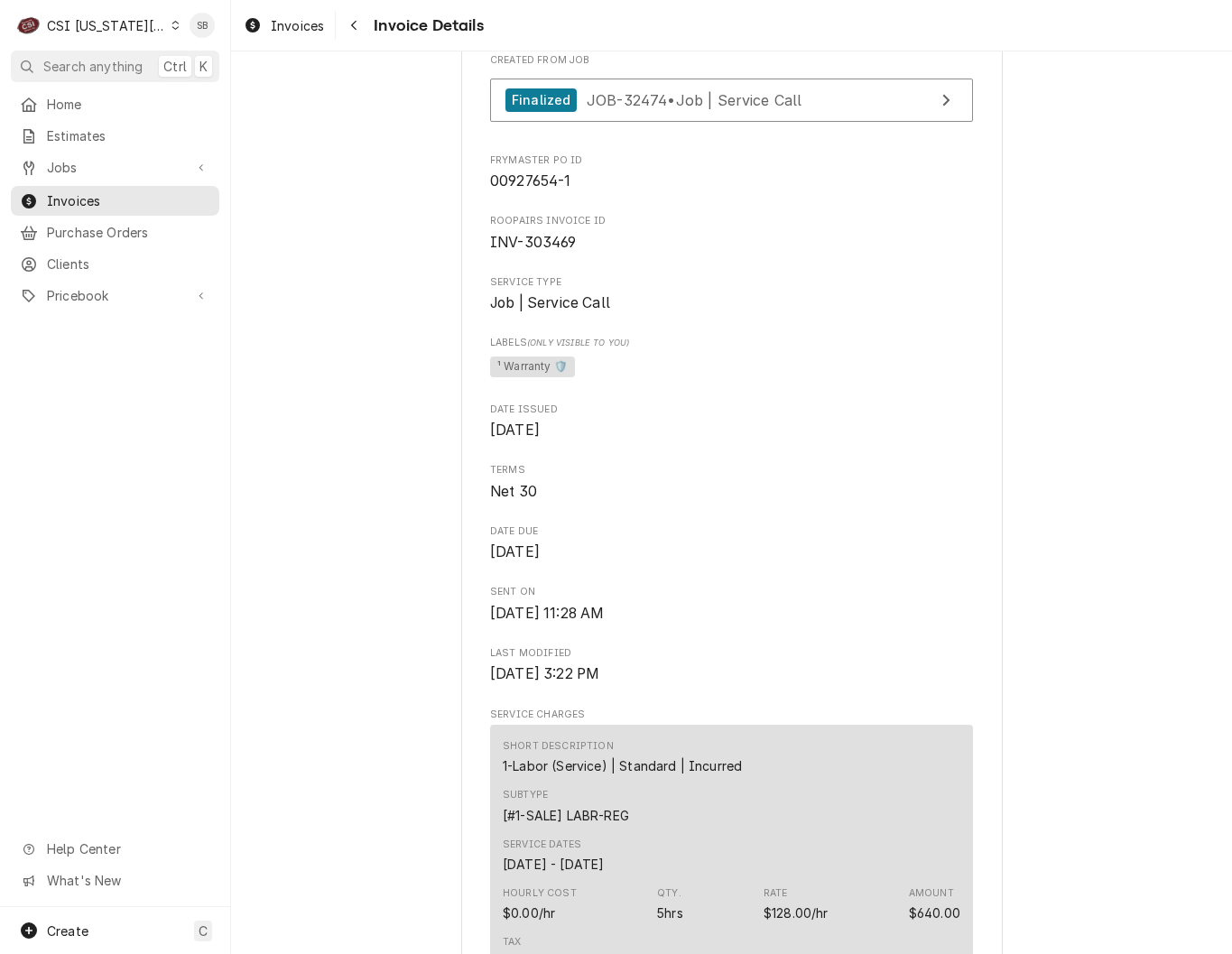
scroll to position [76, 0]
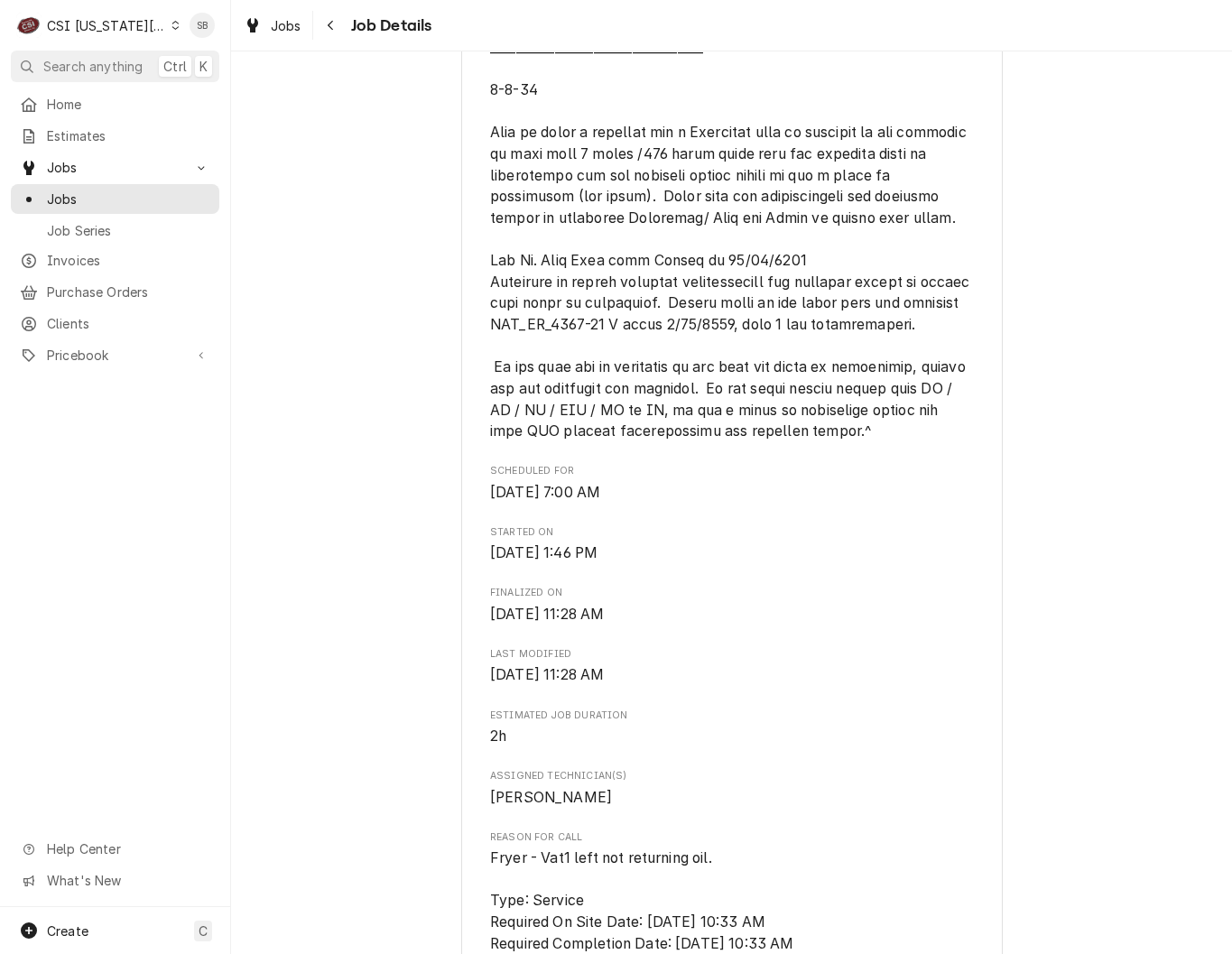
scroll to position [1355, 0]
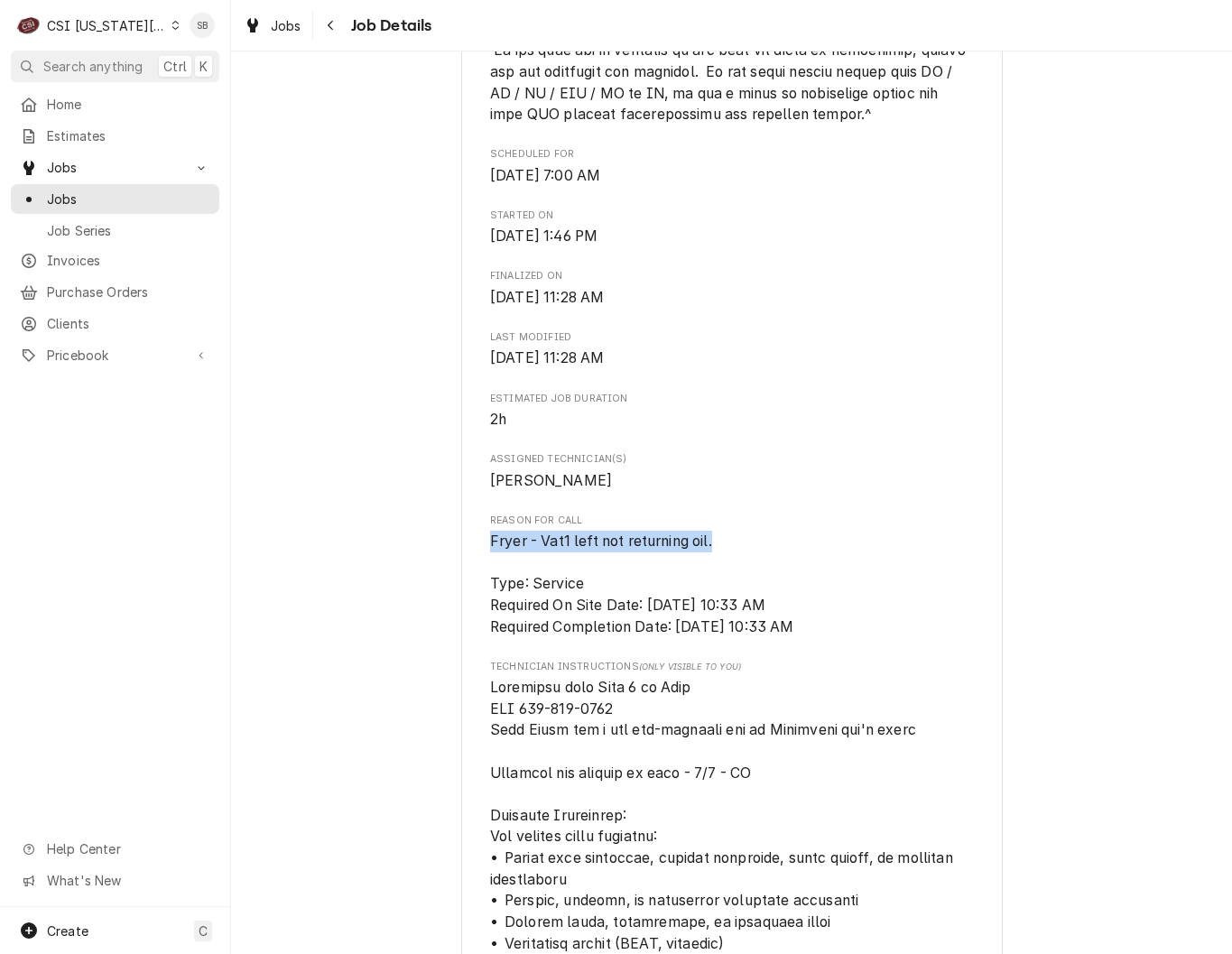
drag, startPoint x: 735, startPoint y: 546, endPoint x: 458, endPoint y: 553, distance: 277.1
click at [462, 553] on div "WELBILT-FRYMASTER Mcdonalds #22445 / 3116 Sw 7 Hwy, Blue Springs, MO 64014 Open…" at bounding box center [732, 715] width 542 height 3909
drag, startPoint x: 458, startPoint y: 553, endPoint x: 595, endPoint y: 555, distance: 137.0
click at [604, 553] on span "Fryer - Vat1 left not returning oil. Type: Service Required On Site Date: 9/3/2…" at bounding box center [731, 583] width 483 height 106
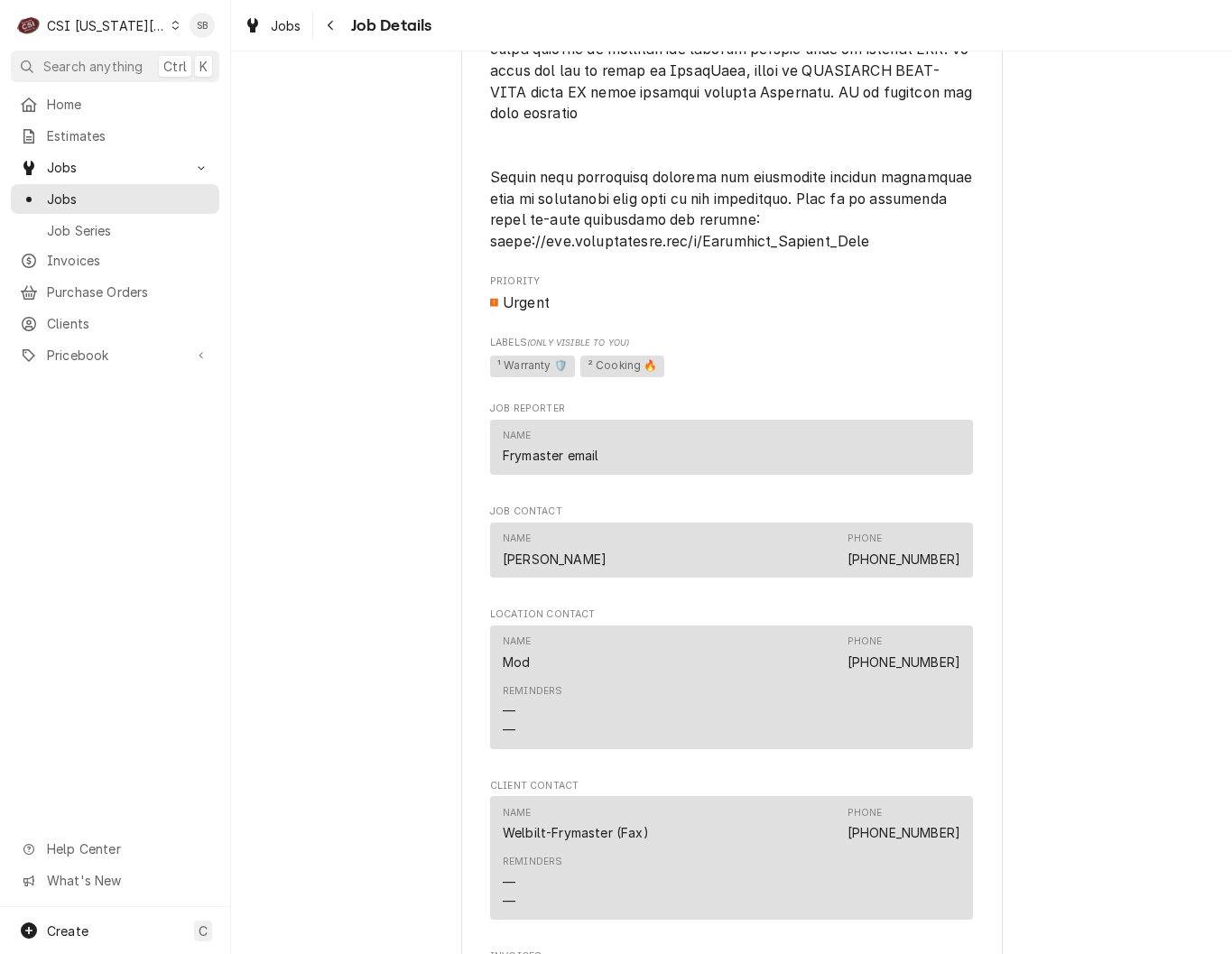
scroll to position [3251, 0]
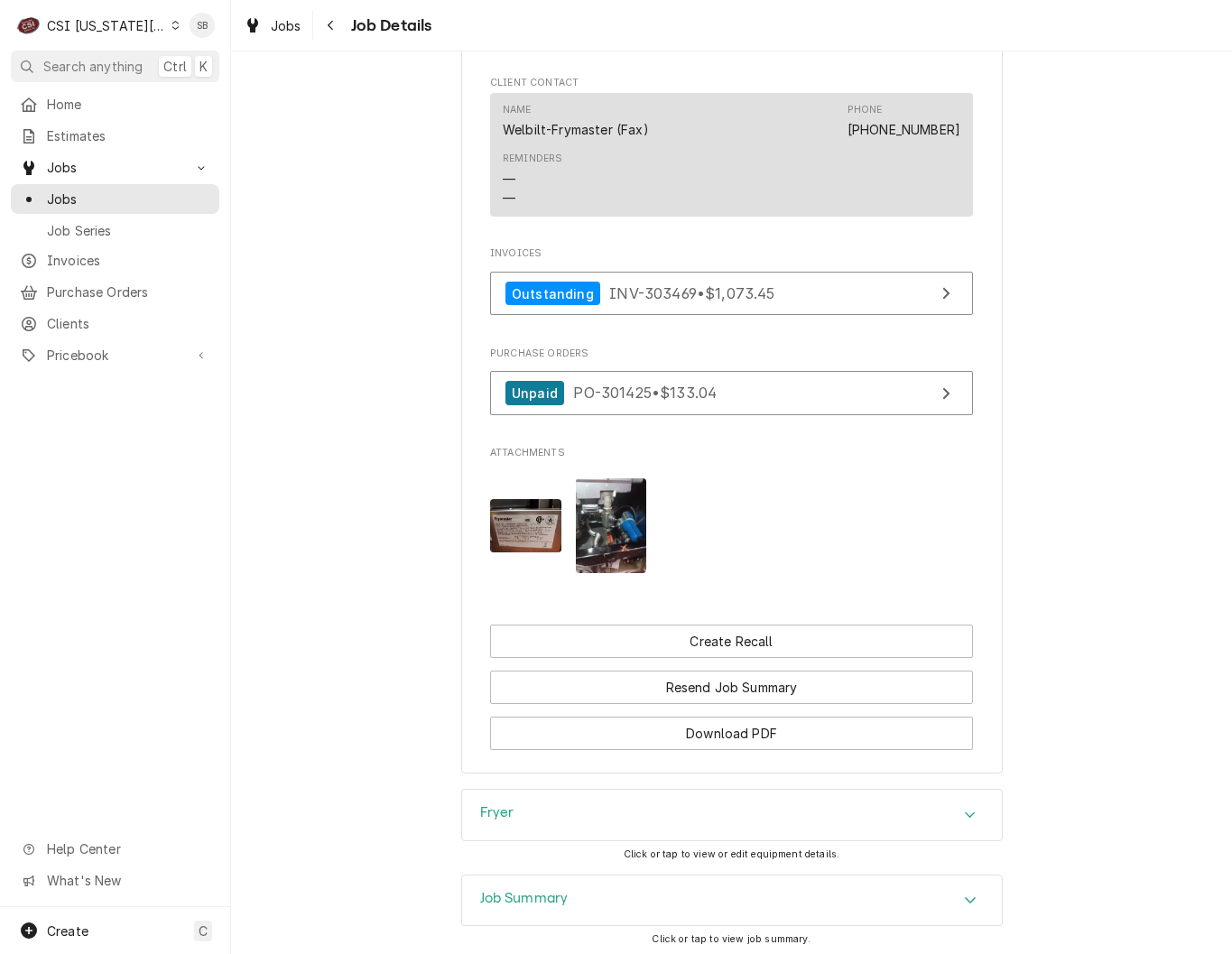
drag, startPoint x: 1065, startPoint y: 347, endPoint x: 1030, endPoint y: -2, distance: 350.8
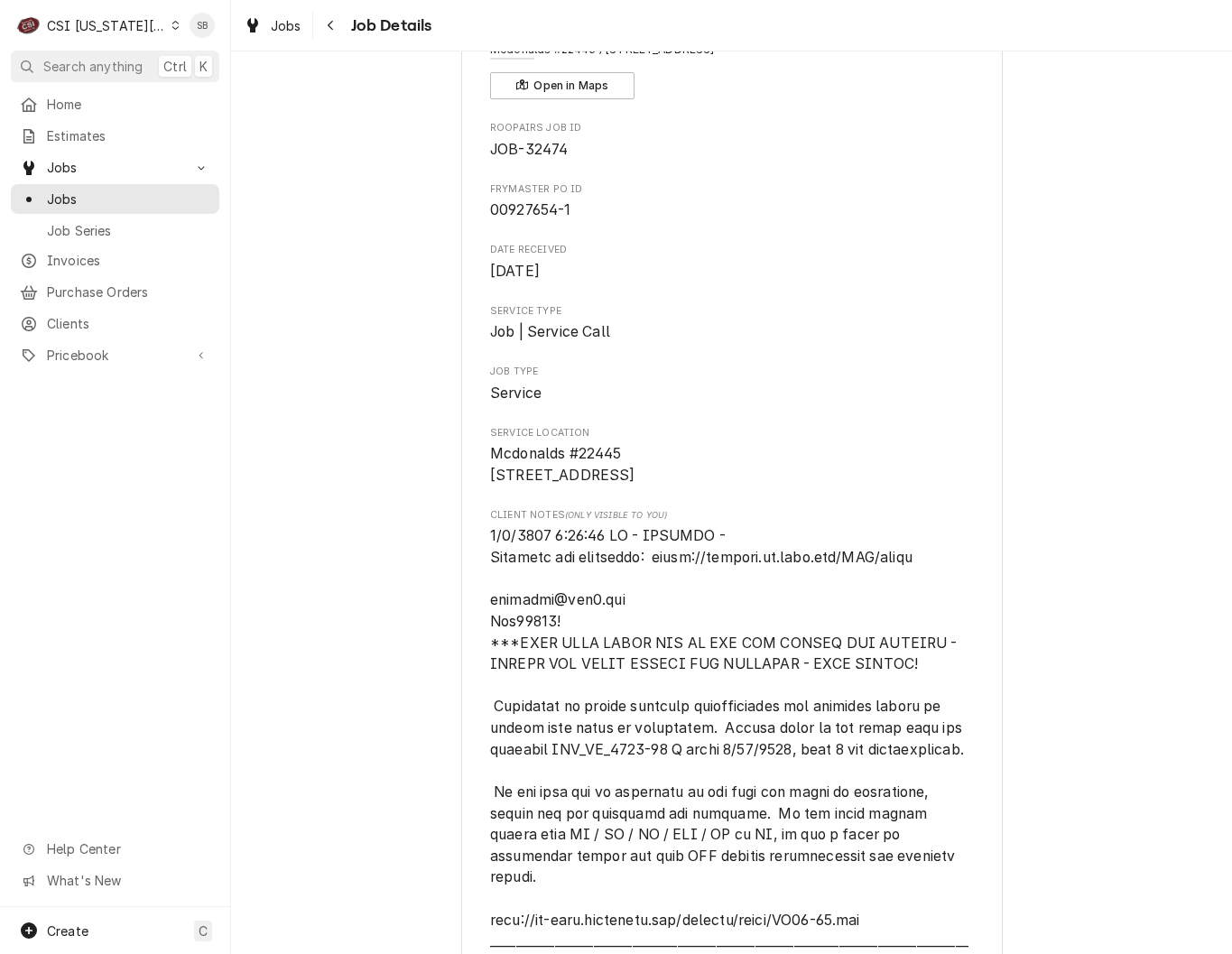
scroll to position [0, 0]
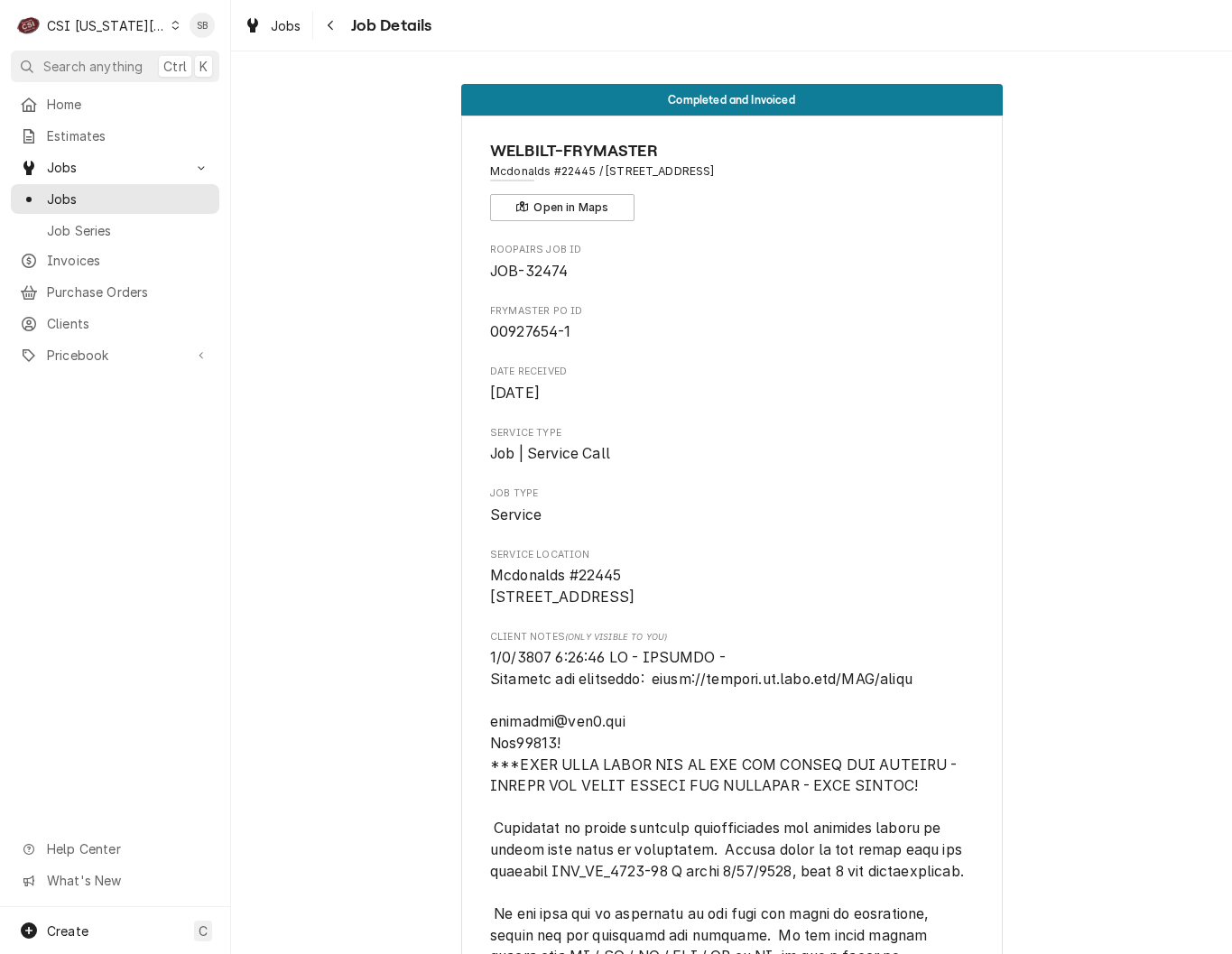
click at [537, 274] on span "JOB-32474" at bounding box center [529, 271] width 77 height 17
copy span "32474"
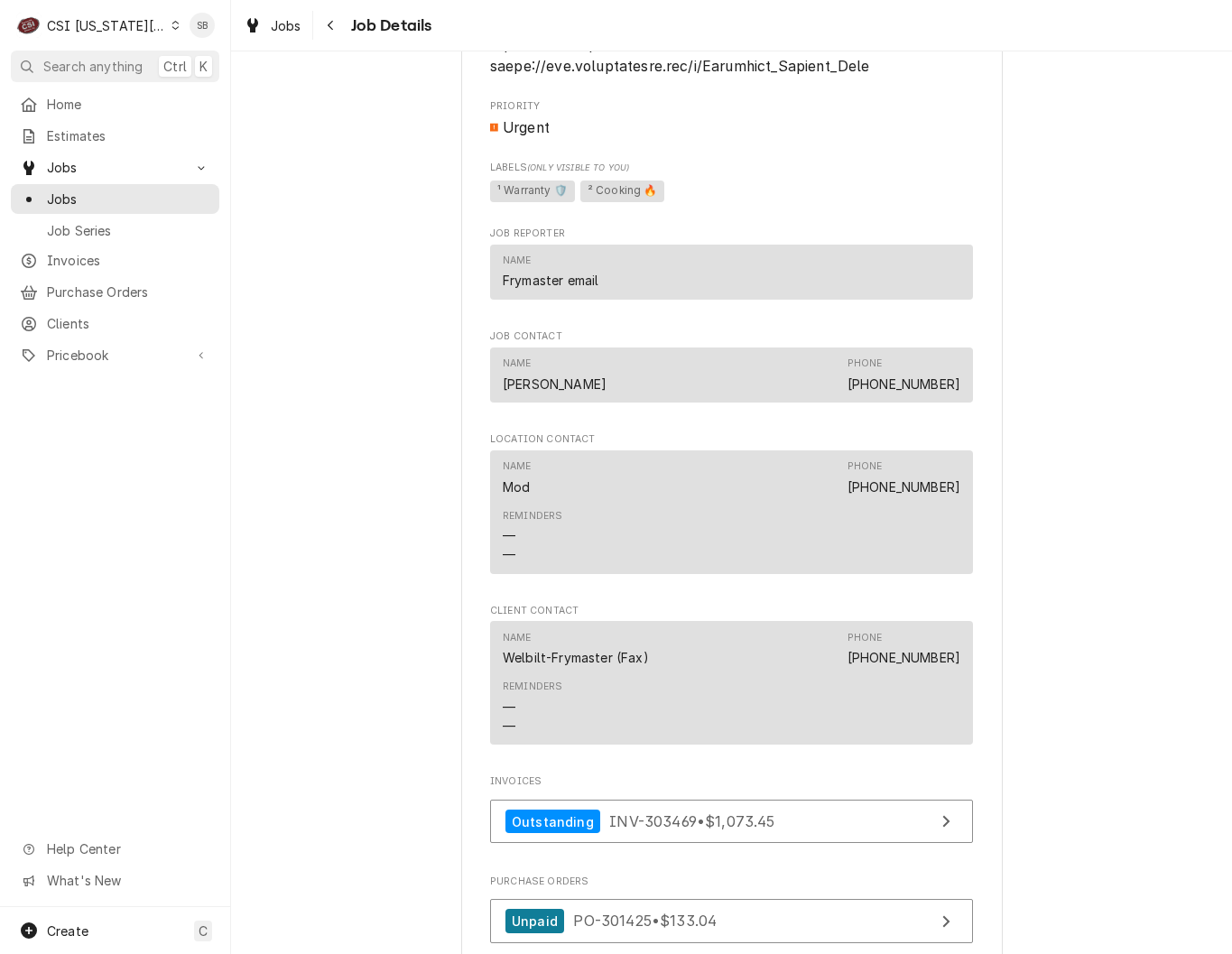
scroll to position [3115, 0]
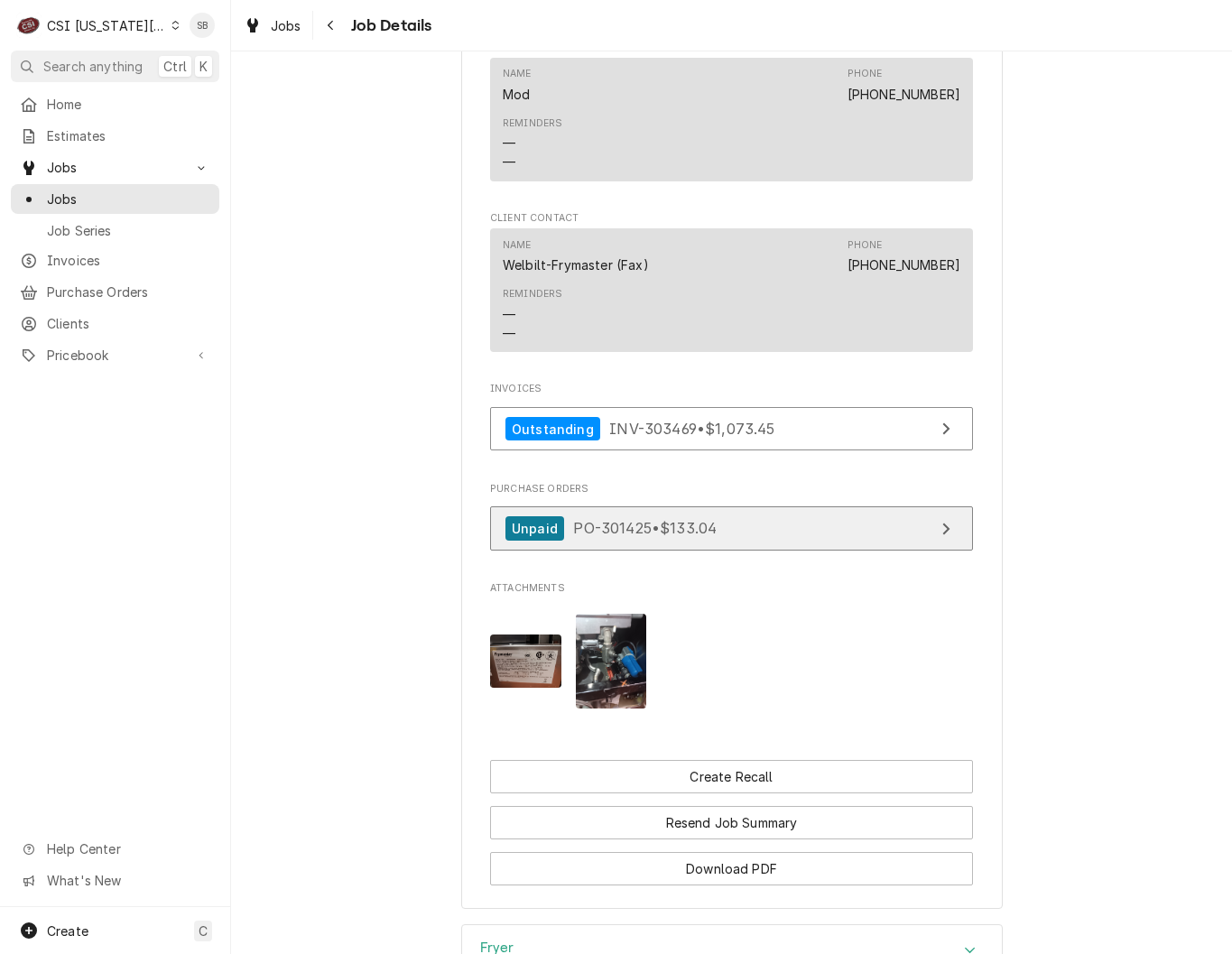
click at [575, 540] on div "Unpaid PO-301425 • $133.04" at bounding box center [611, 529] width 211 height 25
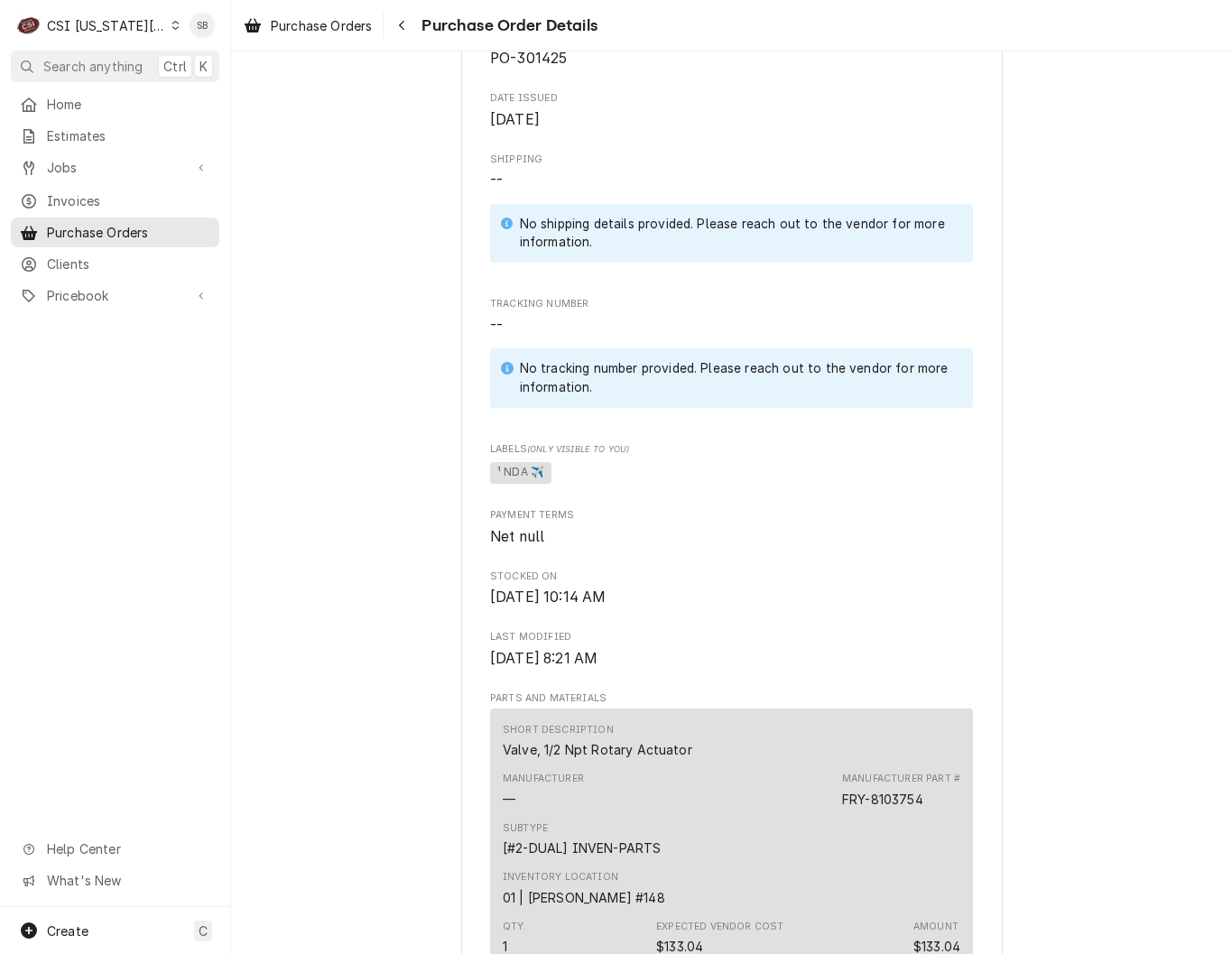
scroll to position [1084, 0]
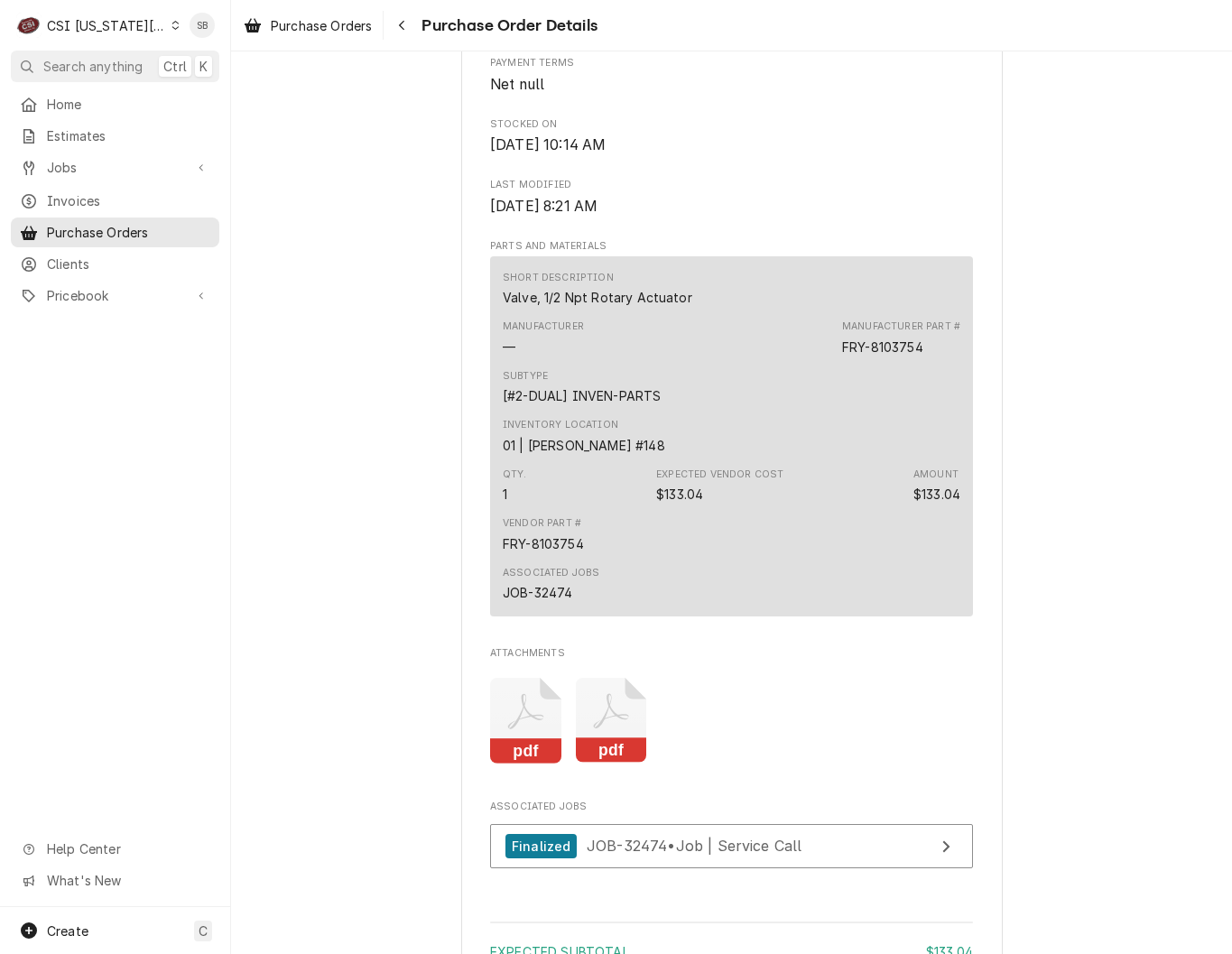
click at [520, 745] on icon "Attachments" at bounding box center [526, 721] width 72 height 86
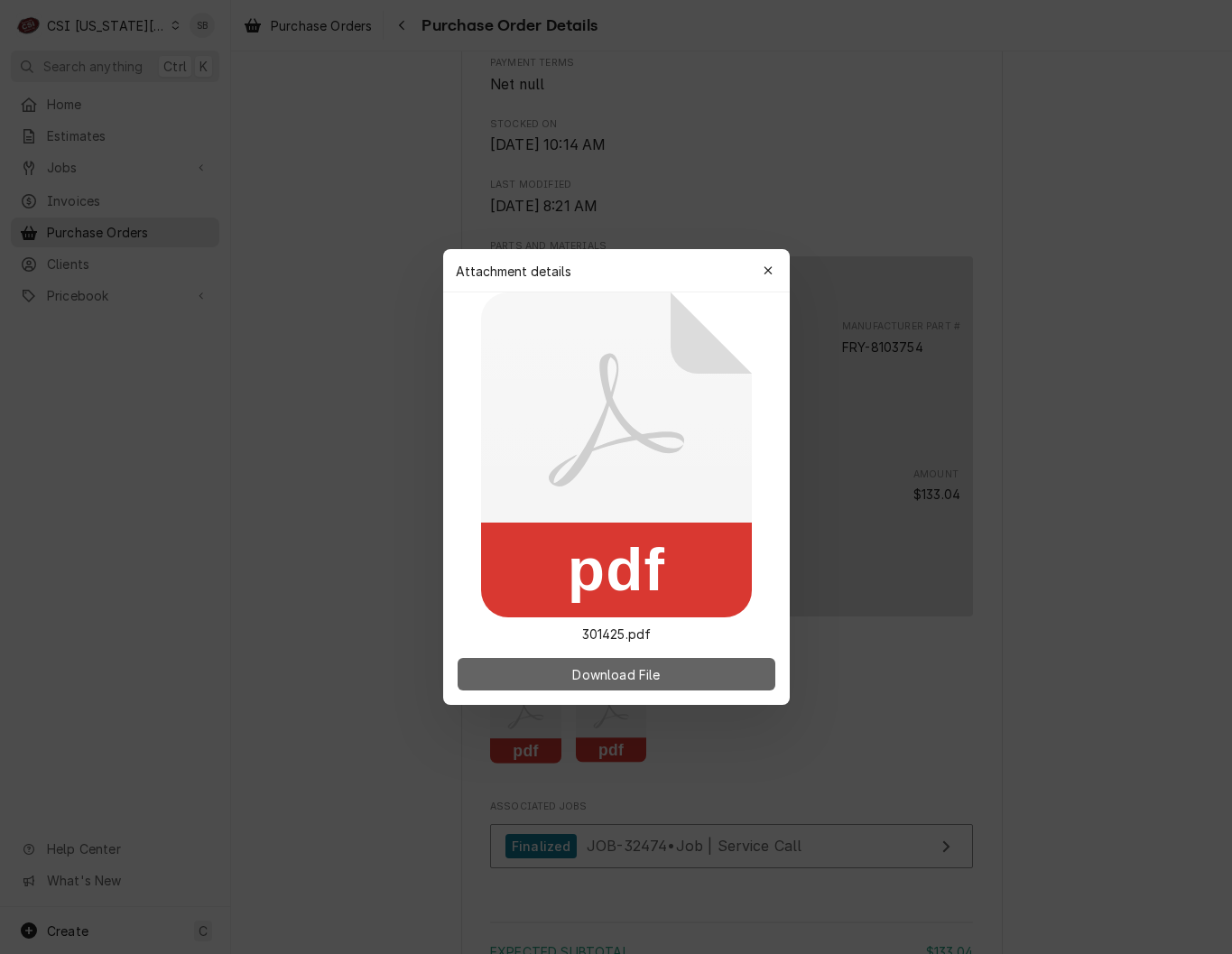
click at [627, 683] on span "Download File" at bounding box center [616, 675] width 95 height 19
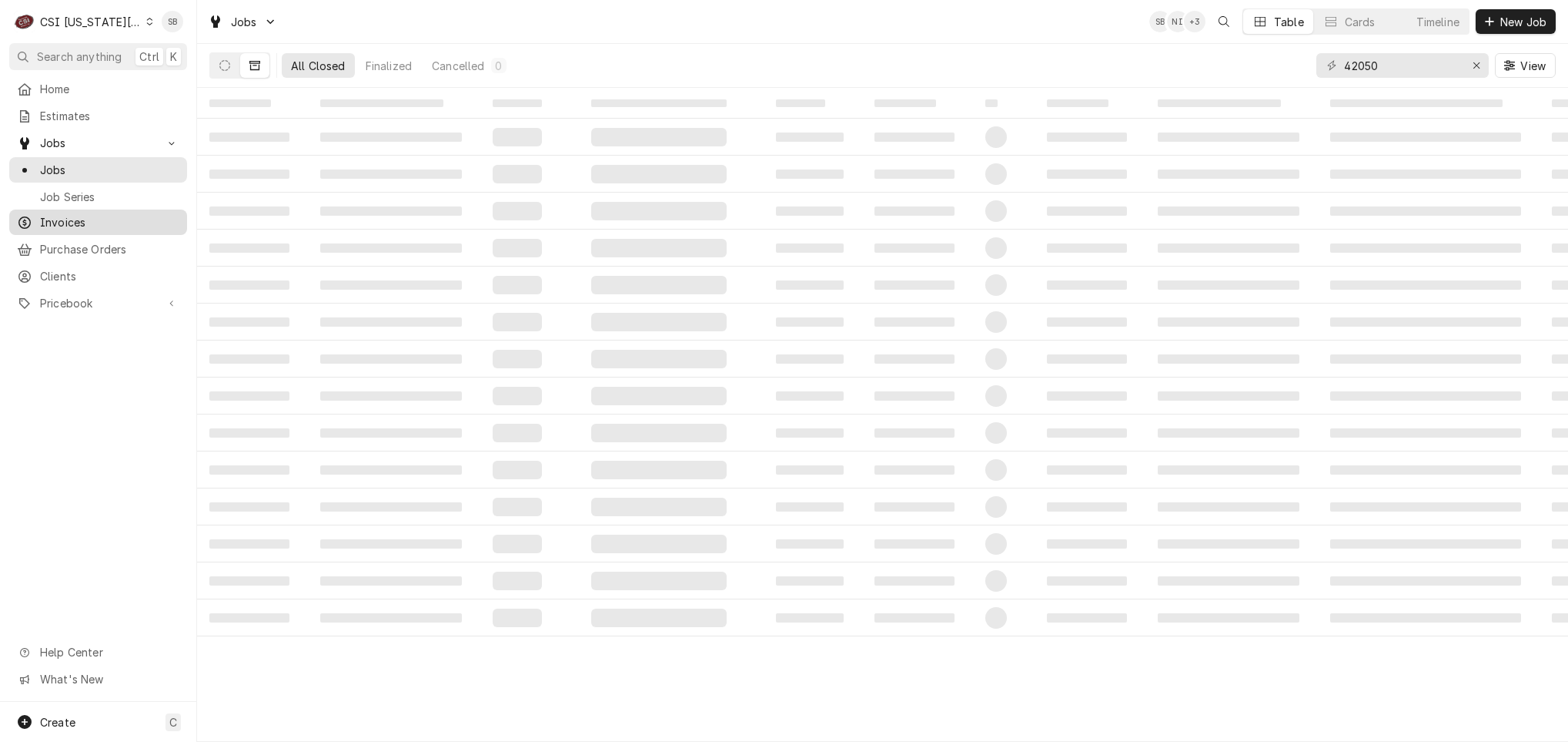
click at [81, 215] on span "Invoices" at bounding box center [109, 223] width 139 height 16
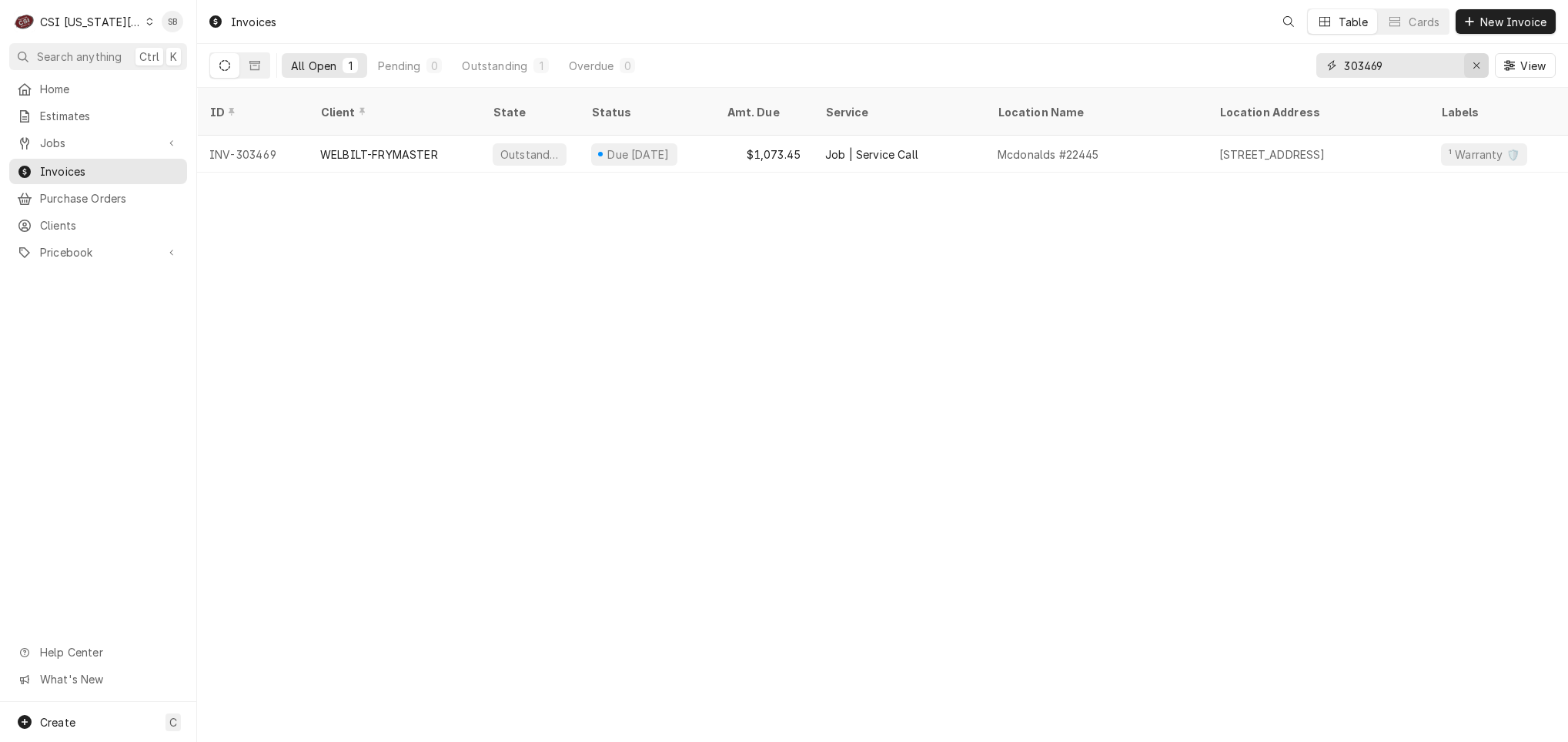
click at [1478, 65] on icon "Erase input" at bounding box center [1477, 65] width 8 height 11
paste input "303478"
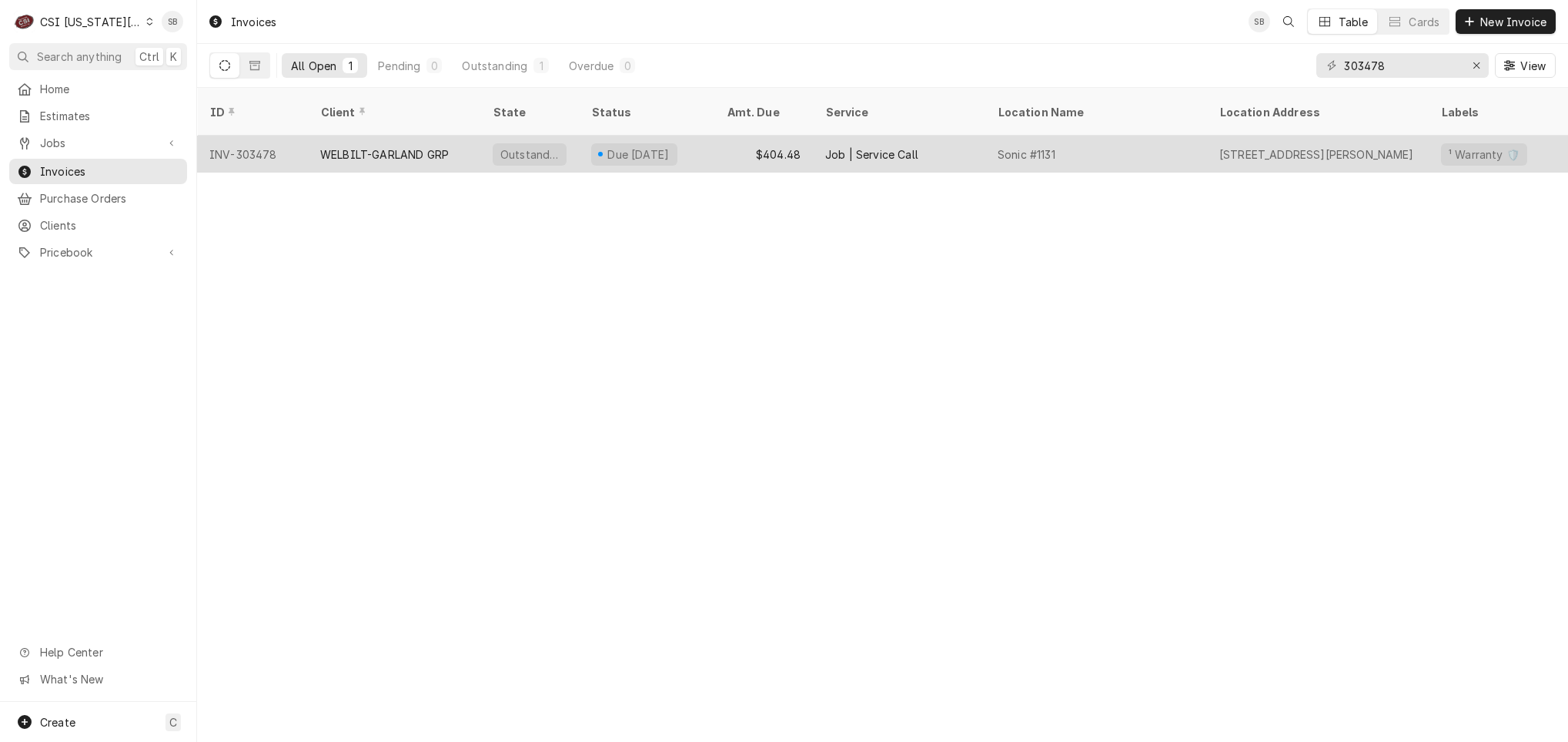
click at [404, 146] on div "WELBILT-GARLAND GRP" at bounding box center [385, 154] width 129 height 16
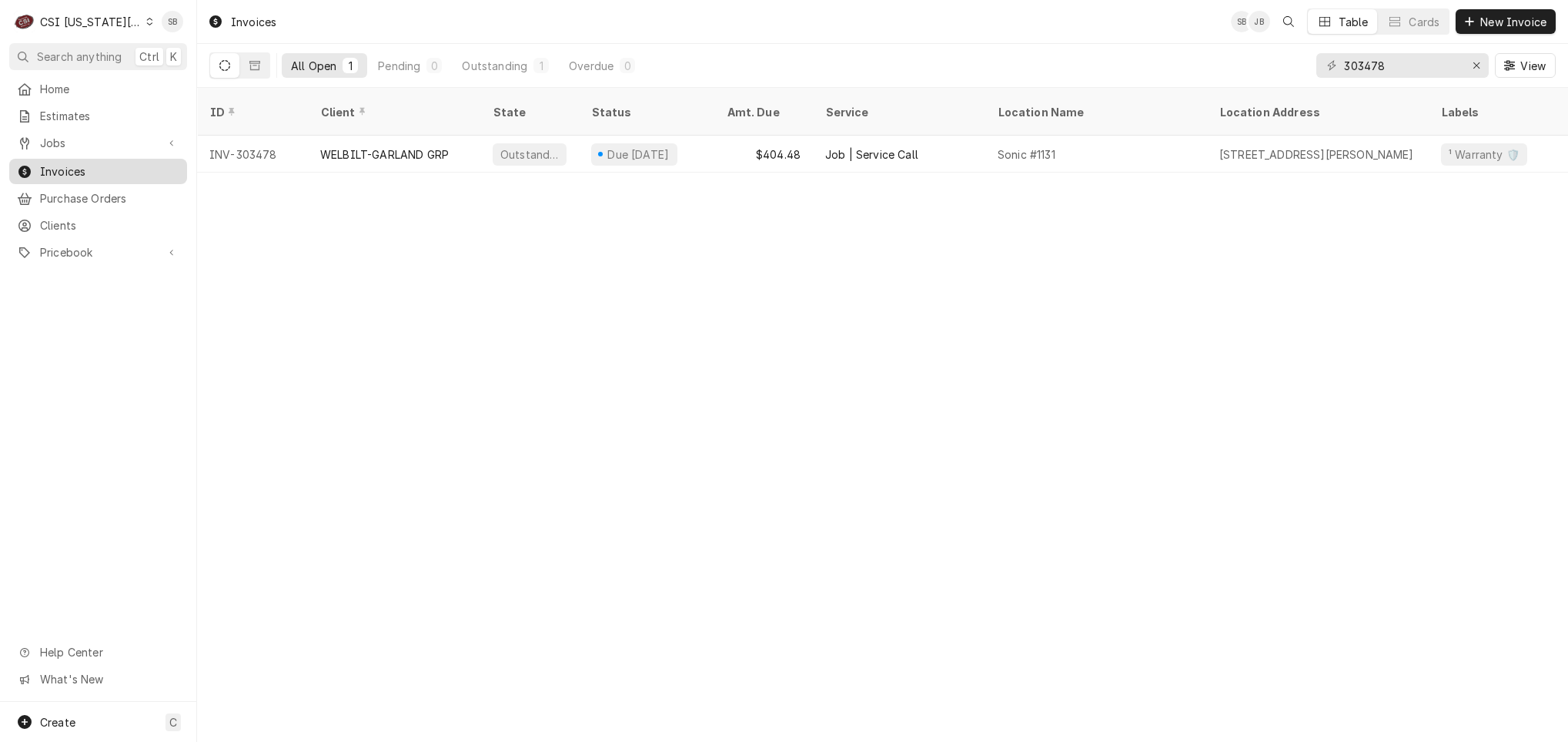
click at [79, 167] on span "Invoices" at bounding box center [109, 171] width 139 height 16
click at [1376, 73] on input "303478" at bounding box center [1402, 65] width 116 height 24
click at [1375, 73] on input "303478" at bounding box center [1402, 65] width 116 height 24
paste input "504"
type input "303504"
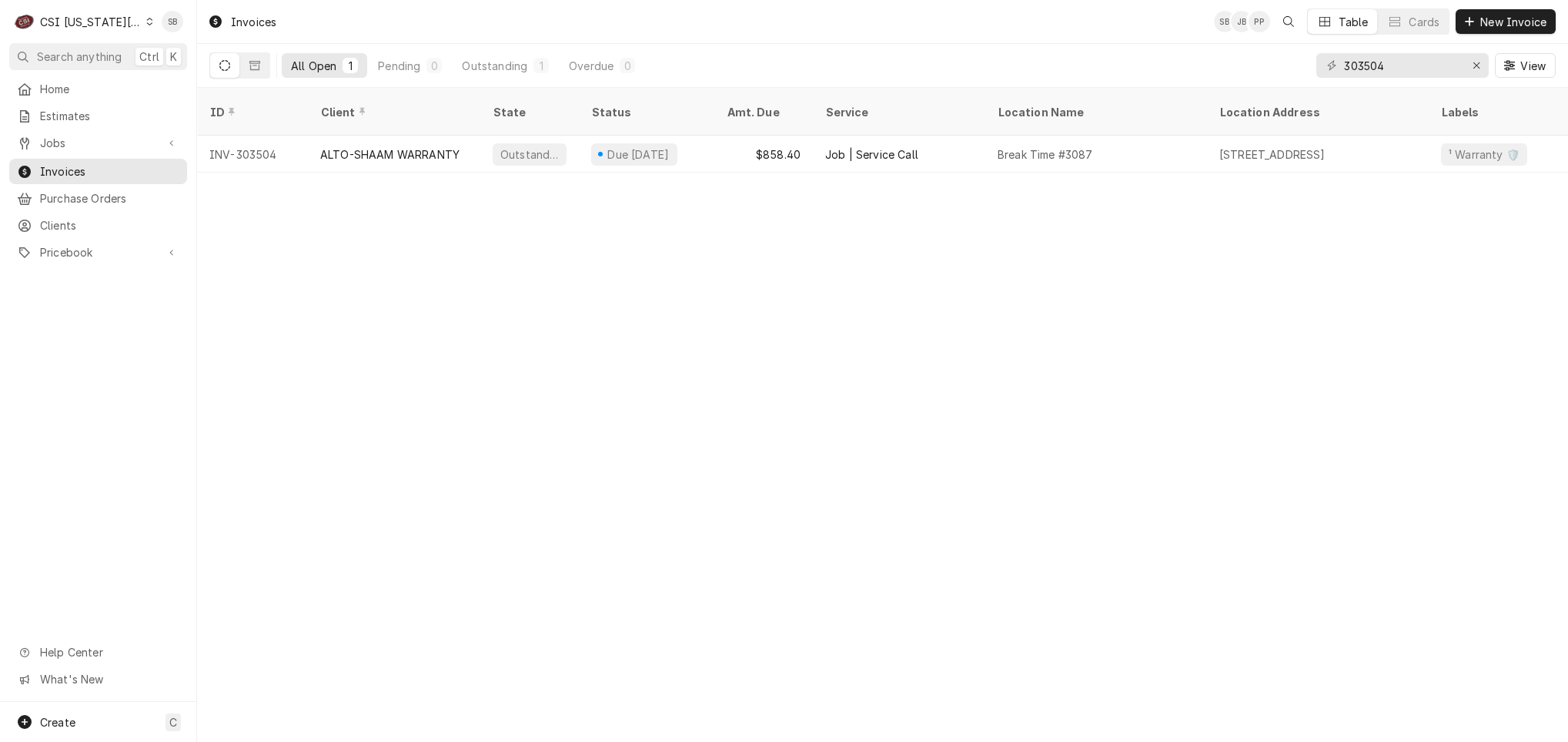
click at [404, 146] on div "ALTO-SHAAM WARRANTY" at bounding box center [390, 154] width 139 height 16
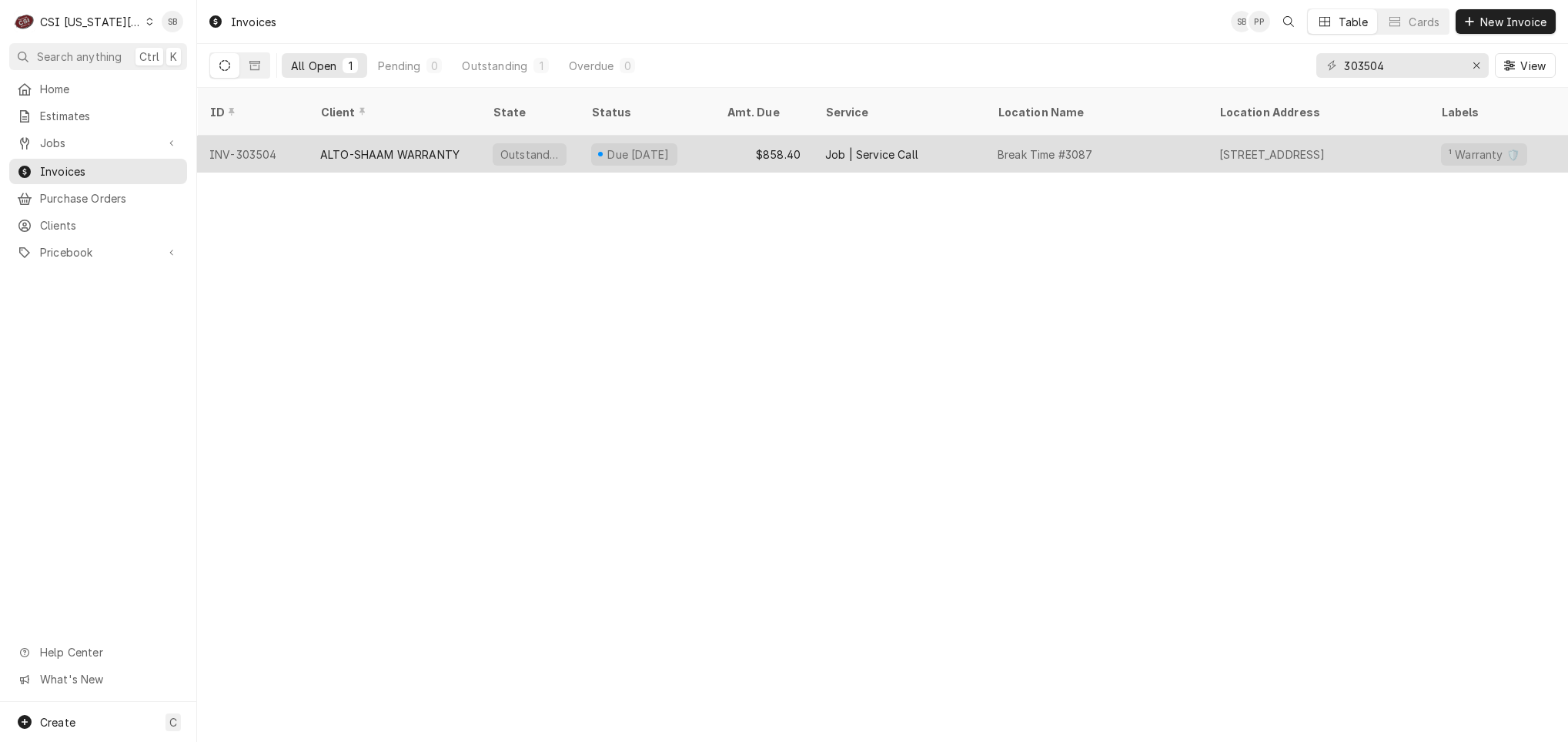
click at [352, 135] on div "ALTO-SHAAM WARRANTY" at bounding box center [394, 153] width 173 height 37
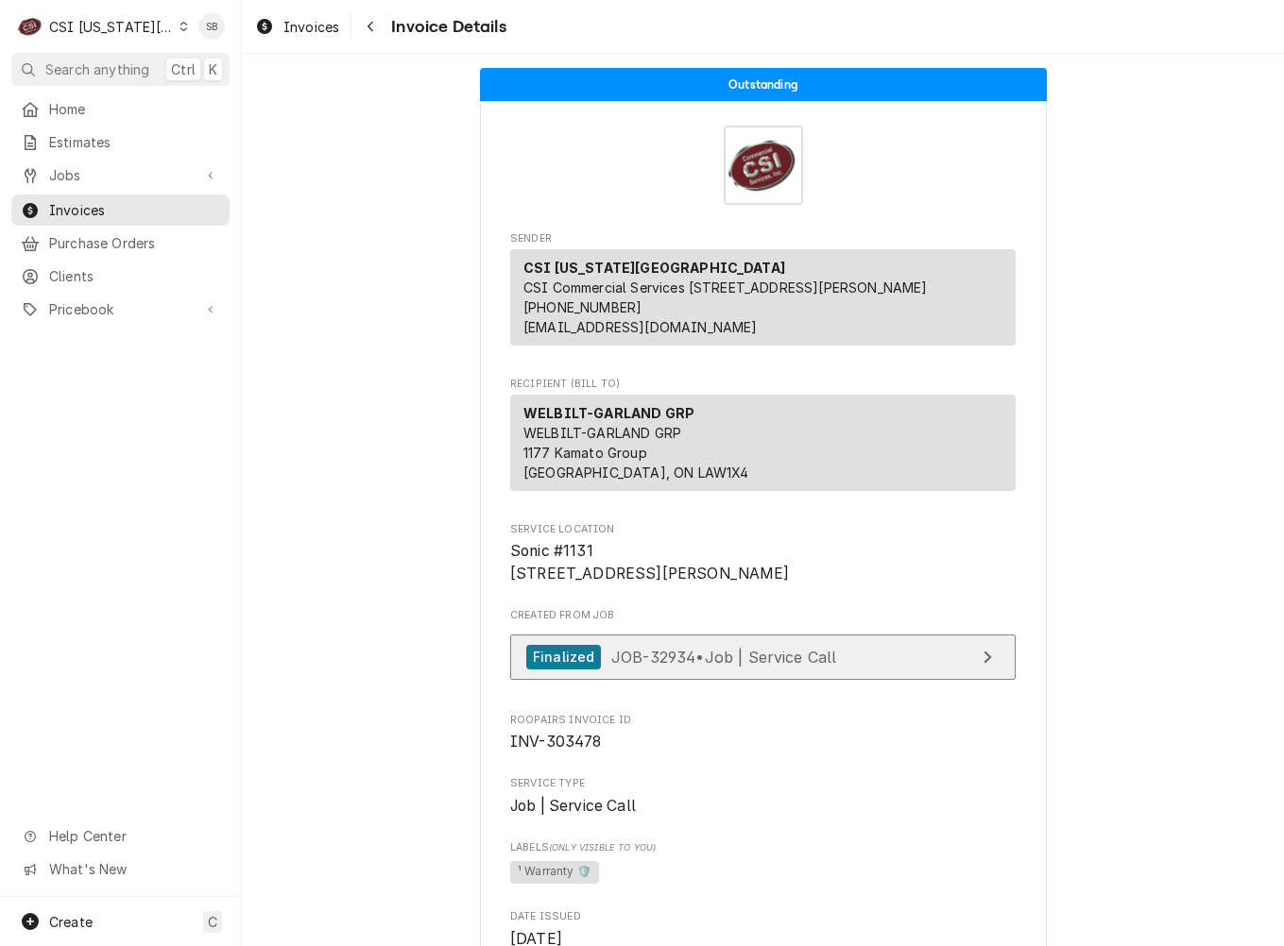
click at [718, 681] on link "Finalized JOB-32934 • Job | Service Call" at bounding box center [762, 658] width 505 height 46
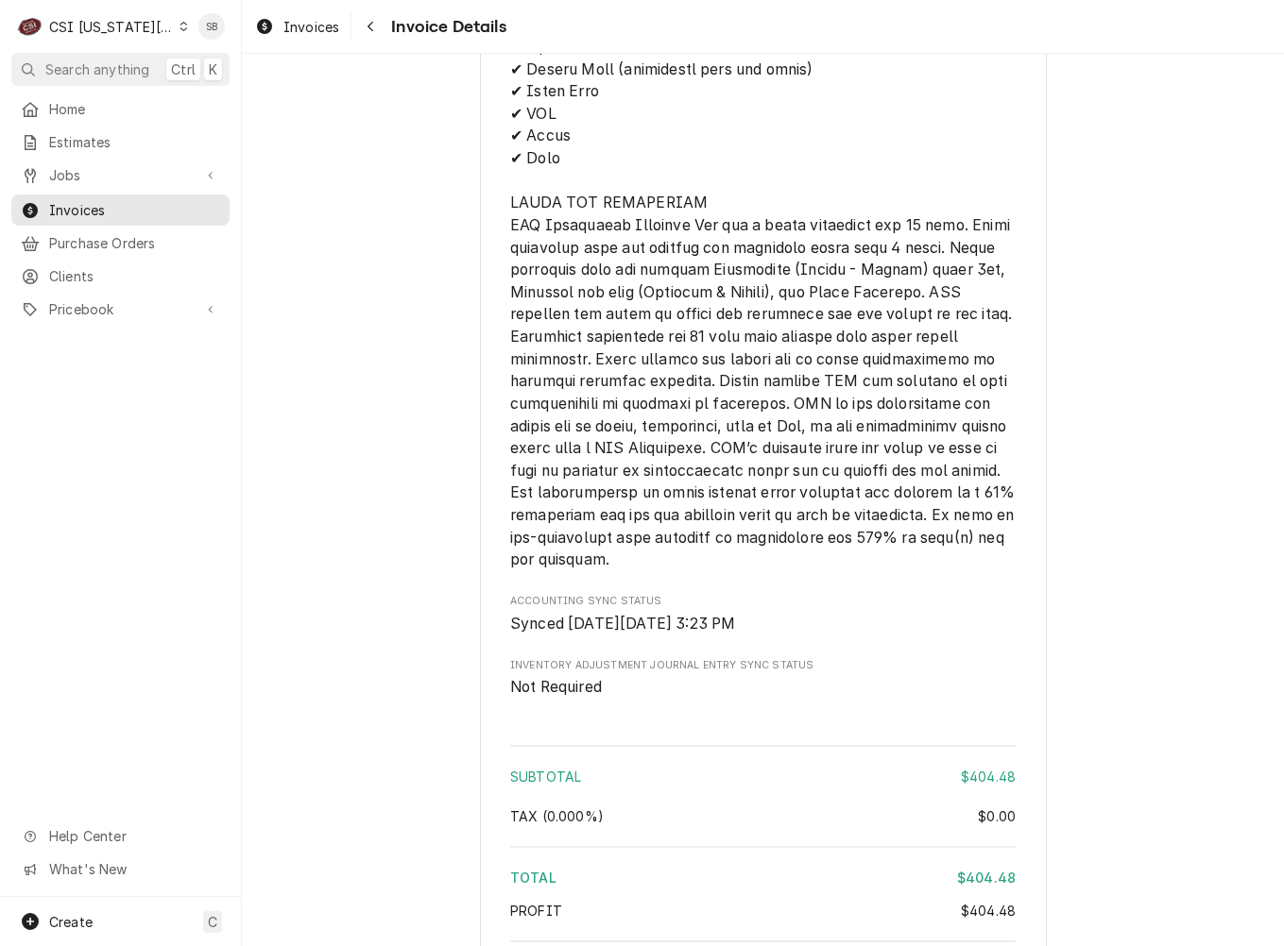
scroll to position [3233, 0]
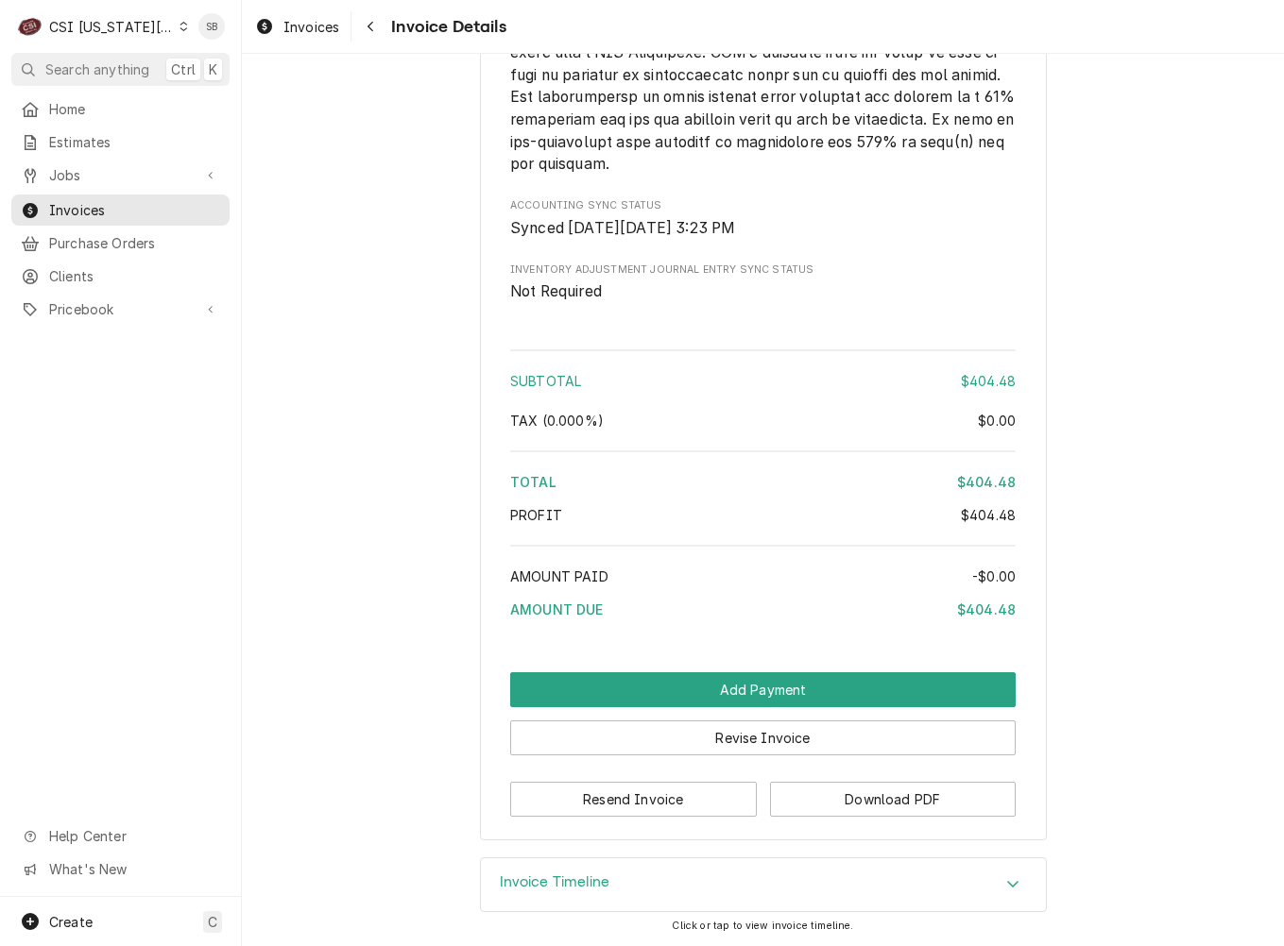
click at [932, 702] on button "Download PDF" at bounding box center [893, 799] width 247 height 35
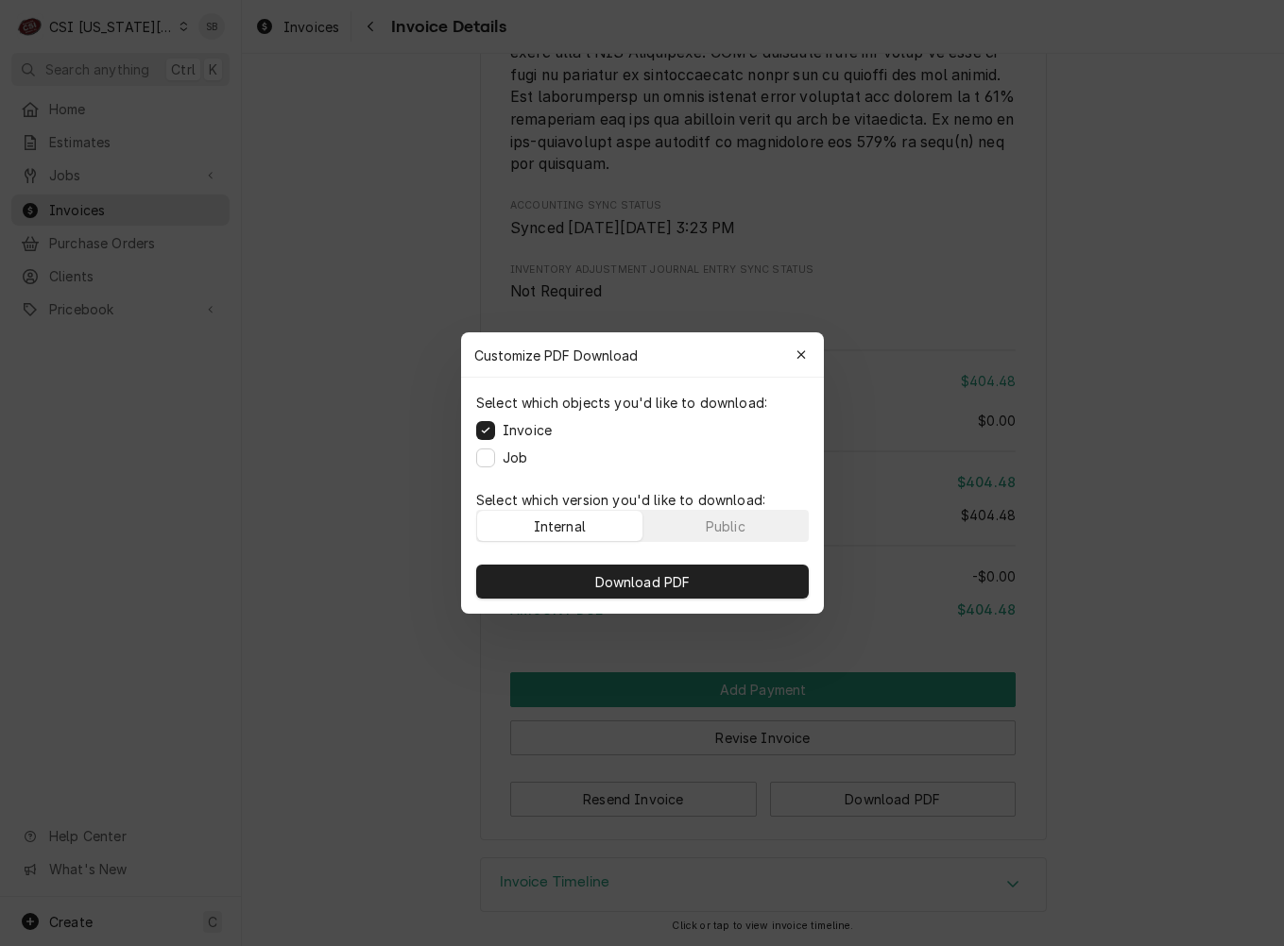
click at [709, 558] on div "Download PDF" at bounding box center [642, 582] width 363 height 64
click at [711, 571] on button "Download PDF" at bounding box center [642, 582] width 332 height 34
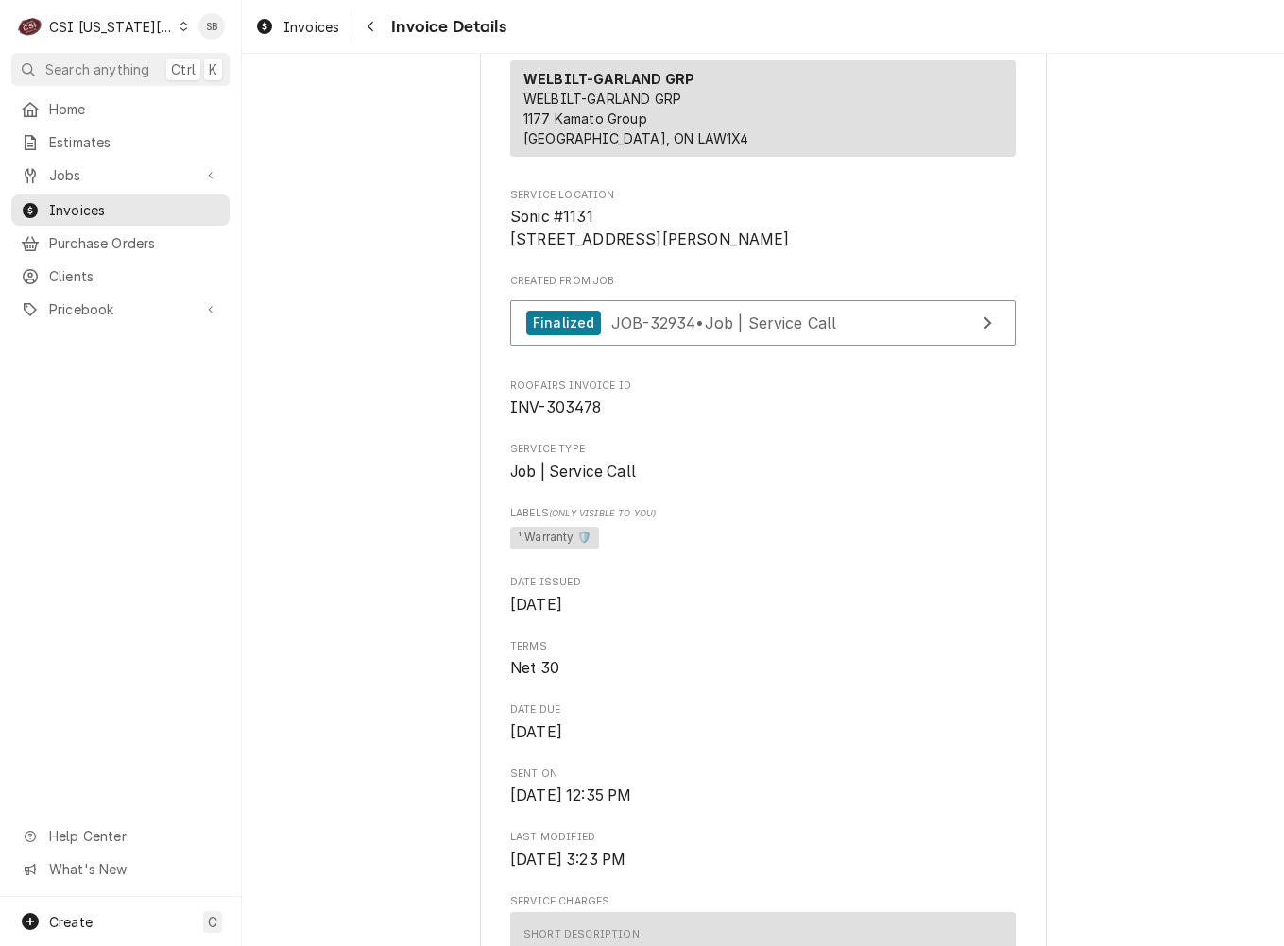
scroll to position [0, 0]
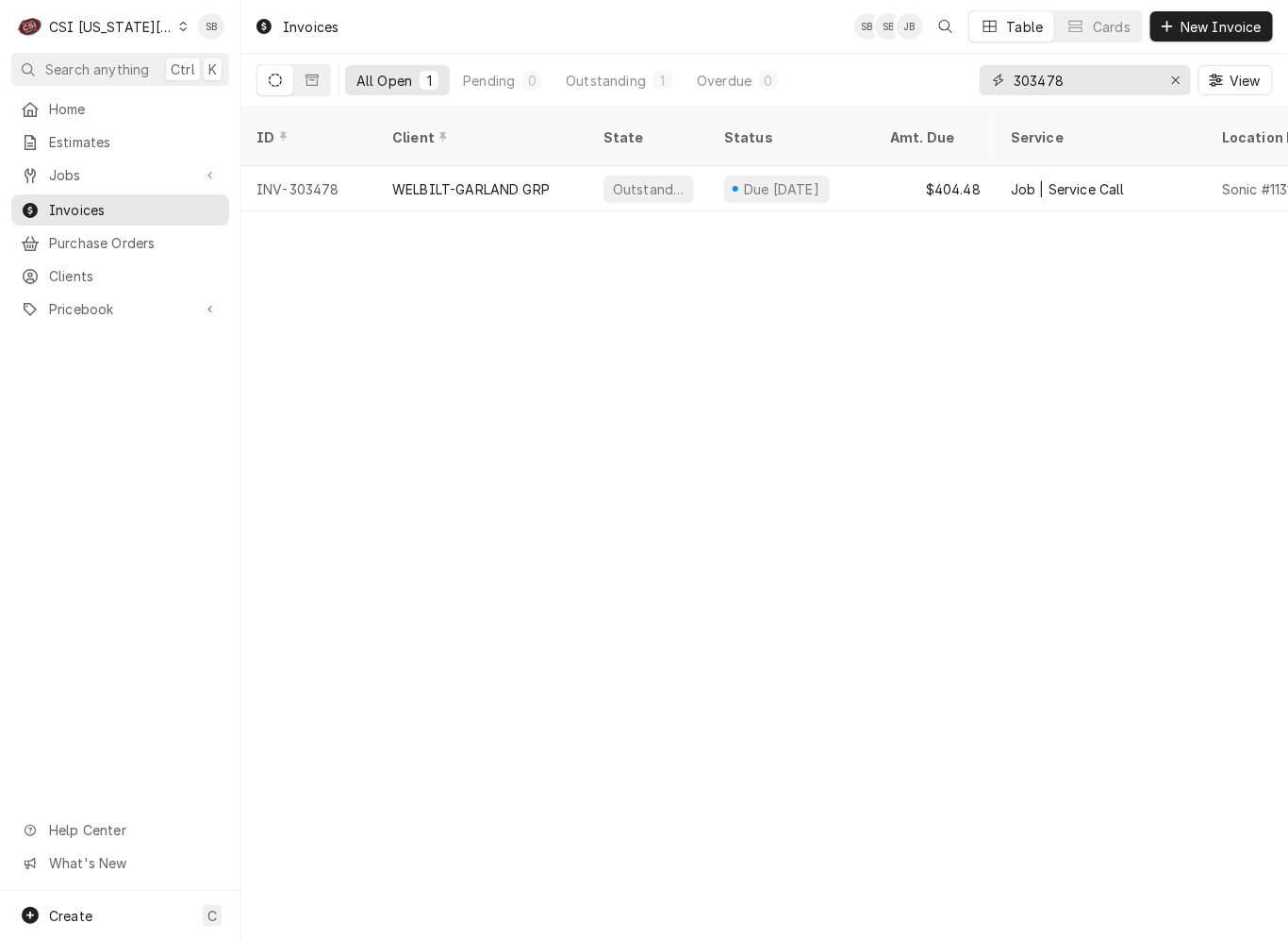
click at [1033, 77] on input "303478" at bounding box center [1084, 80] width 142 height 30
paste input "526"
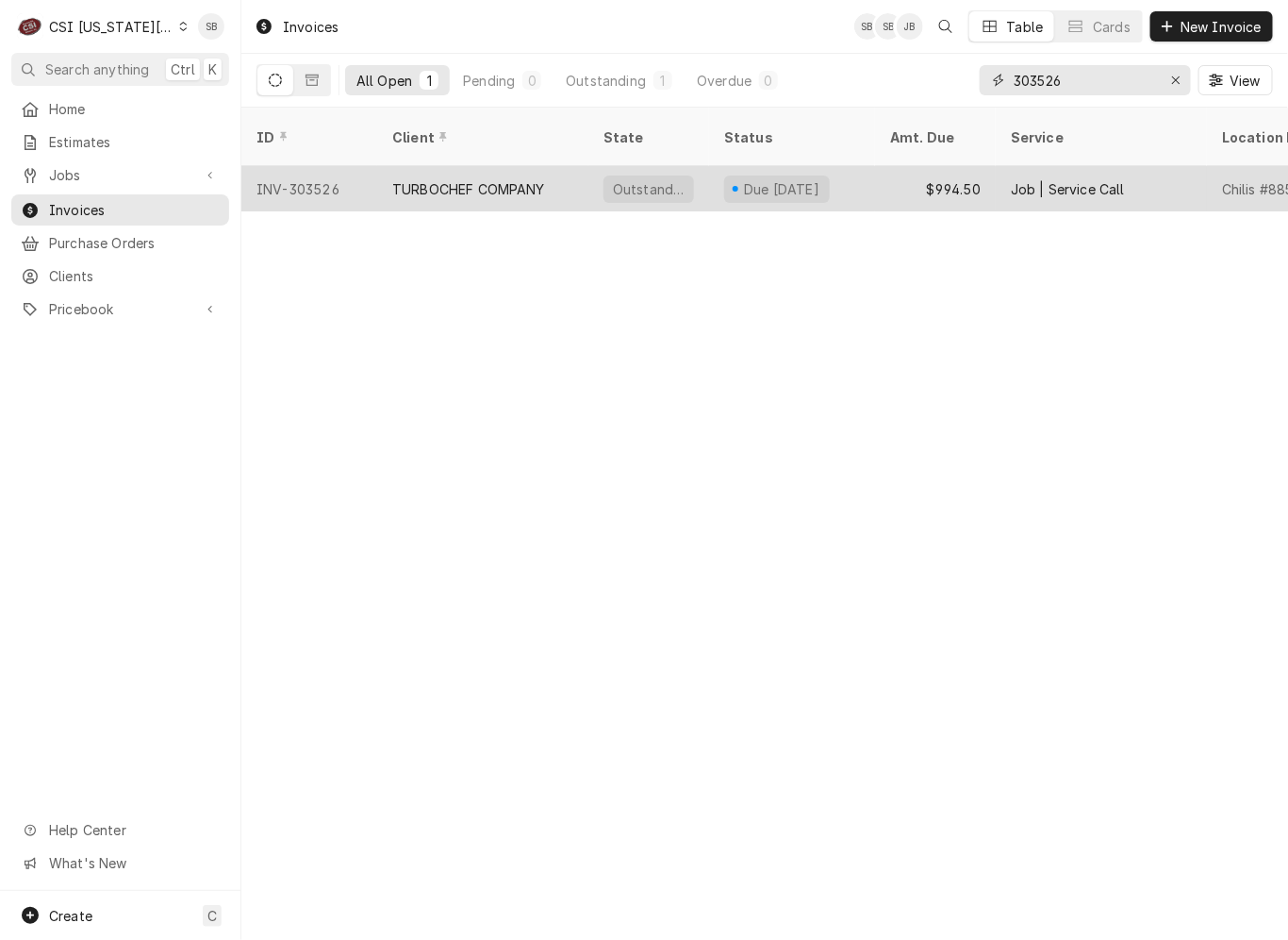
type input "303526"
click at [411, 179] on div "TURBOCHEF COMPANY" at bounding box center [468, 189] width 153 height 20
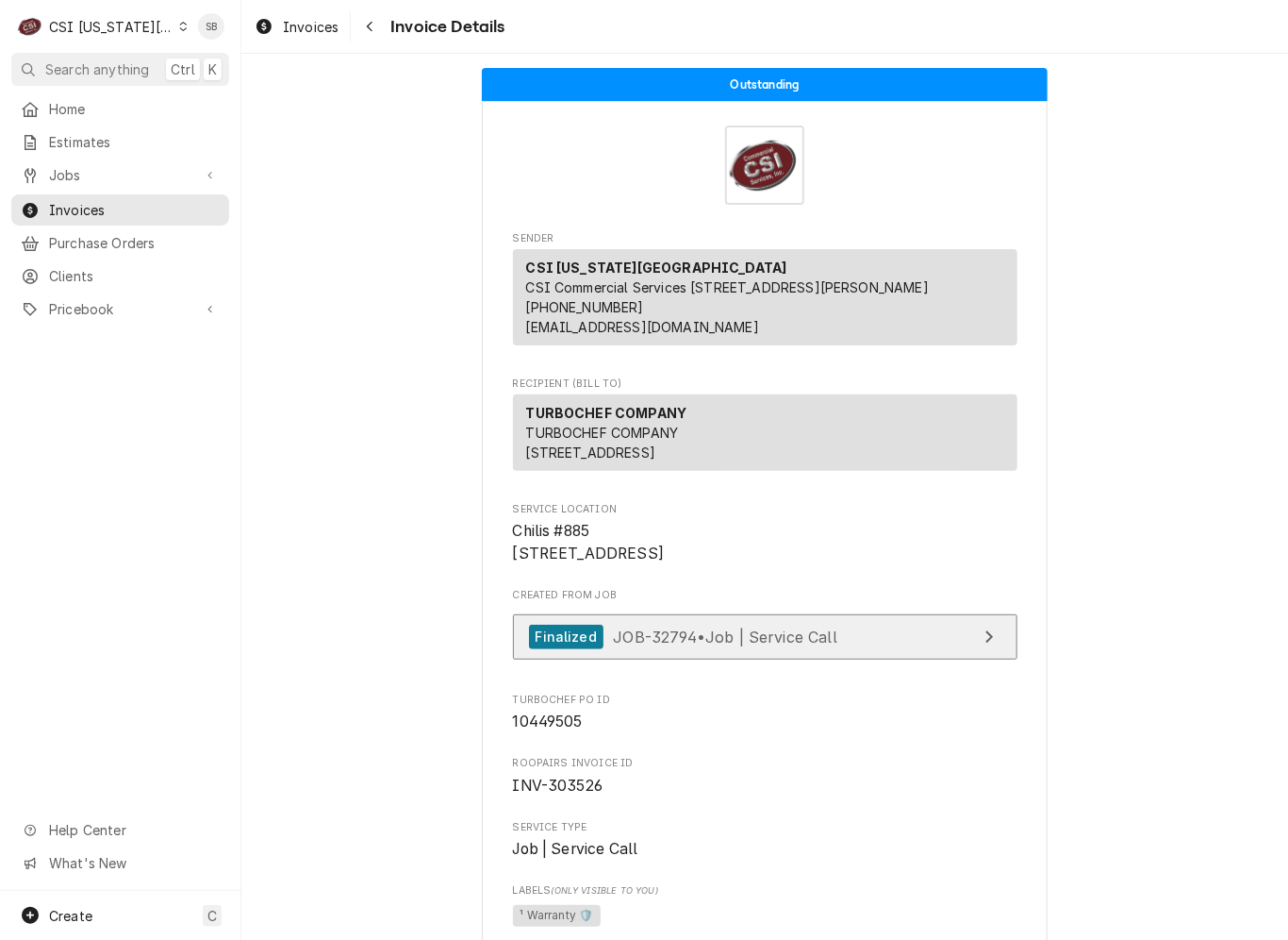
click at [757, 645] on span "JOB-32794 • Job | Service Call" at bounding box center [725, 635] width 225 height 19
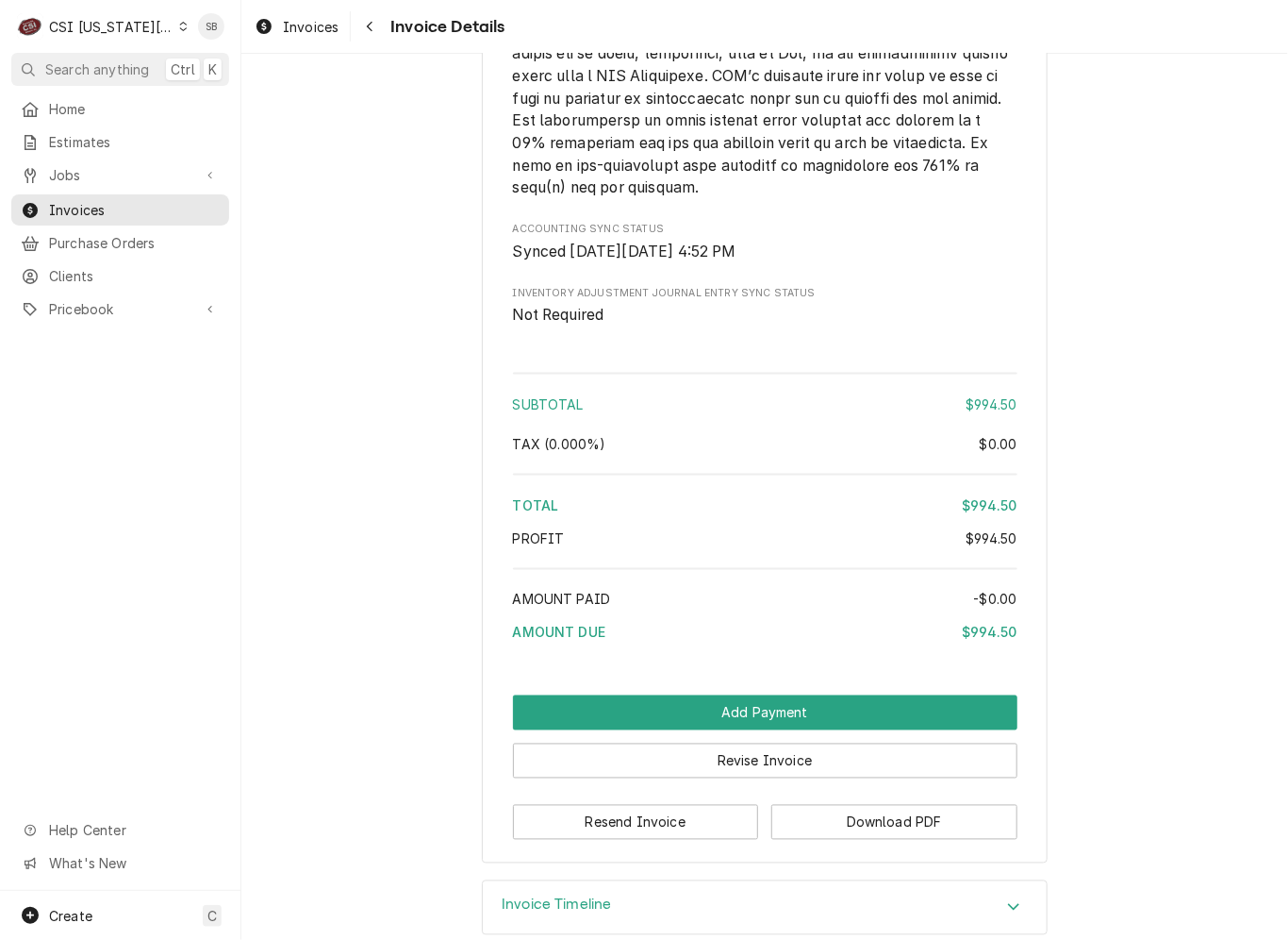
scroll to position [3429, 0]
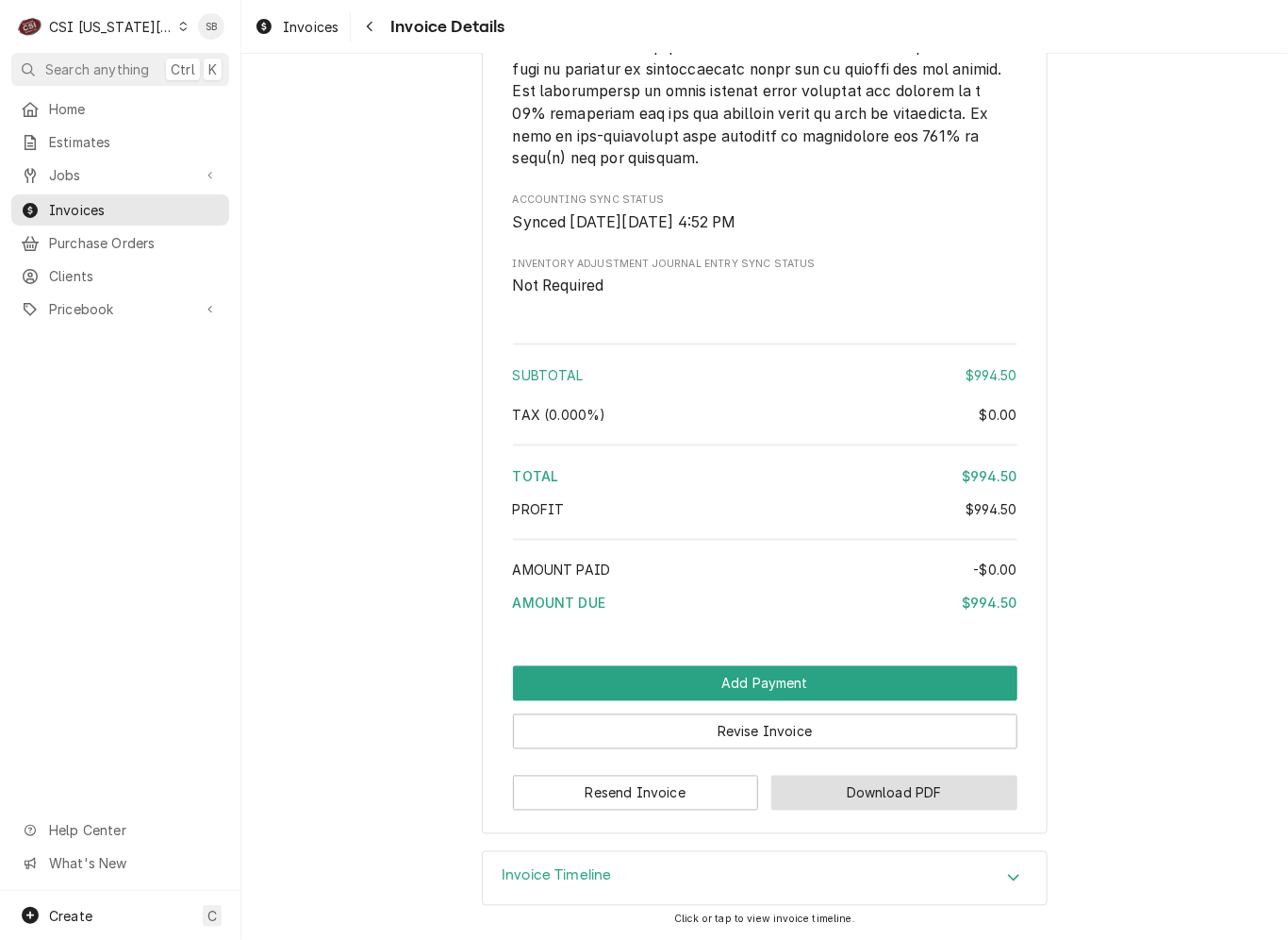
click at [830, 793] on button "Download PDF" at bounding box center [895, 792] width 247 height 35
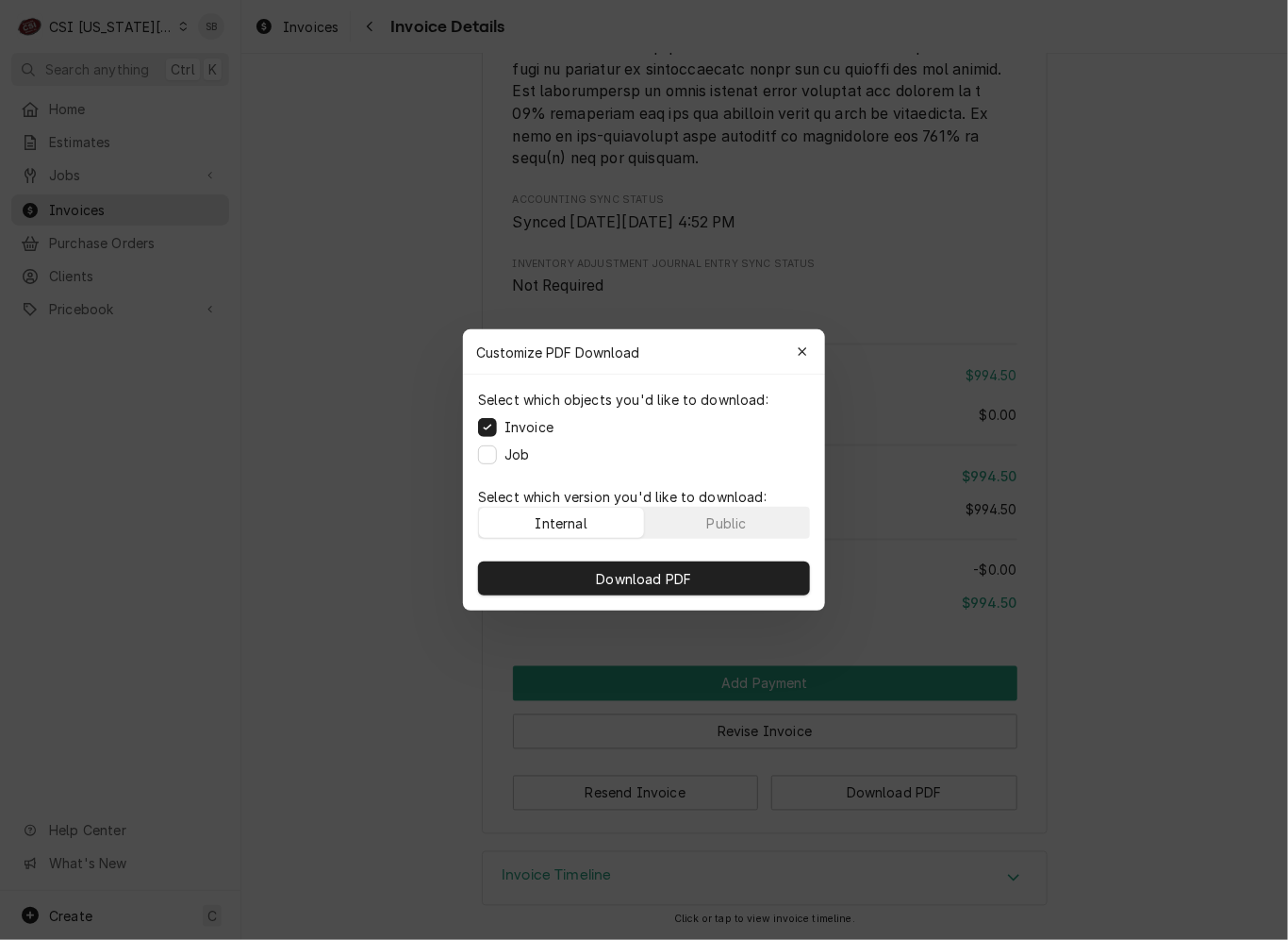
click at [639, 555] on div "Download PDF" at bounding box center [644, 578] width 362 height 64
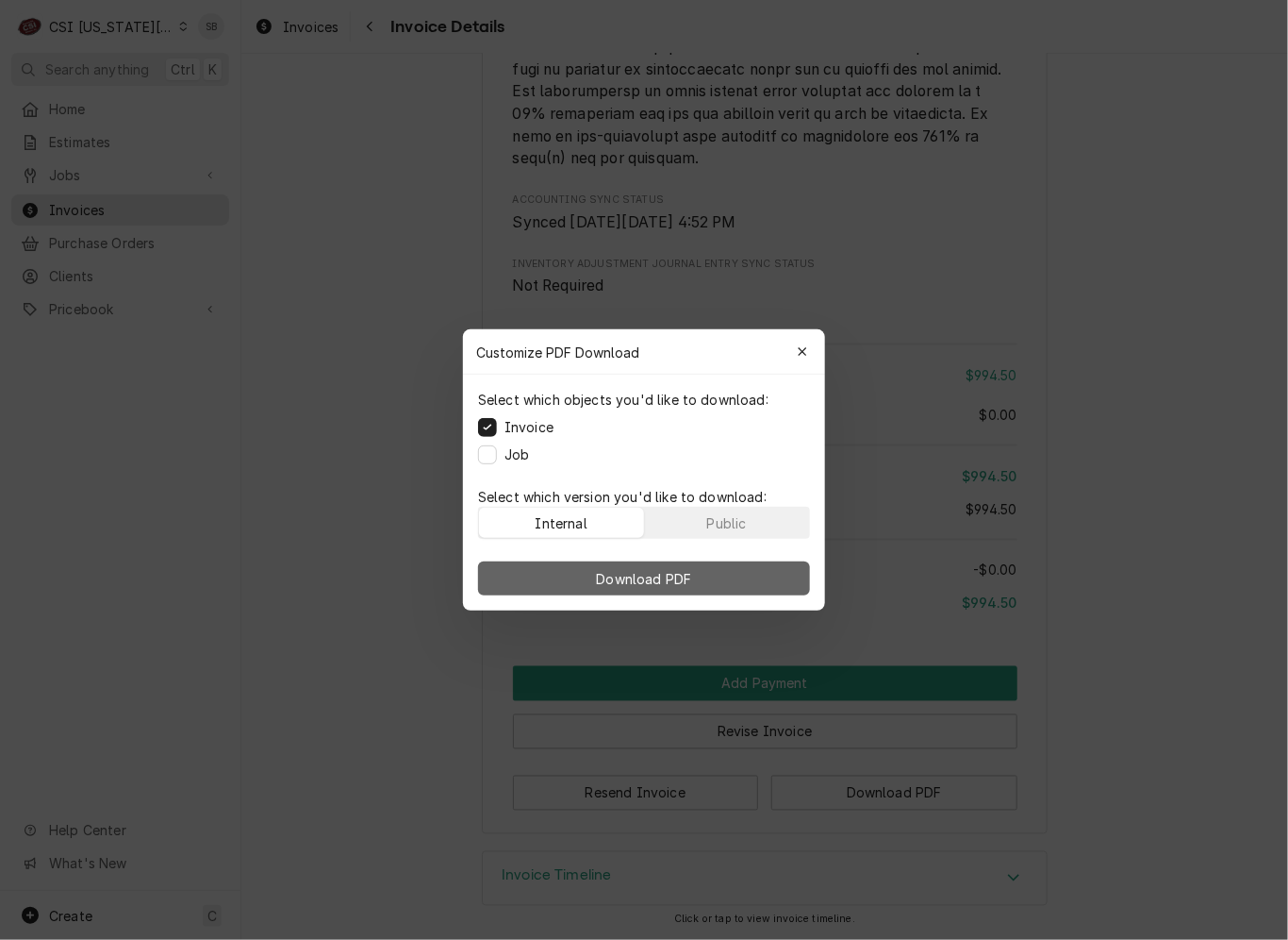
click at [642, 584] on span "Download PDF" at bounding box center [644, 579] width 103 height 20
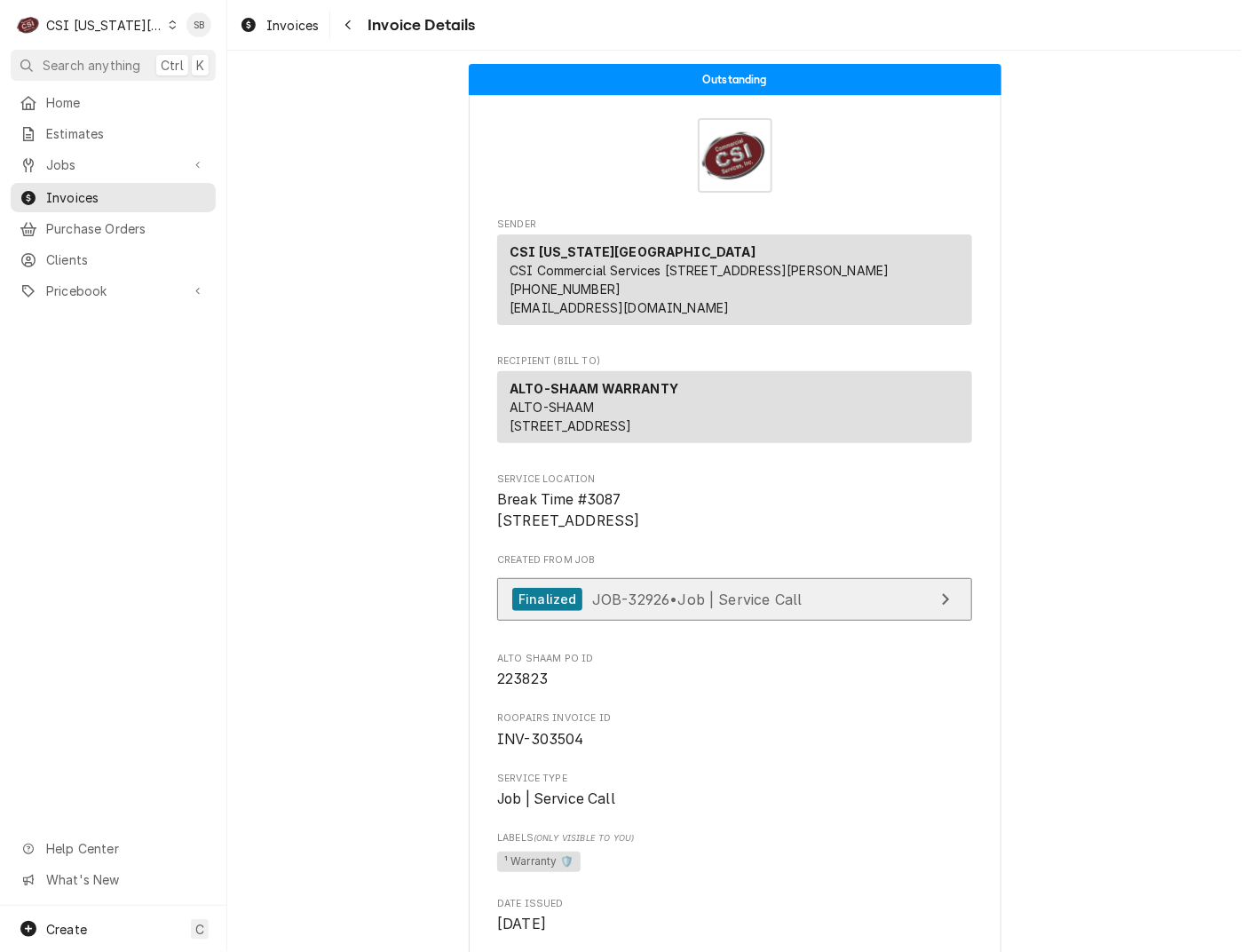
click at [784, 621] on link "Finalized JOB-32926 • Job | Service Call" at bounding box center [734, 600] width 475 height 43
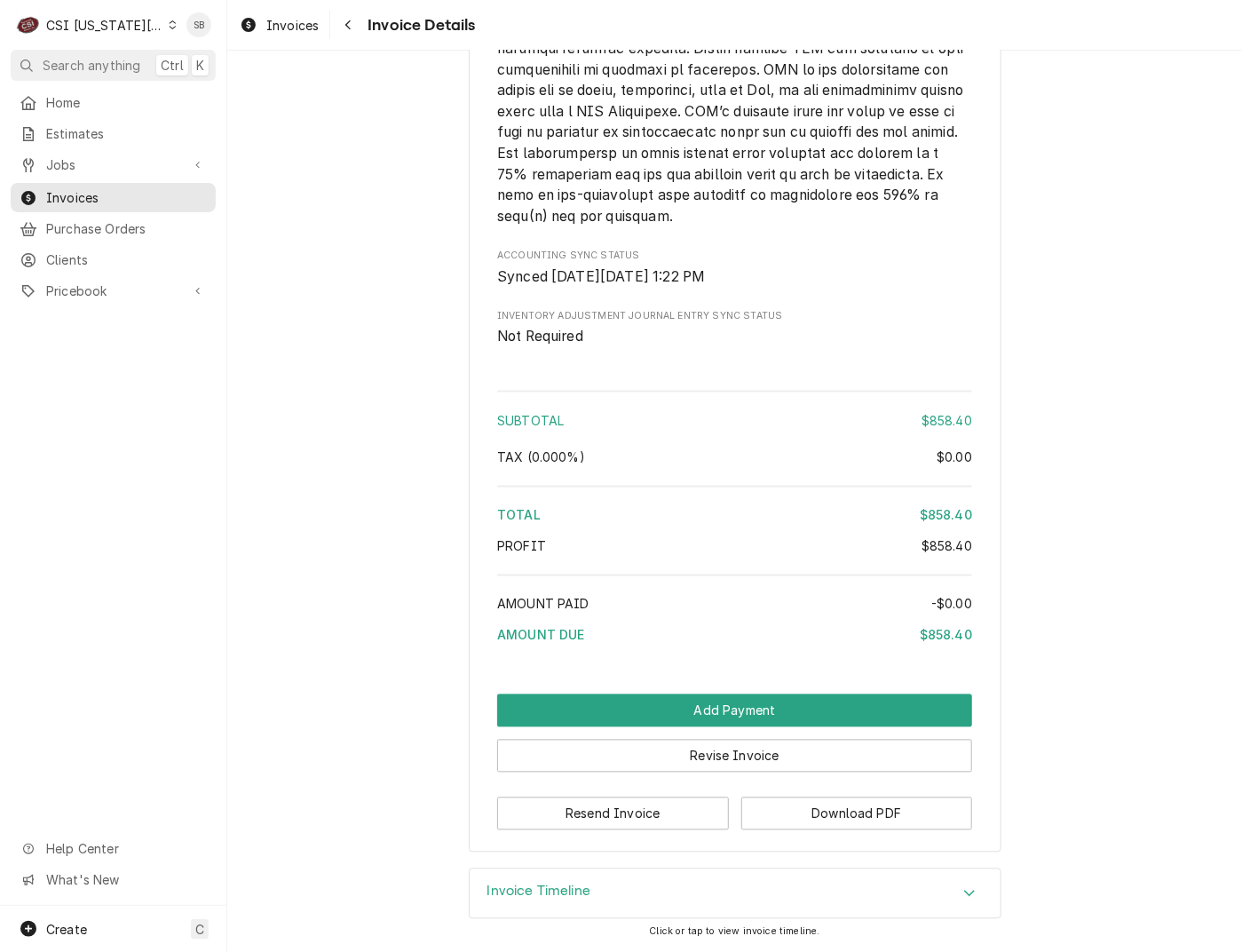
scroll to position [3388, 0]
click at [888, 820] on button "Download PDF" at bounding box center [857, 813] width 232 height 33
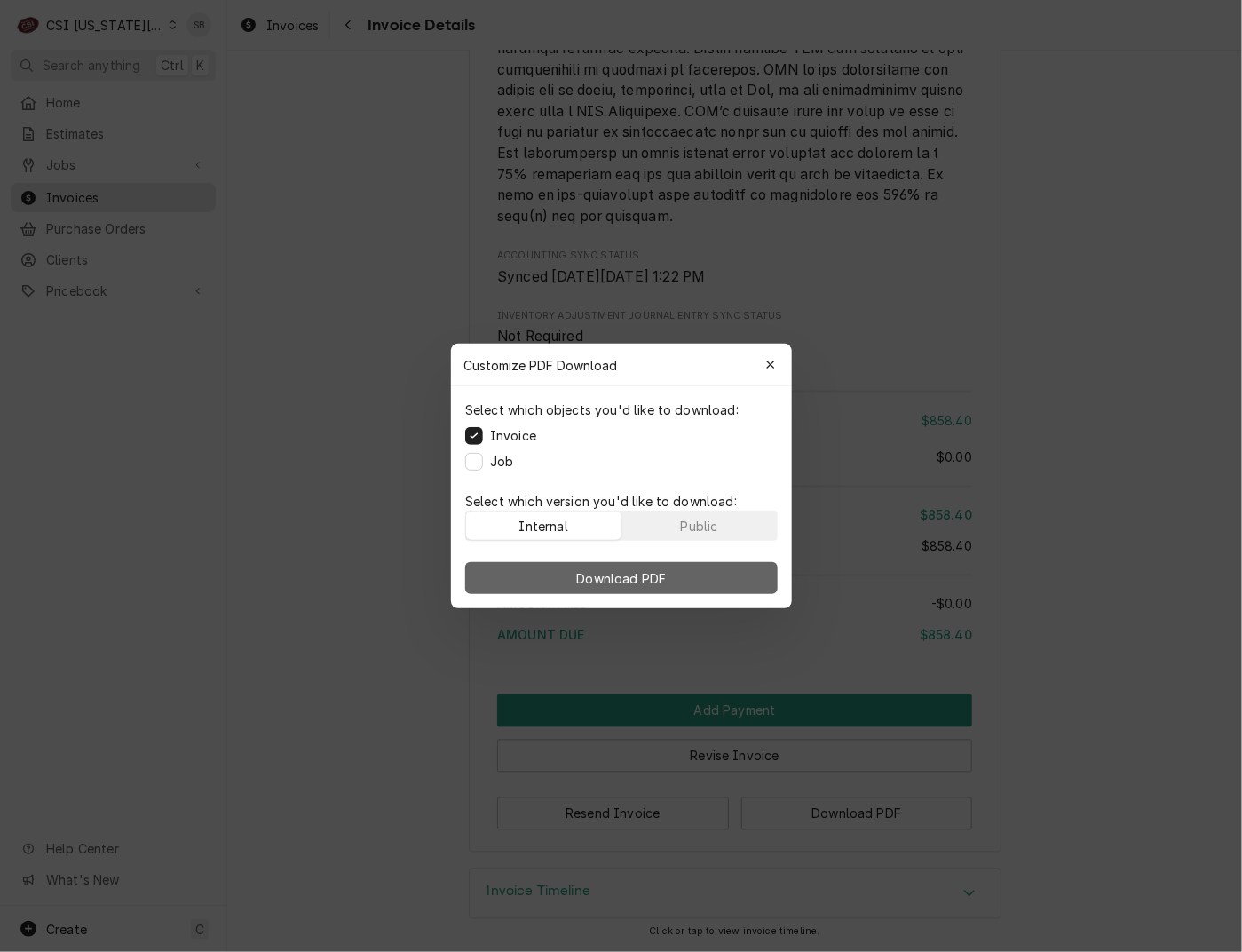
click at [707, 578] on button "Download PDF" at bounding box center [621, 578] width 312 height 32
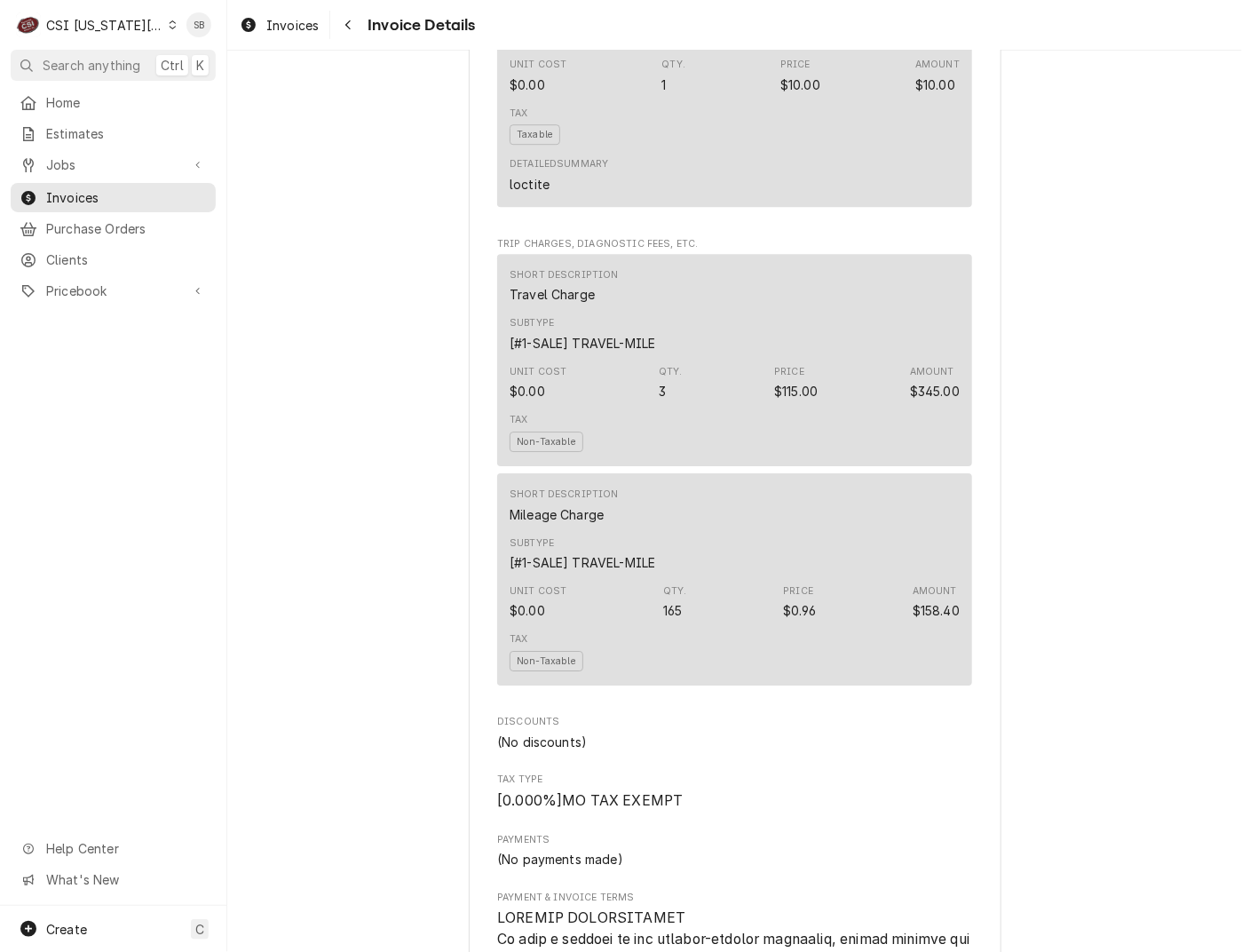
scroll to position [1465, 0]
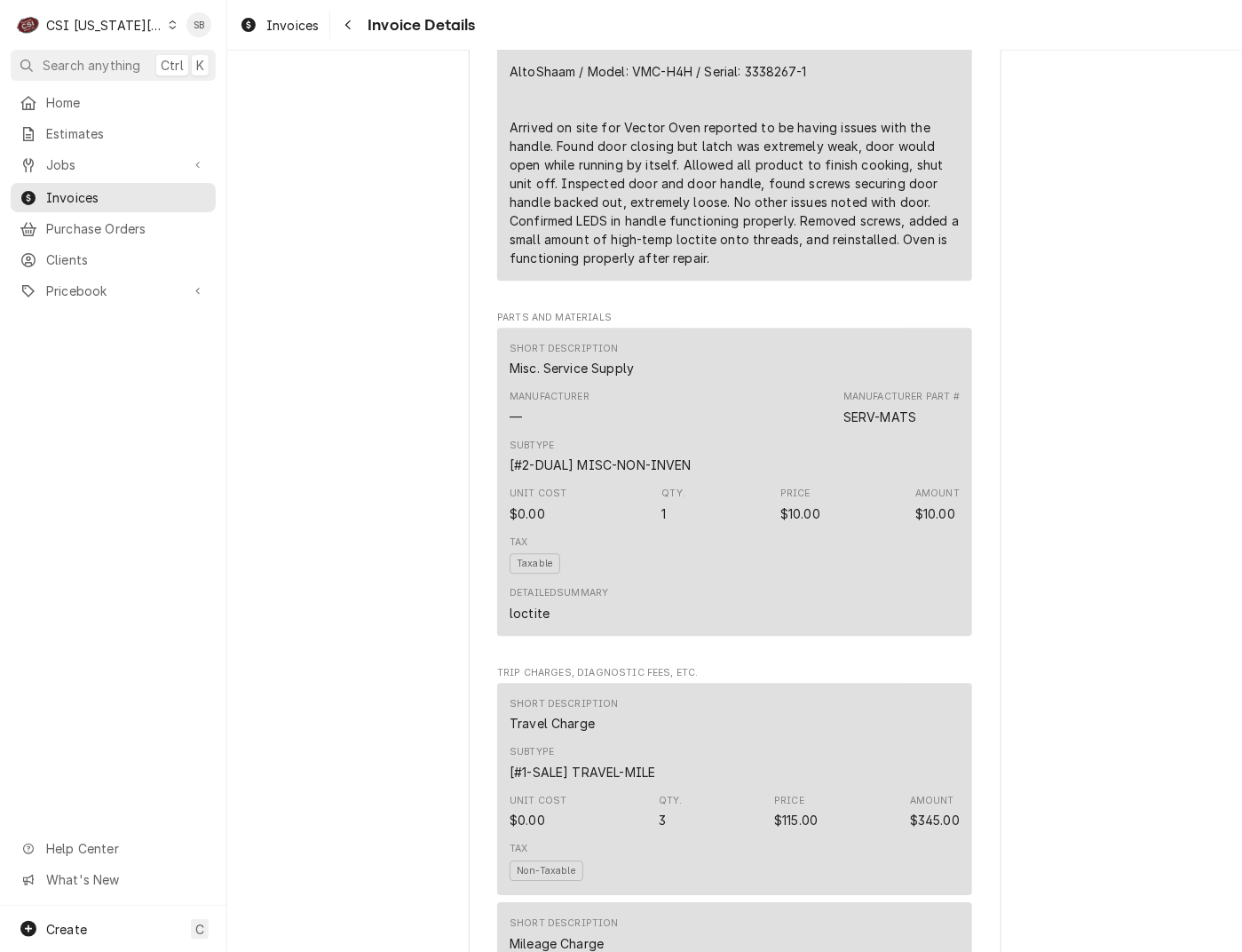
drag, startPoint x: 683, startPoint y: 91, endPoint x: 467, endPoint y: 96, distance: 216.1
click at [469, 96] on div "Sender CSI Kansas City CSI Commercial Services Inc1021 NE Jib Ct Unit B Lee’s S…" at bounding box center [735, 674] width 533 height 4086
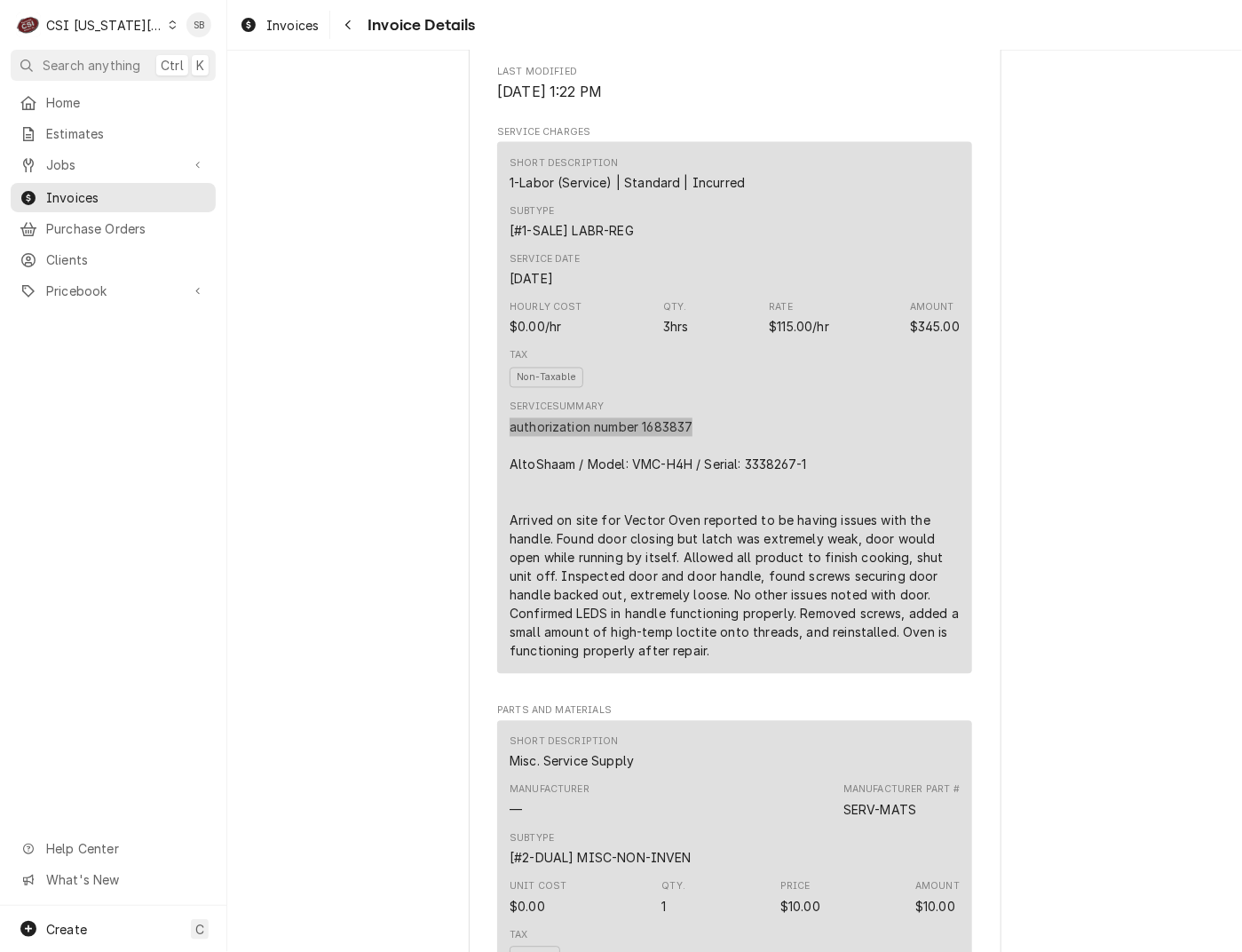
scroll to position [1066, 0]
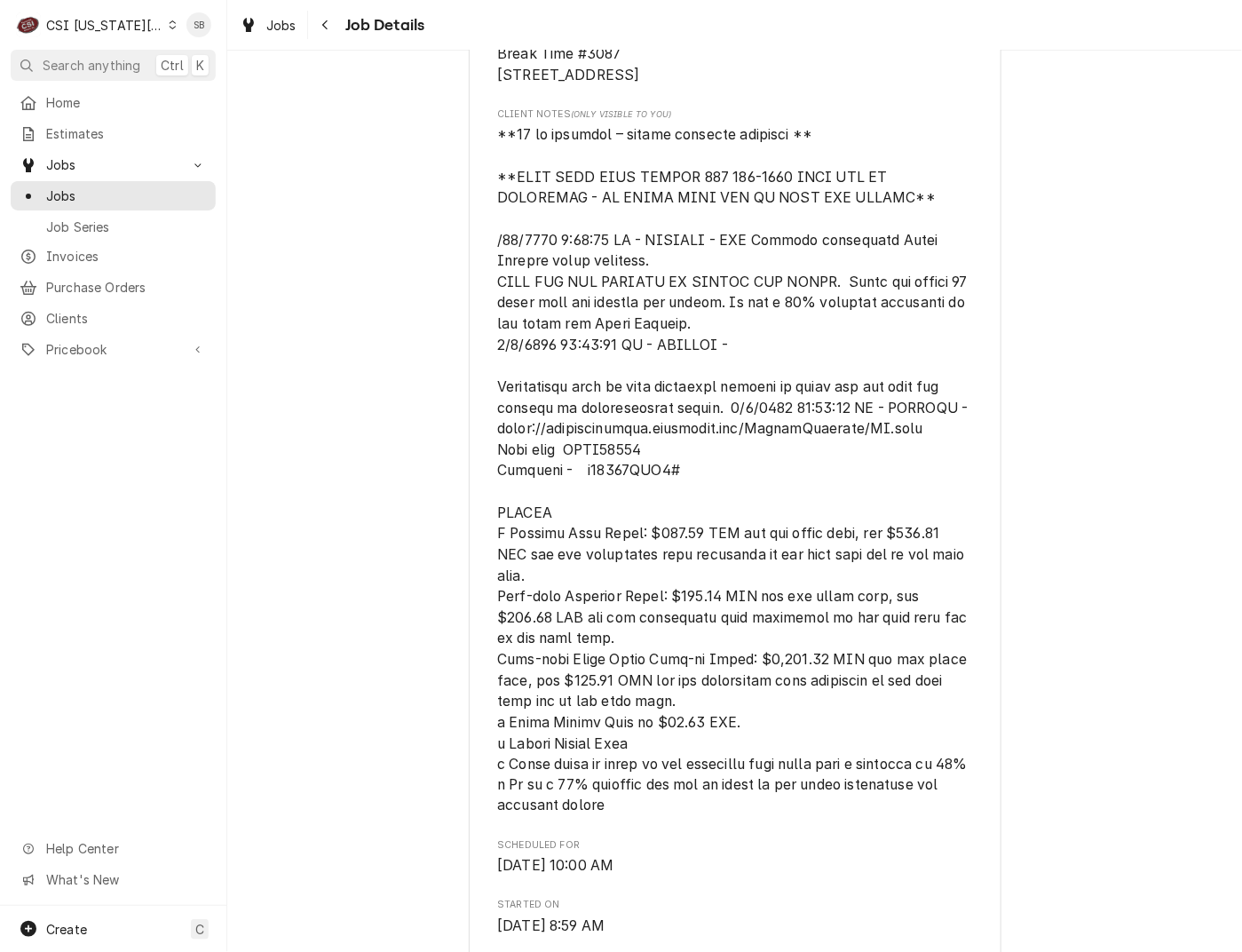
scroll to position [1066, 0]
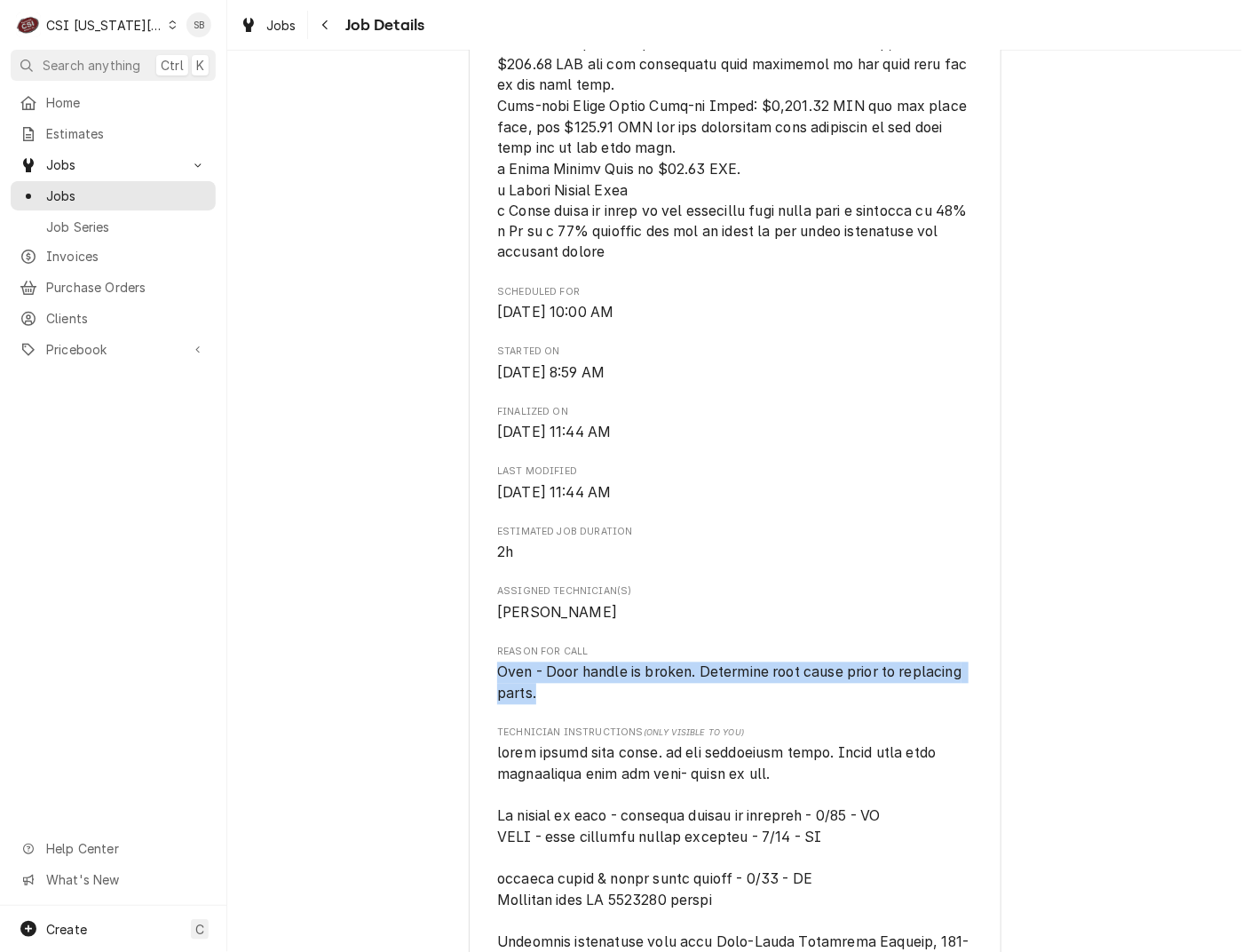
drag, startPoint x: 505, startPoint y: 732, endPoint x: 467, endPoint y: 707, distance: 45.5
click at [469, 707] on div "ALTO-SHAAM WARRANTY Break Time #3087 / [STREET_ADDRESS] Open in Maps Roopairs J…" at bounding box center [735, 773] width 533 height 3451
copy span "Oven - Door handle is broken. Determine root cause prior to replacing parts."
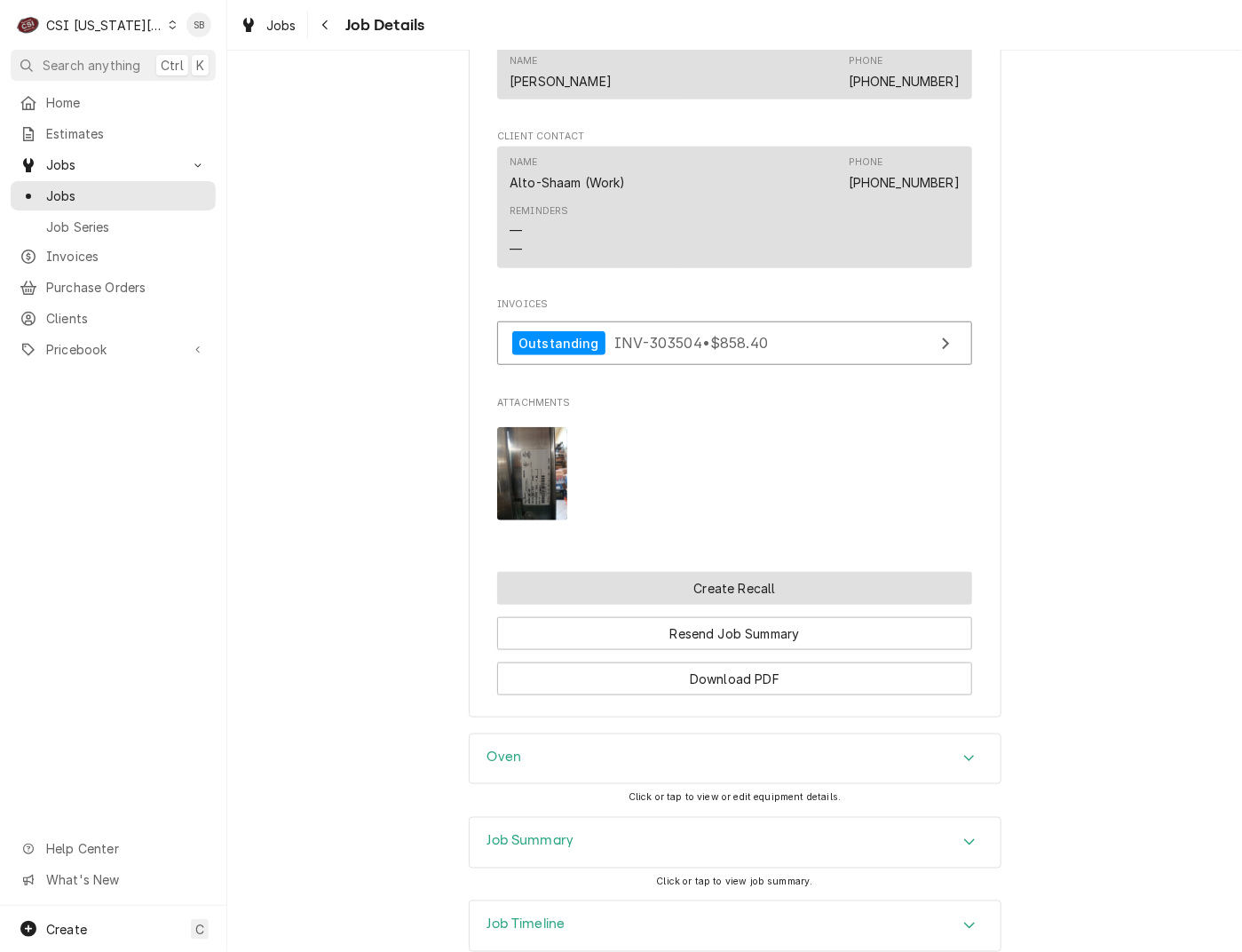
scroll to position [3012, 0]
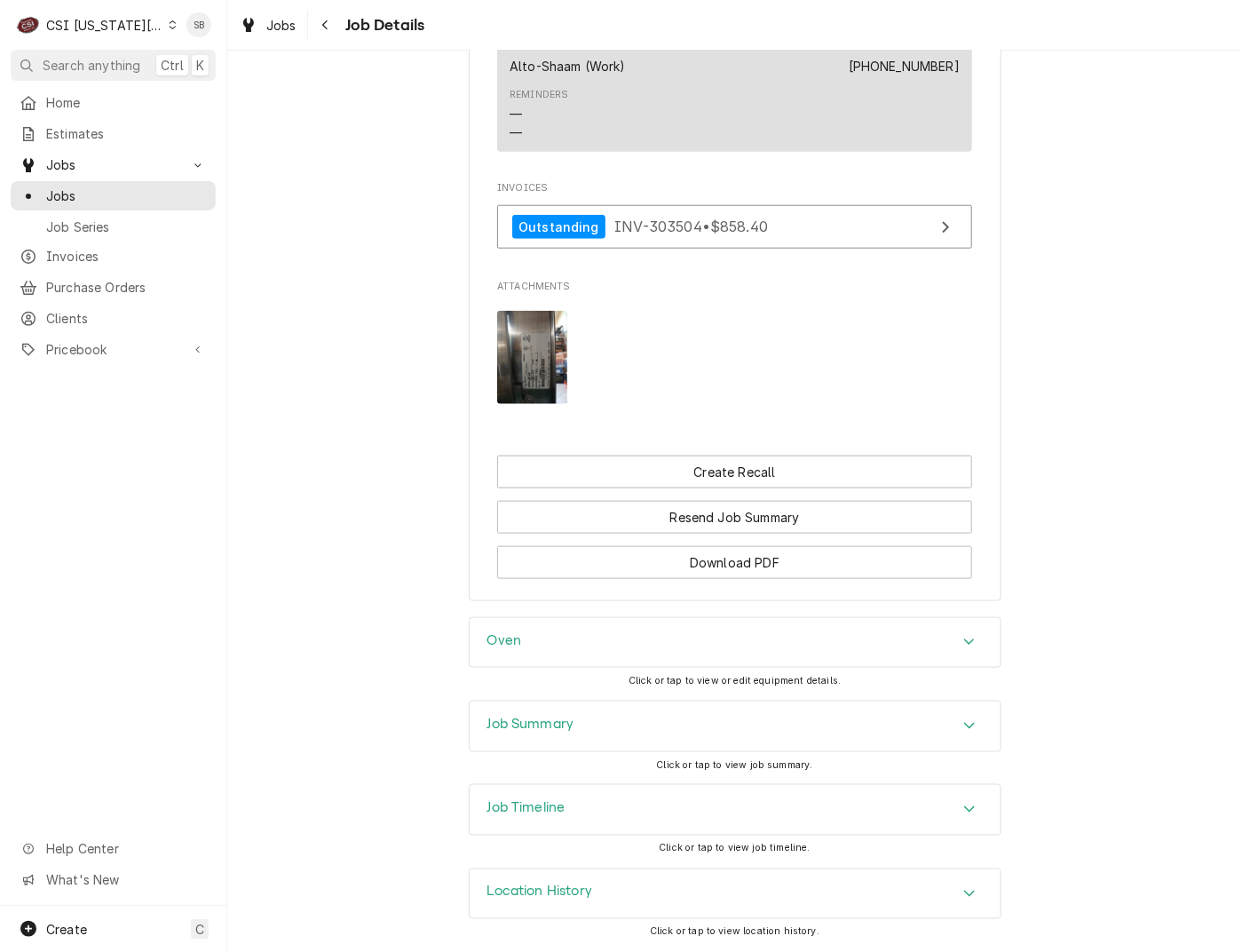
drag, startPoint x: 664, startPoint y: 722, endPoint x: 688, endPoint y: 685, distance: 44.1
click at [666, 719] on div "Job Summary" at bounding box center [735, 726] width 531 height 50
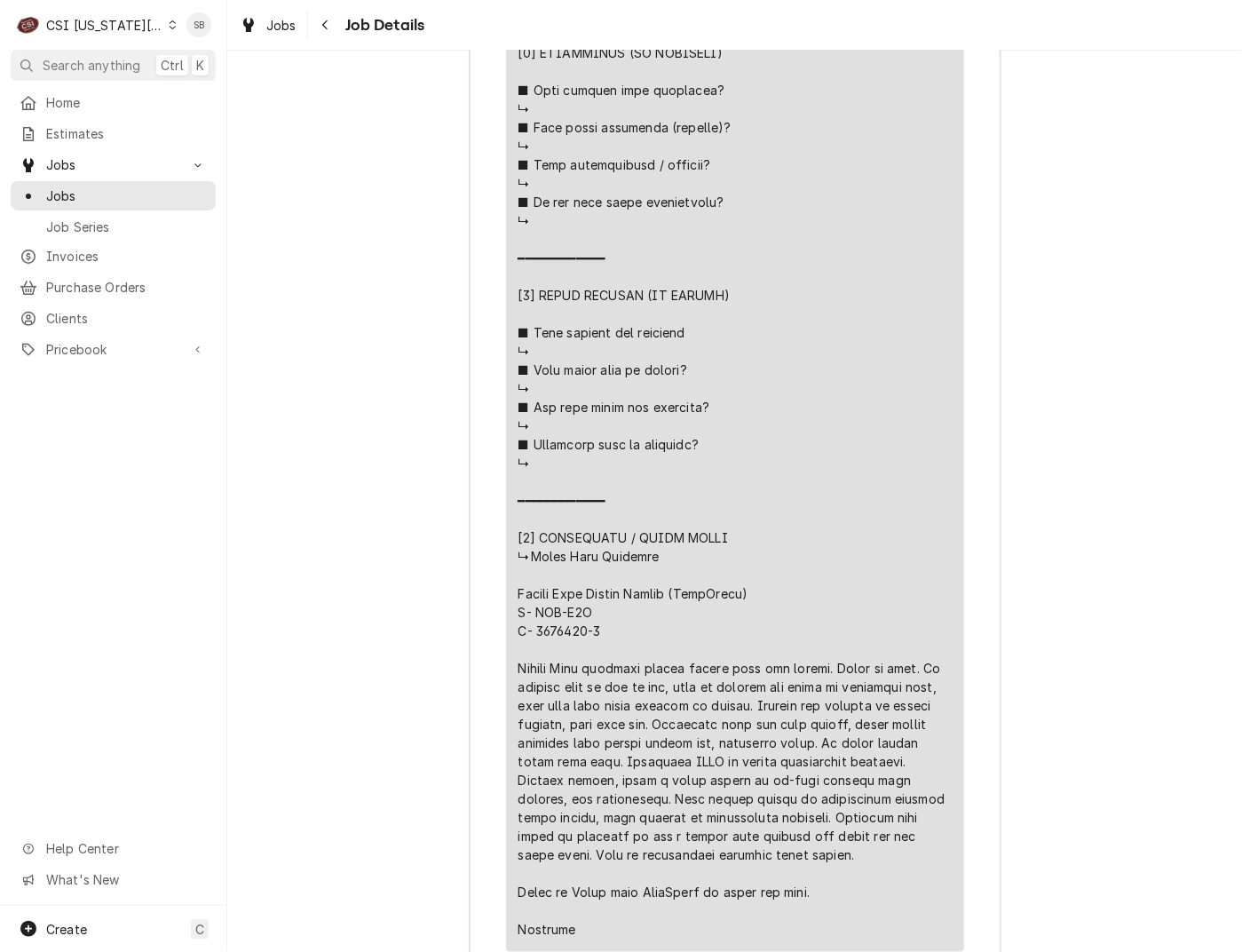
scroll to position [4306, 0]
